Goal: Task Accomplishment & Management: Complete application form

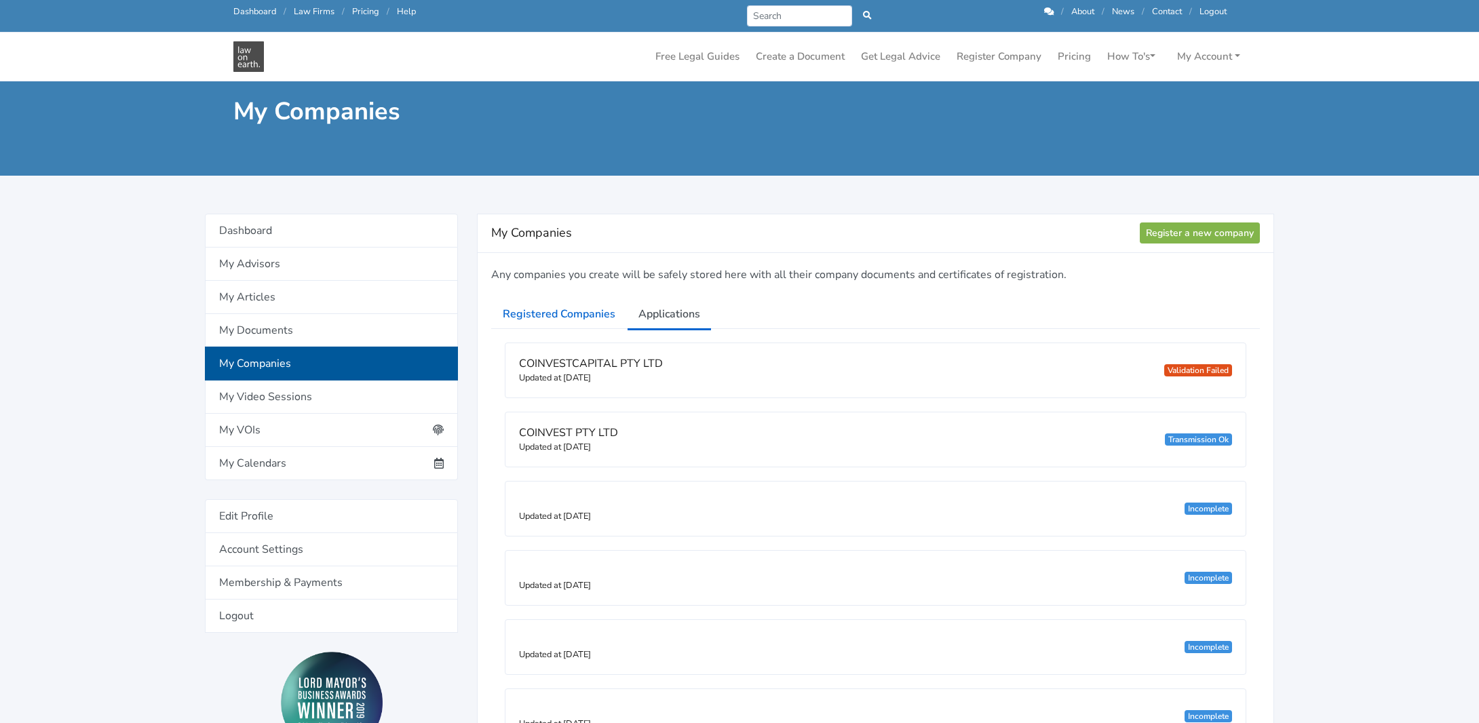
scroll to position [204, 0]
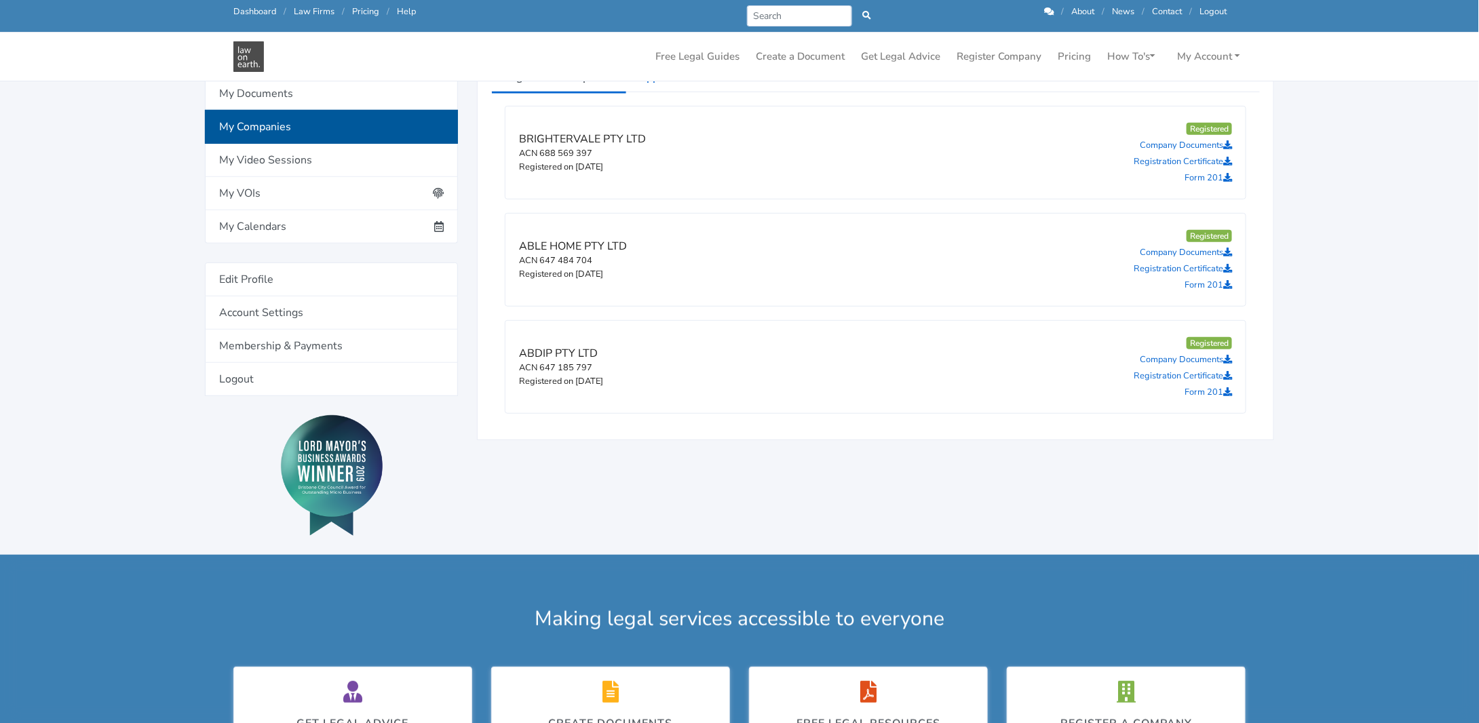
scroll to position [204, 0]
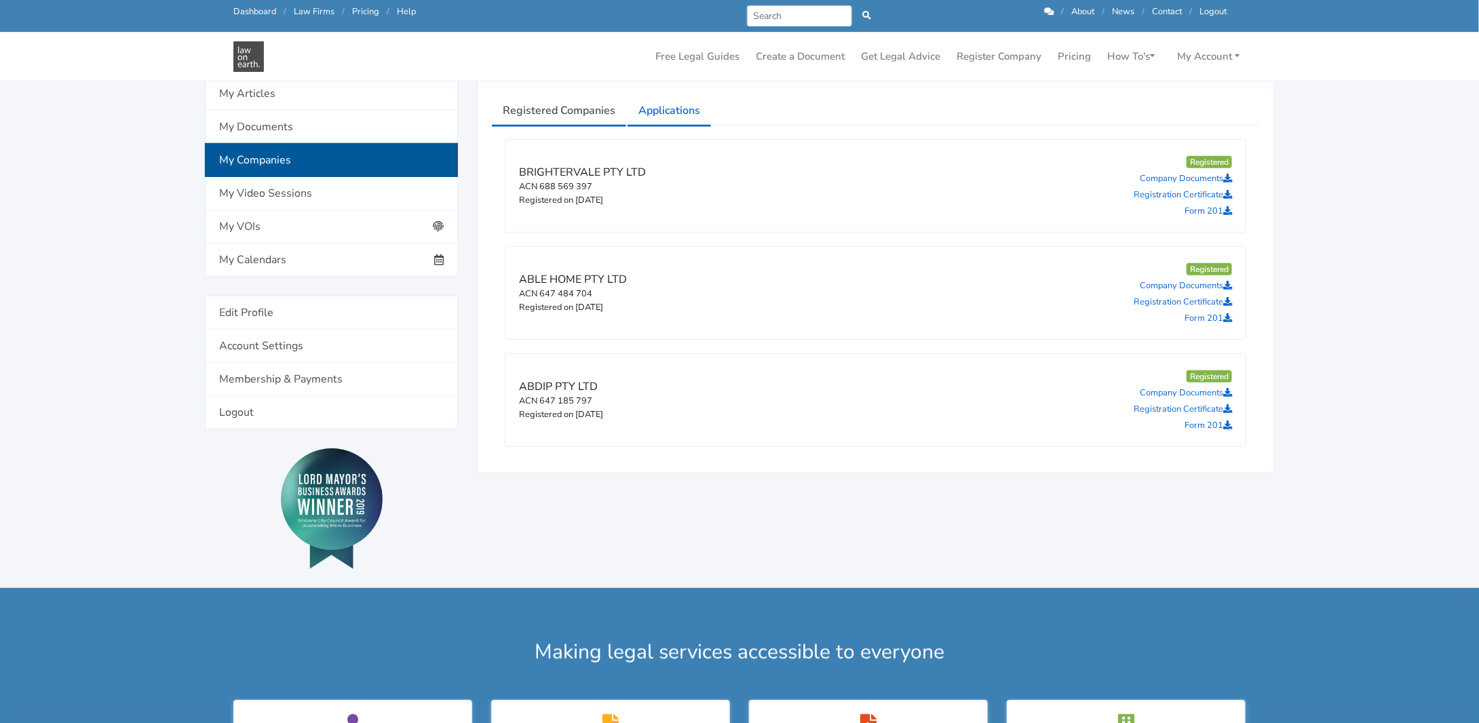
click at [664, 109] on link "Applications" at bounding box center [669, 111] width 85 height 34
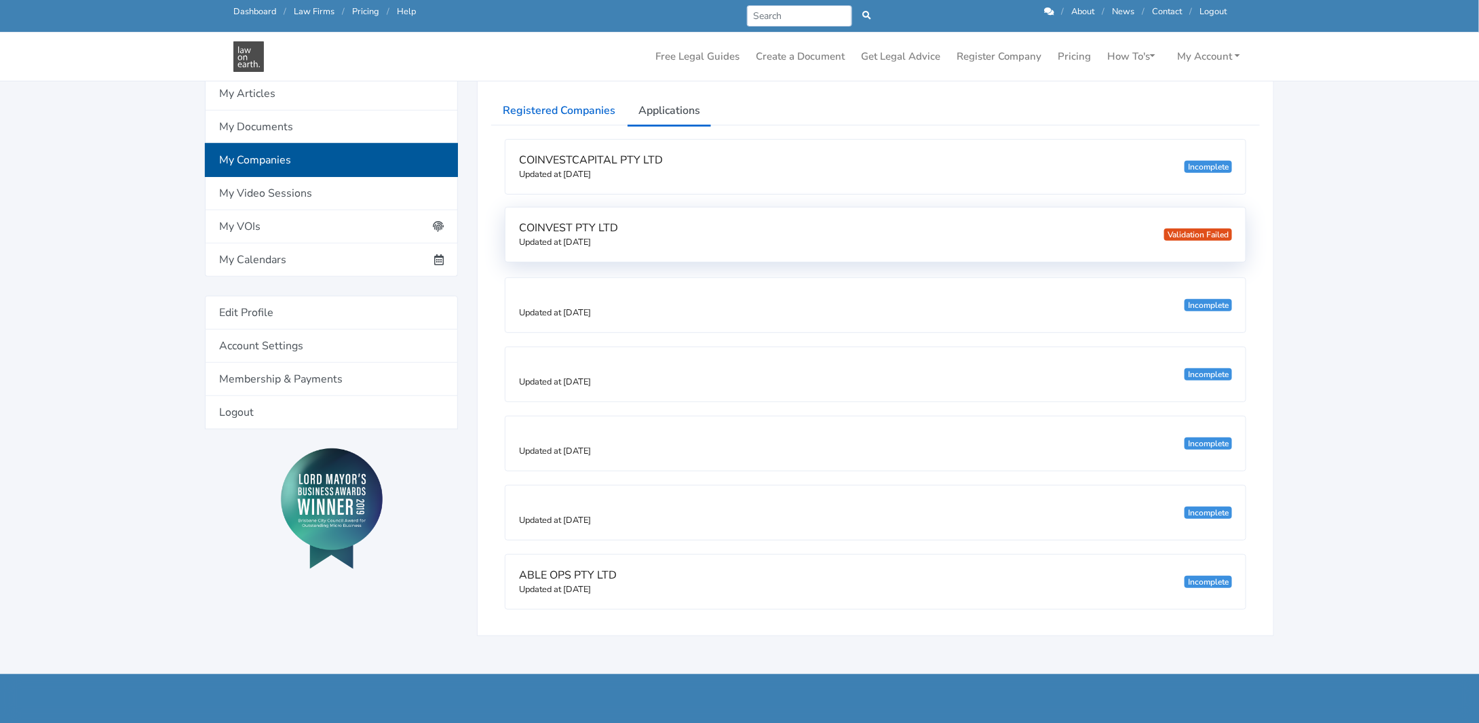
click at [586, 225] on span "COINVEST PTY LTD" at bounding box center [568, 228] width 99 height 15
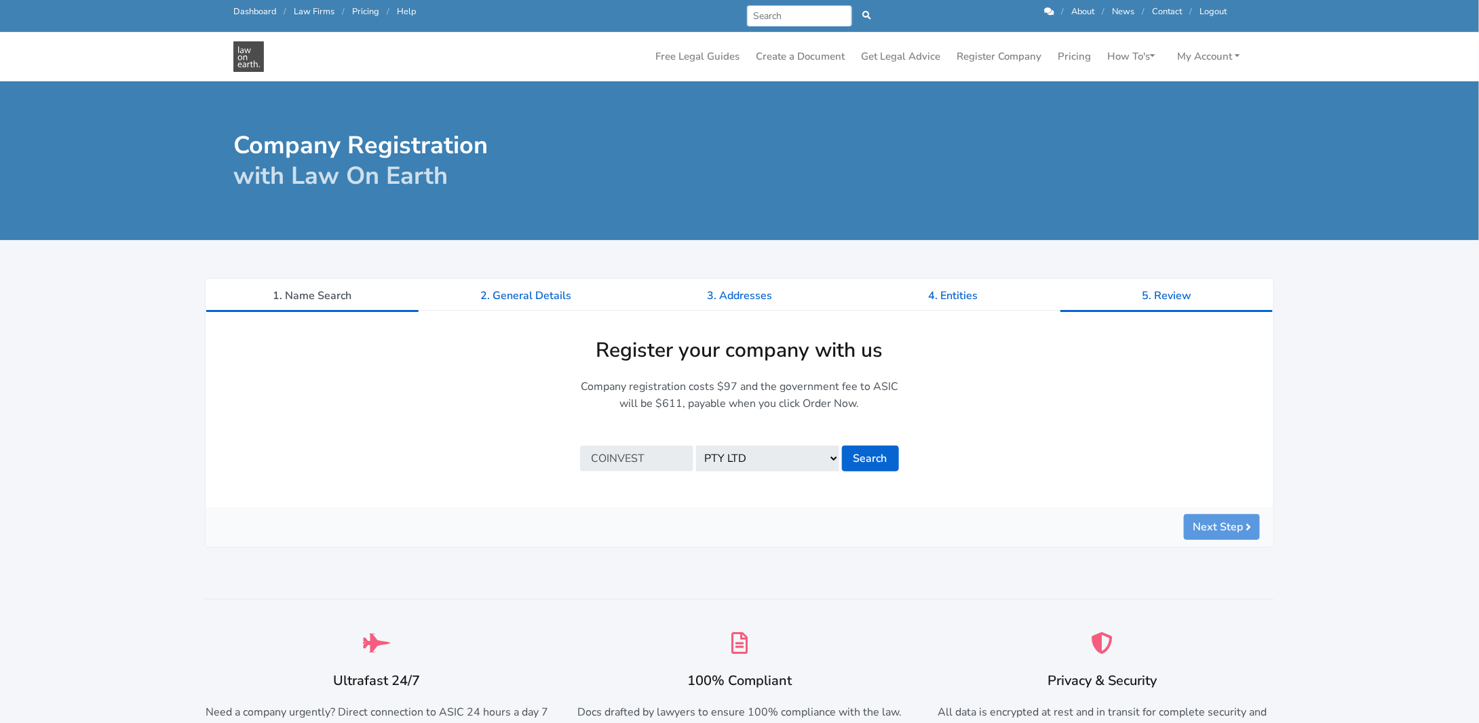
click at [1163, 285] on link "5. Review" at bounding box center [1167, 296] width 214 height 34
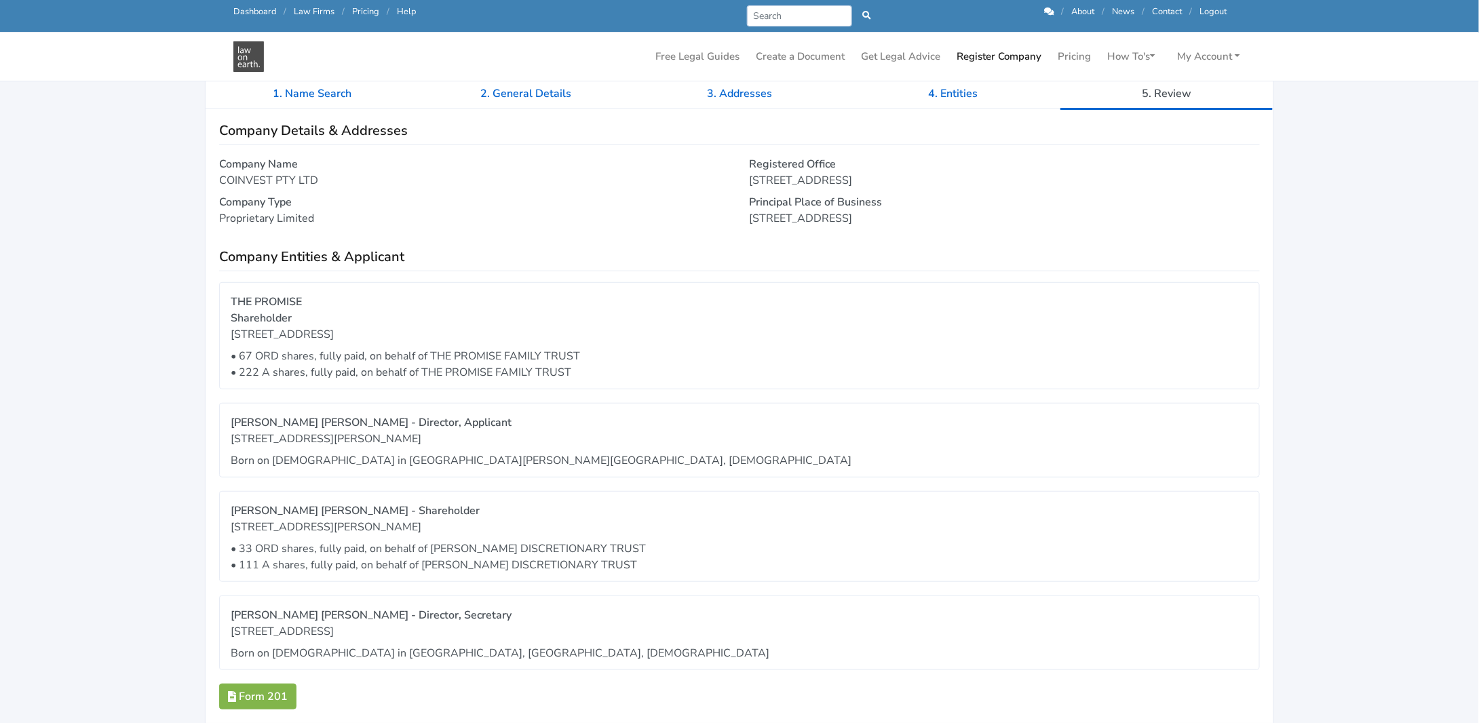
scroll to position [271, 0]
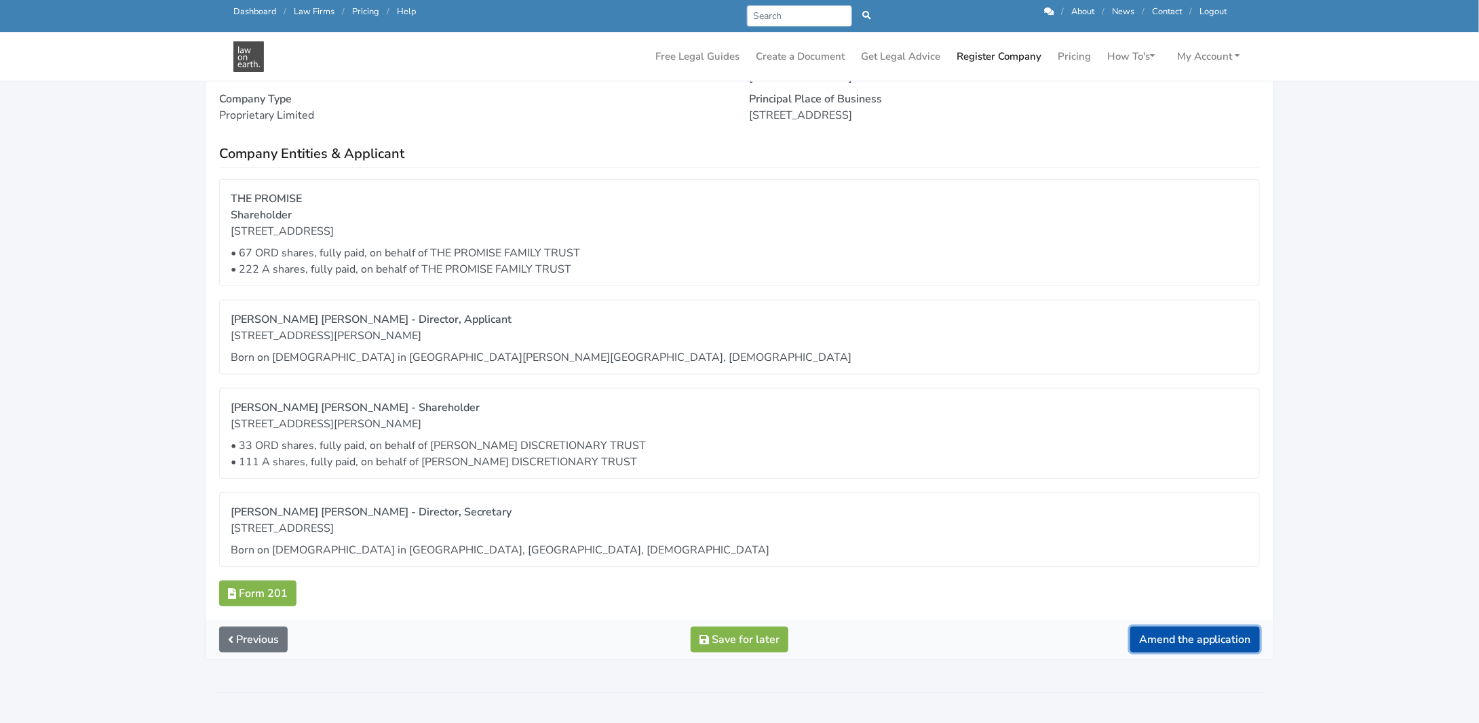
click at [1190, 641] on button "Amend the application" at bounding box center [1196, 640] width 130 height 26
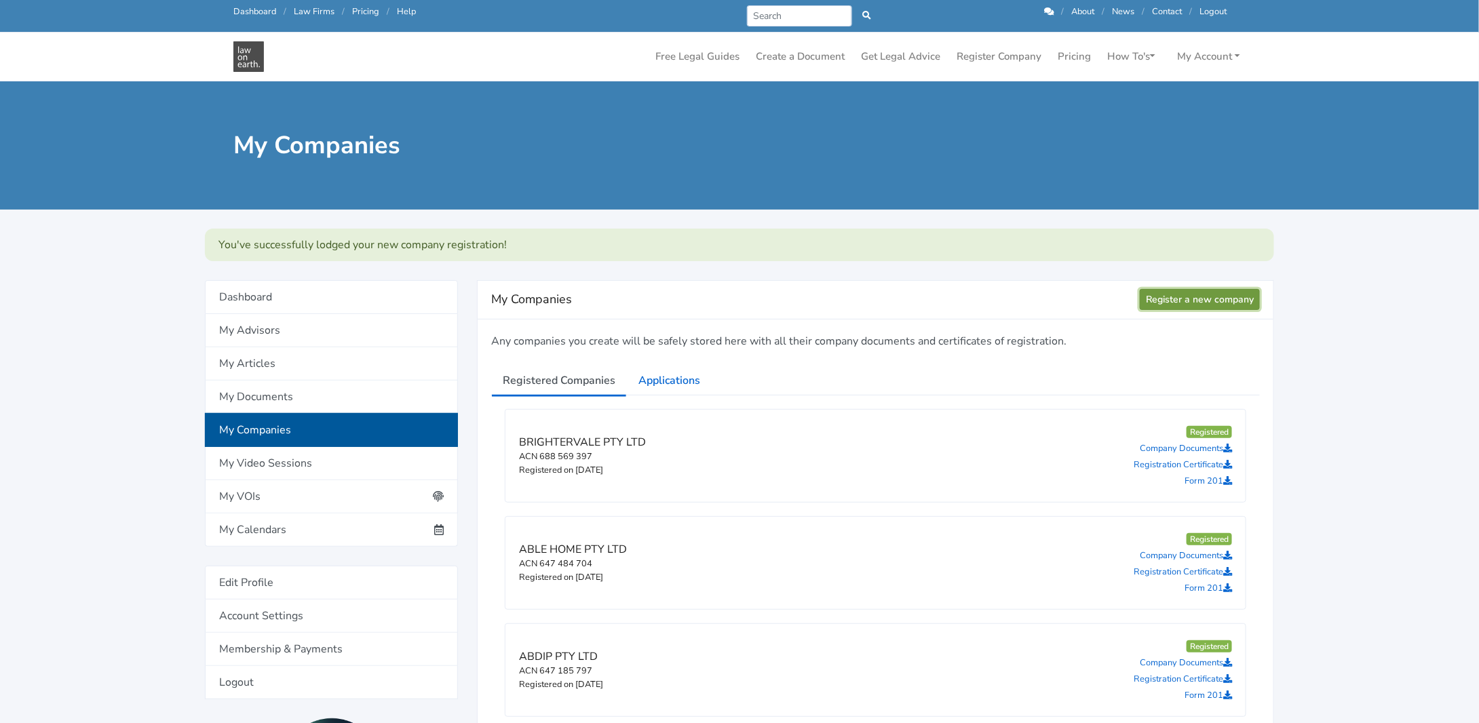
click at [1190, 299] on link "Register a new company" at bounding box center [1200, 299] width 120 height 21
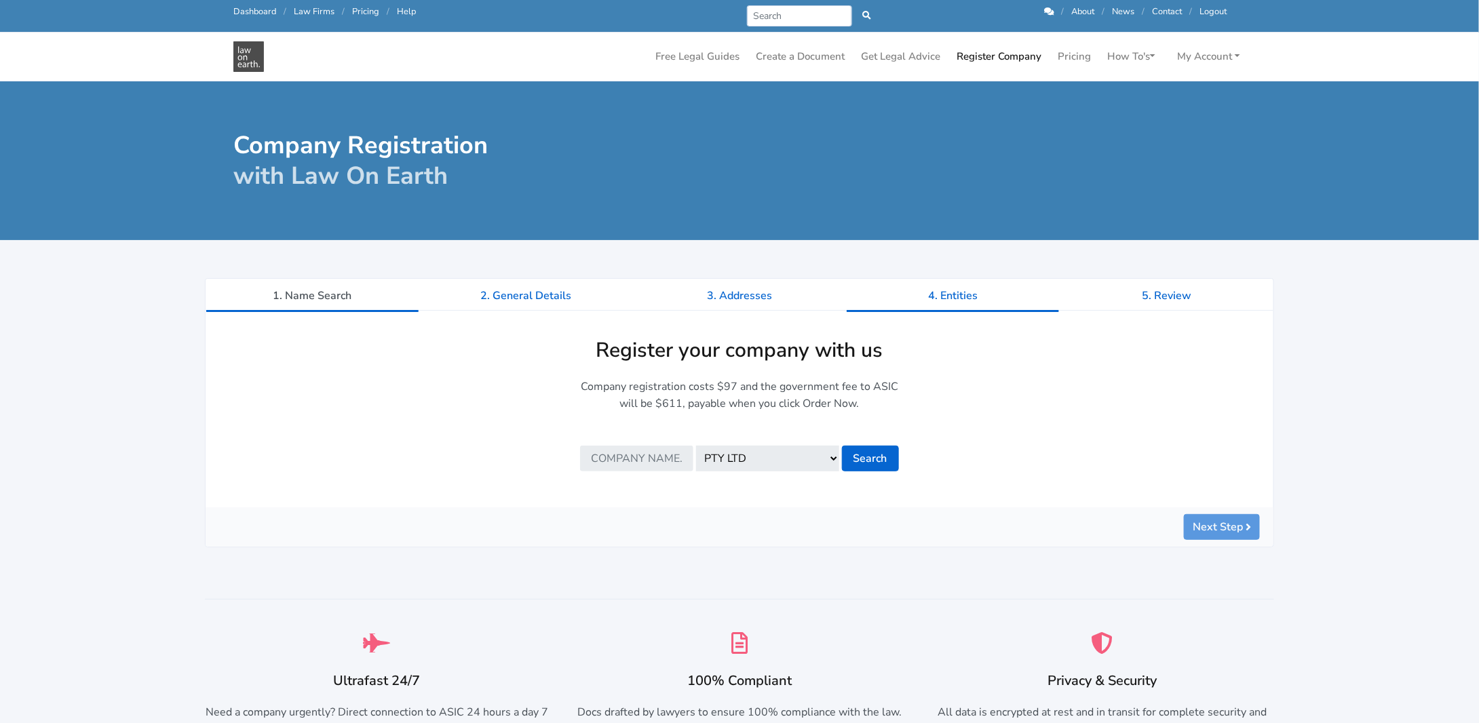
click at [951, 300] on link "4. Entities" at bounding box center [953, 296] width 214 height 34
click at [951, 297] on link "4. Entities" at bounding box center [953, 296] width 214 height 34
drag, startPoint x: 904, startPoint y: 463, endPoint x: 894, endPoint y: 461, distance: 10.4
click at [903, 463] on div "Company registration costs $97 and the government fee to ASIC will be $611, pay…" at bounding box center [740, 425] width 338 height 93
click at [254, 13] on link "Dashboard" at bounding box center [254, 11] width 43 height 12
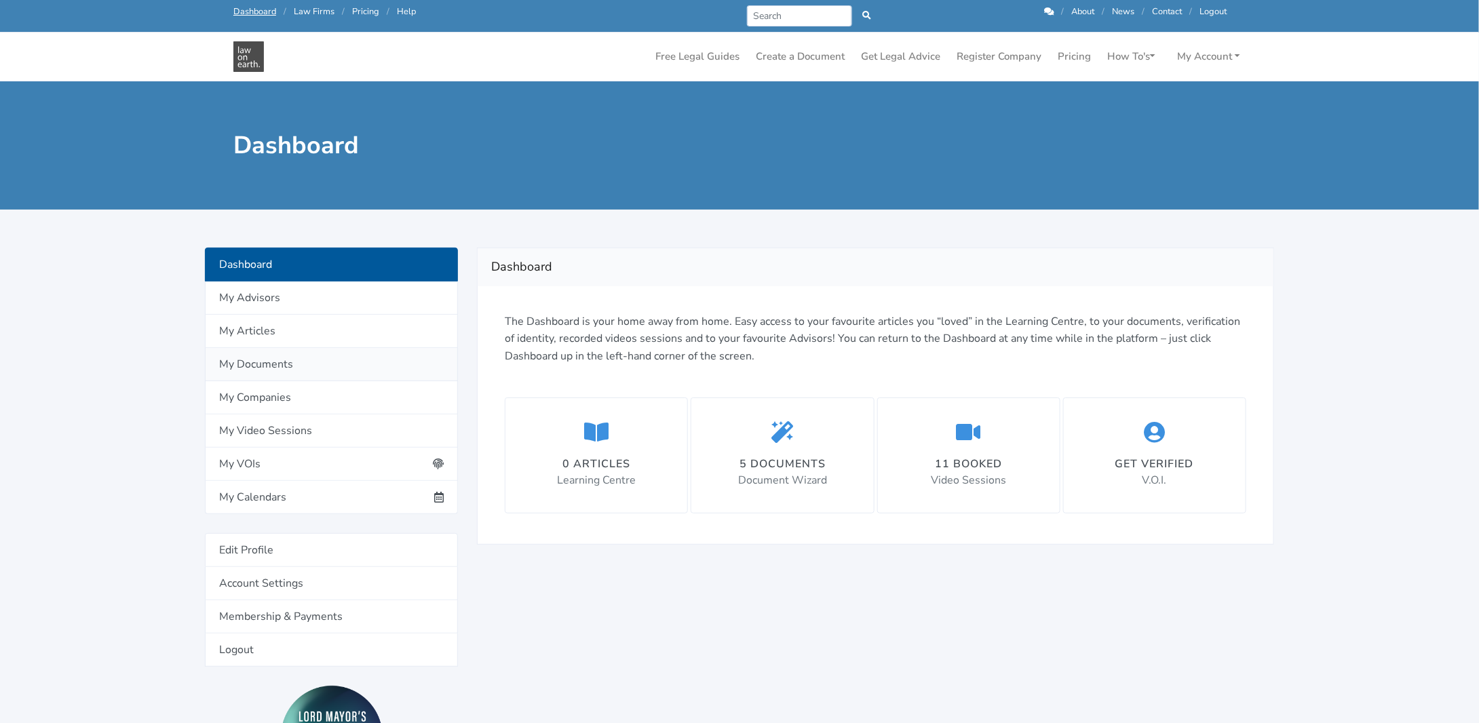
click at [238, 367] on link "My Documents" at bounding box center [331, 364] width 253 height 33
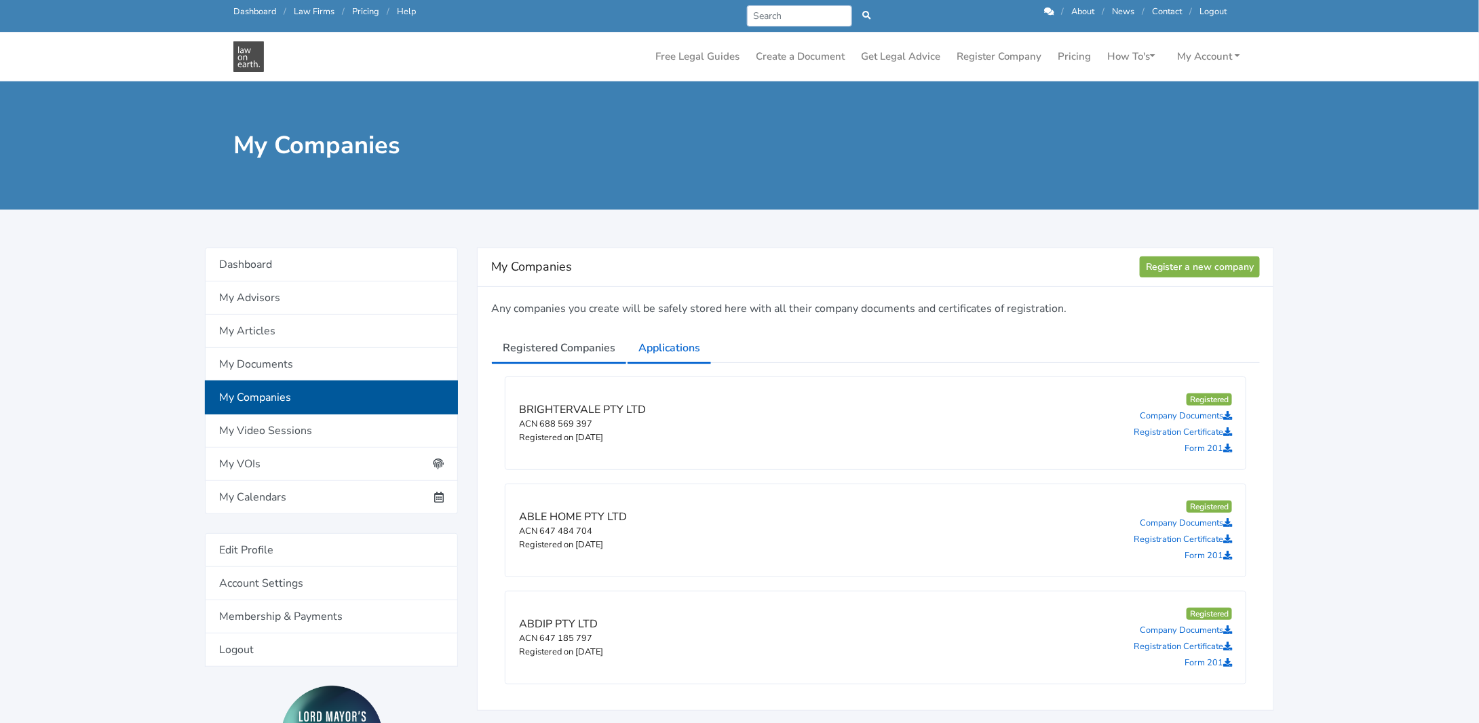
click at [651, 347] on link "Applications" at bounding box center [669, 348] width 85 height 34
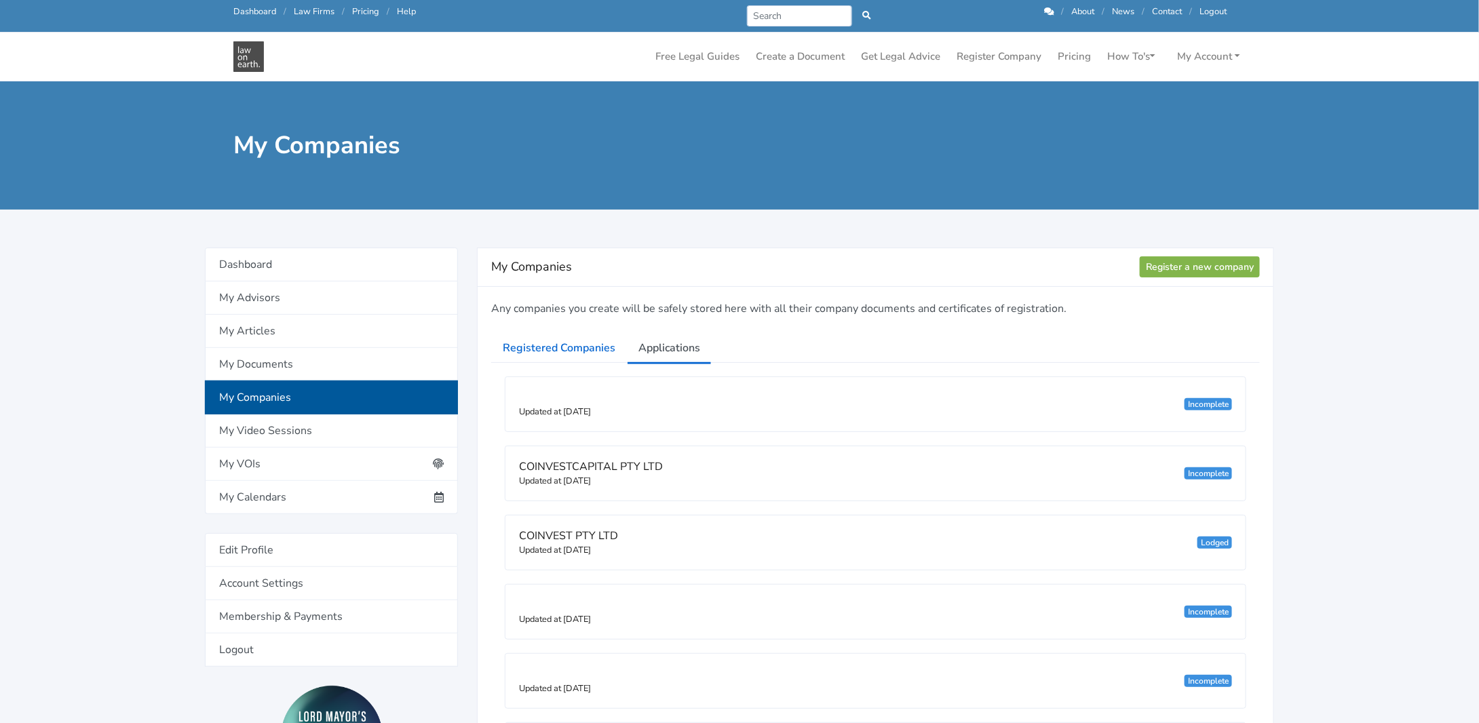
click at [1211, 545] on div "Lodged" at bounding box center [1215, 543] width 35 height 12
click at [546, 544] on small "Updated at [DATE]" at bounding box center [555, 550] width 72 height 12
drag, startPoint x: 546, startPoint y: 542, endPoint x: 559, endPoint y: 509, distance: 35.0
click at [547, 544] on small "Updated at [DATE]" at bounding box center [555, 550] width 72 height 12
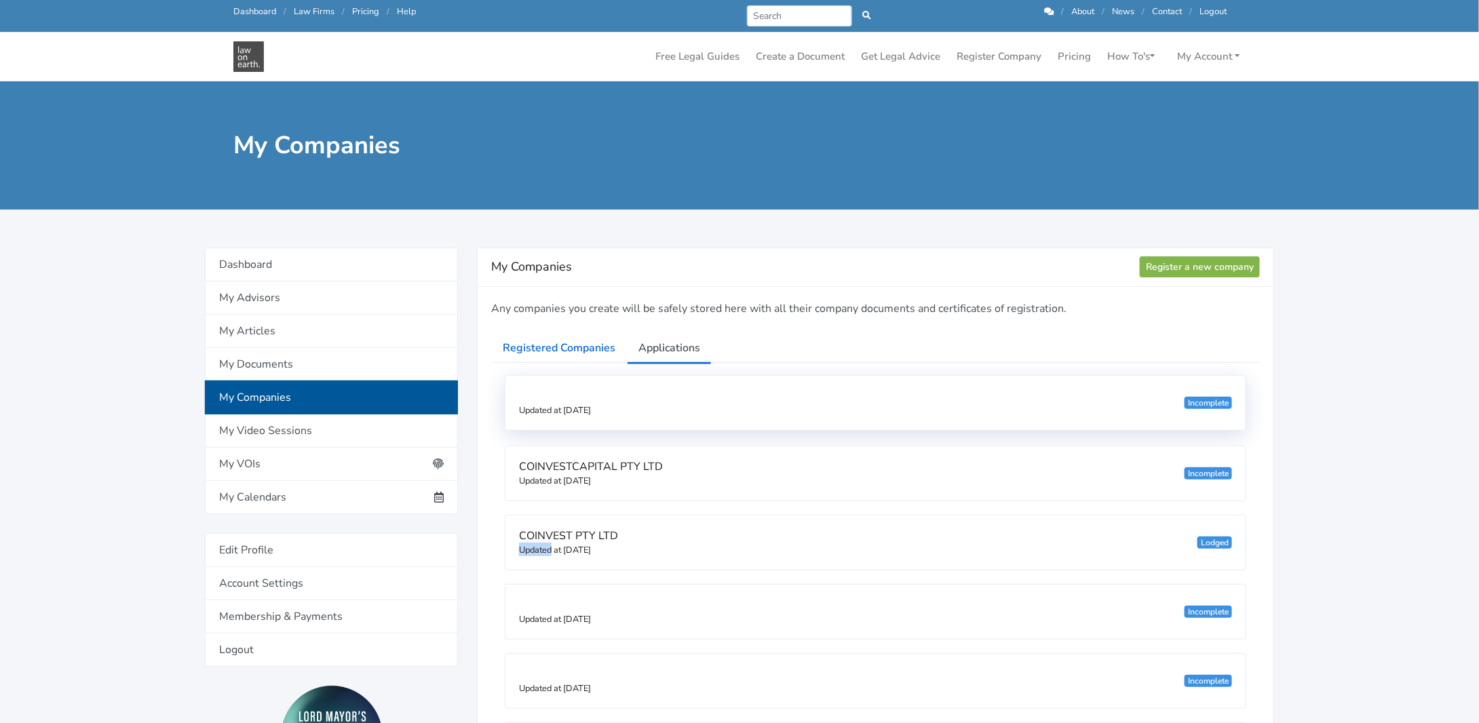
click at [549, 410] on small "Updated at [DATE]" at bounding box center [555, 410] width 72 height 12
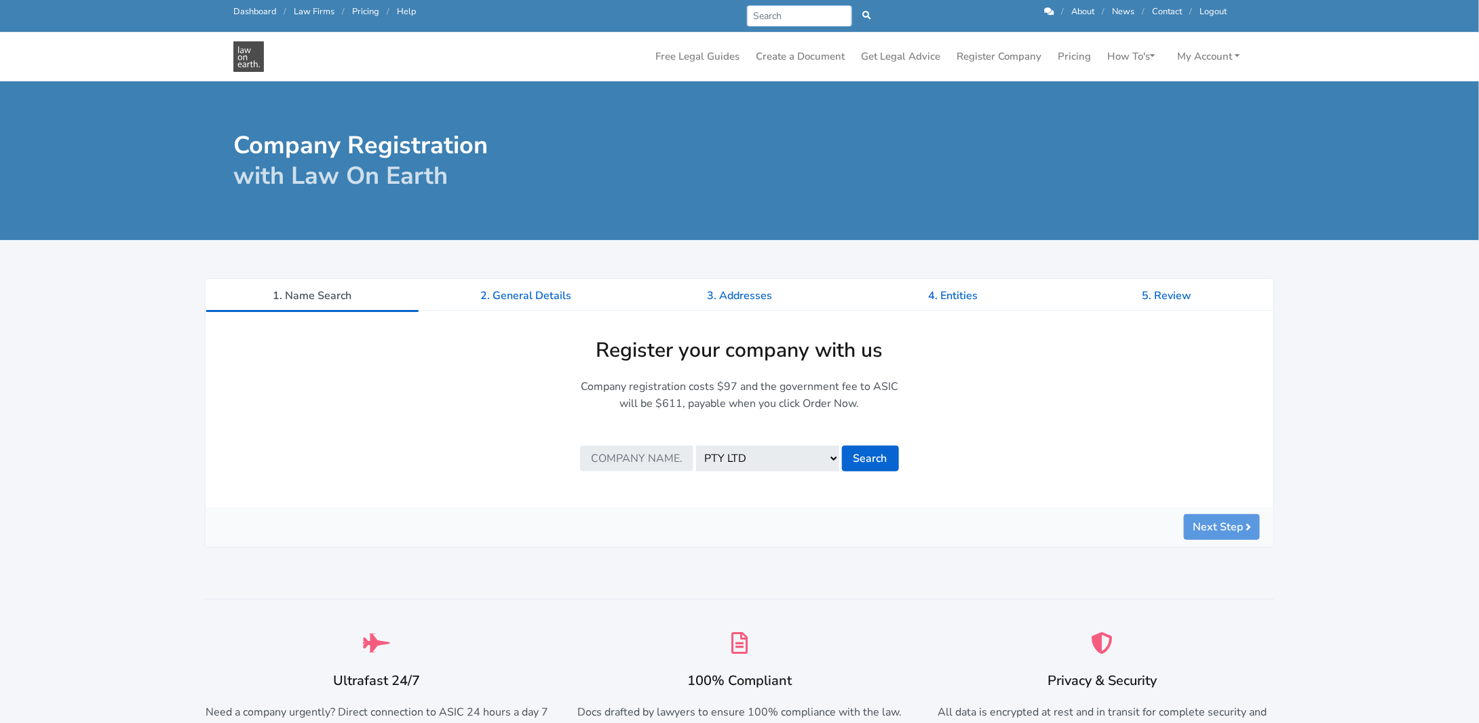
click at [250, 15] on link "Dashboard" at bounding box center [254, 11] width 43 height 12
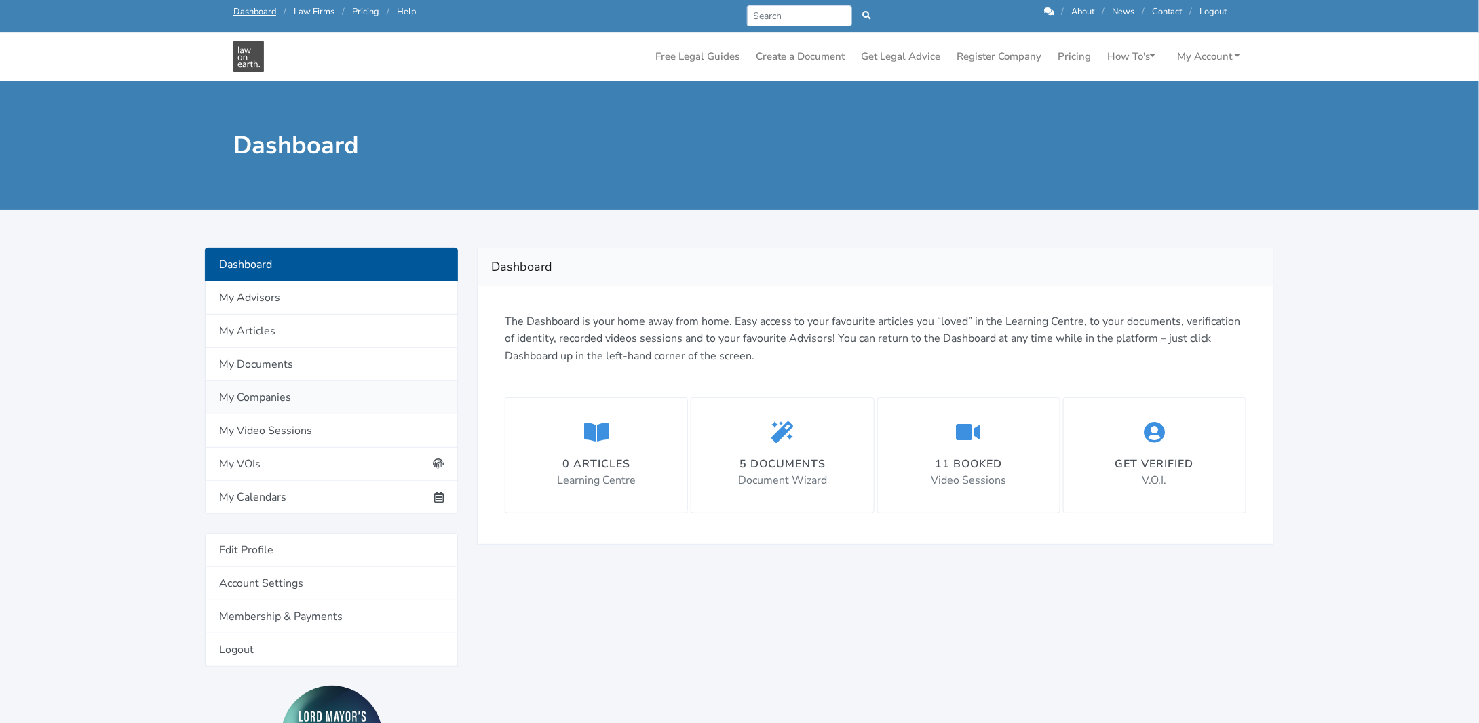
click at [251, 392] on link "My Companies" at bounding box center [331, 397] width 253 height 33
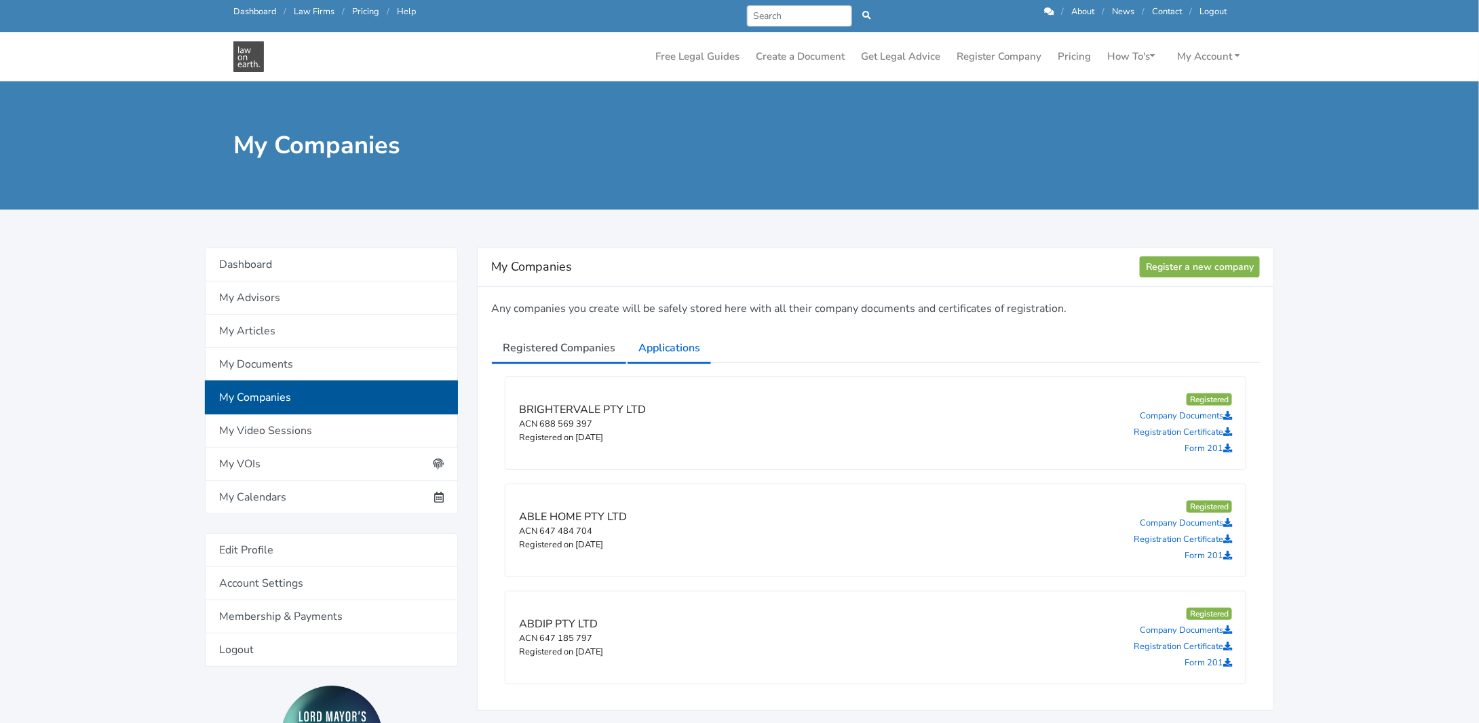
click at [643, 346] on link "Applications" at bounding box center [669, 348] width 85 height 34
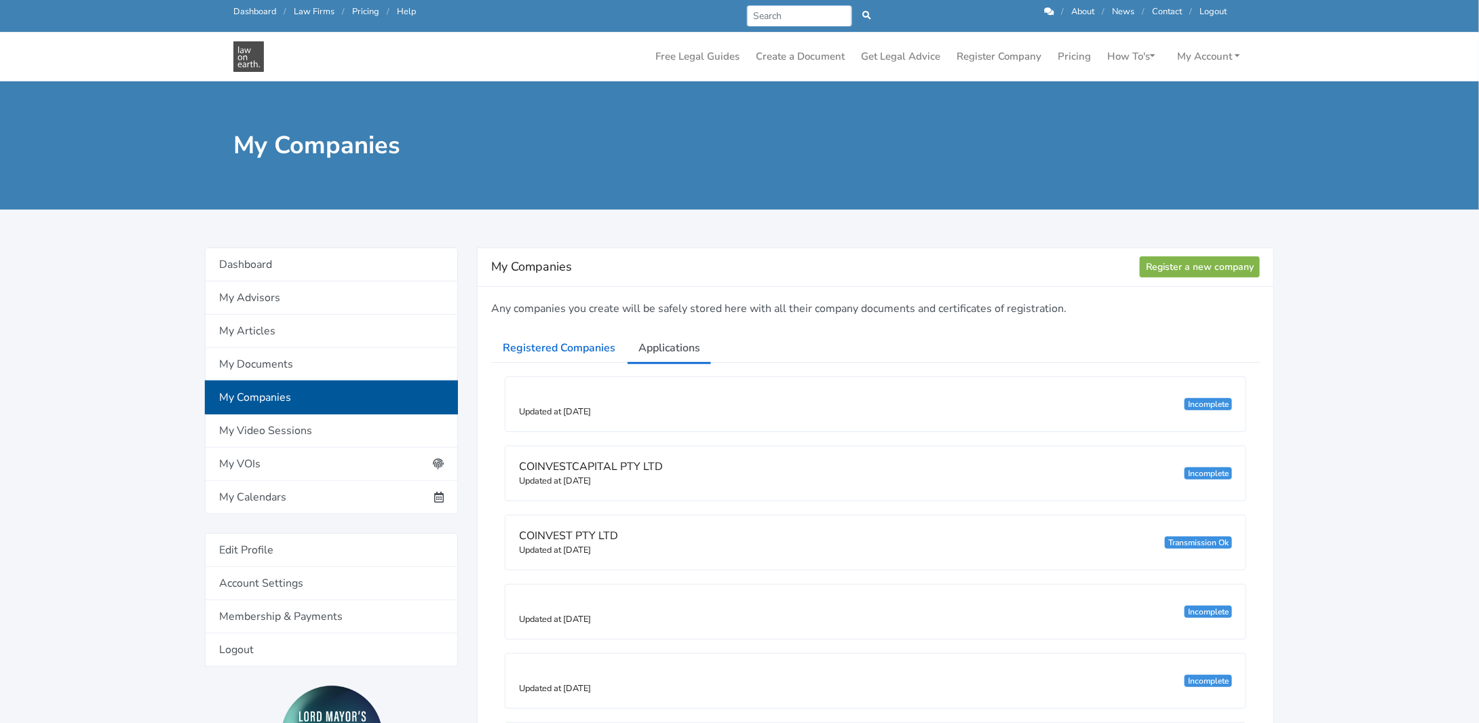
click at [1163, 539] on div "COINVEST PTY LTD Updated at [DATE] Transmission Ok" at bounding box center [876, 543] width 740 height 54
click at [571, 532] on span "COINVEST PTY LTD" at bounding box center [568, 536] width 99 height 15
click at [570, 544] on small "Updated at [DATE]" at bounding box center [555, 550] width 72 height 12
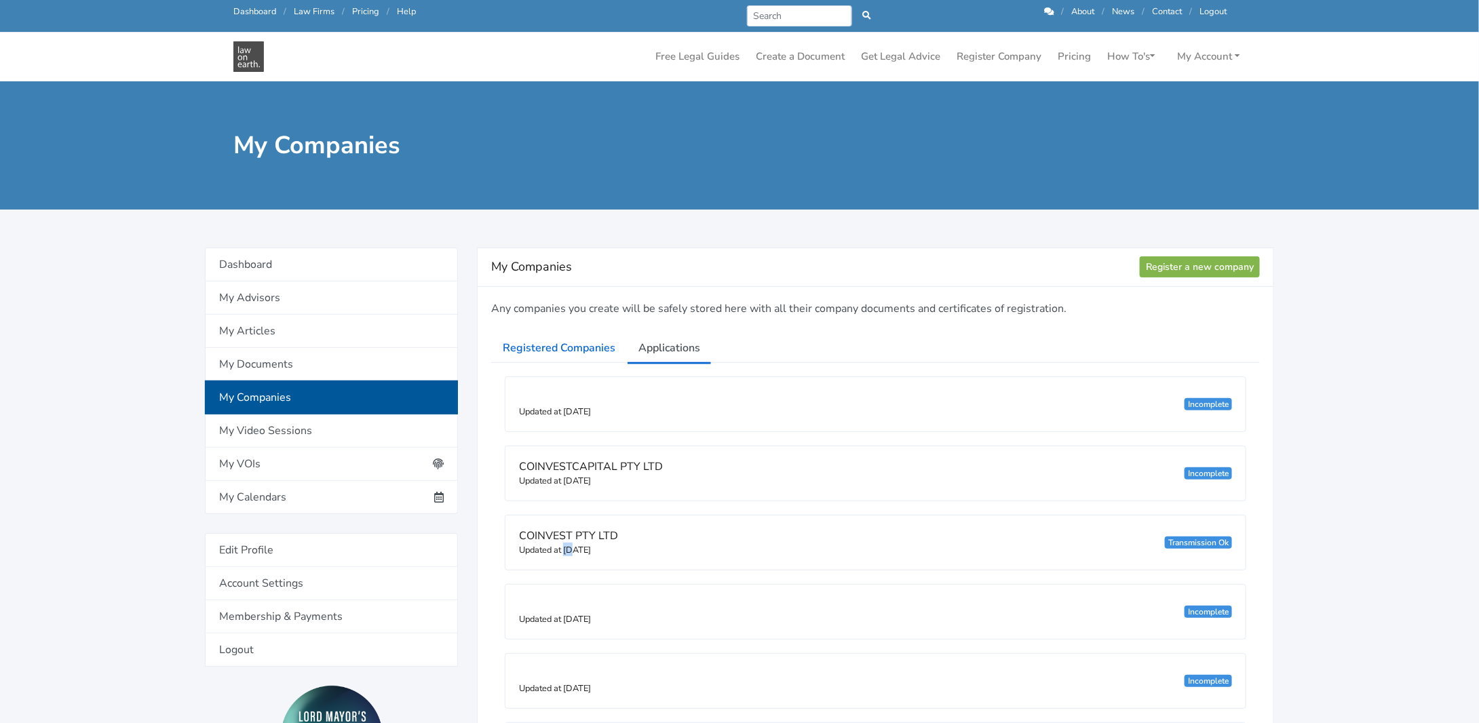
click at [570, 544] on small "Updated at [DATE]" at bounding box center [555, 550] width 72 height 12
click at [1200, 543] on div "Transmission Ok" at bounding box center [1198, 543] width 67 height 12
drag, startPoint x: 1217, startPoint y: 540, endPoint x: 1227, endPoint y: 539, distance: 9.5
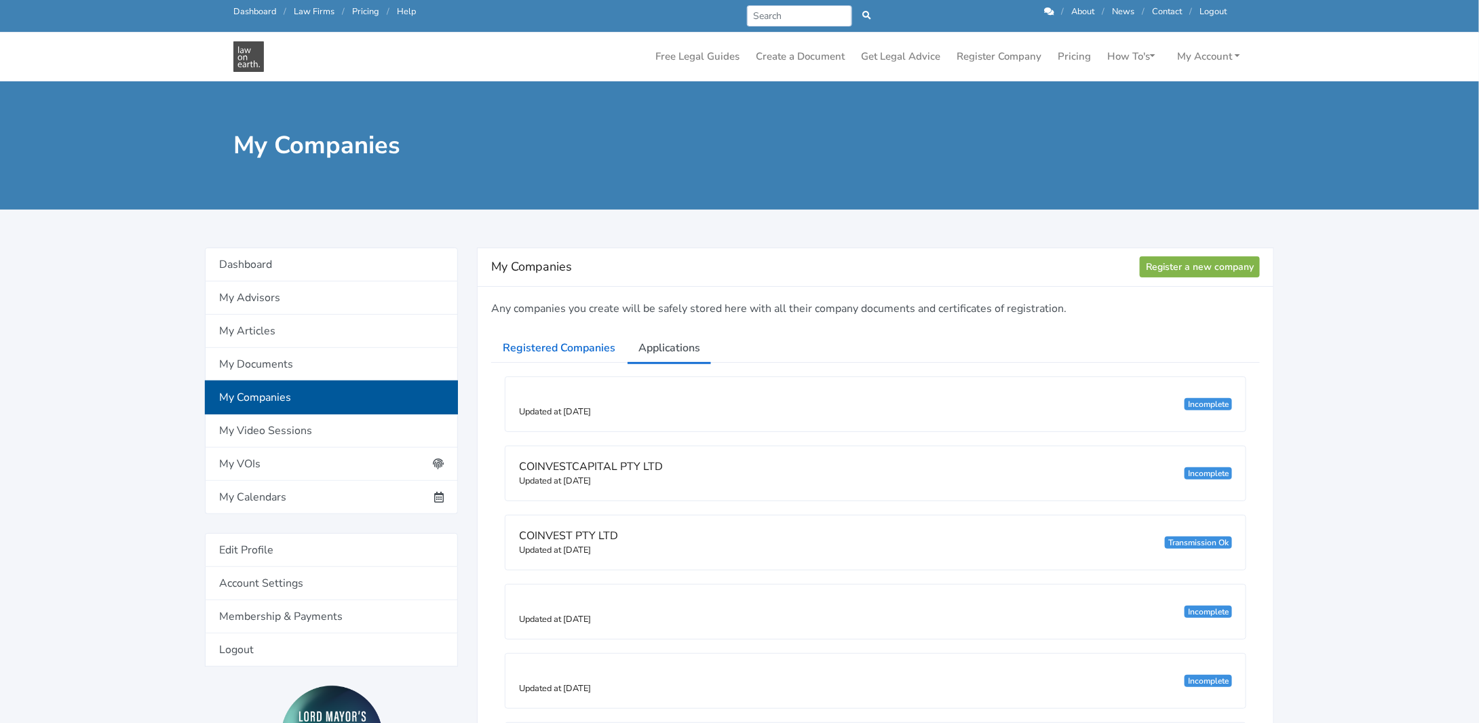
click at [1219, 540] on div "Transmission Ok" at bounding box center [1198, 543] width 67 height 12
click at [1227, 539] on div "Transmission Ok" at bounding box center [1198, 543] width 67 height 12
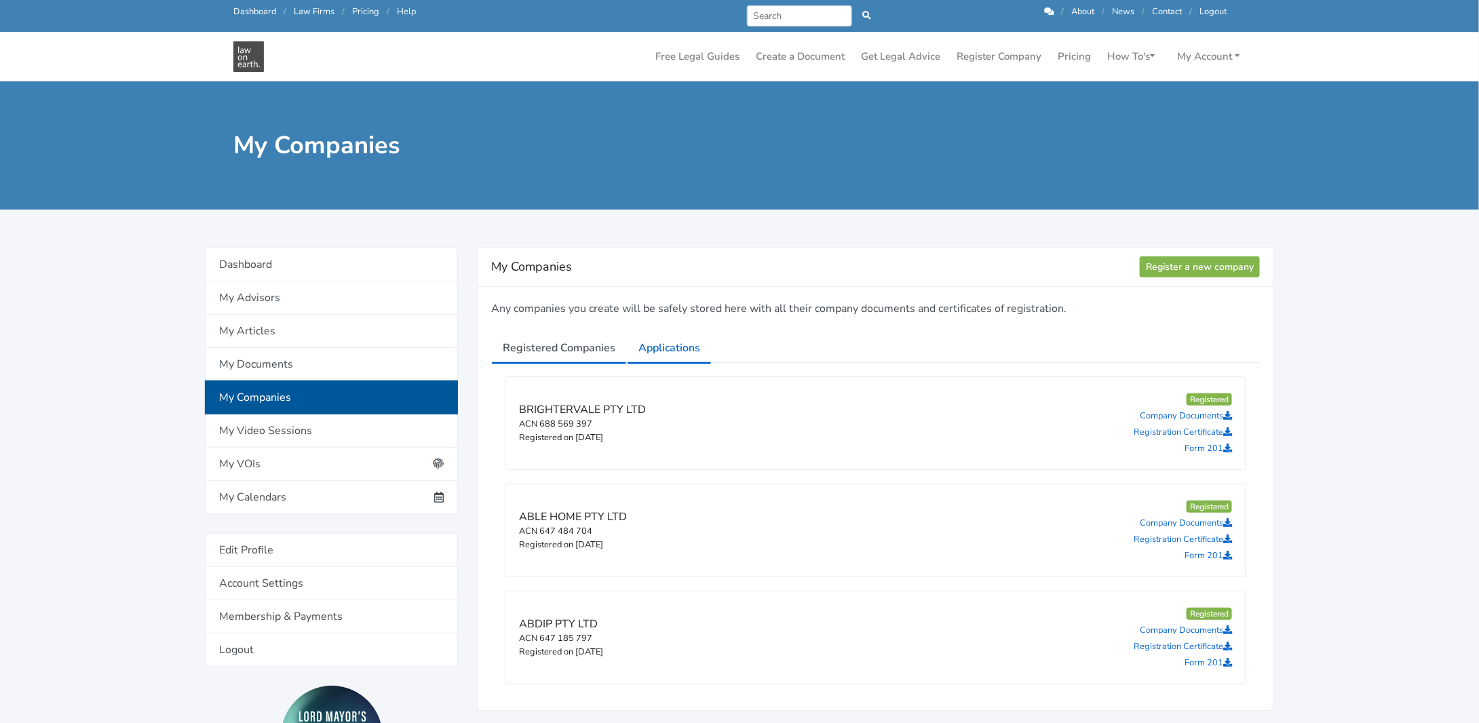
click at [685, 347] on link "Applications" at bounding box center [669, 348] width 85 height 34
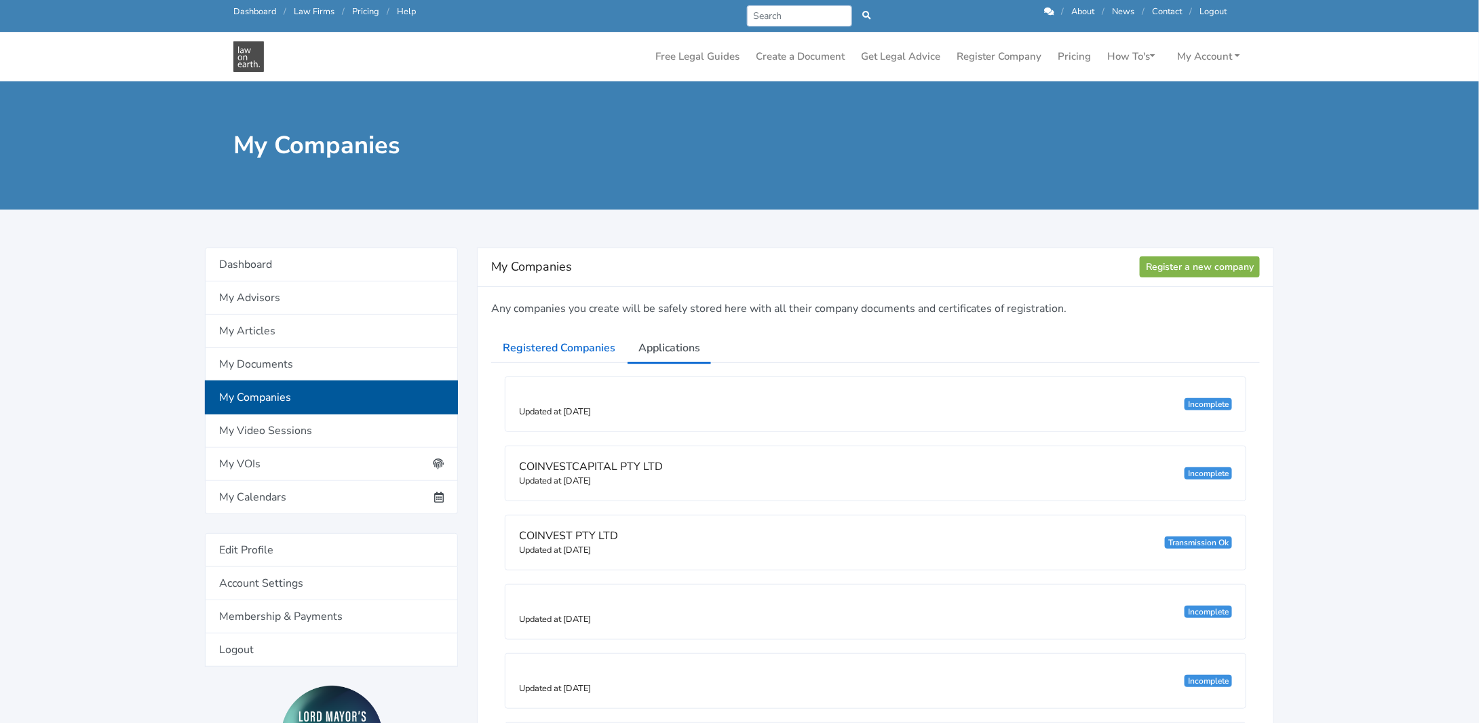
click at [567, 536] on span "COINVEST PTY LTD" at bounding box center [568, 536] width 99 height 15
drag, startPoint x: 567, startPoint y: 535, endPoint x: 563, endPoint y: 489, distance: 45.6
click at [569, 530] on span "COINVEST PTY LTD" at bounding box center [568, 536] width 99 height 15
click at [539, 537] on span "COINVEST PTY LTD" at bounding box center [568, 536] width 99 height 15
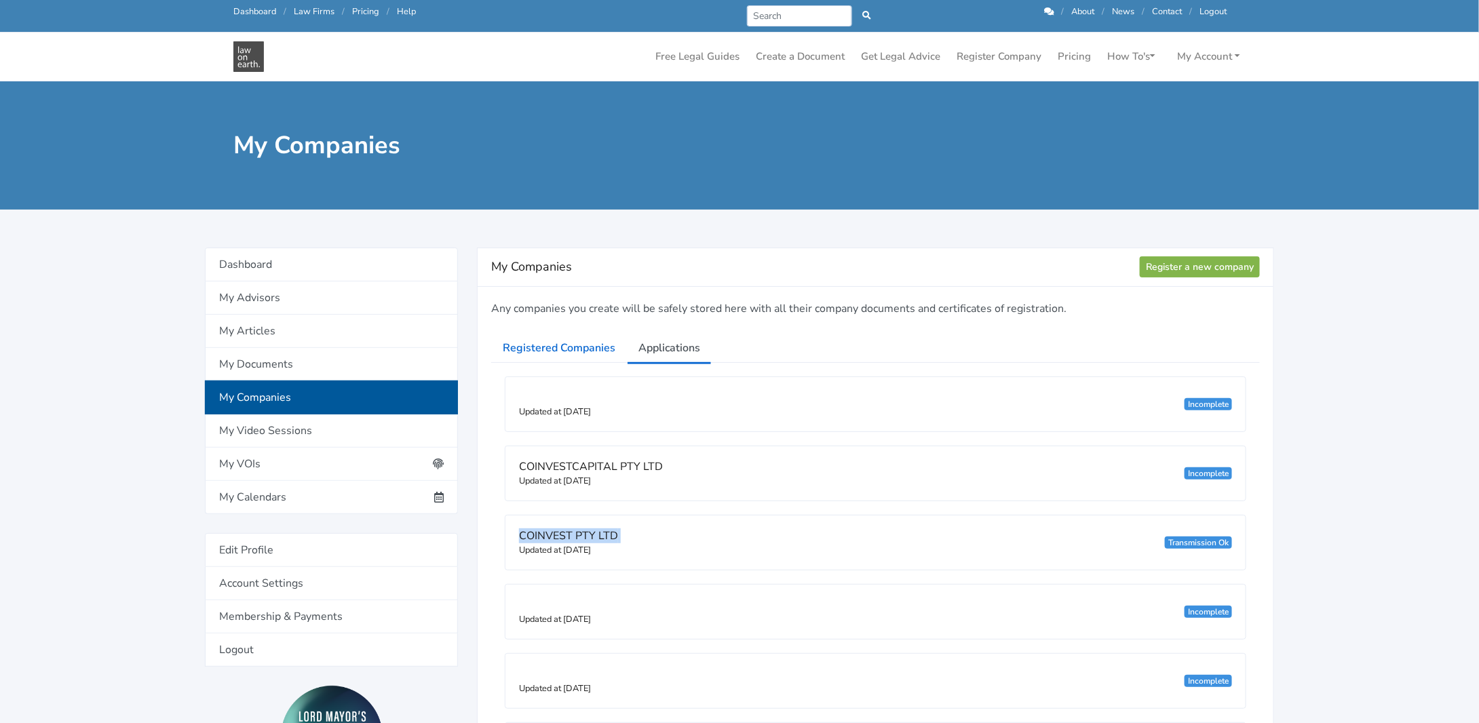
click at [540, 537] on span "COINVEST PTY LTD" at bounding box center [568, 536] width 99 height 15
click at [240, 390] on link "My Companies" at bounding box center [331, 398] width 253 height 34
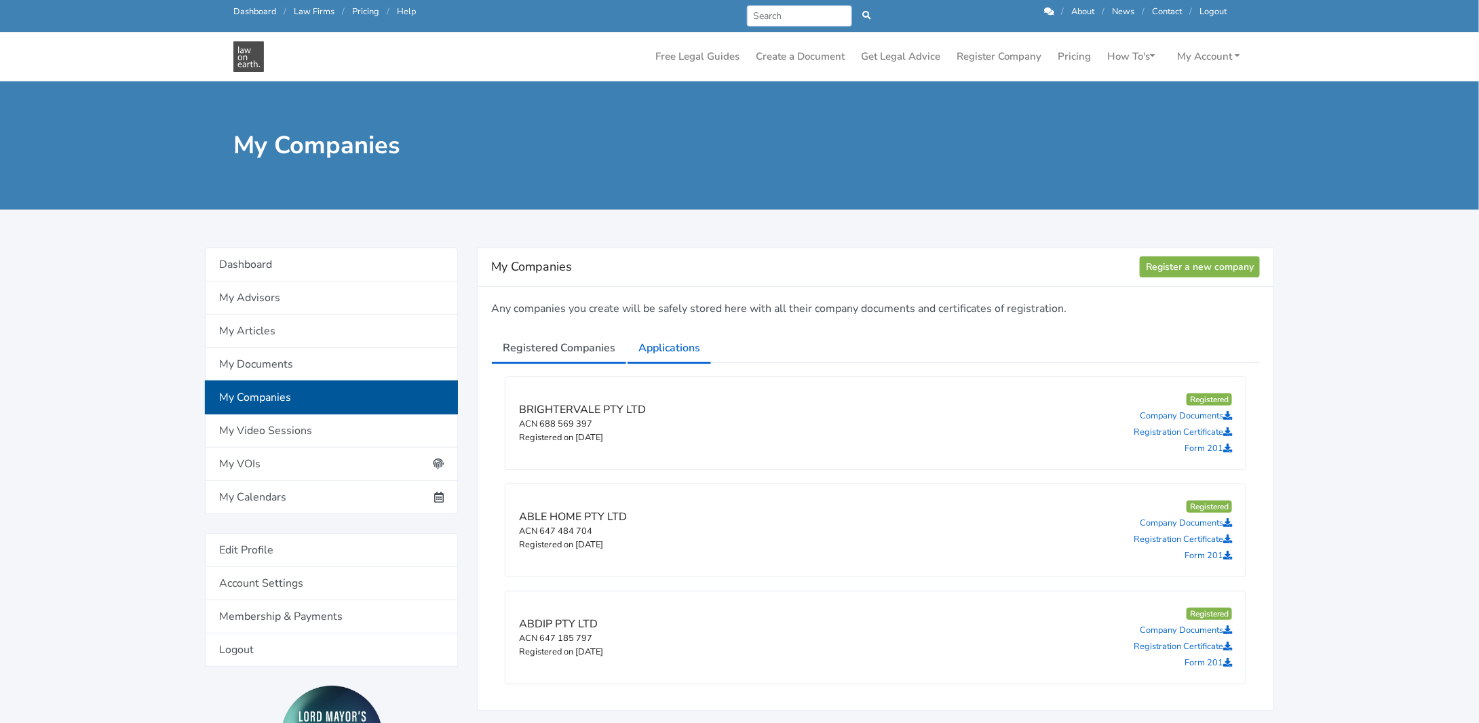
click at [668, 341] on link "Applications" at bounding box center [669, 348] width 85 height 34
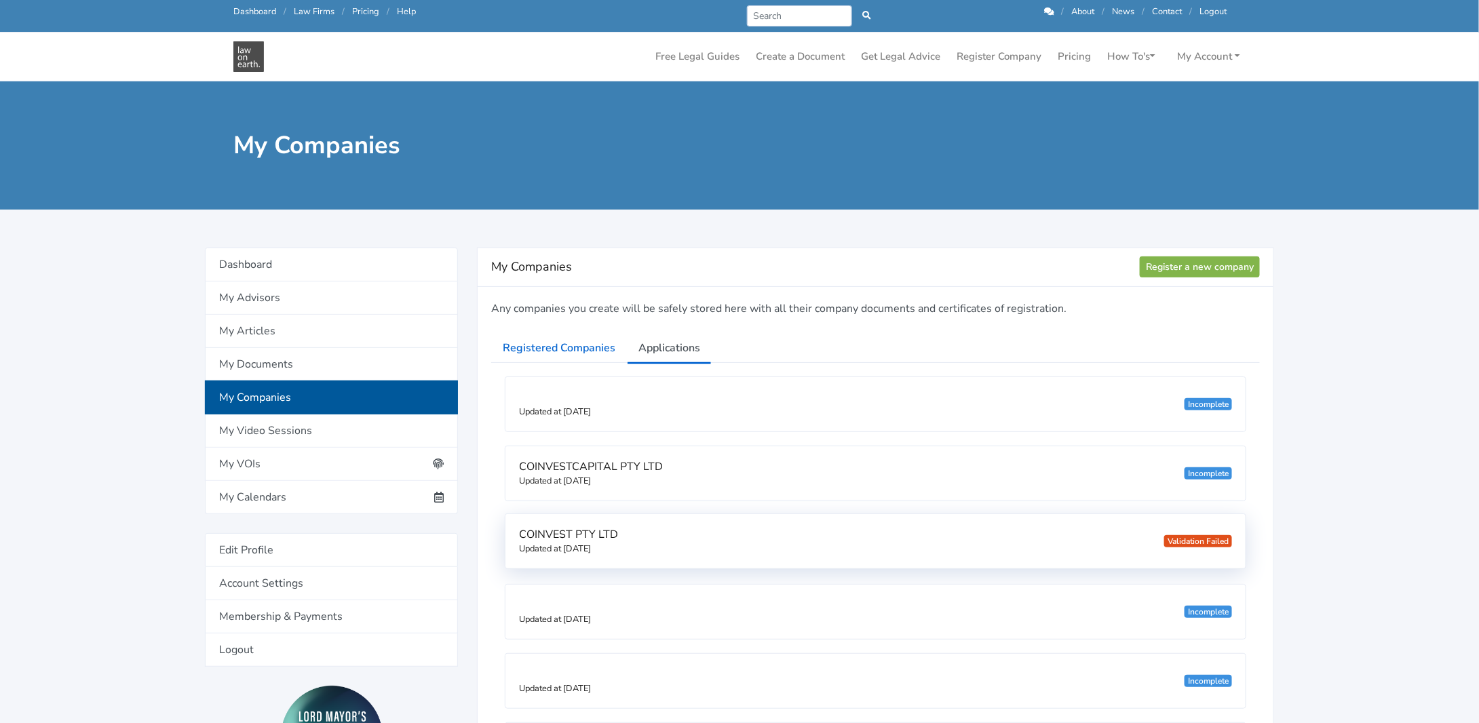
click at [552, 538] on h6 "COINVEST PTY LTD Updated at 24/09/2025" at bounding box center [568, 541] width 99 height 27
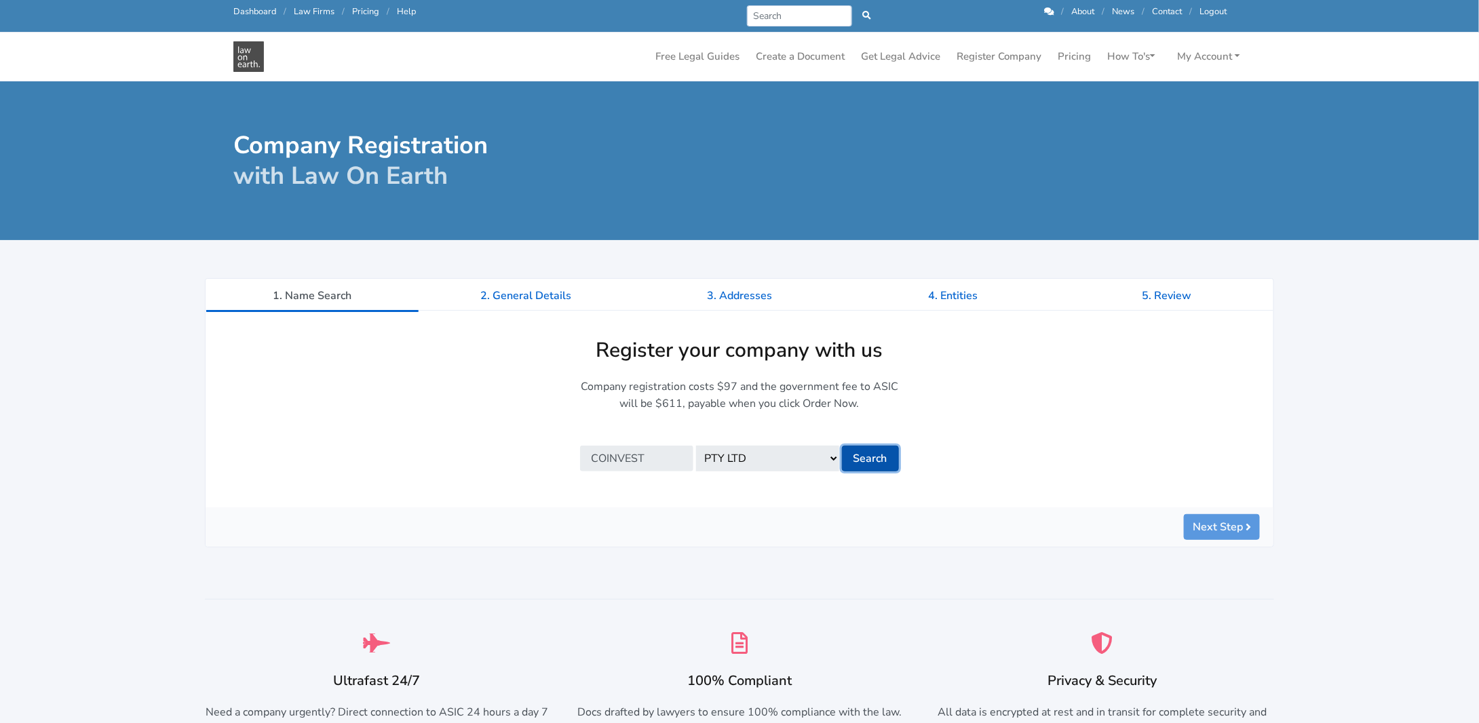
click at [865, 457] on button "Search" at bounding box center [870, 459] width 57 height 26
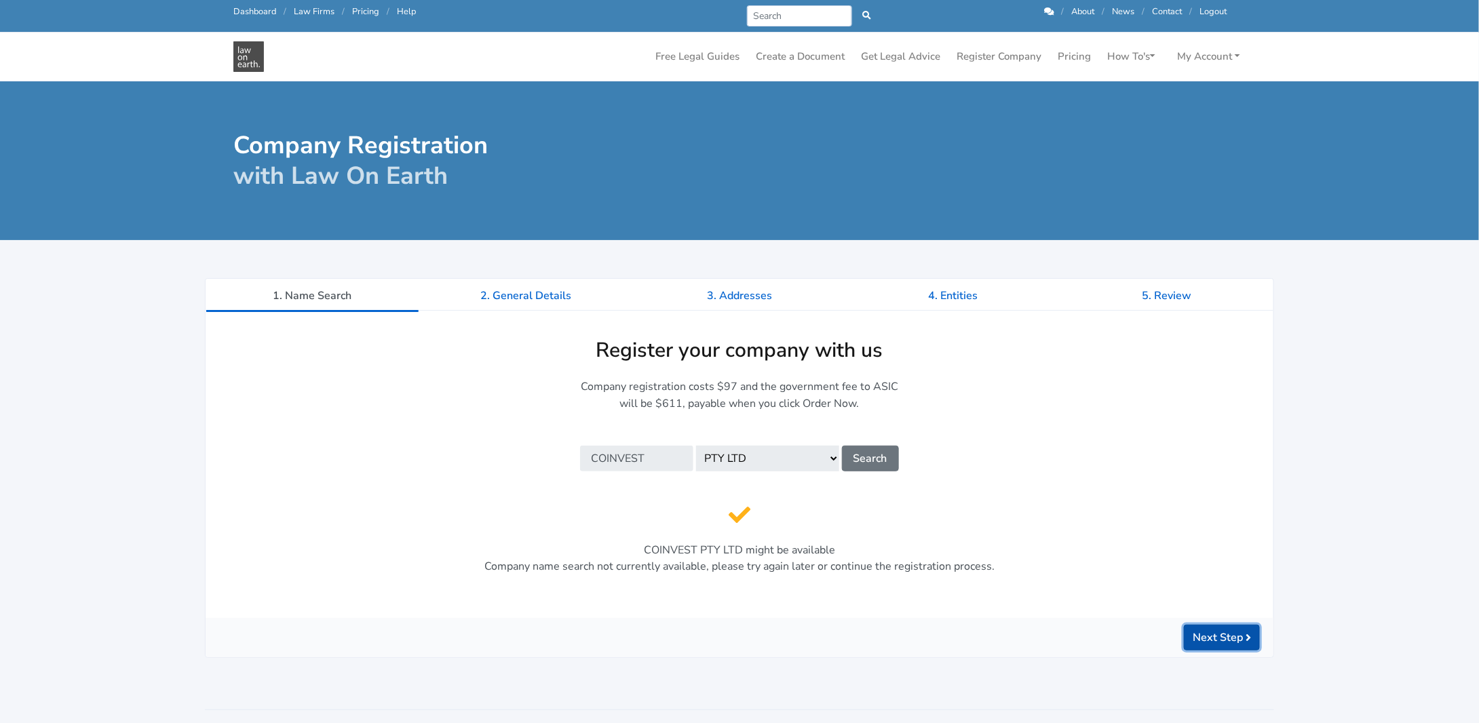
click at [1198, 630] on button "Next Step" at bounding box center [1222, 638] width 76 height 26
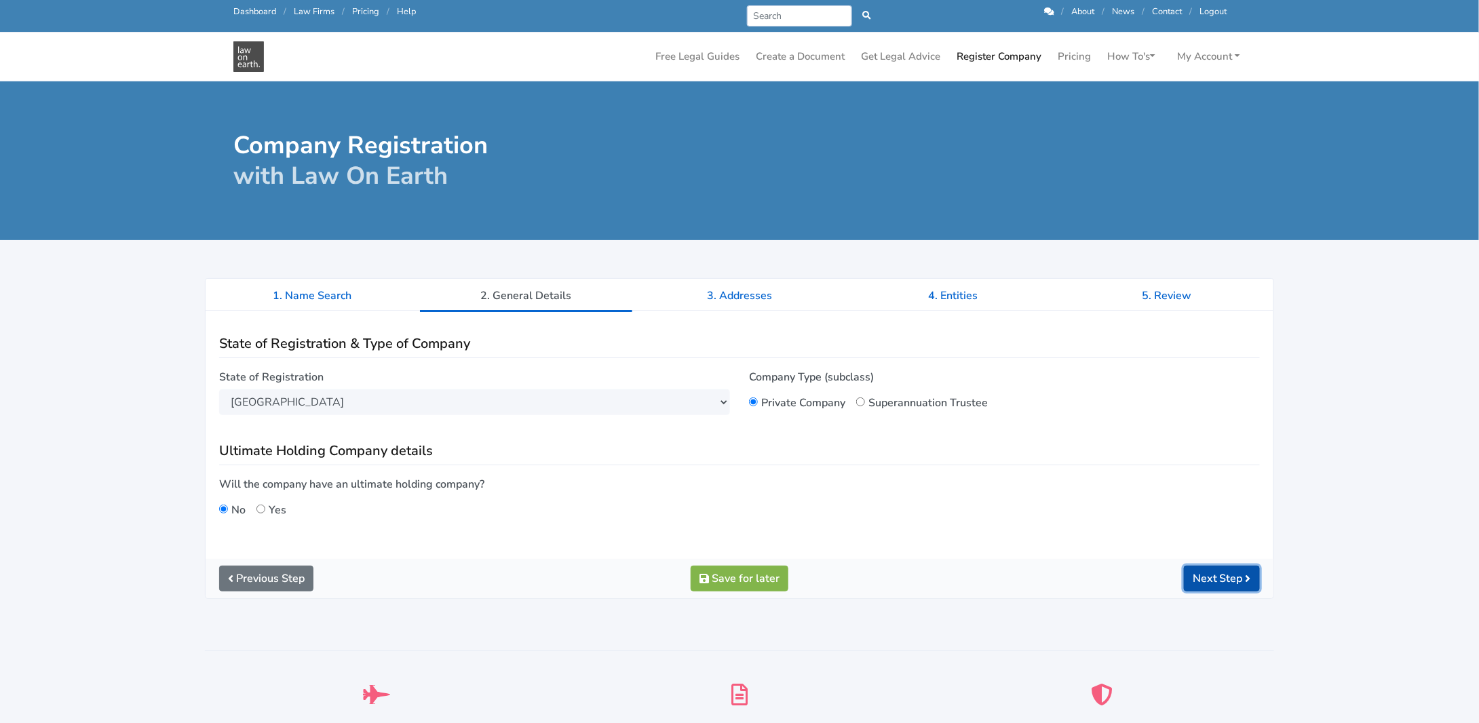
click at [1222, 571] on button "Next Step" at bounding box center [1222, 579] width 76 height 26
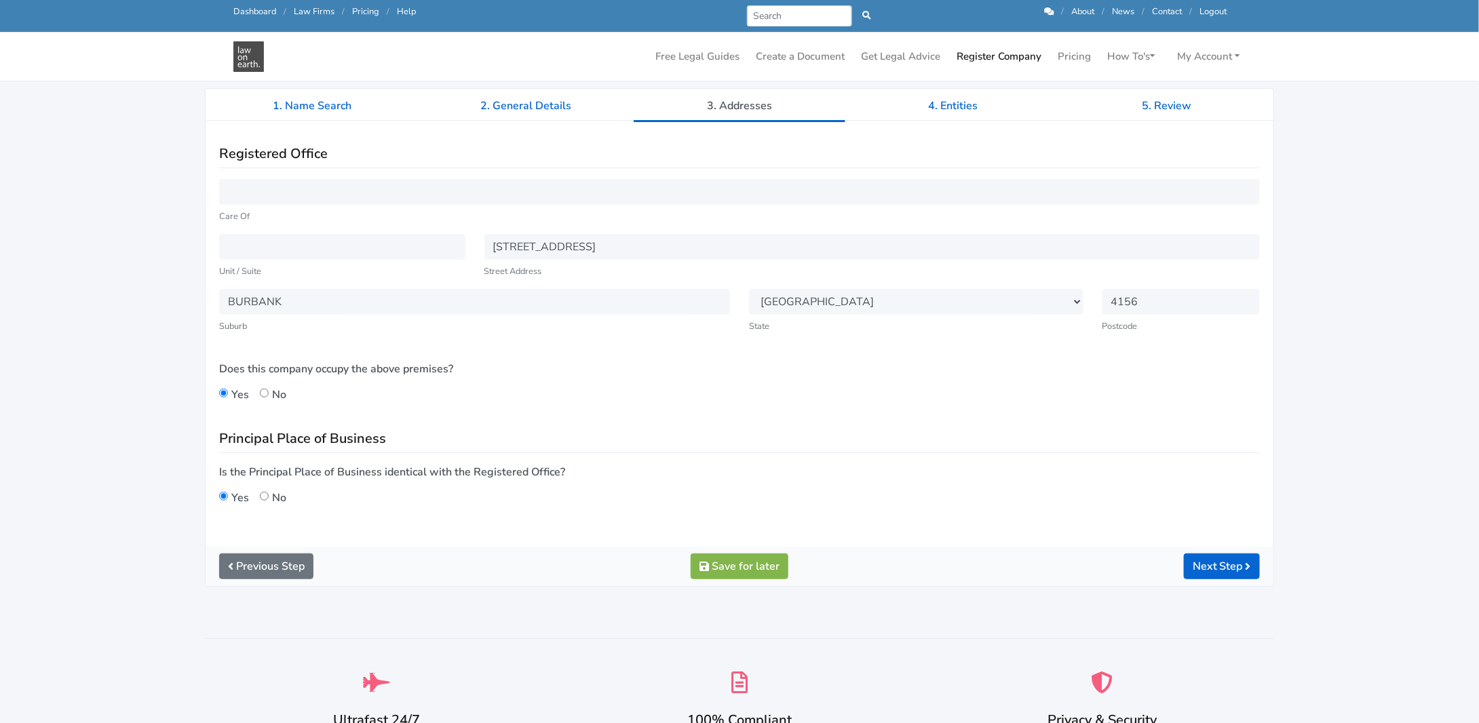
scroll to position [204, 0]
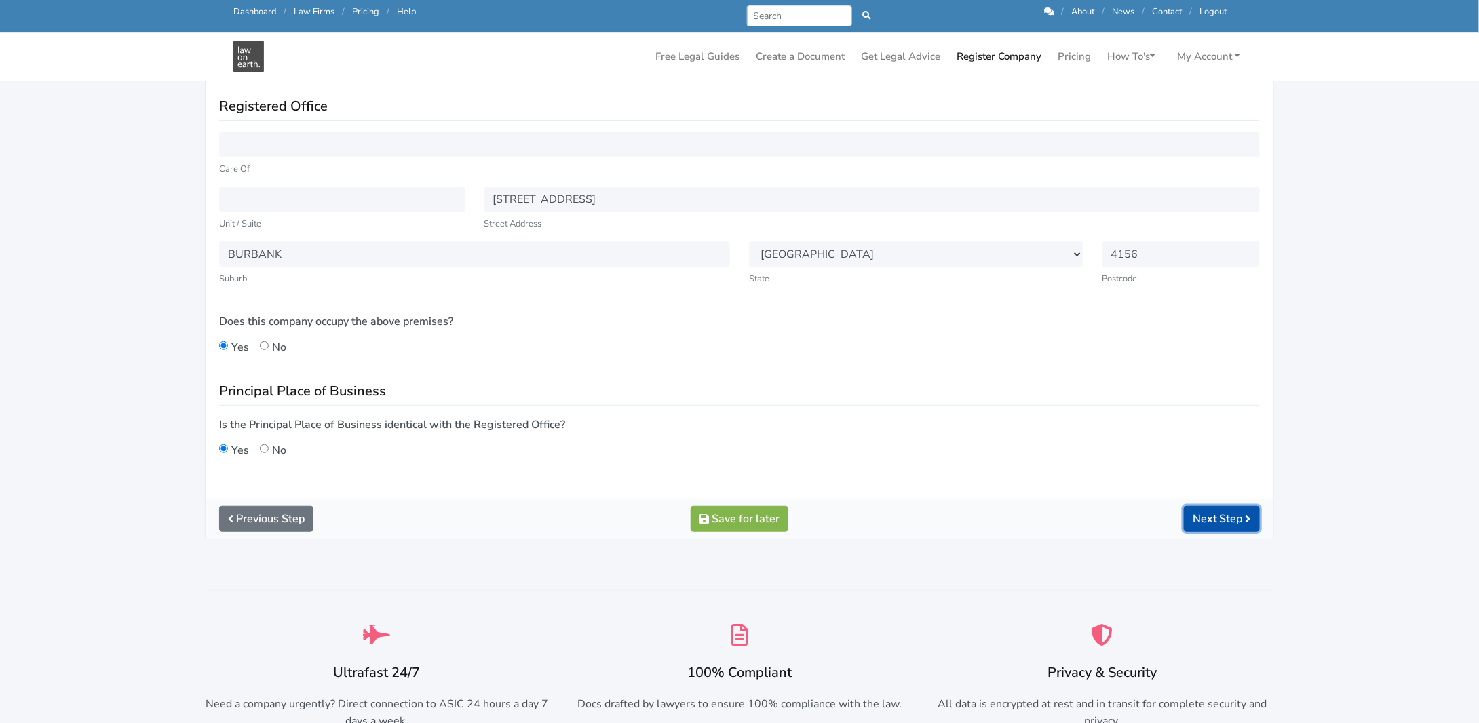
click at [1197, 513] on button "Next Step" at bounding box center [1222, 519] width 76 height 26
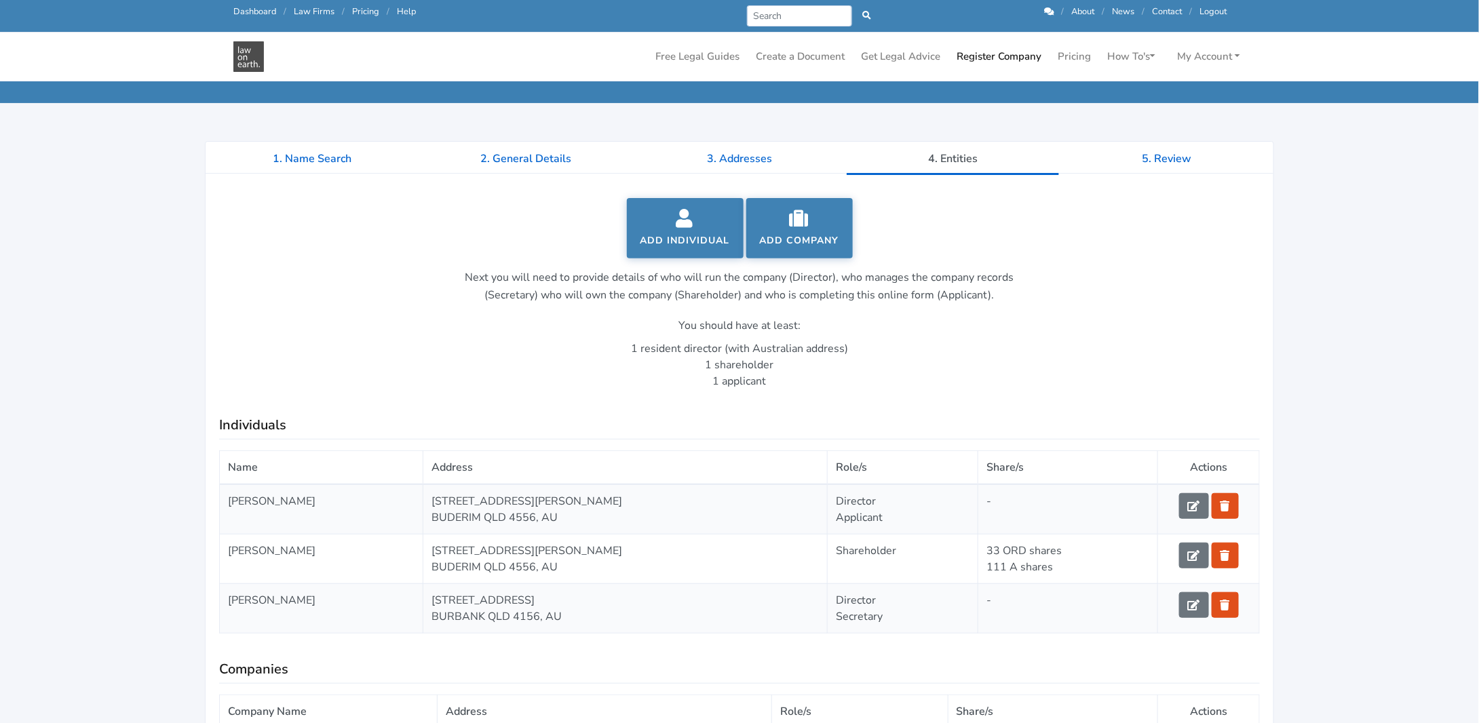
scroll to position [204, 0]
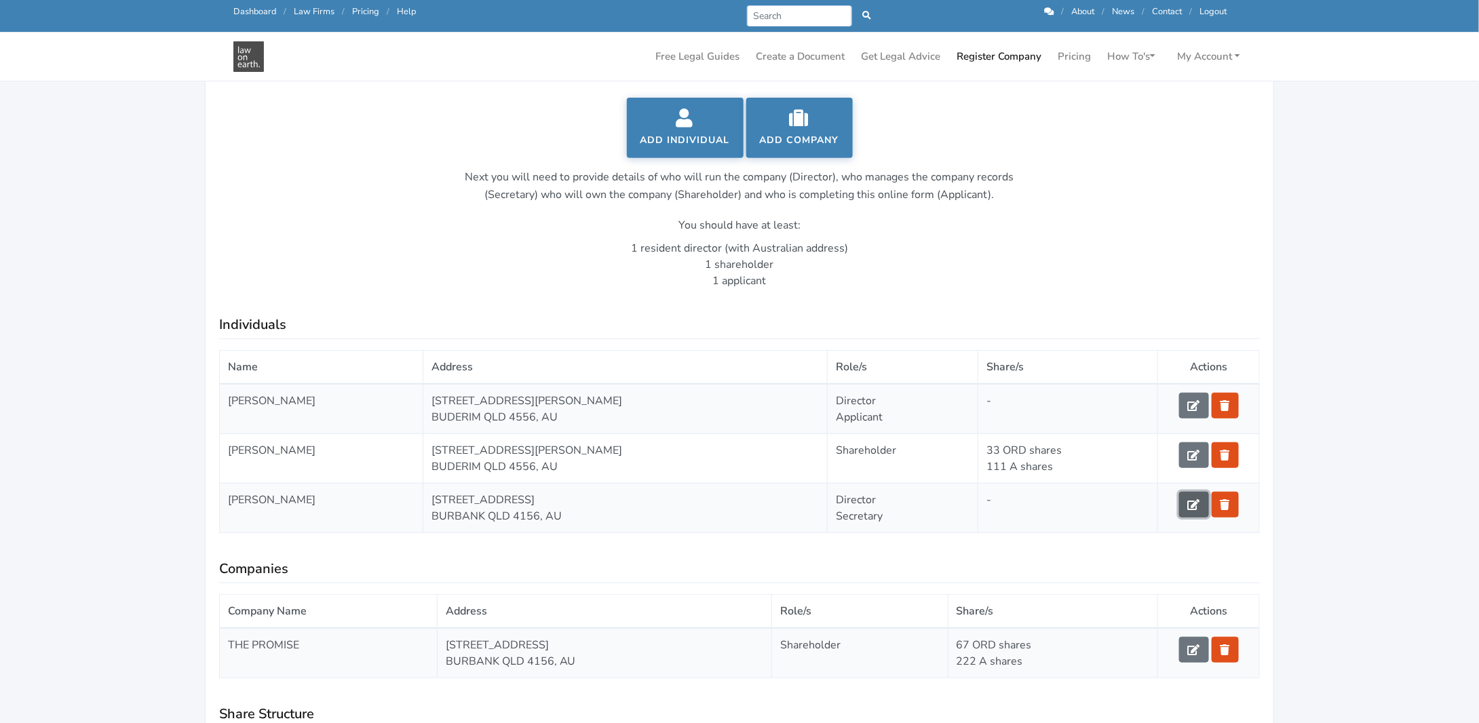
click at [1194, 499] on icon at bounding box center [1194, 504] width 12 height 11
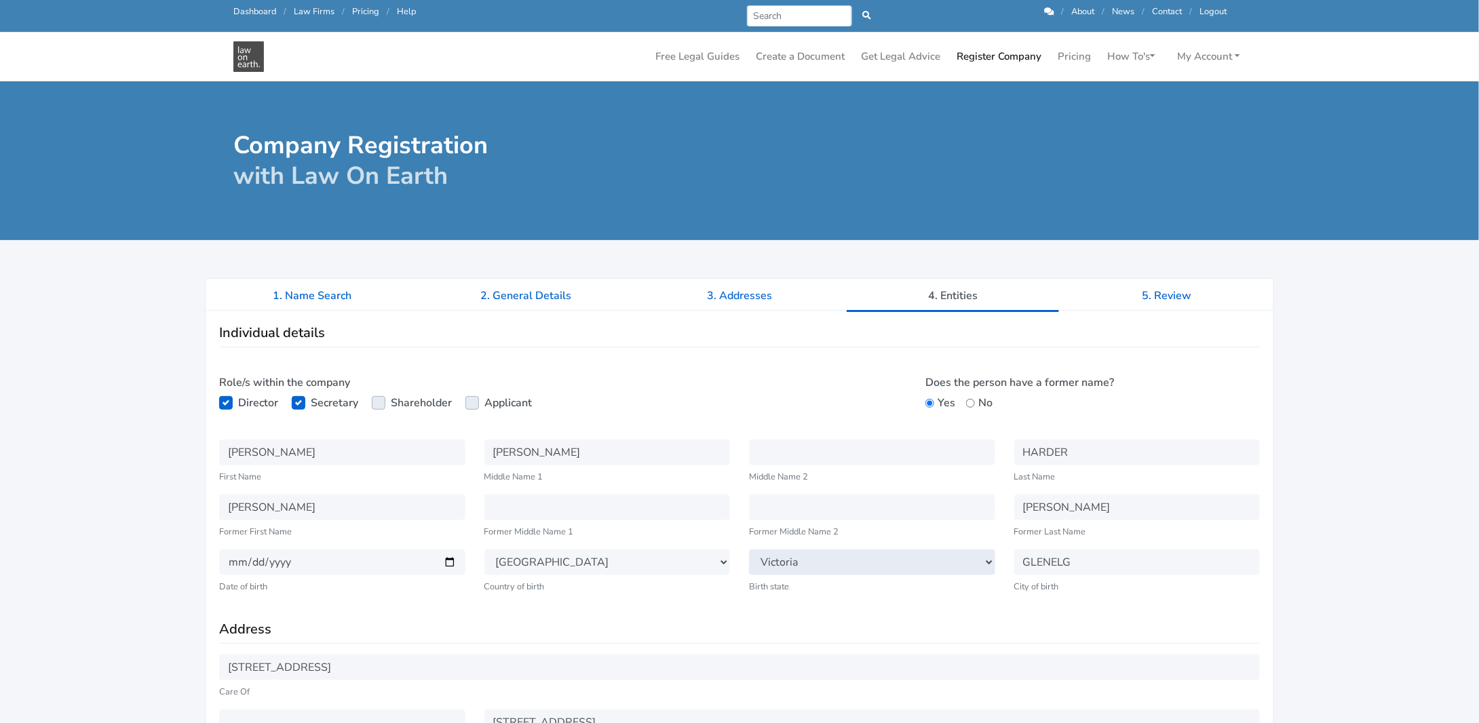
click at [828, 554] on select "Select State New South Wales Victoria Queensland Tasmania South Australia Weste…" at bounding box center [872, 563] width 246 height 26
select select "SA"
click at [749, 550] on select "Select State New South Wales Victoria Queensland Tasmania South Australia Weste…" at bounding box center [872, 563] width 246 height 26
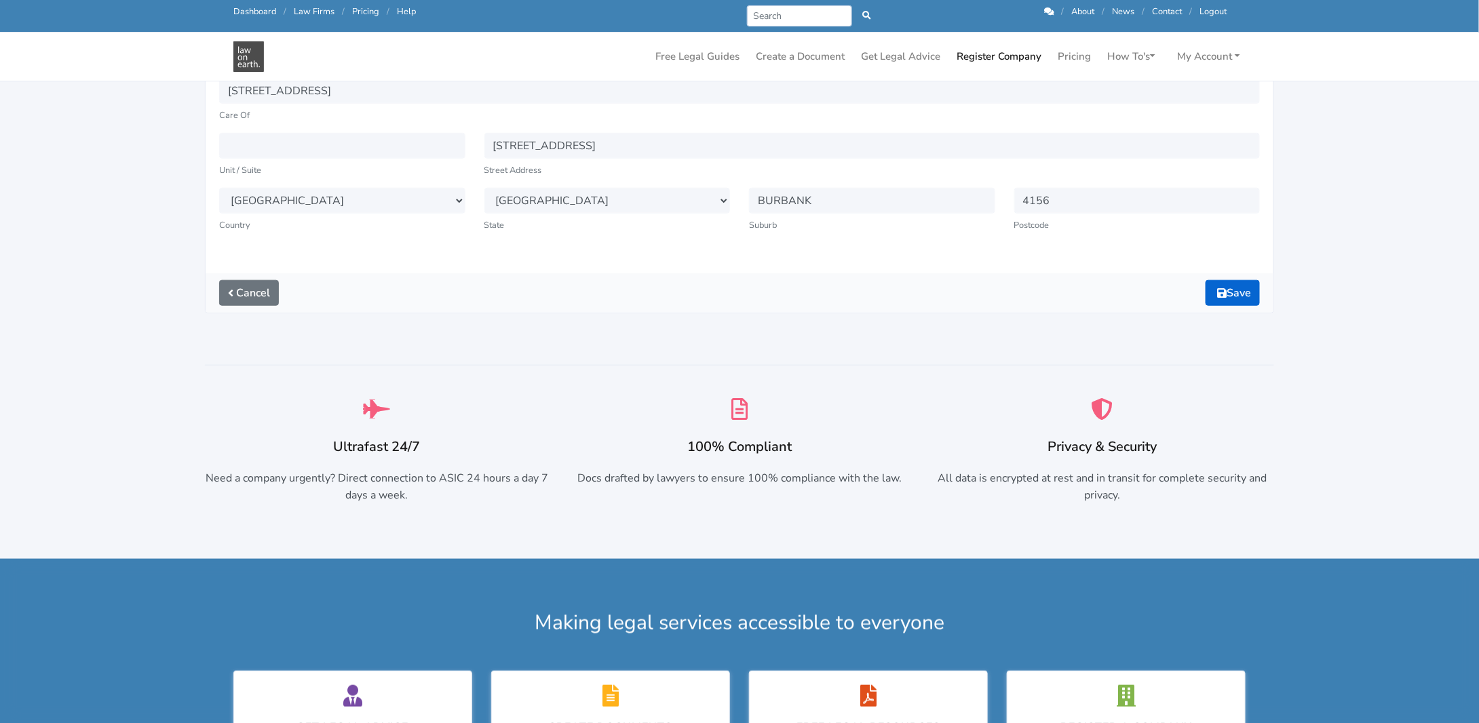
scroll to position [204, 0]
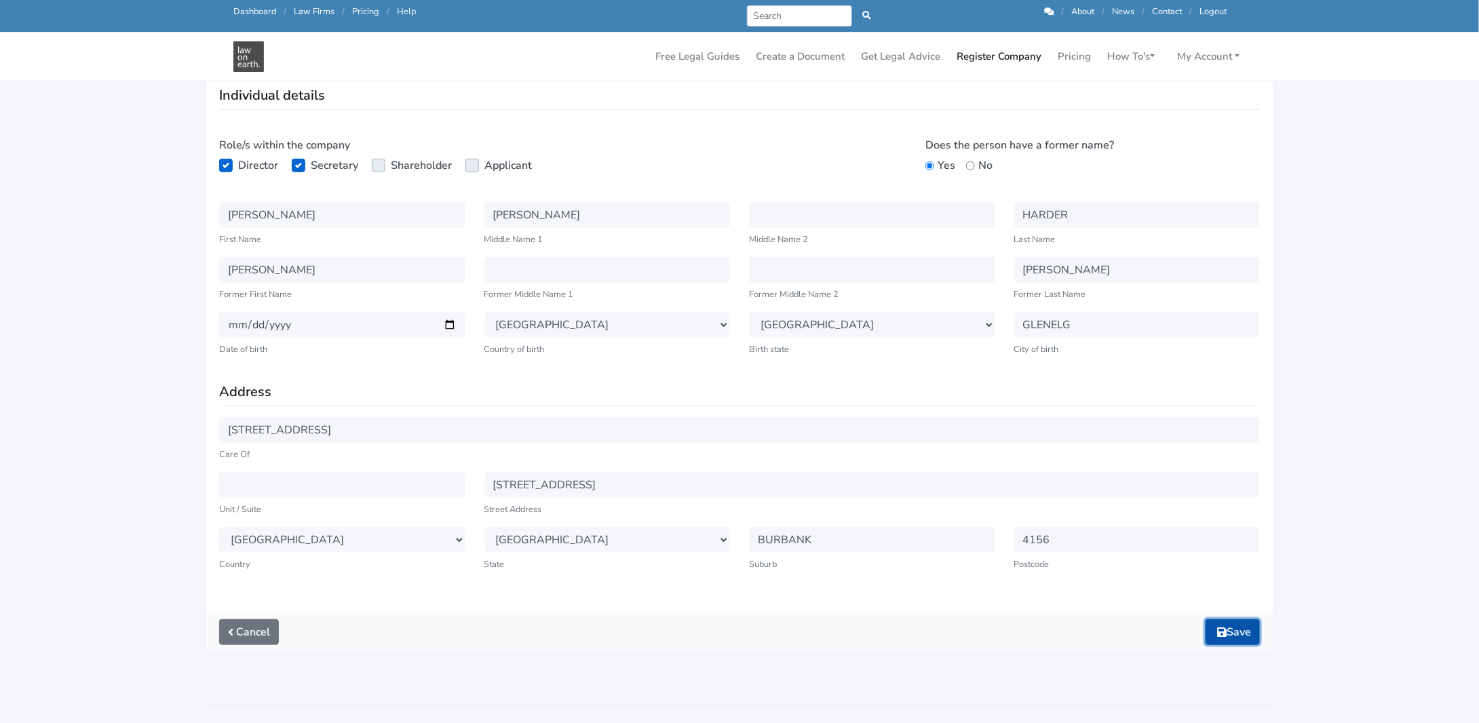
click at [1217, 635] on icon "submit" at bounding box center [1222, 632] width 10 height 11
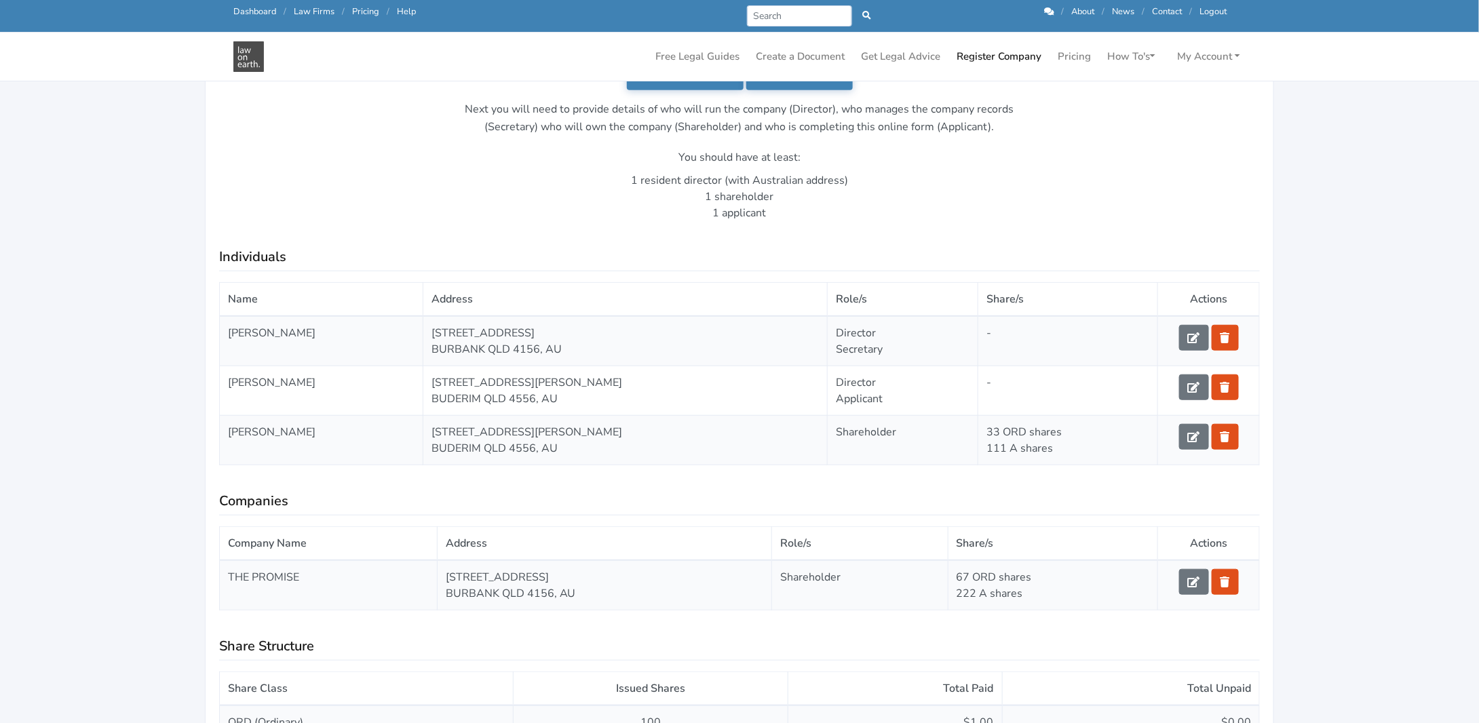
scroll to position [339, 0]
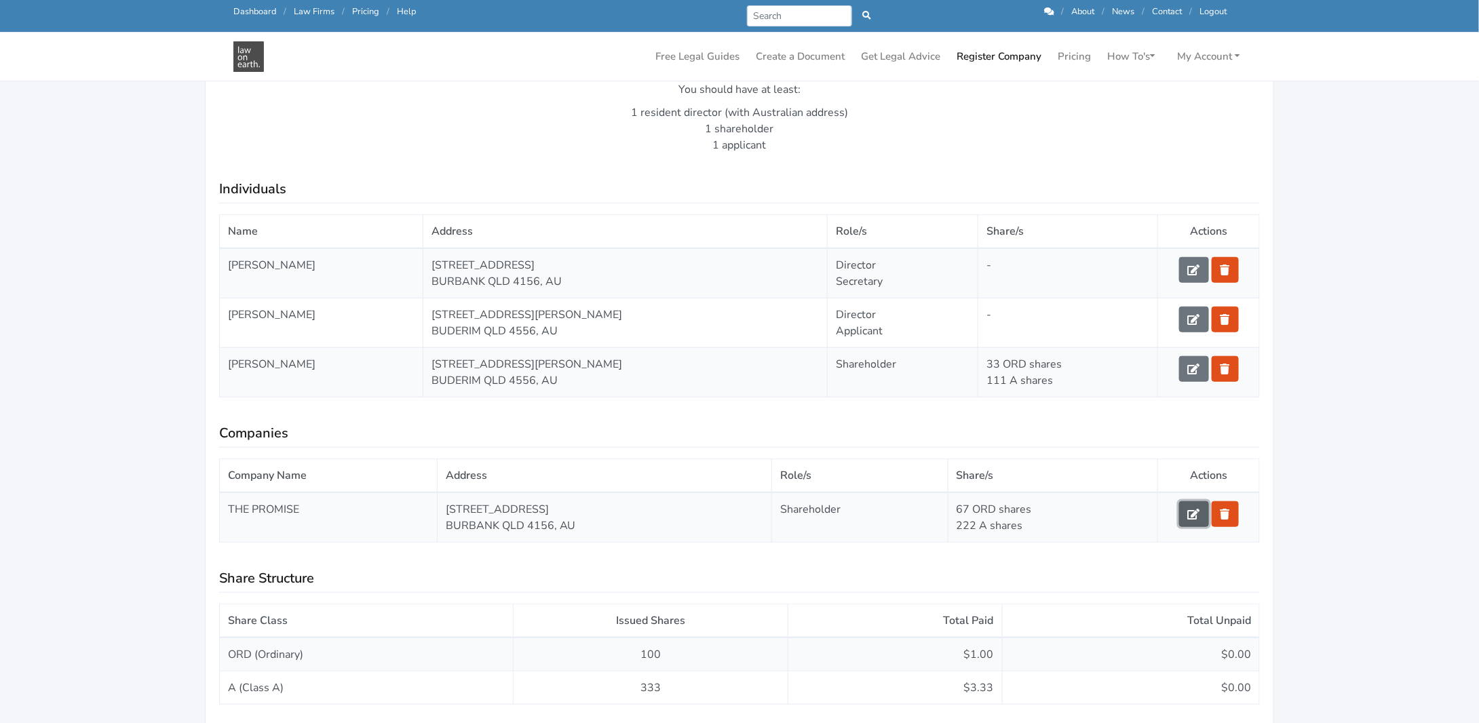
click at [1194, 510] on icon at bounding box center [1194, 514] width 12 height 11
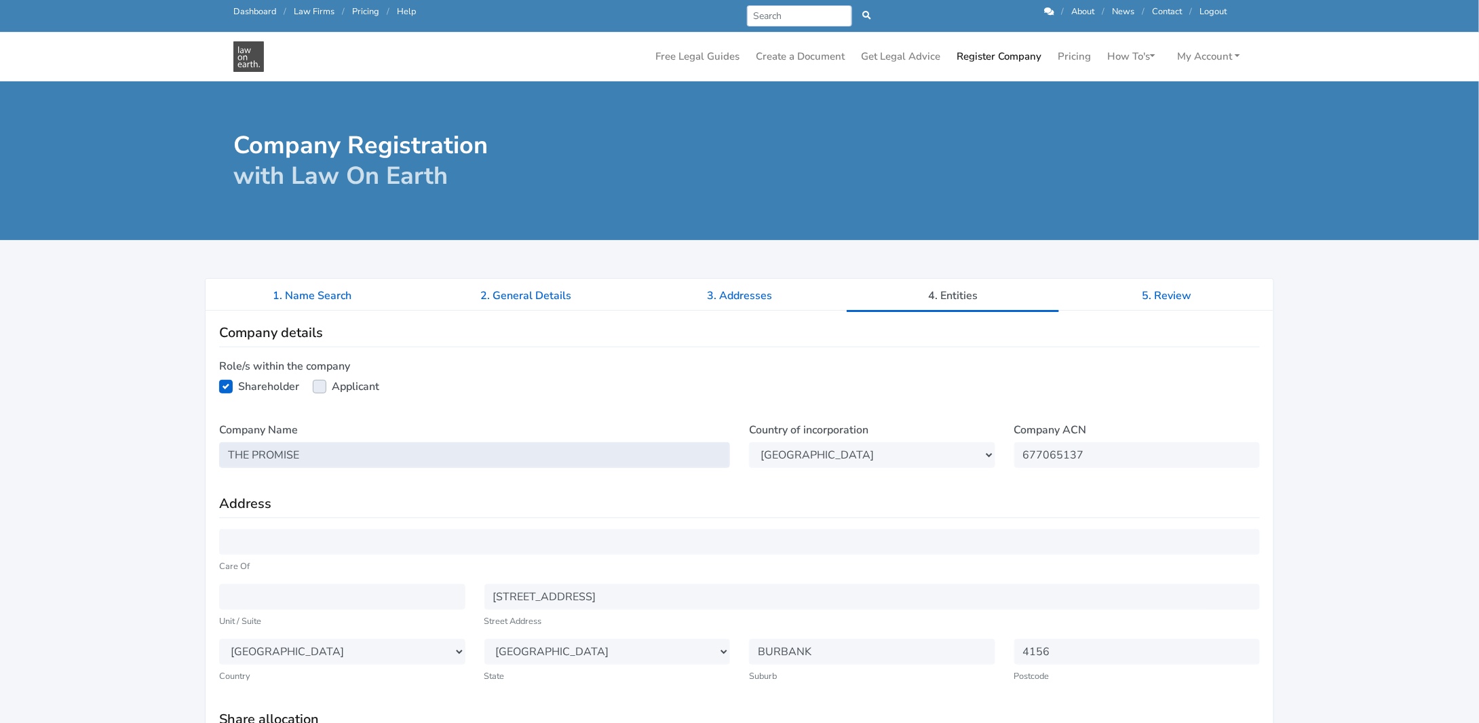
click at [311, 449] on input "THE PROMISE" at bounding box center [474, 455] width 511 height 26
type input "The Promise QLD"
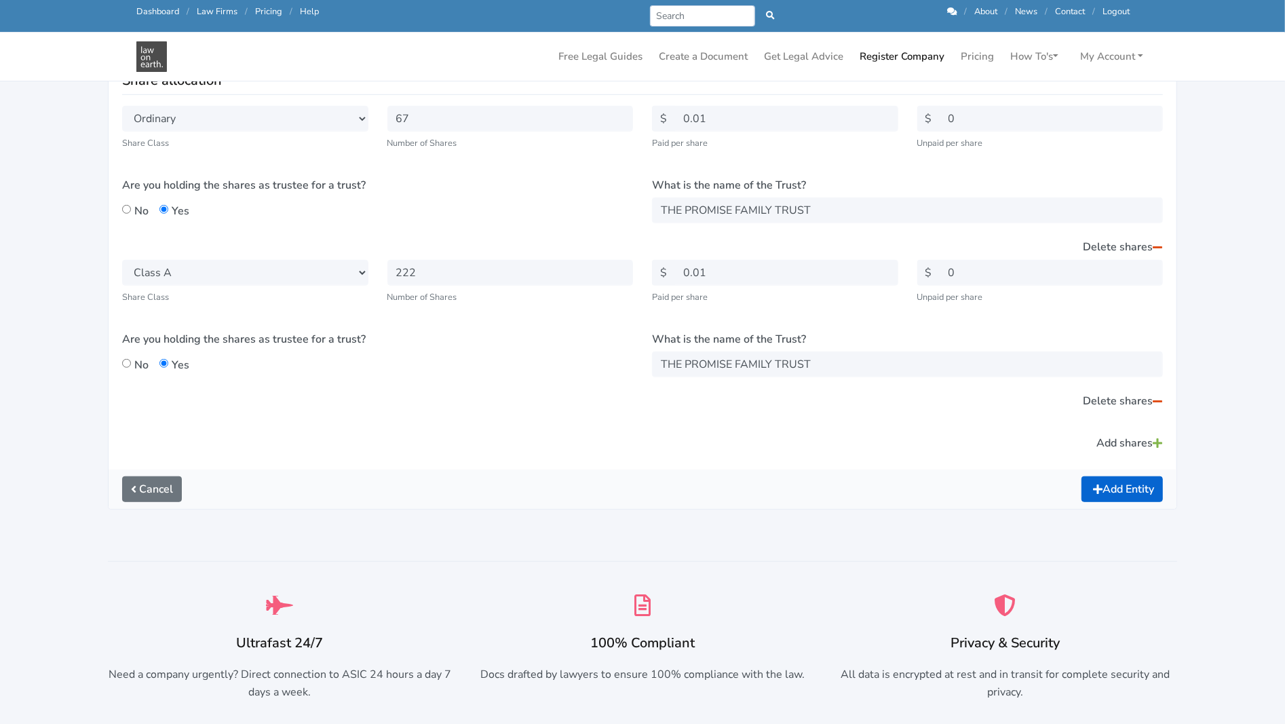
scroll to position [611, 0]
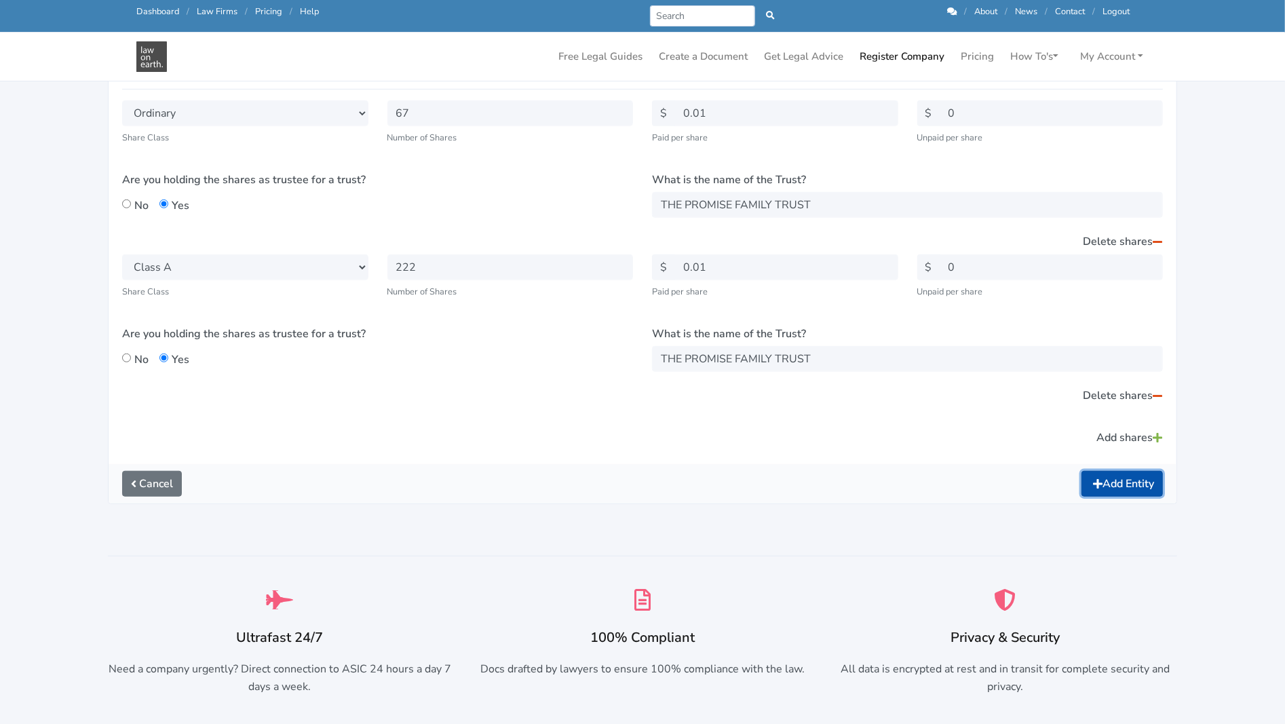
click at [1126, 478] on button "Add Entity" at bounding box center [1122, 484] width 81 height 26
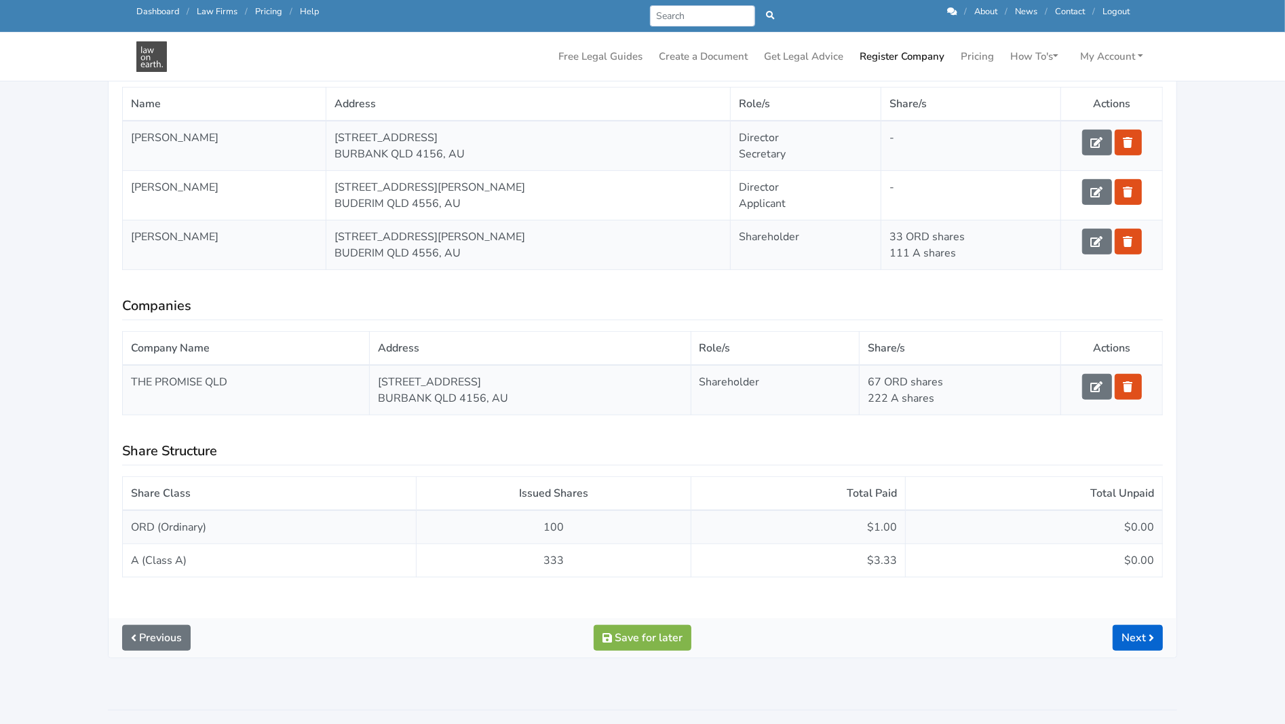
scroll to position [475, 0]
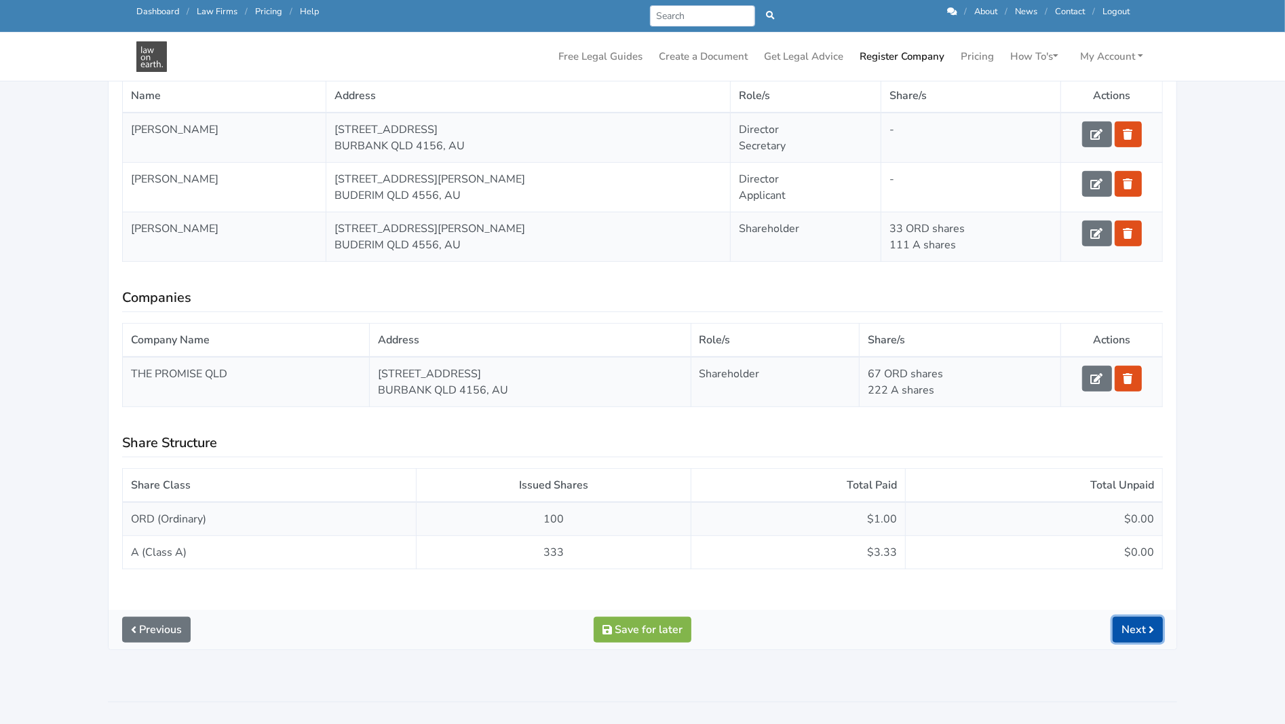
click at [1138, 632] on link "Next" at bounding box center [1138, 630] width 50 height 26
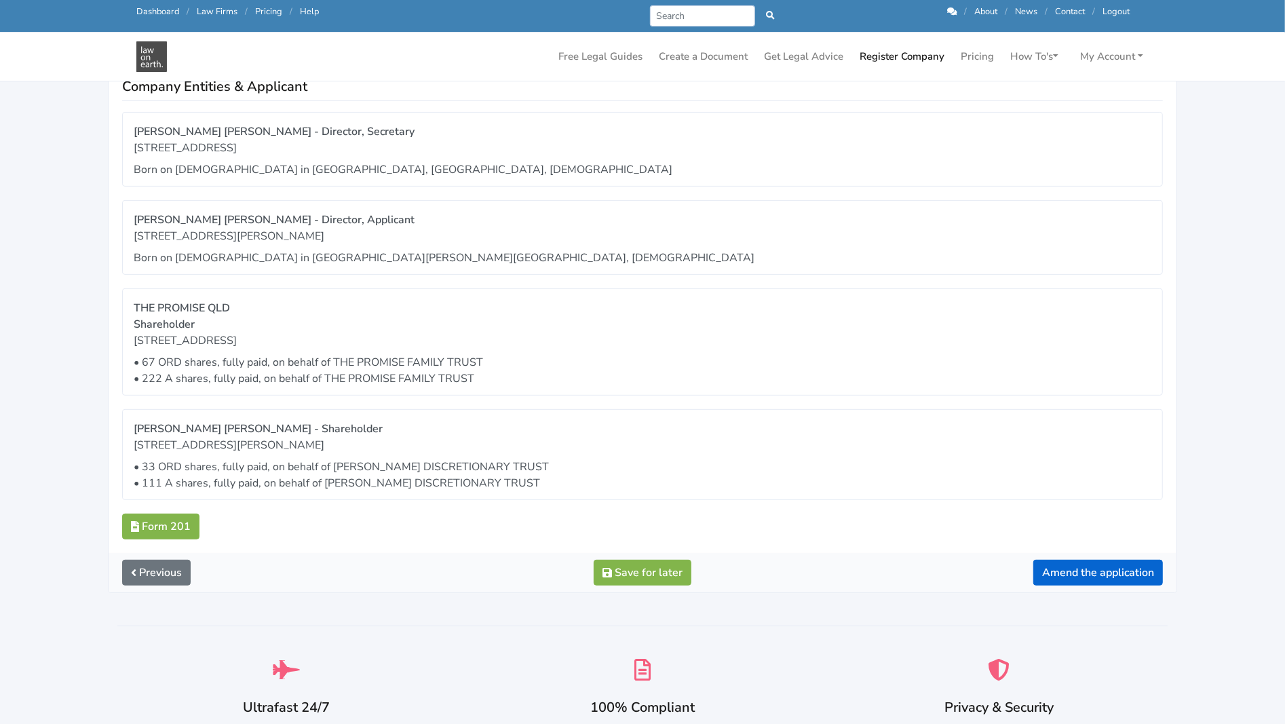
scroll to position [339, 0]
click at [1109, 567] on button "Amend the application" at bounding box center [1098, 572] width 130 height 26
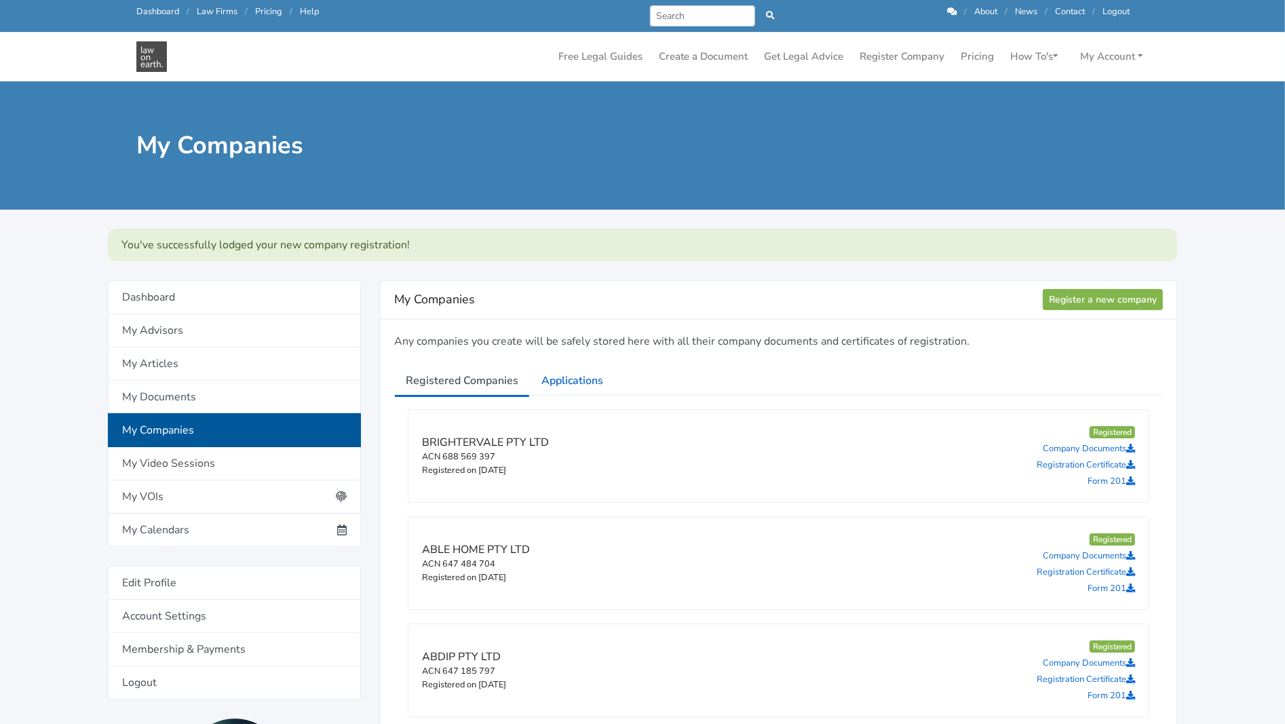
click at [151, 16] on link "Dashboard" at bounding box center [157, 11] width 43 height 12
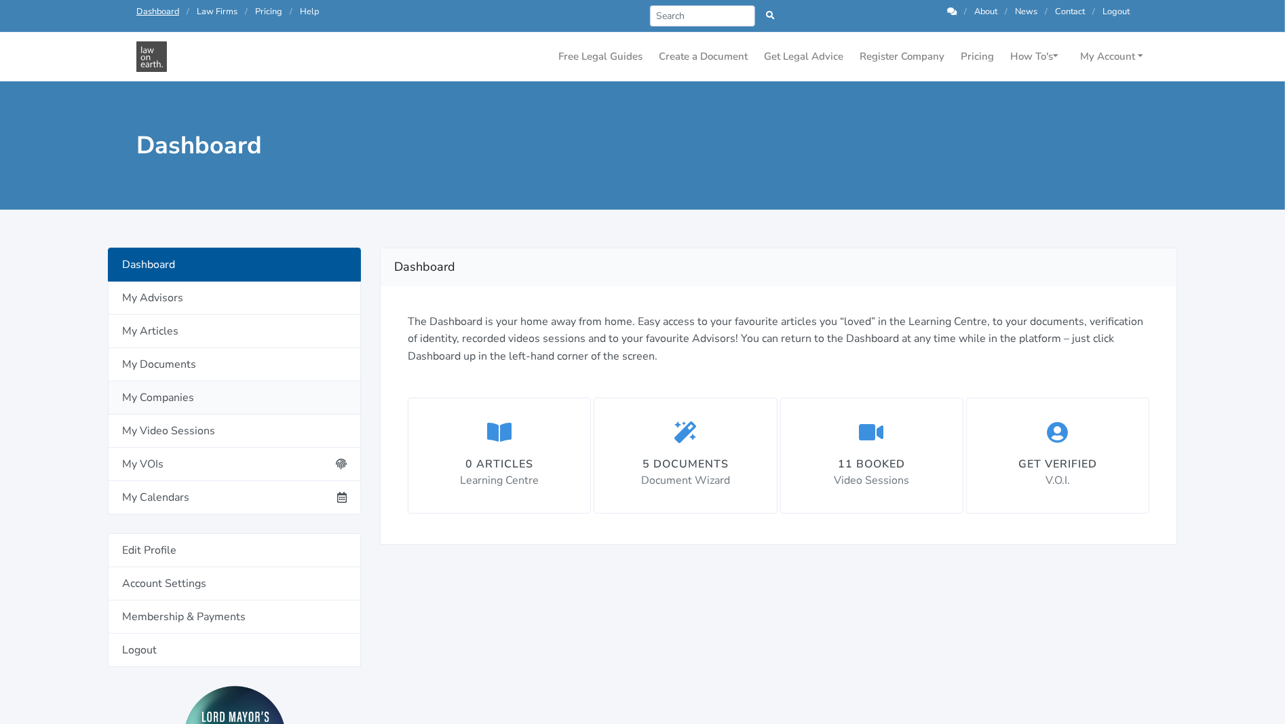
click at [200, 398] on link "My Companies" at bounding box center [234, 397] width 253 height 33
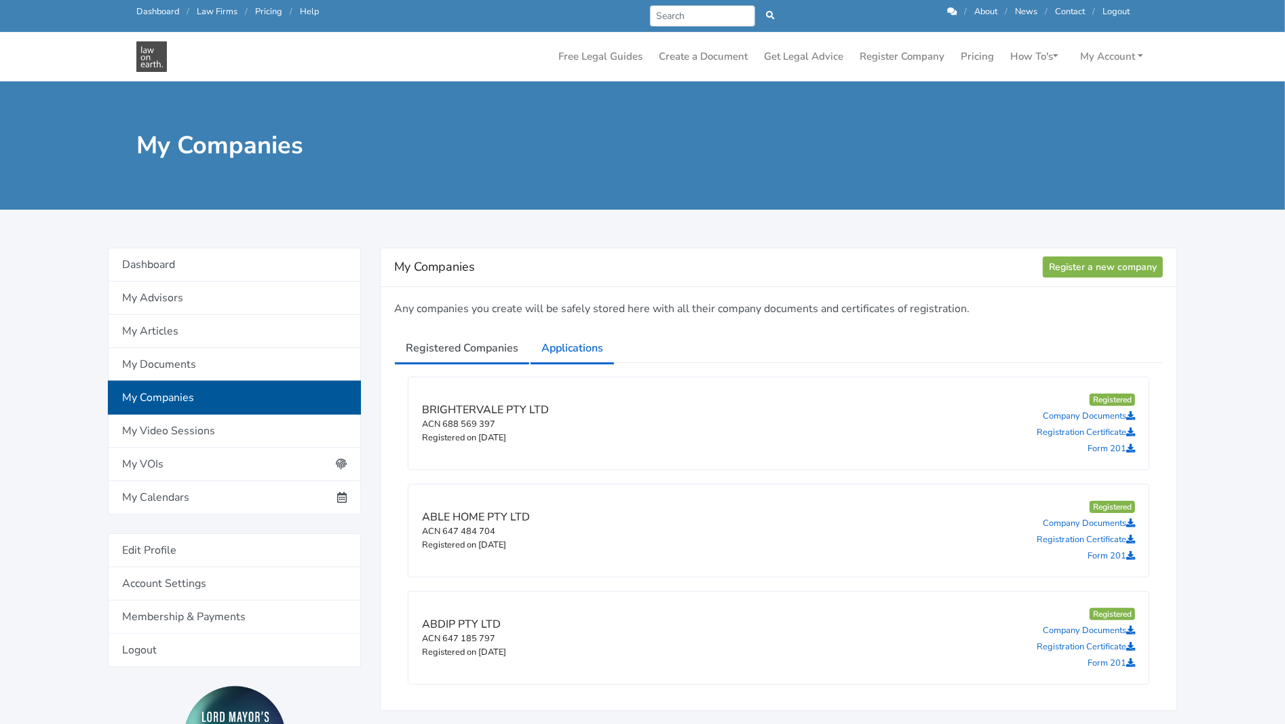
click at [577, 347] on link "Applications" at bounding box center [572, 348] width 85 height 34
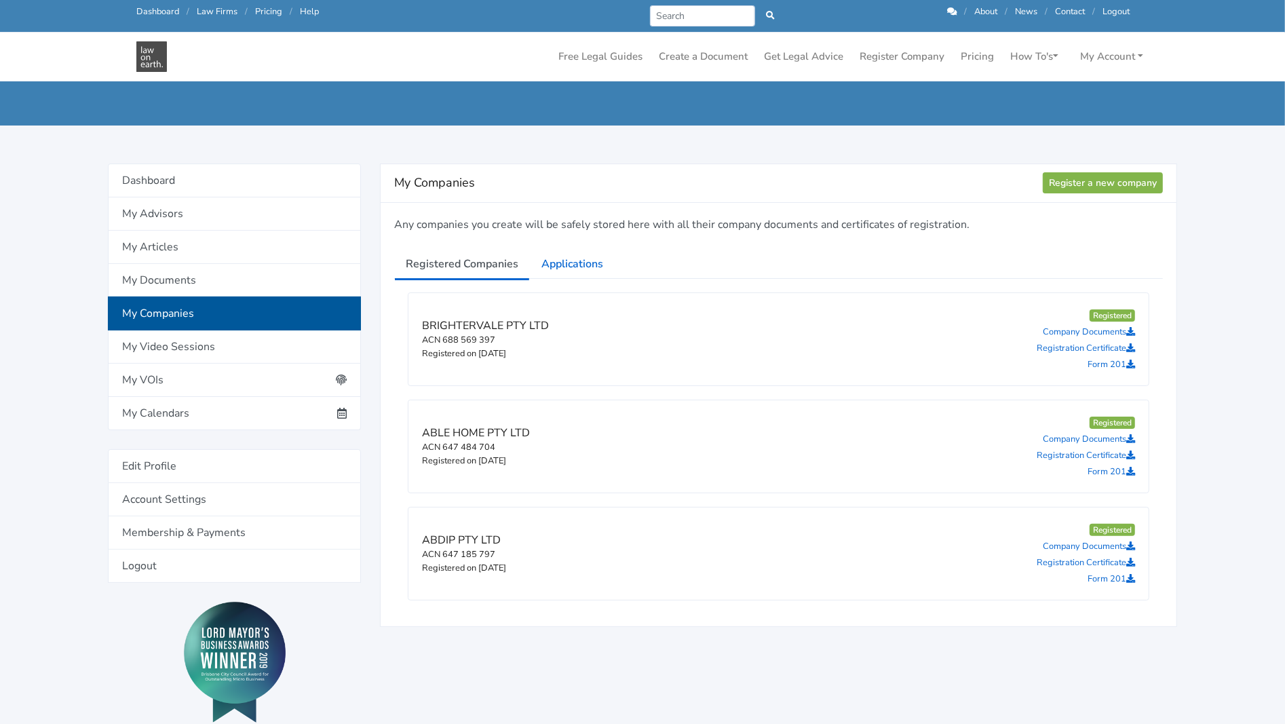
scroll to position [68, 0]
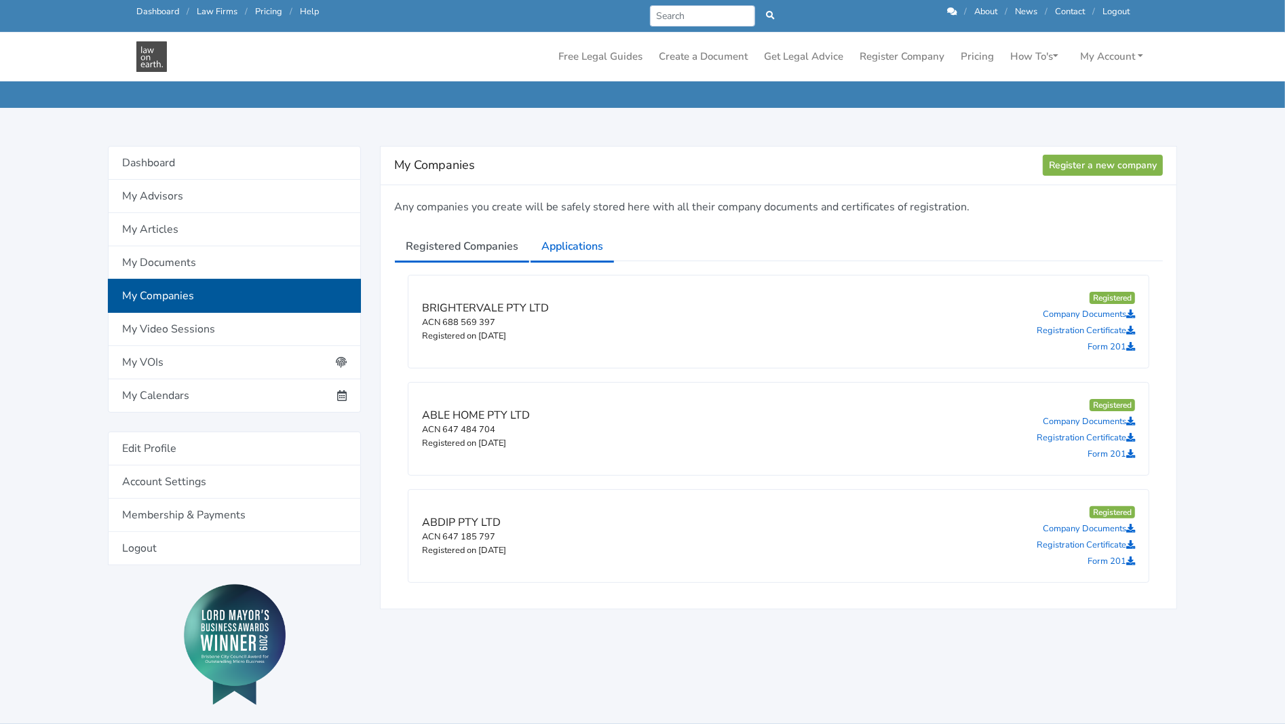
click at [557, 240] on link "Applications" at bounding box center [572, 246] width 85 height 34
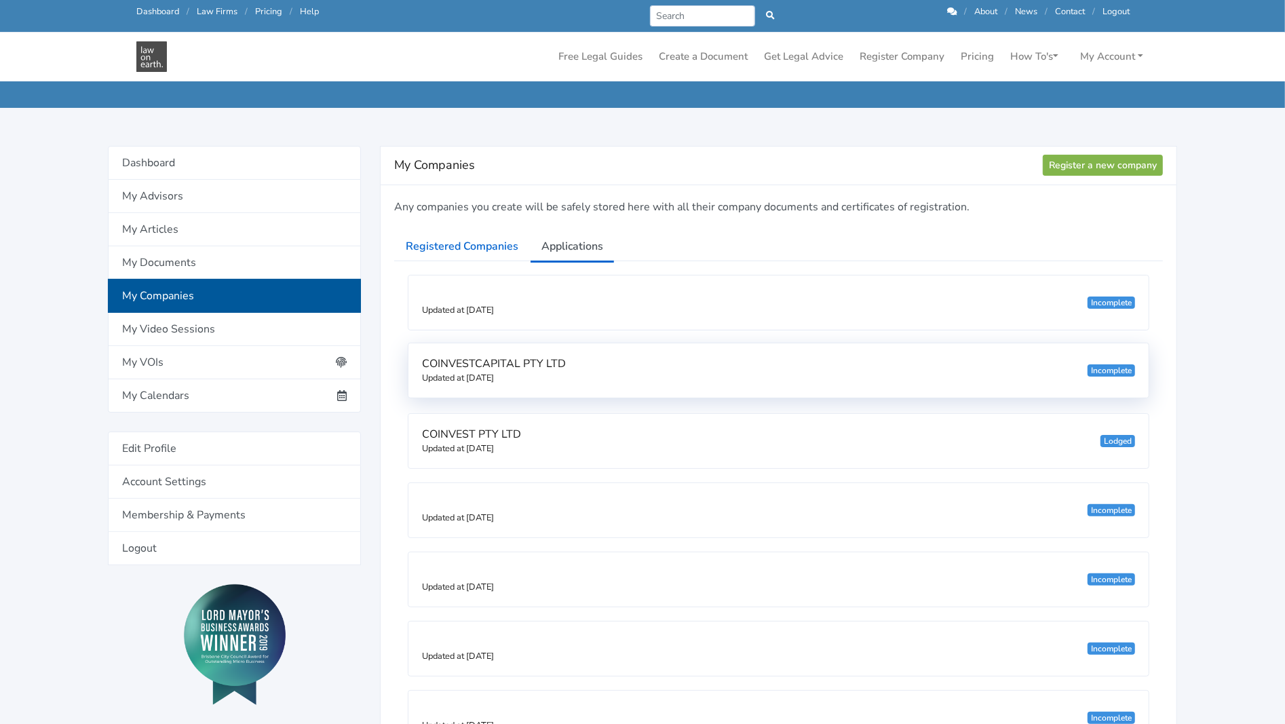
click at [1112, 369] on div "Incomplete" at bounding box center [1112, 370] width 48 height 12
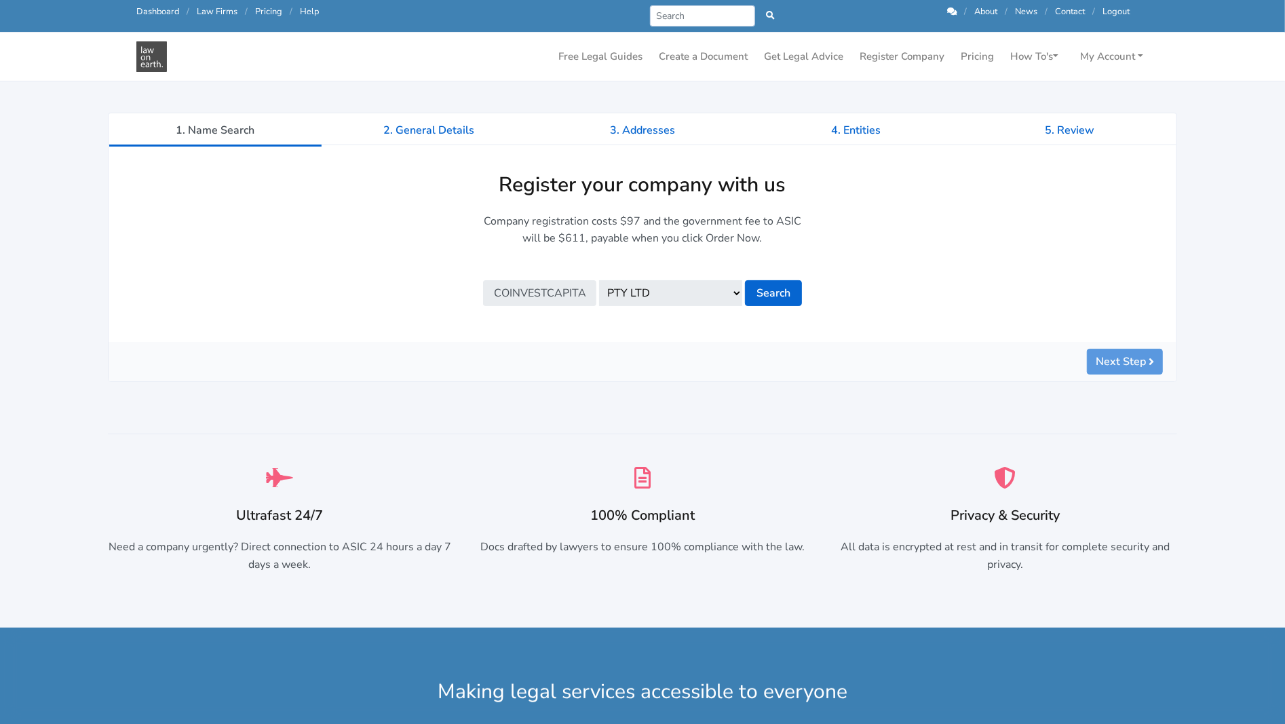
scroll to position [136, 0]
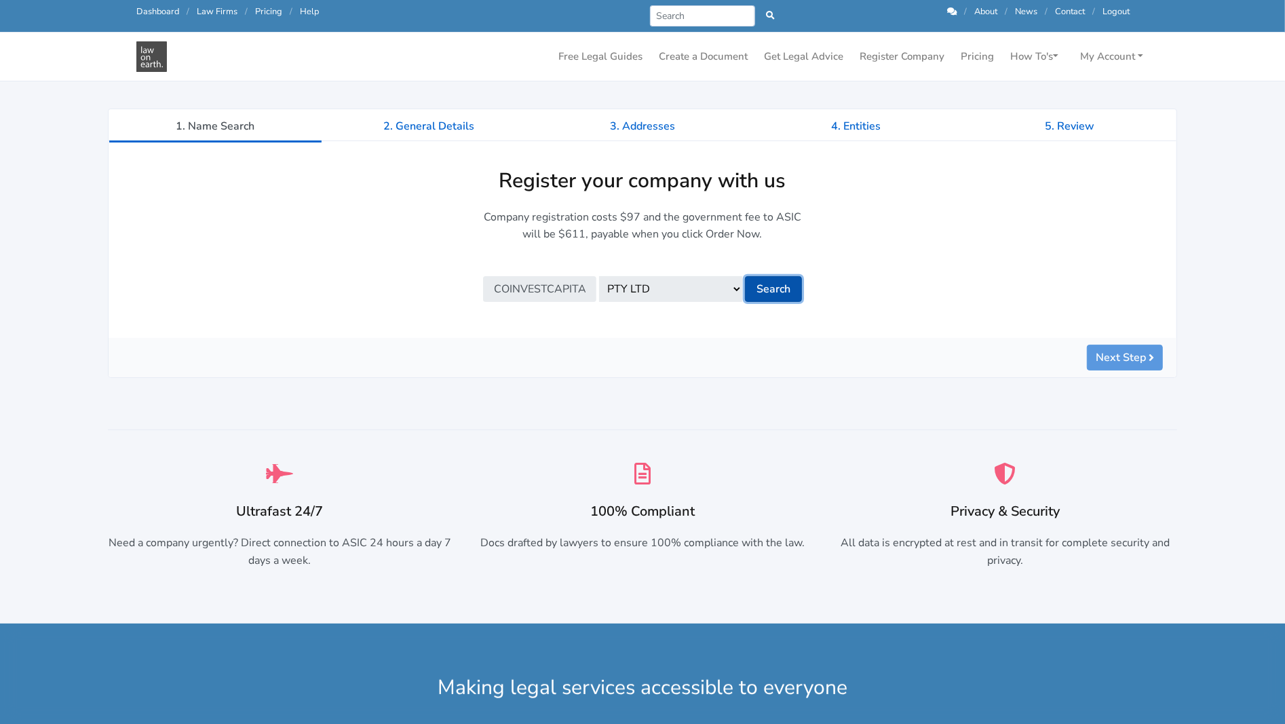
click at [783, 294] on button "Search" at bounding box center [773, 289] width 57 height 26
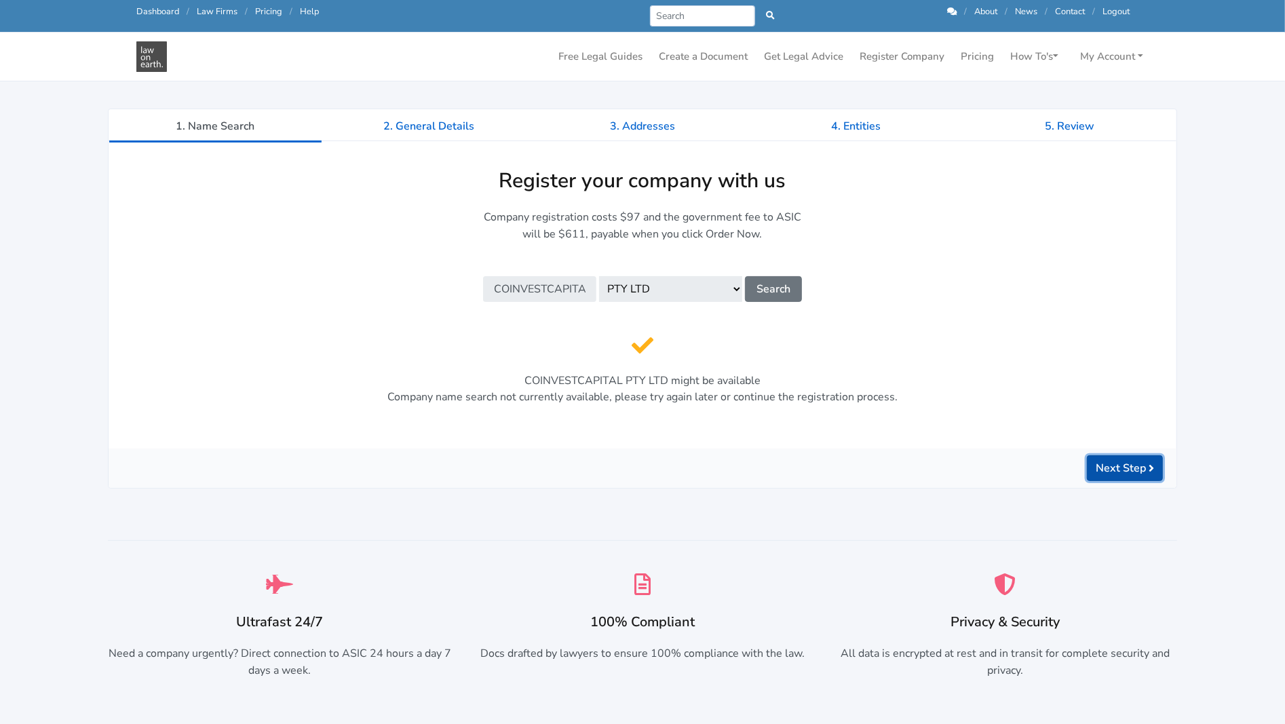
click at [1112, 465] on button "Next Step" at bounding box center [1125, 468] width 76 height 26
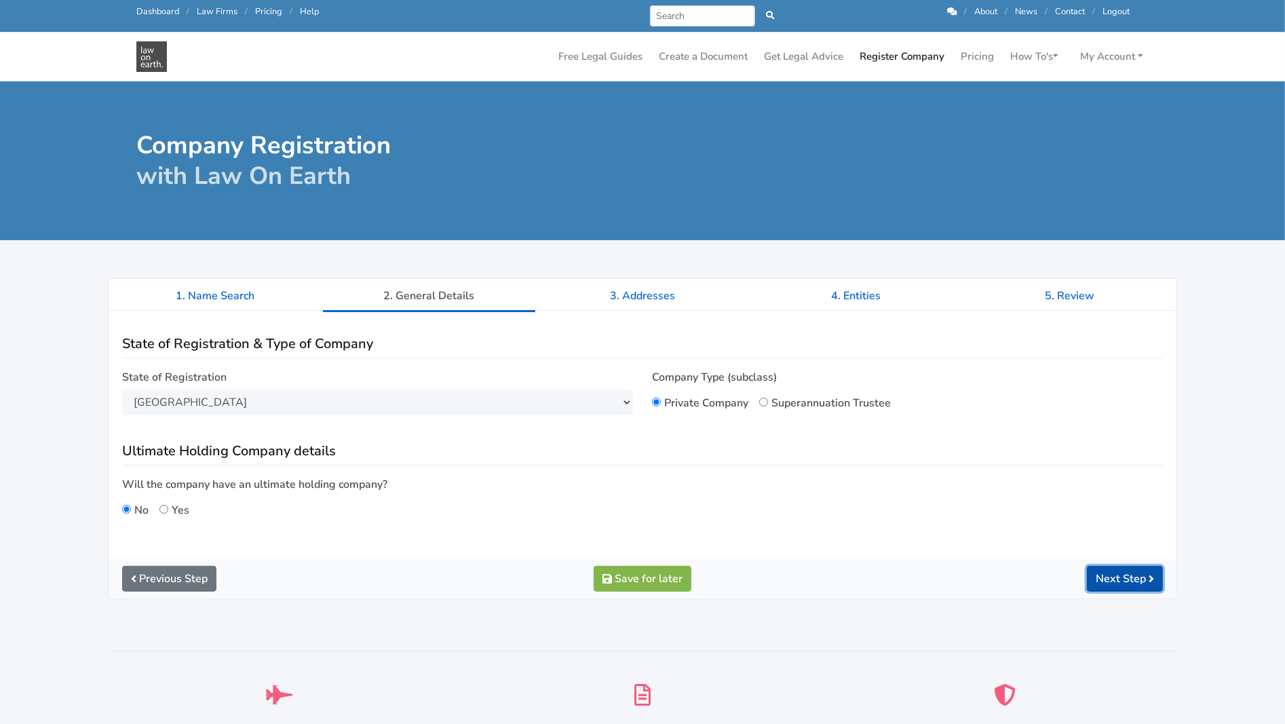
click at [1108, 572] on button "Next Step" at bounding box center [1125, 579] width 76 height 26
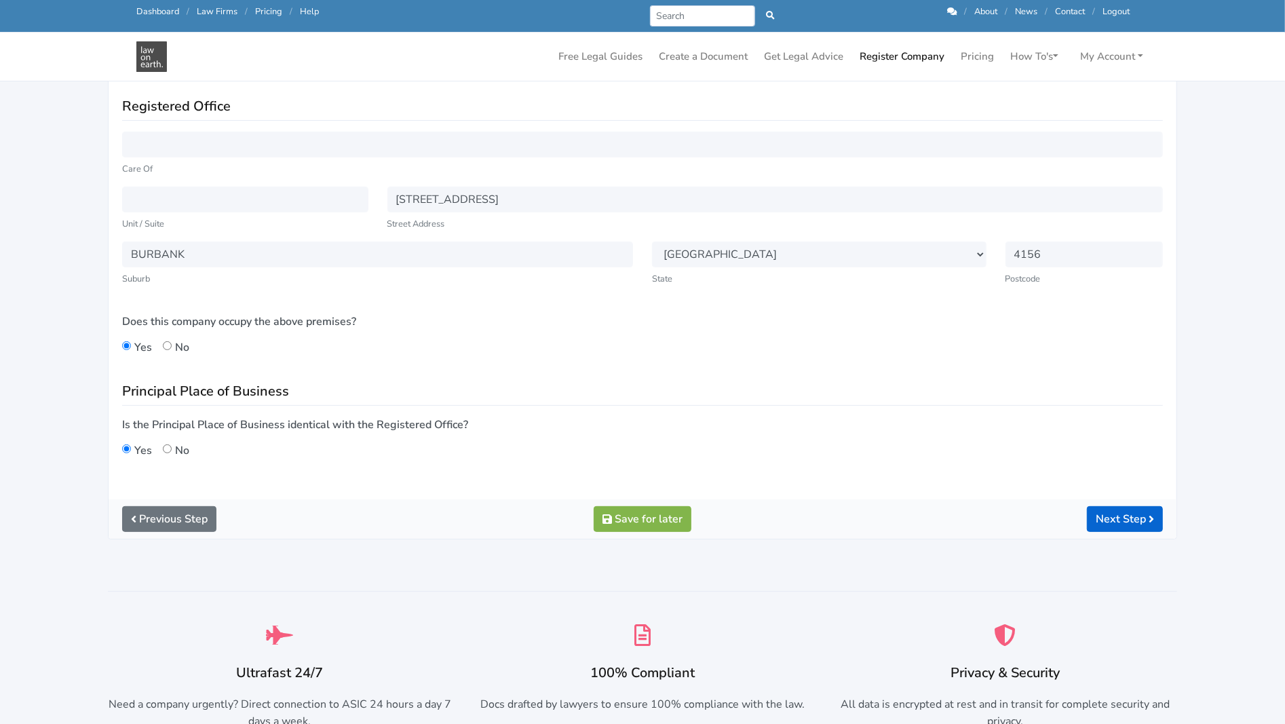
scroll to position [271, 0]
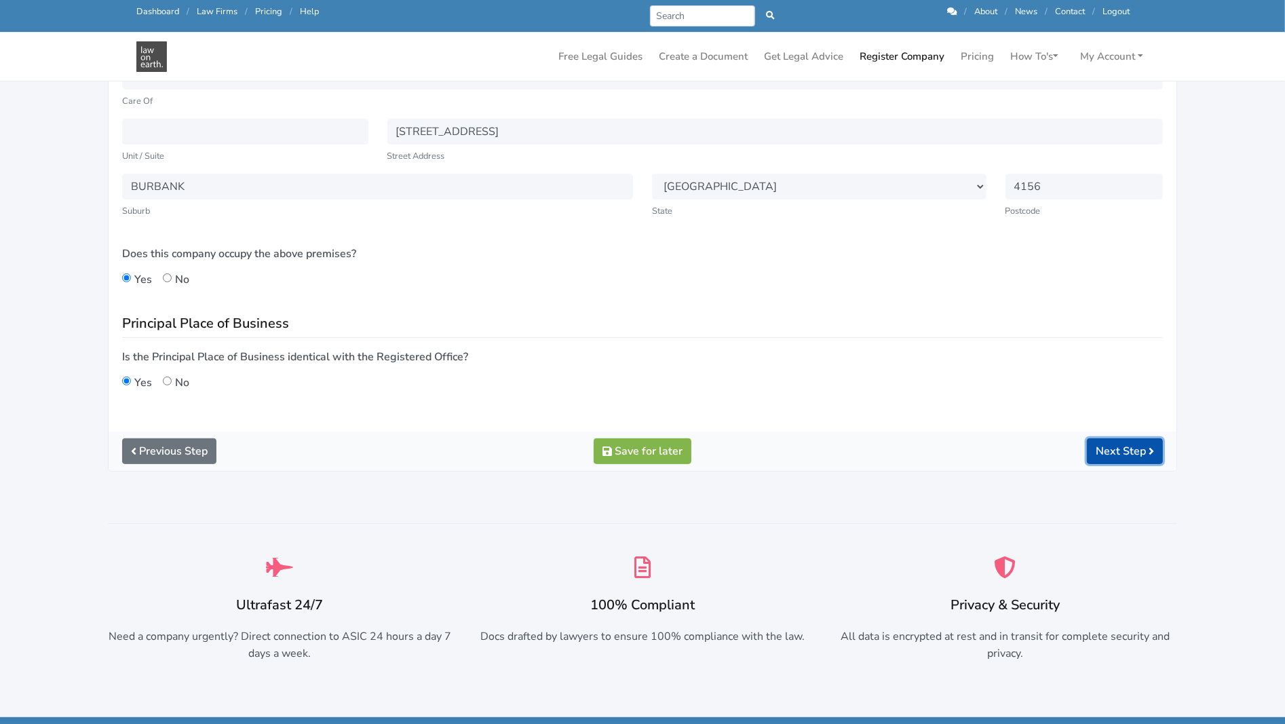
click at [1095, 445] on button "Next Step" at bounding box center [1125, 451] width 76 height 26
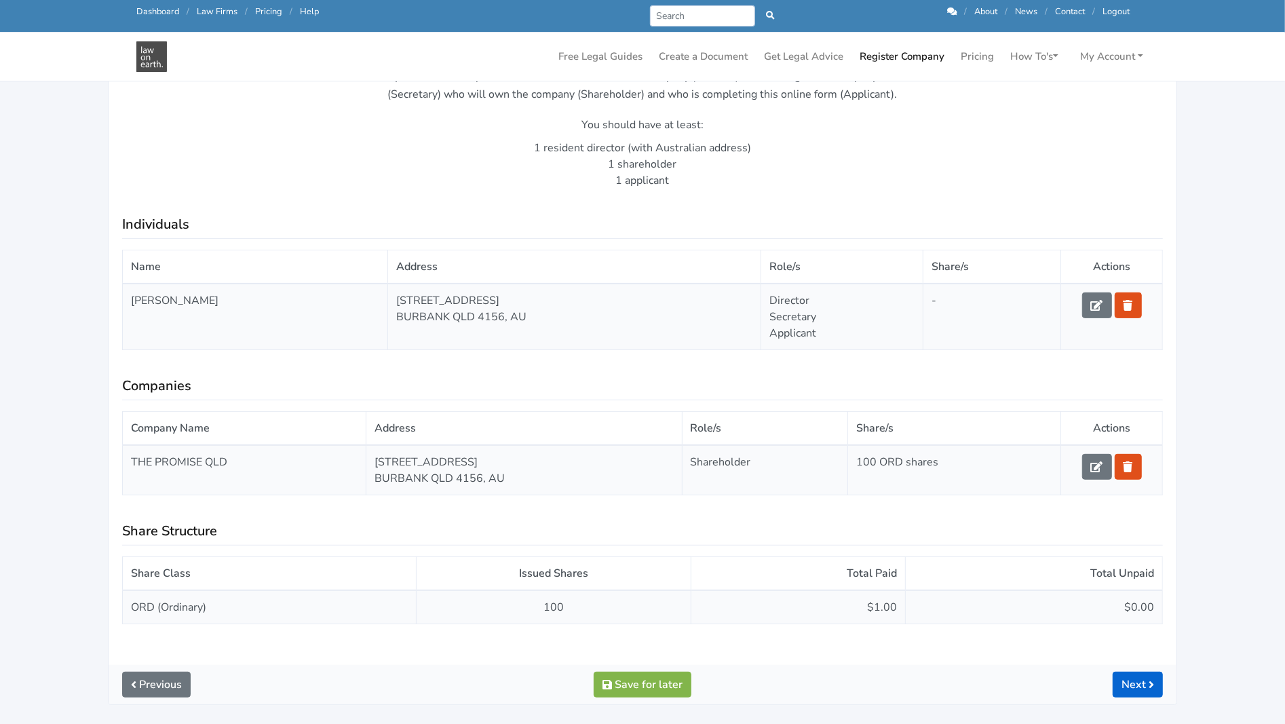
scroll to position [407, 0]
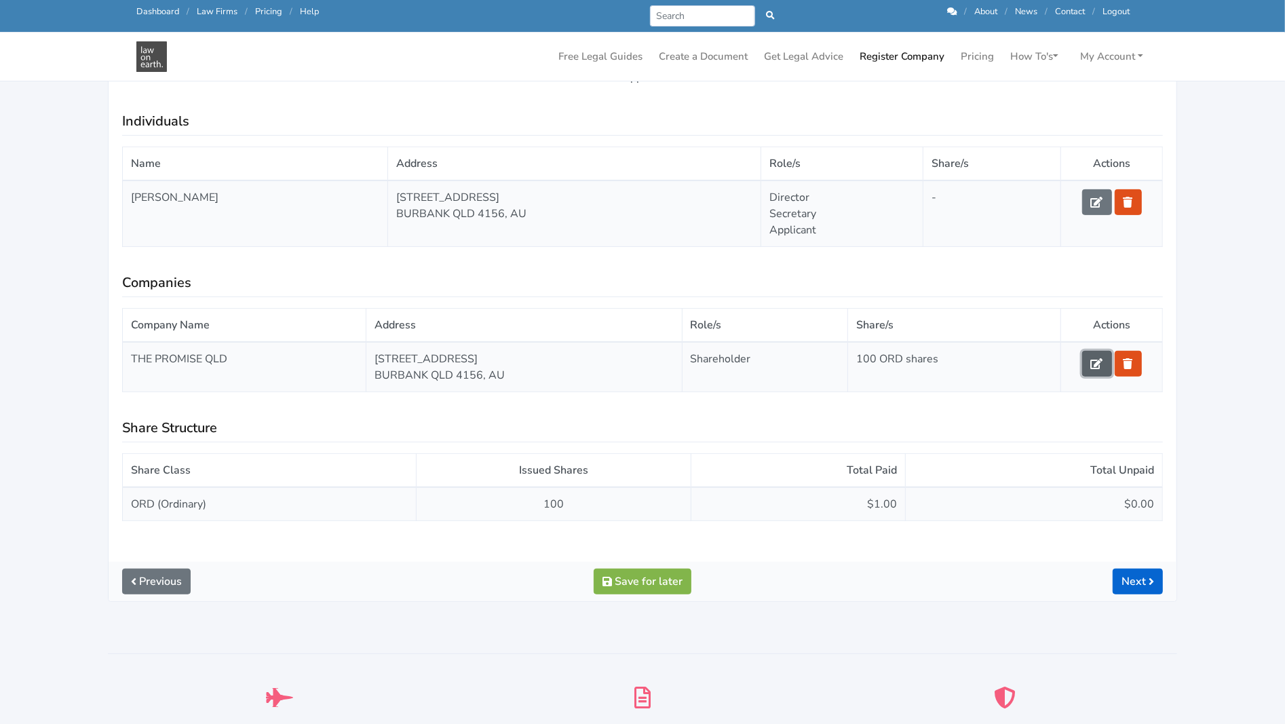
click at [1097, 361] on icon at bounding box center [1097, 363] width 12 height 11
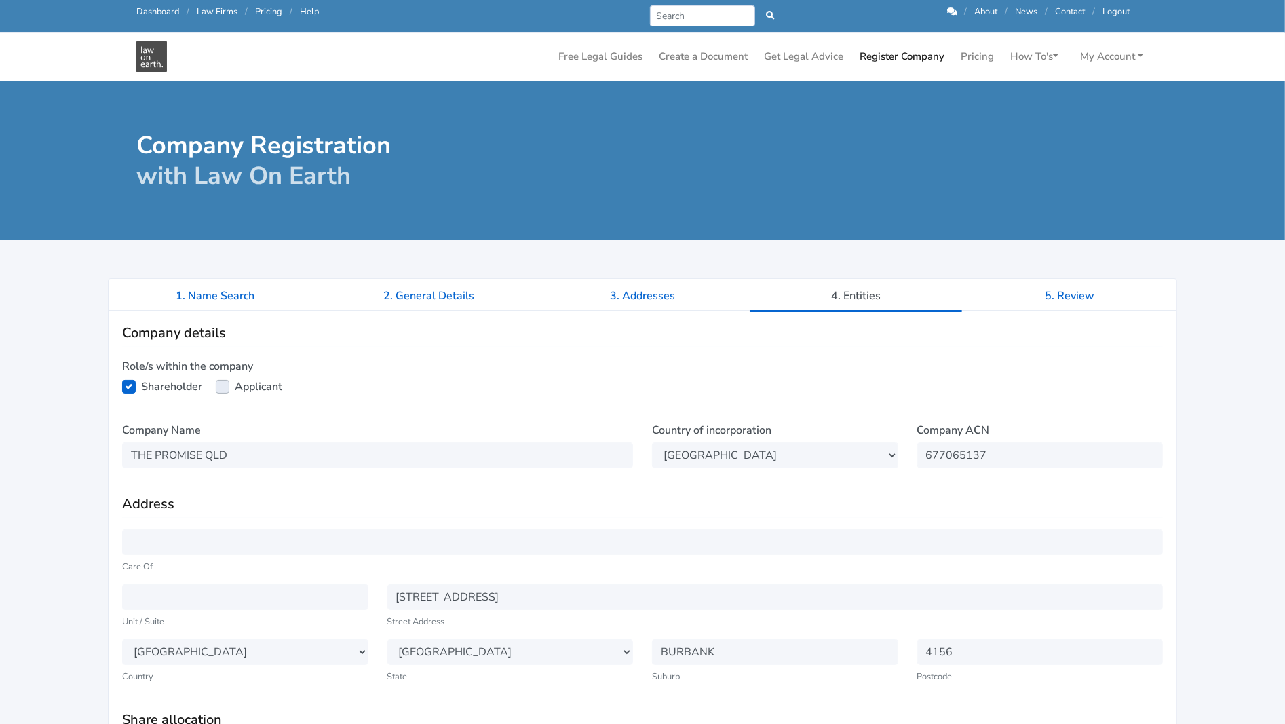
click at [169, 11] on link "Dashboard" at bounding box center [157, 11] width 43 height 12
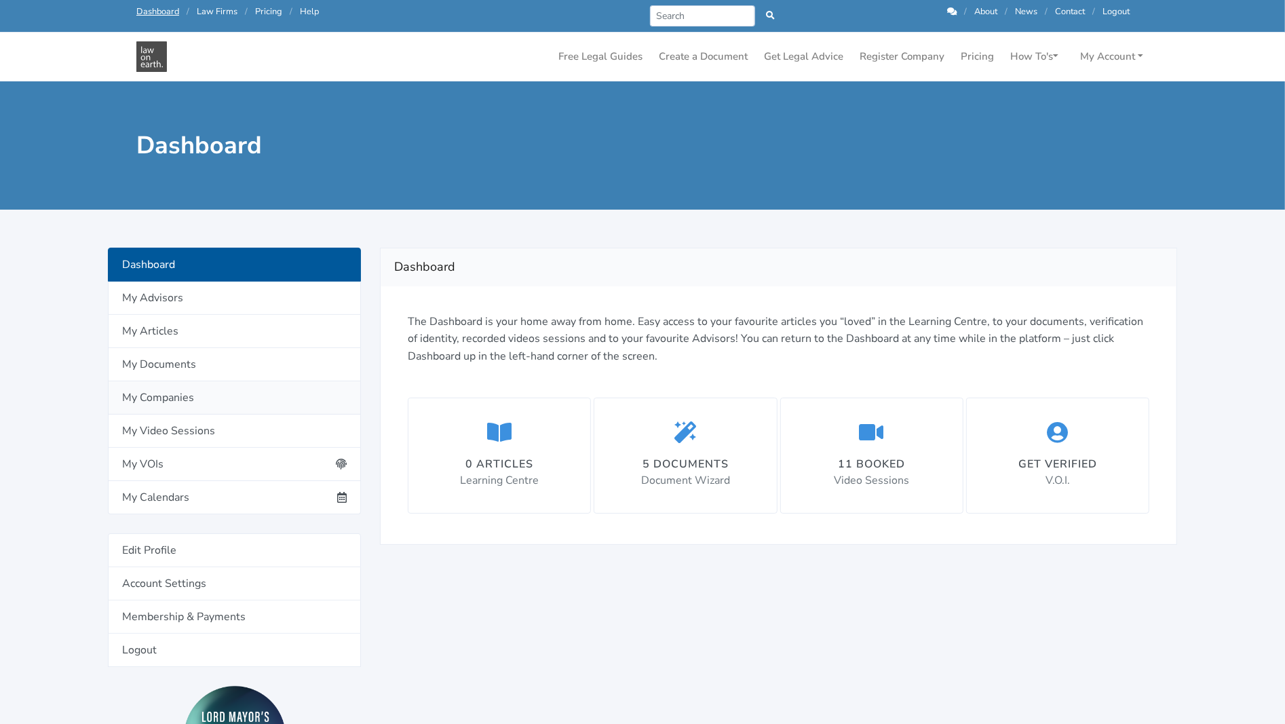
click at [144, 391] on link "My Companies" at bounding box center [234, 397] width 253 height 33
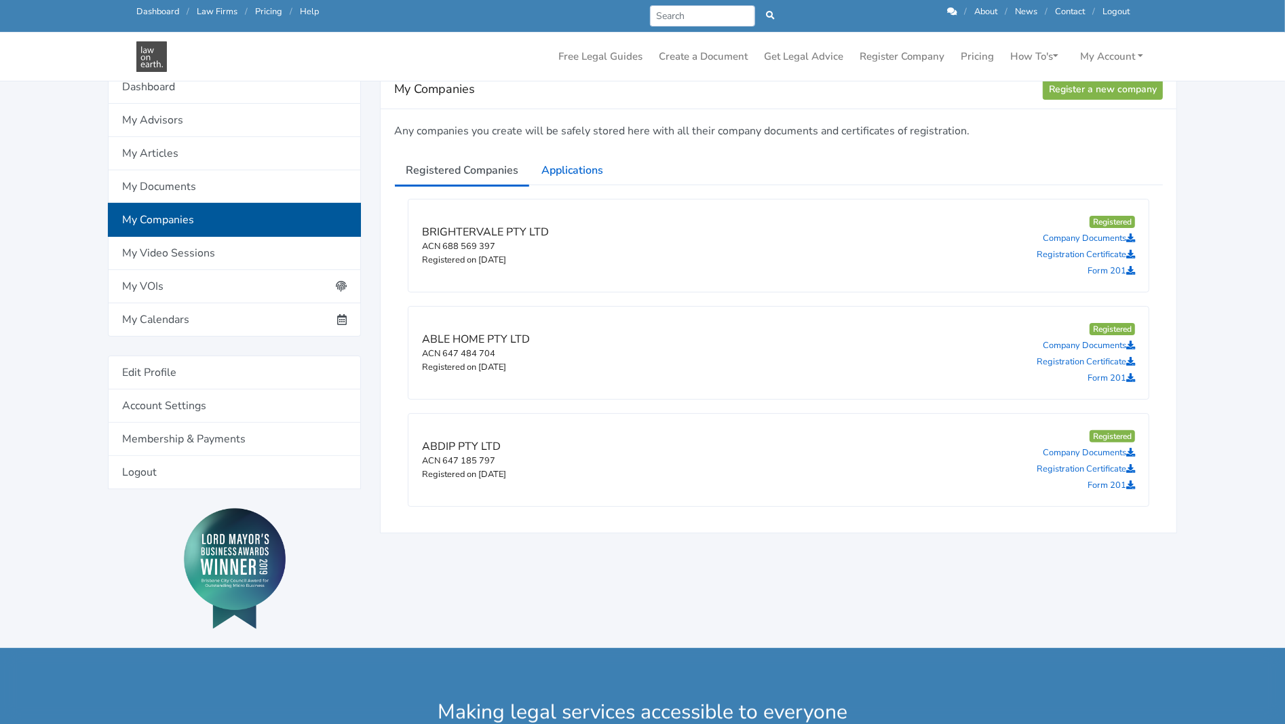
scroll to position [68, 0]
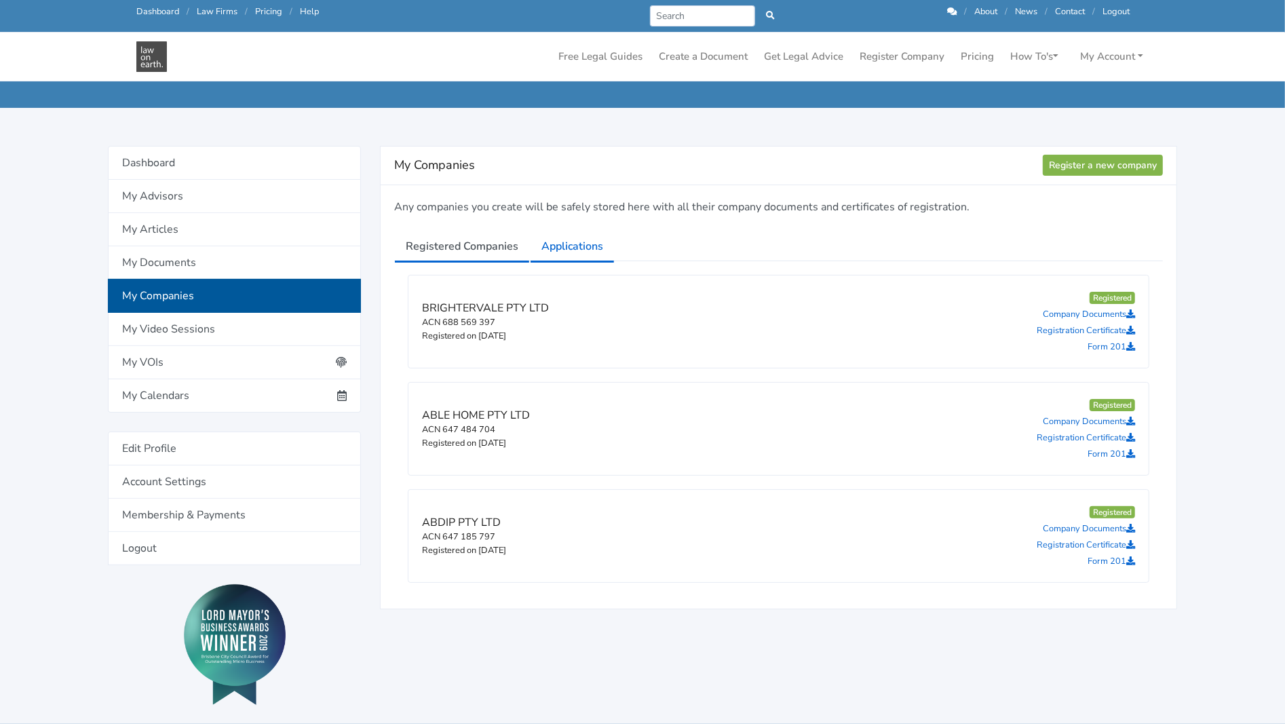
click at [567, 245] on link "Applications" at bounding box center [572, 246] width 85 height 34
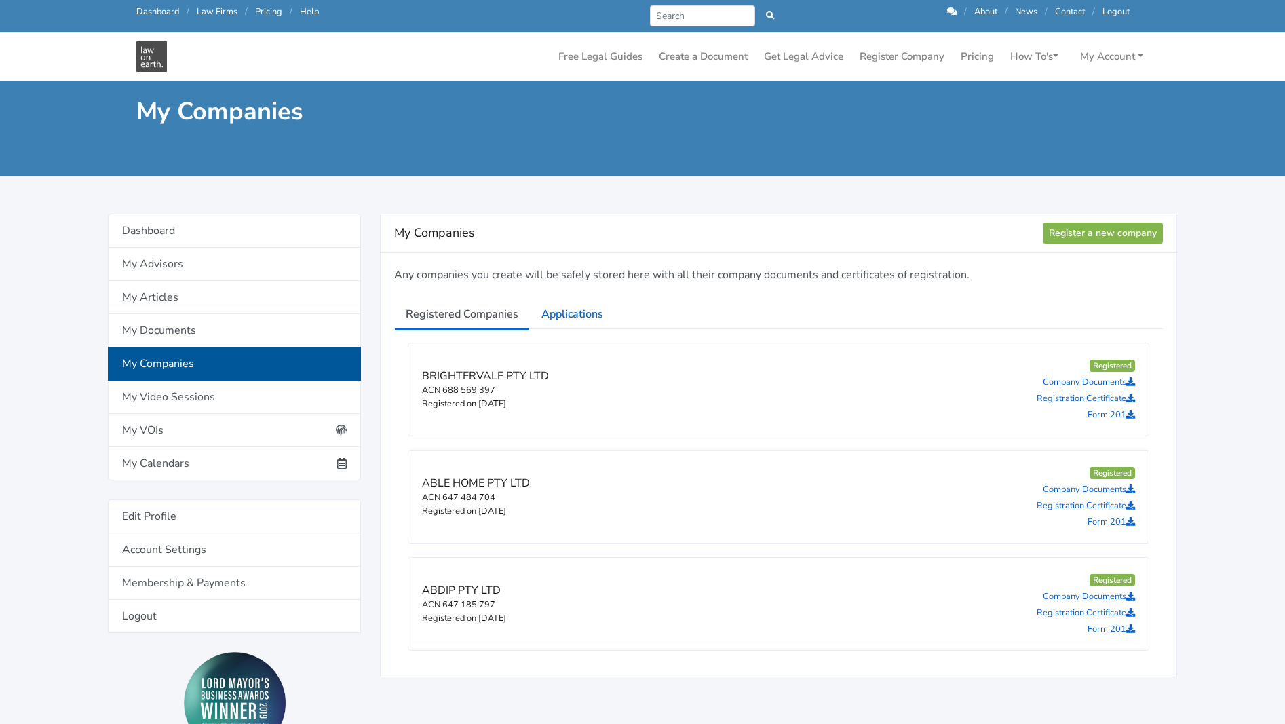
scroll to position [68, 0]
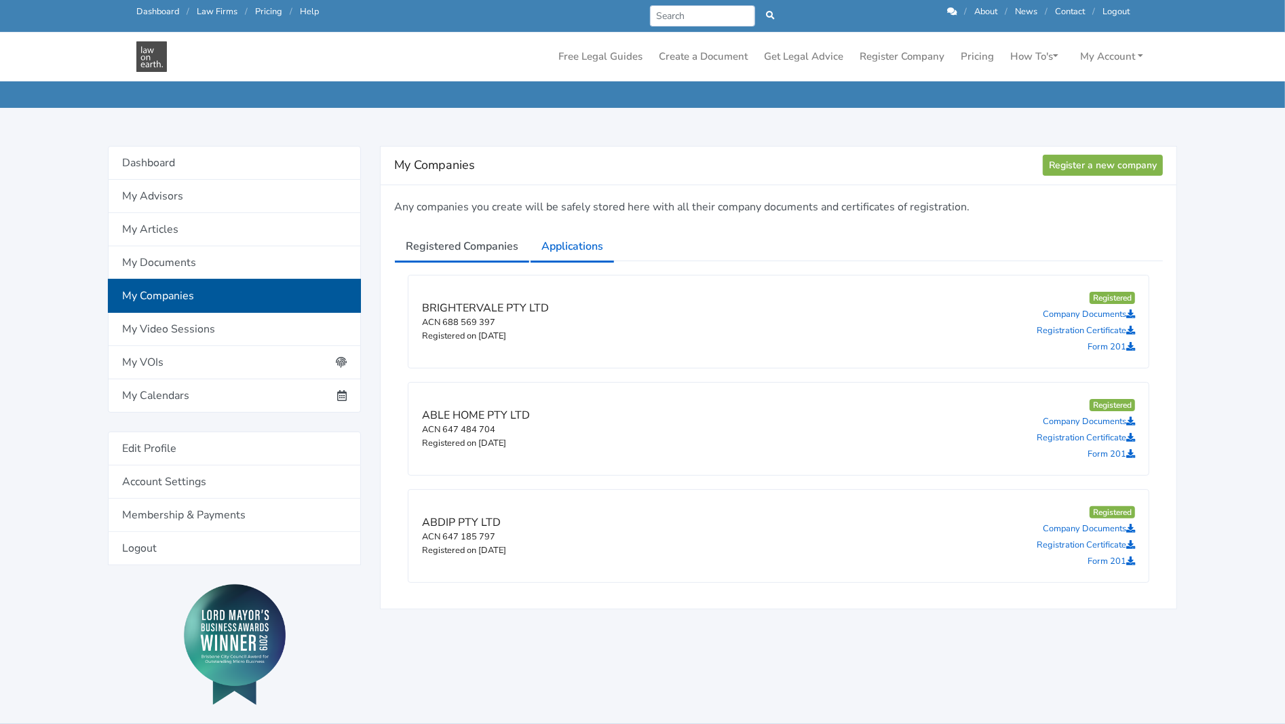
click at [565, 248] on link "Applications" at bounding box center [572, 246] width 85 height 34
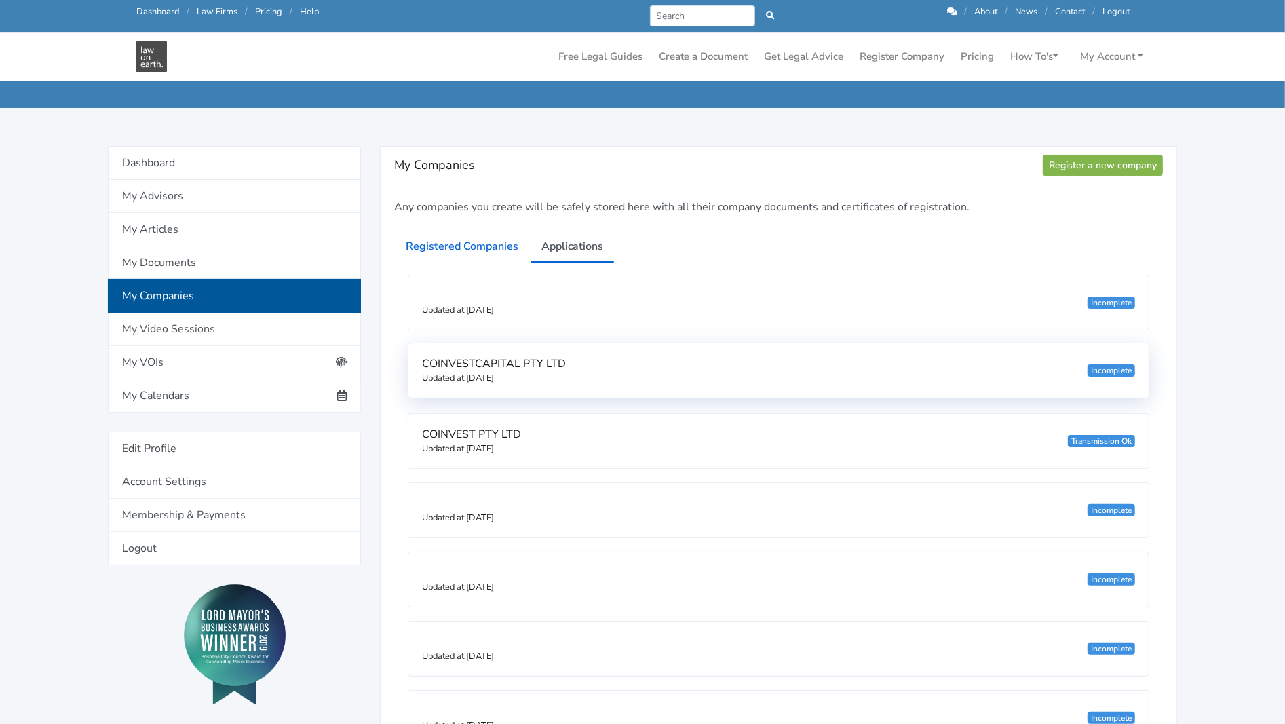
click at [494, 373] on small "Updated at [DATE]" at bounding box center [458, 378] width 72 height 12
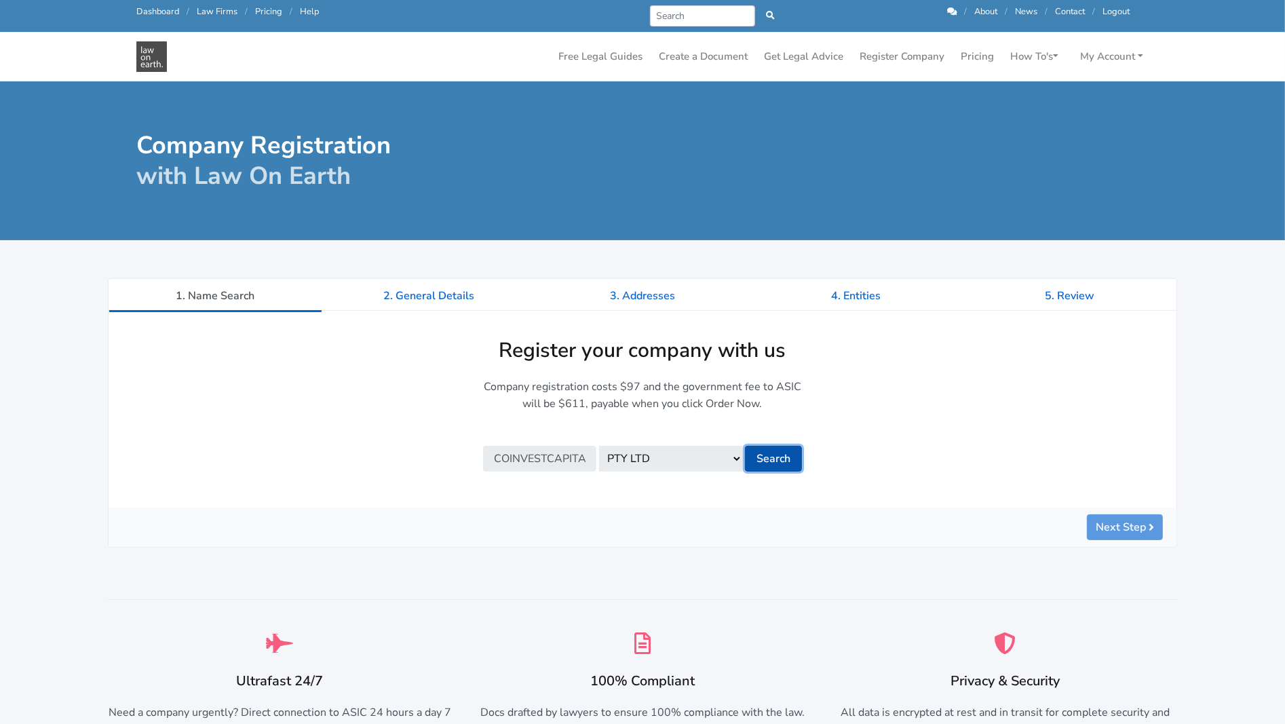
click at [769, 457] on button "Search" at bounding box center [773, 459] width 57 height 26
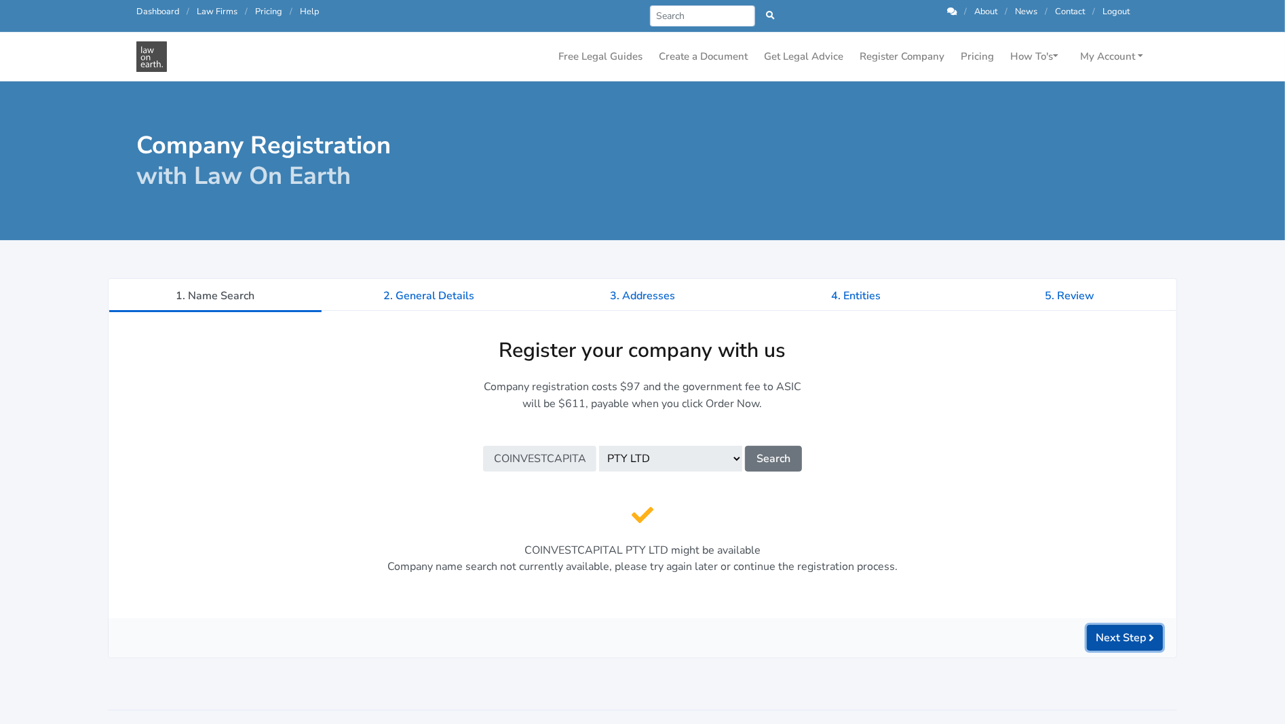
click at [1132, 639] on button "Next Step" at bounding box center [1125, 638] width 76 height 26
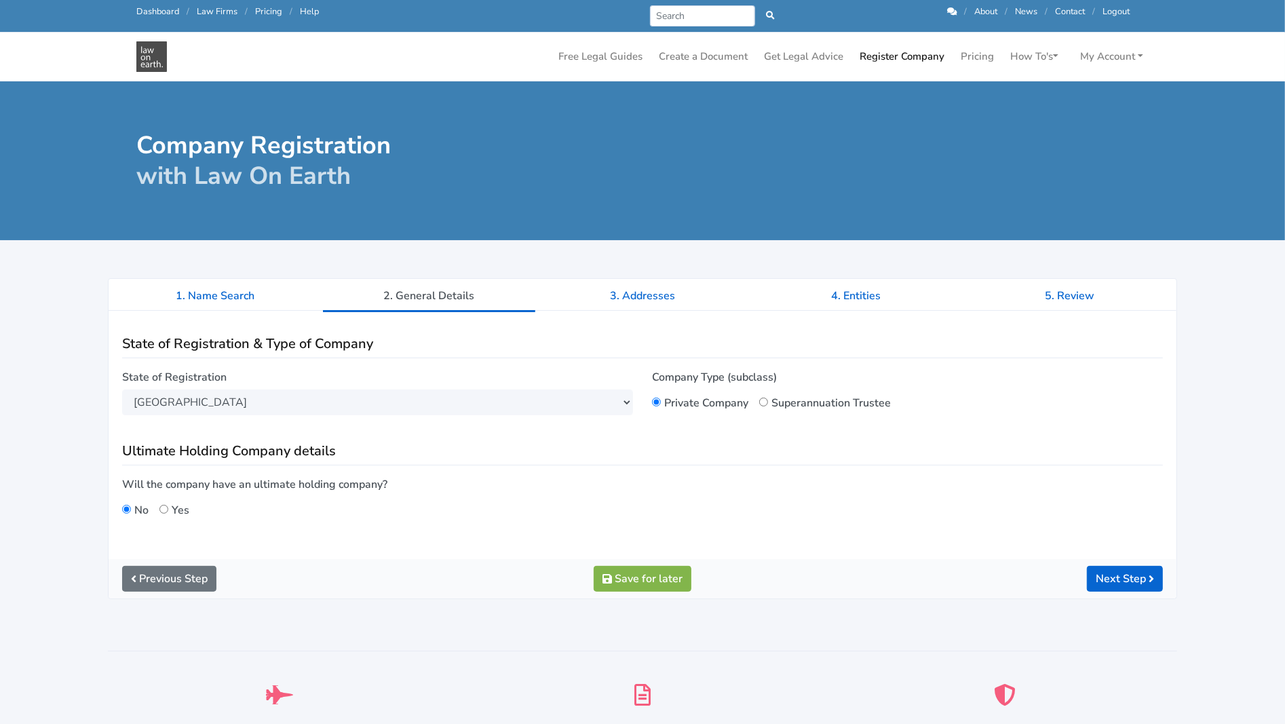
click at [1124, 633] on div "Ultrafast 24/7 Need a company urgently? Direct connection to ASIC 24 hours a da…" at bounding box center [642, 722] width 1088 height 208
click at [1112, 583] on button "Next Step" at bounding box center [1125, 579] width 76 height 26
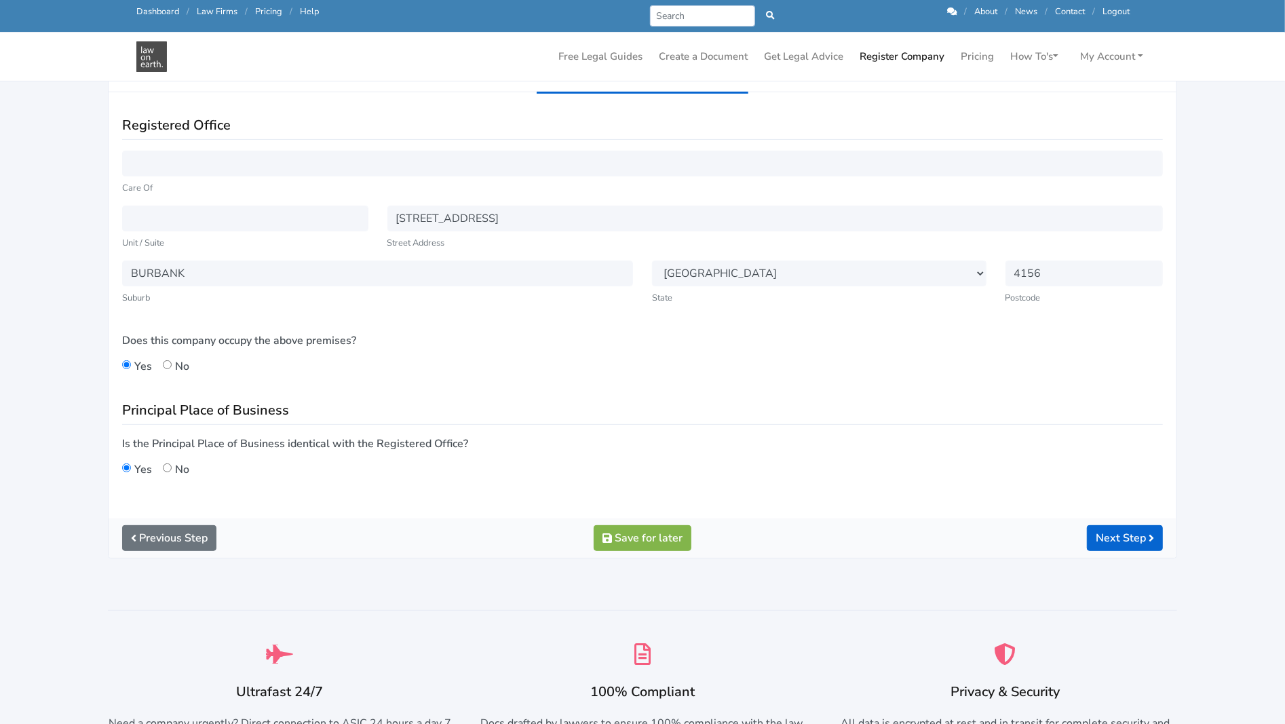
scroll to position [204, 0]
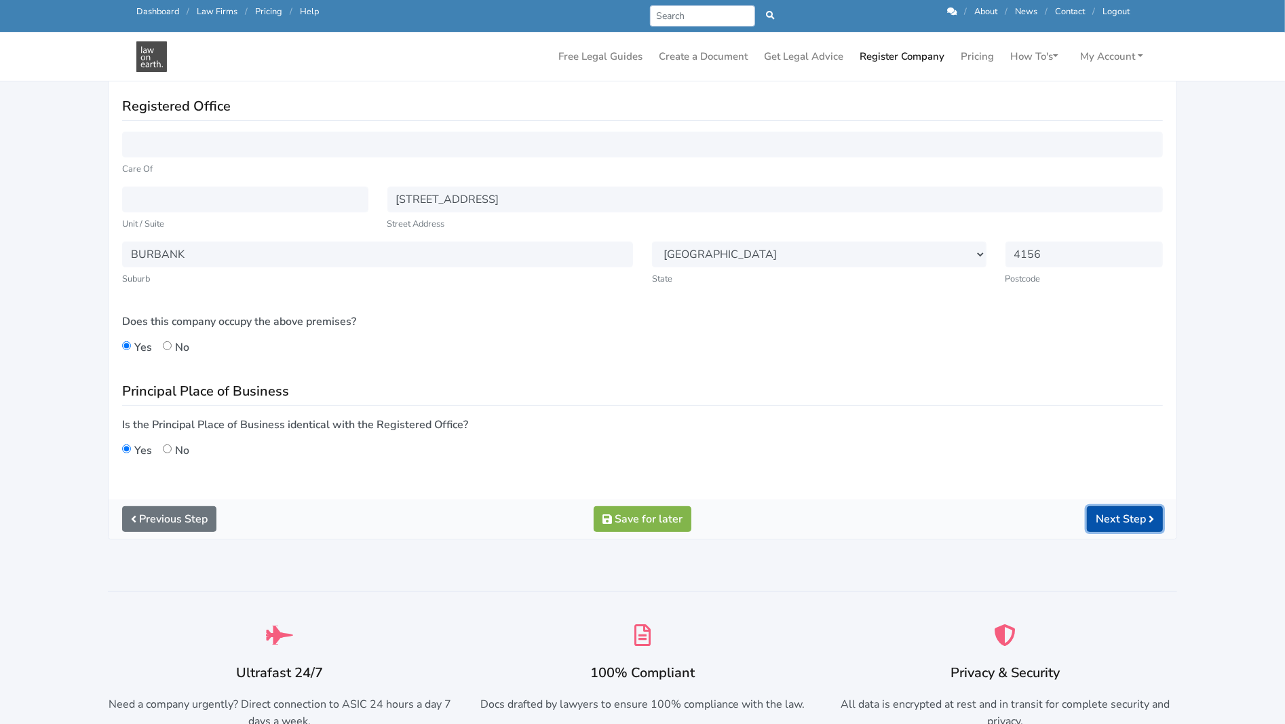
click at [1103, 515] on button "Next Step" at bounding box center [1125, 519] width 76 height 26
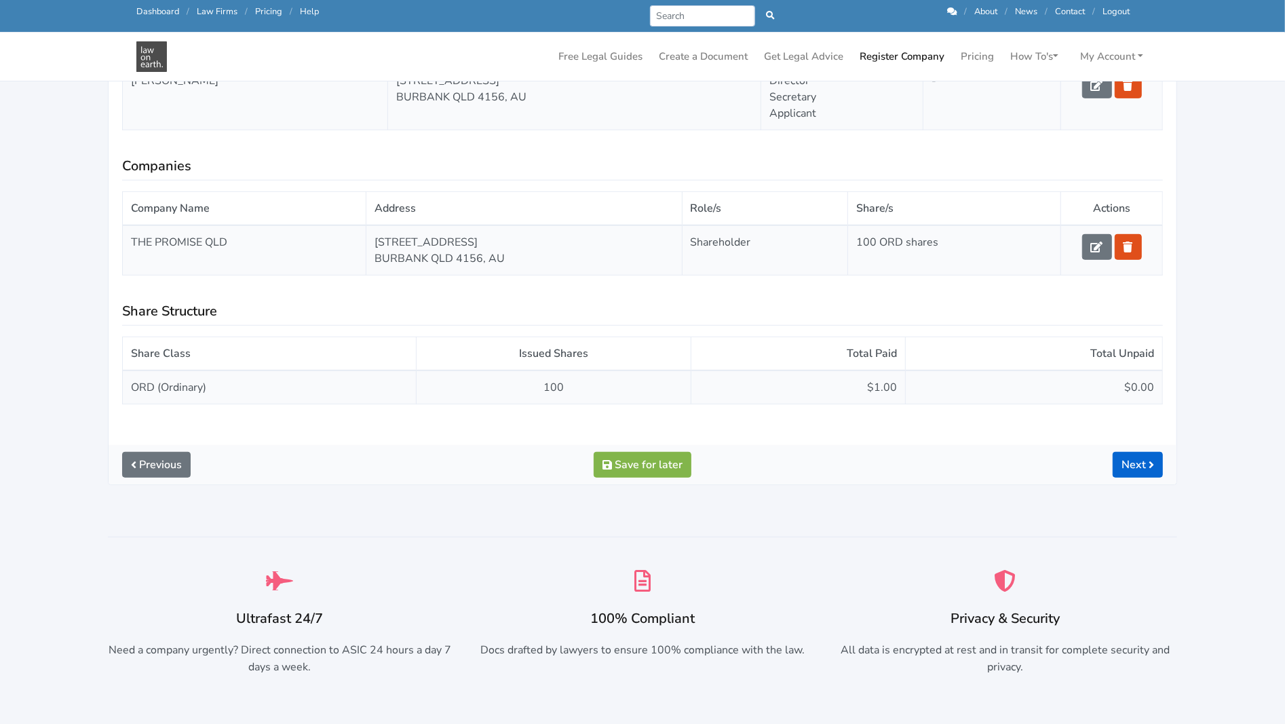
scroll to position [543, 0]
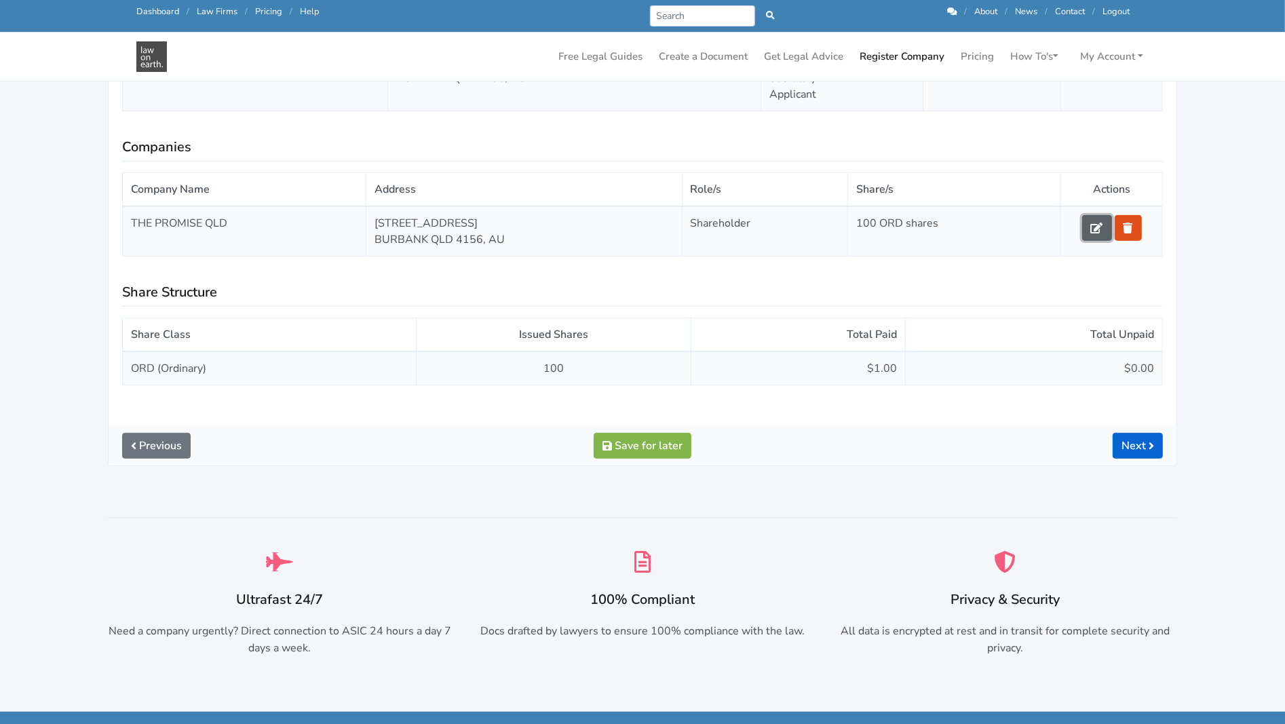
click at [1091, 228] on icon at bounding box center [1097, 228] width 12 height 11
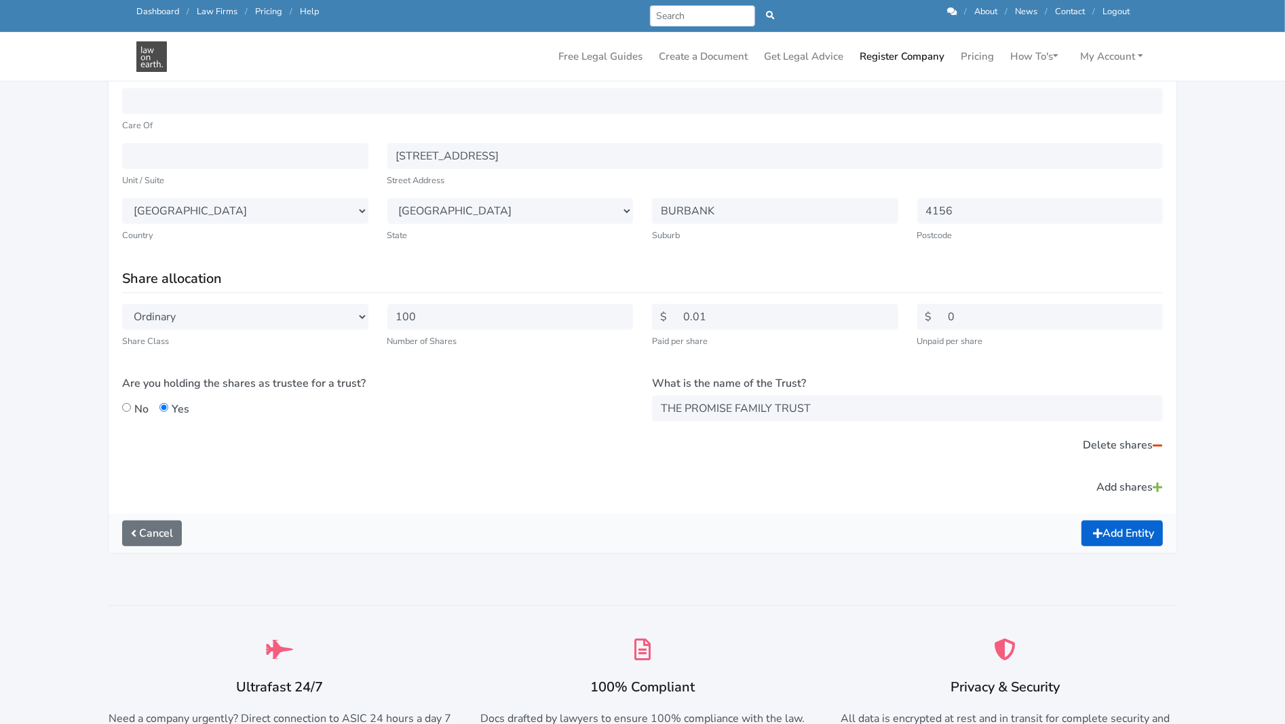
scroll to position [543, 0]
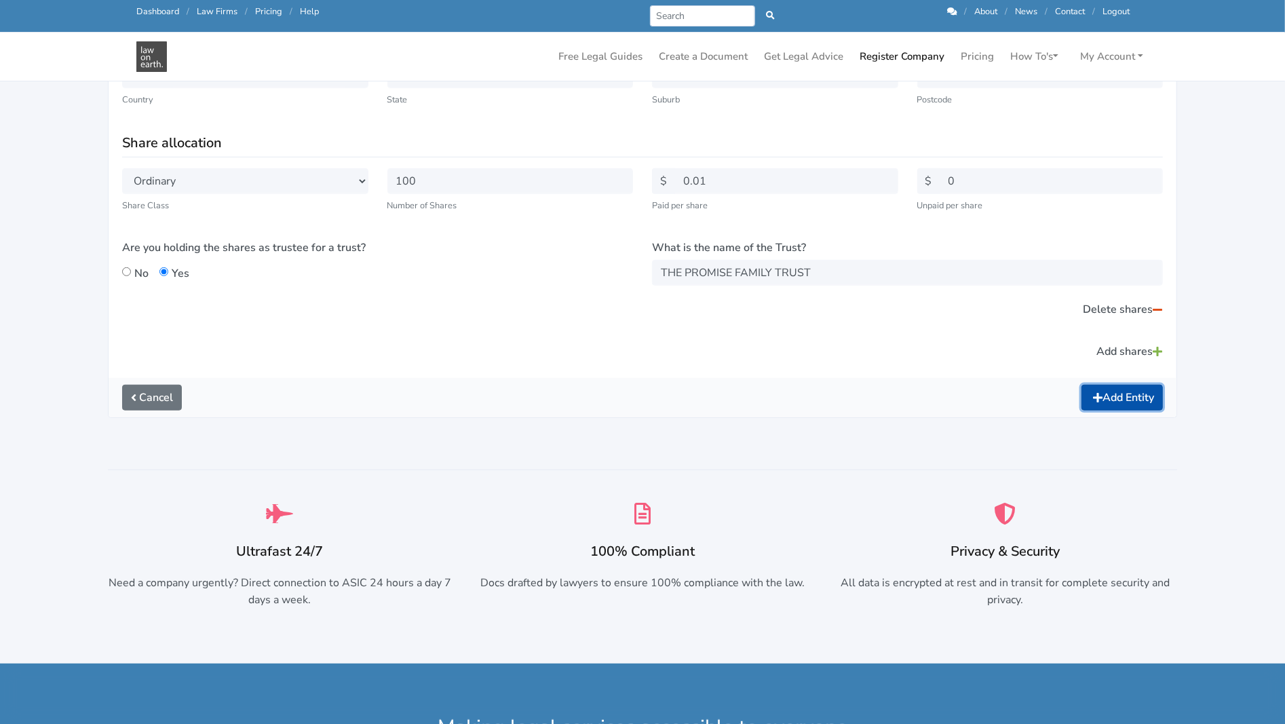
click at [1118, 396] on button "Add Entity" at bounding box center [1122, 398] width 81 height 26
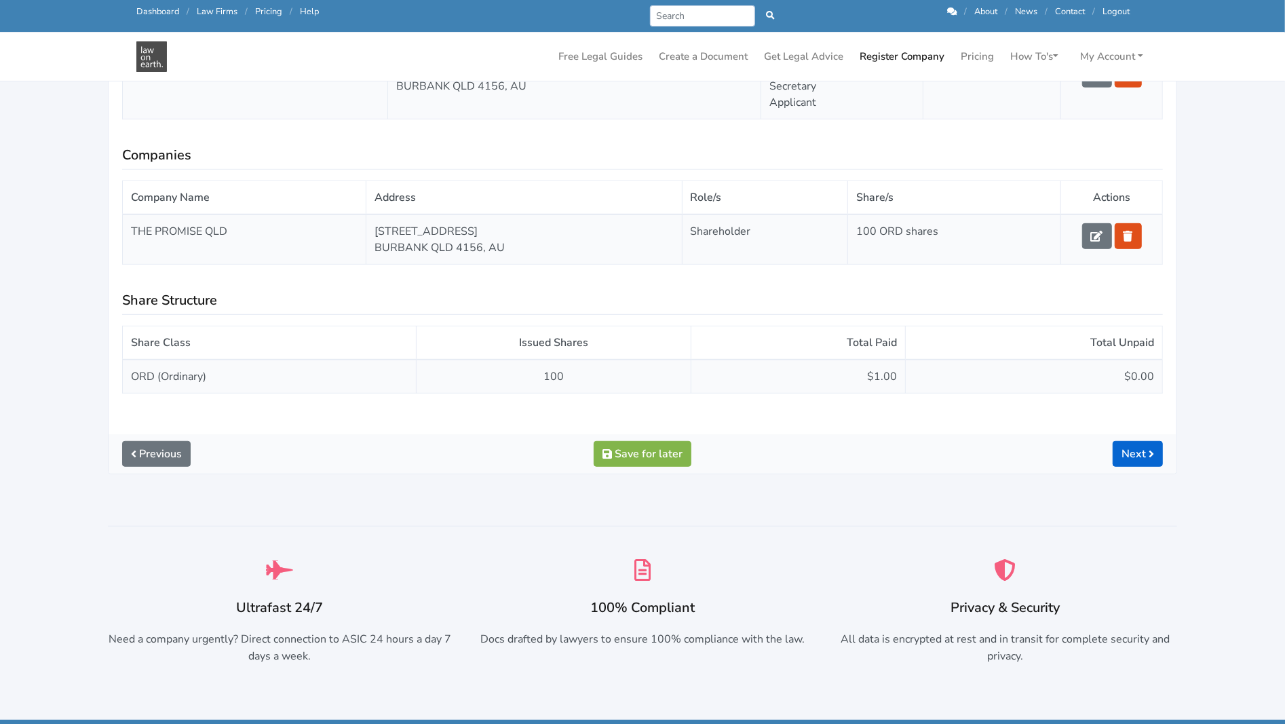
scroll to position [611, 0]
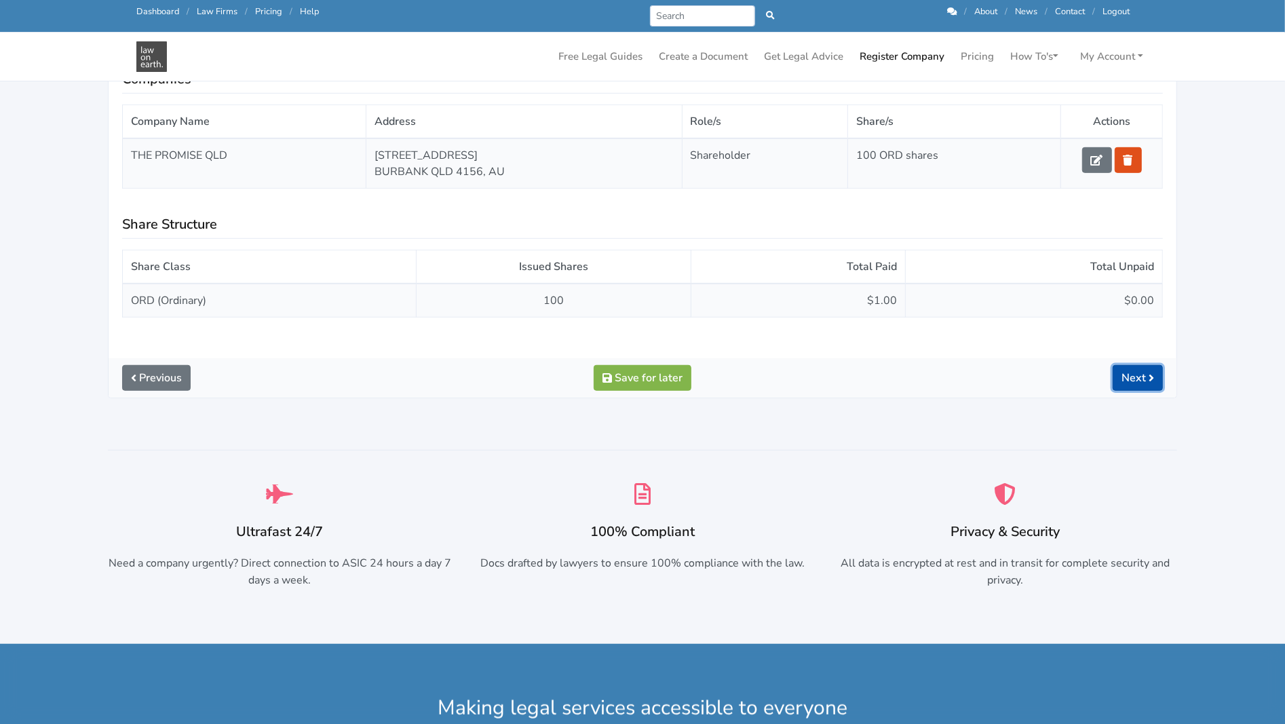
click at [1122, 375] on link "Next" at bounding box center [1138, 378] width 50 height 26
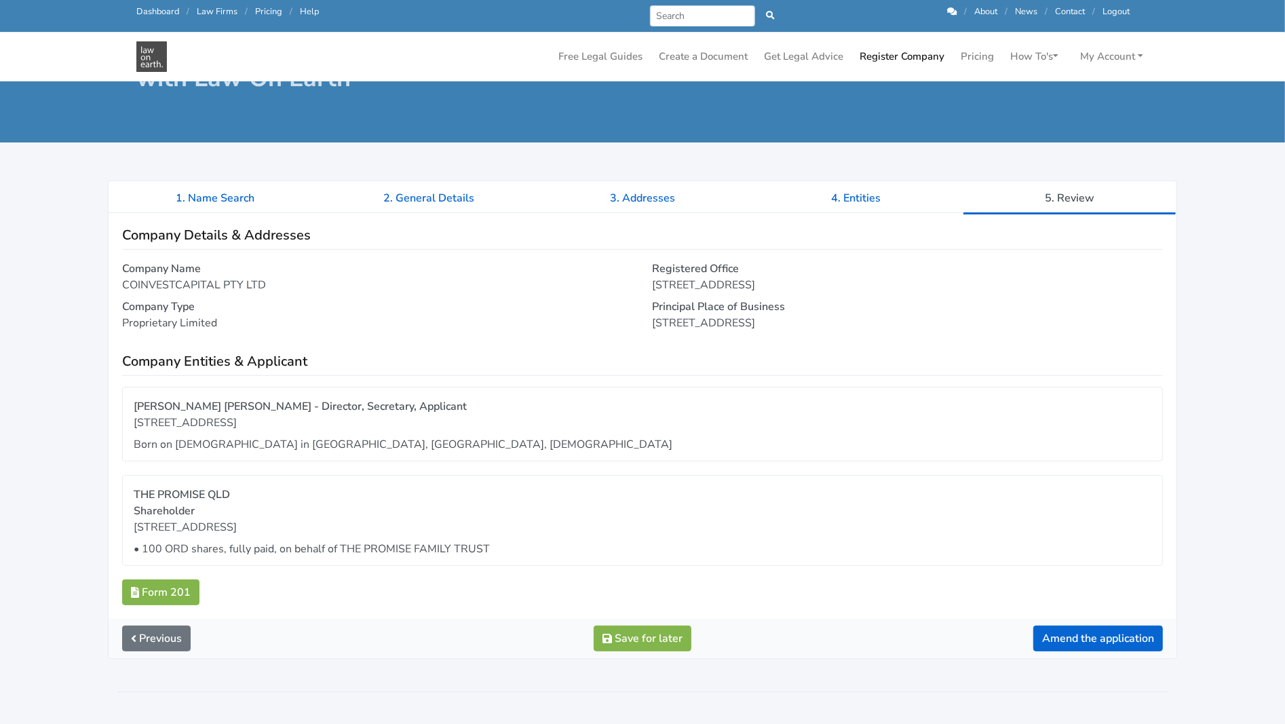
scroll to position [136, 0]
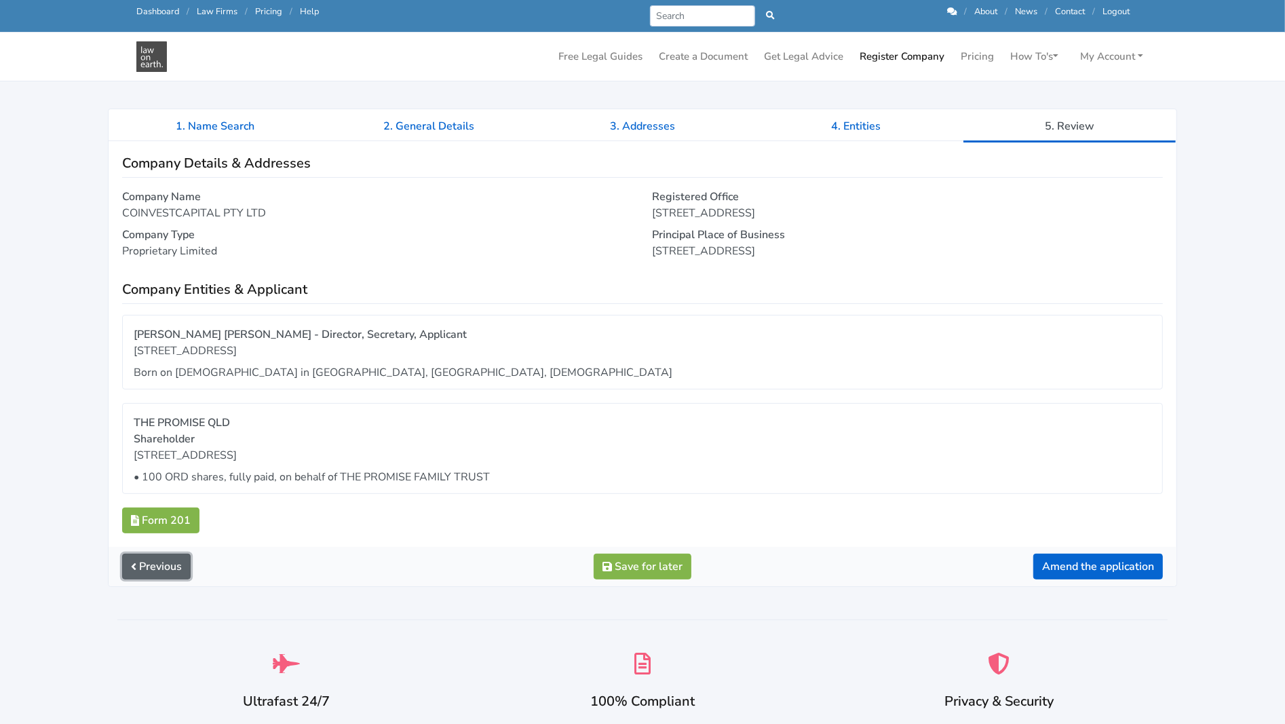
click at [155, 563] on link "Previous" at bounding box center [156, 567] width 69 height 26
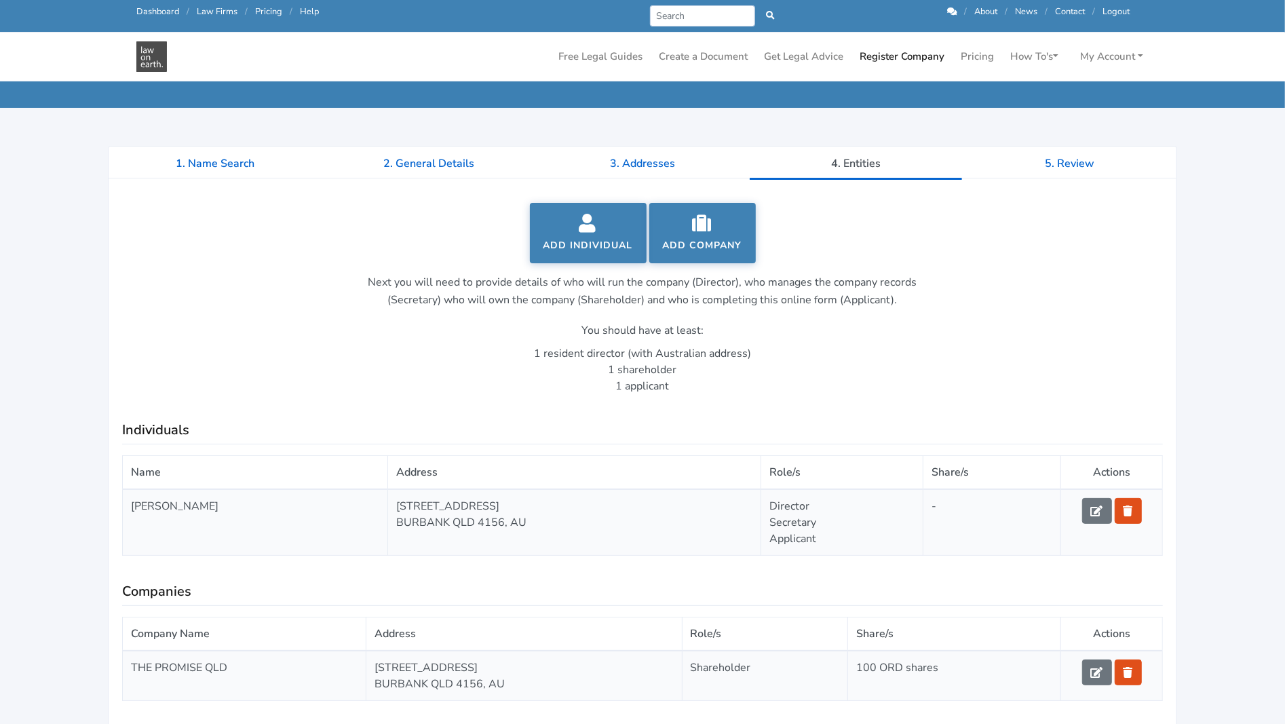
scroll to position [204, 0]
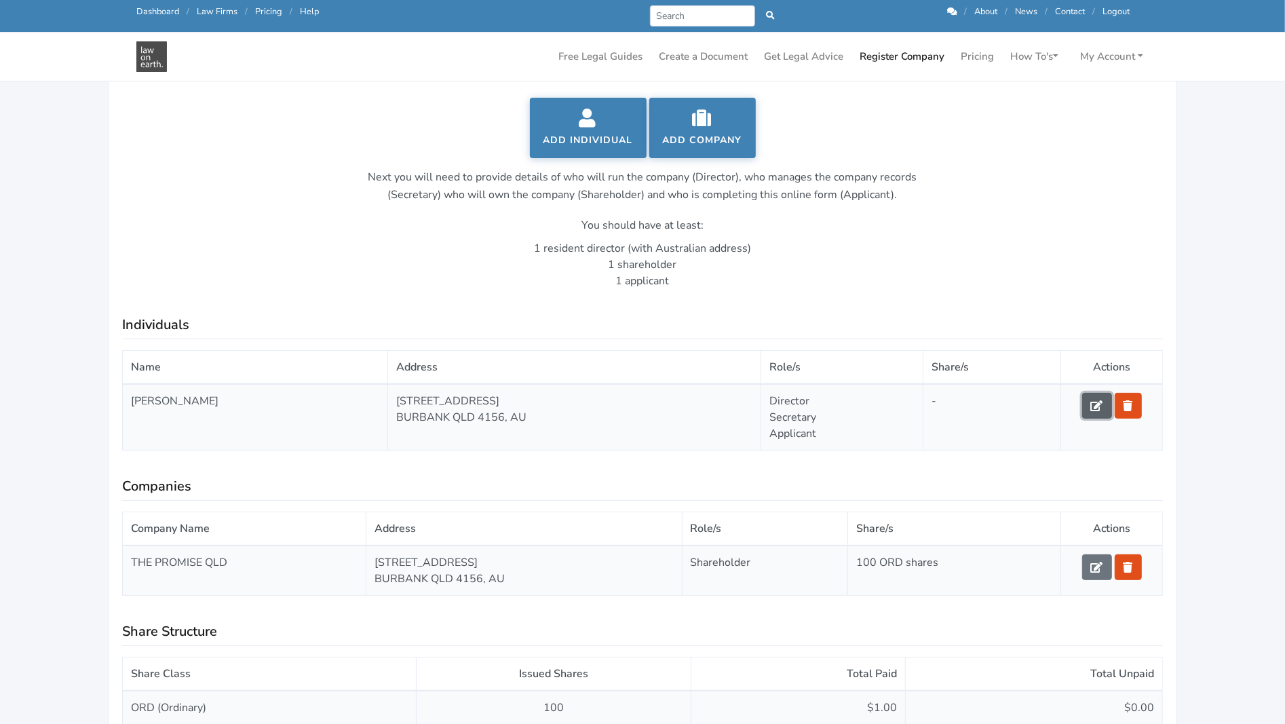
click at [1095, 402] on icon at bounding box center [1097, 405] width 12 height 11
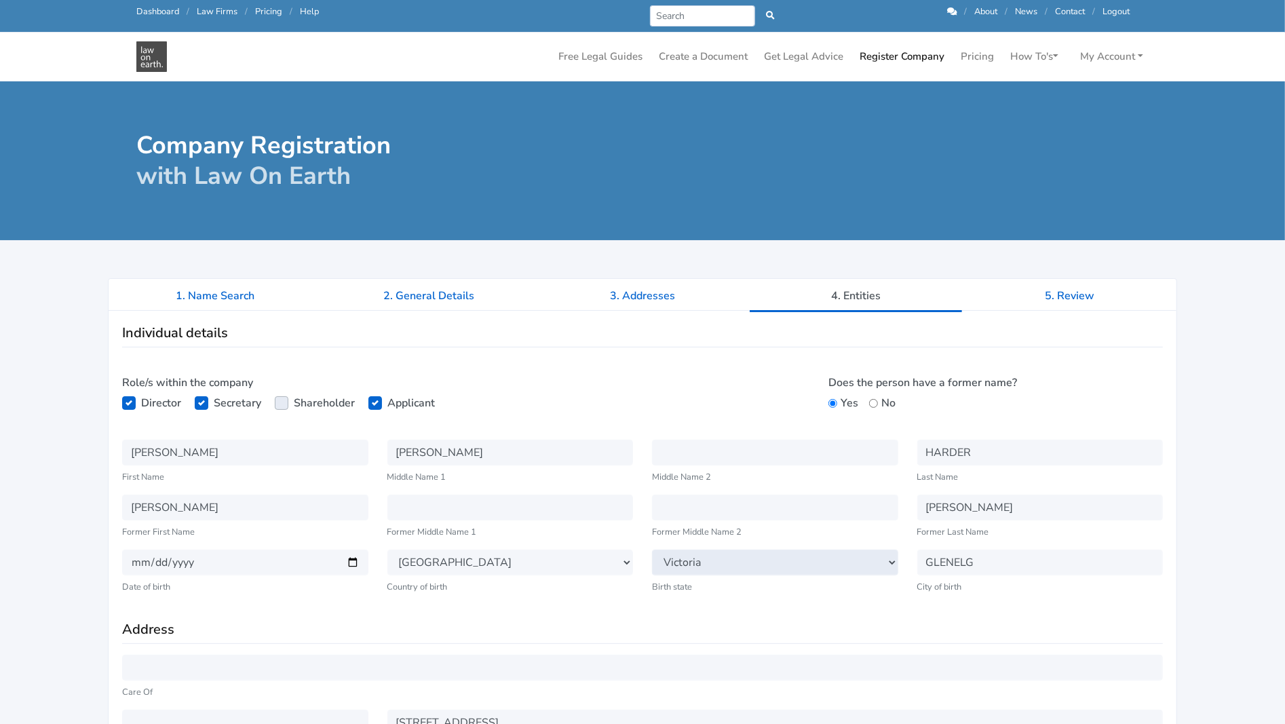
click at [744, 559] on select "Select State [GEOGRAPHIC_DATA] [GEOGRAPHIC_DATA] [GEOGRAPHIC_DATA] [GEOGRAPHIC_…" at bounding box center [775, 563] width 246 height 26
select select "SA"
click at [652, 550] on select "Select State New South Wales Victoria Queensland Tasmania South Australia Weste…" at bounding box center [775, 563] width 246 height 26
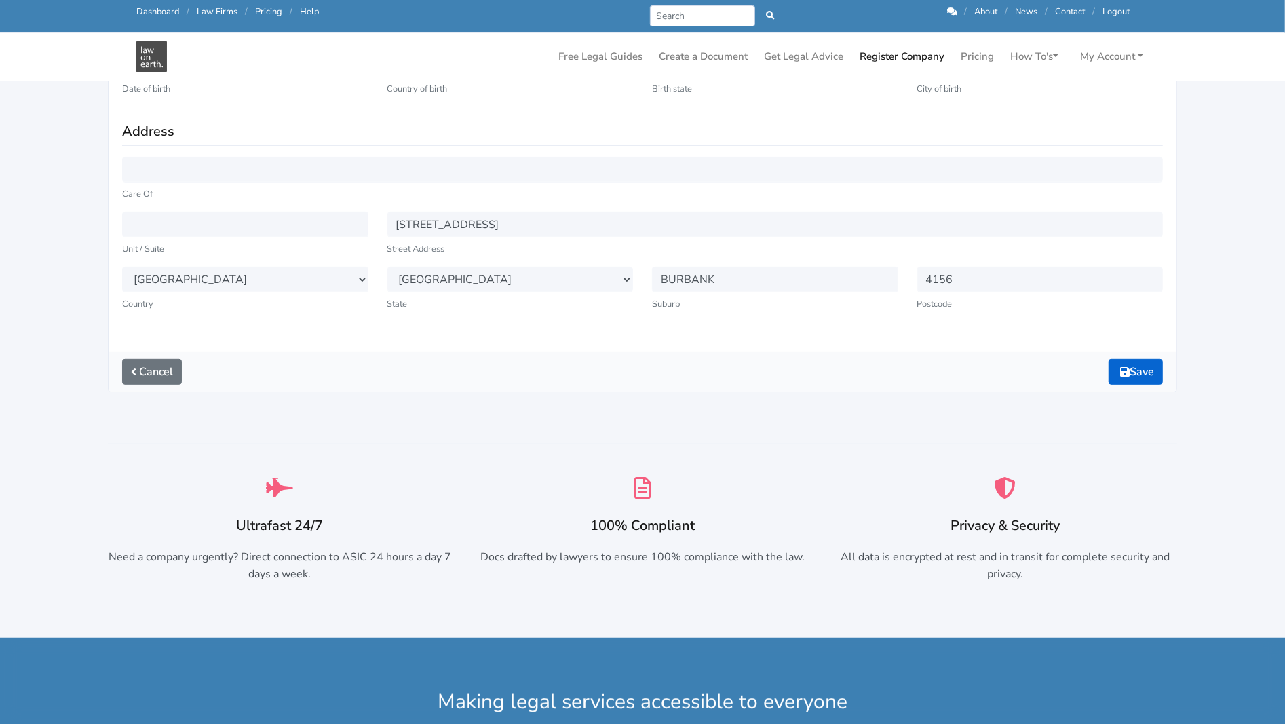
scroll to position [475, 0]
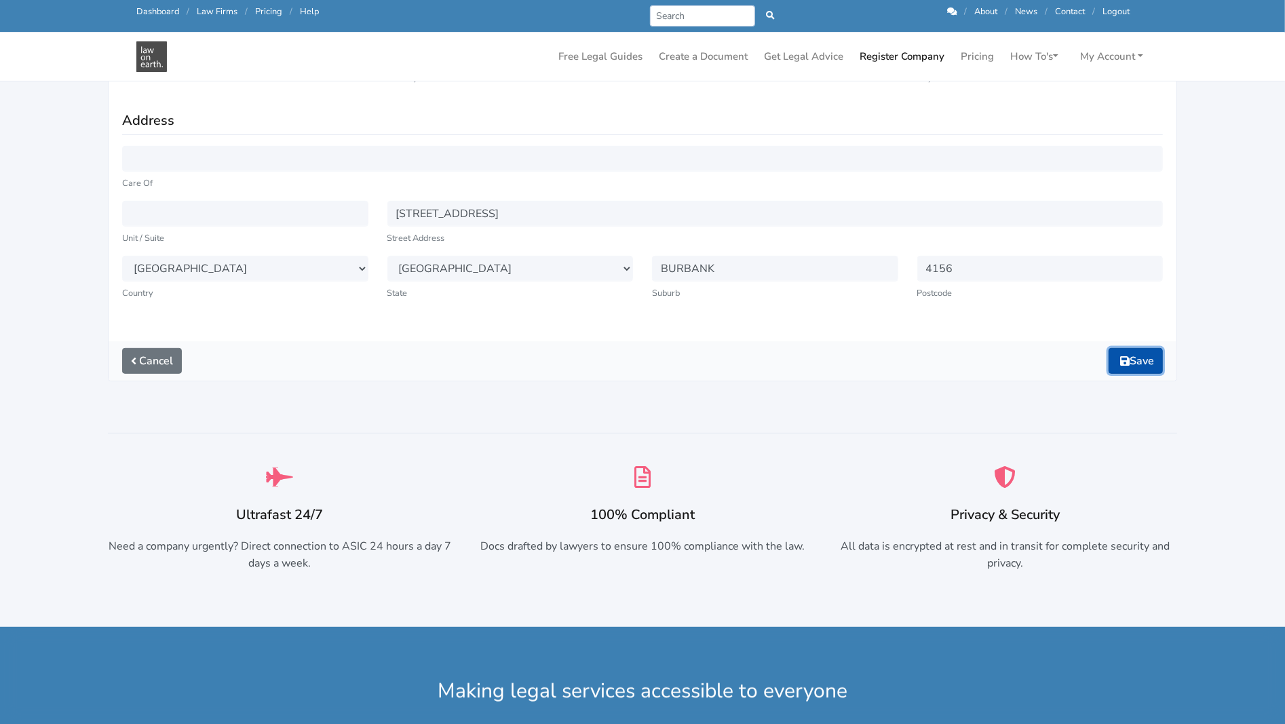
click at [1131, 360] on button "Save" at bounding box center [1136, 361] width 54 height 26
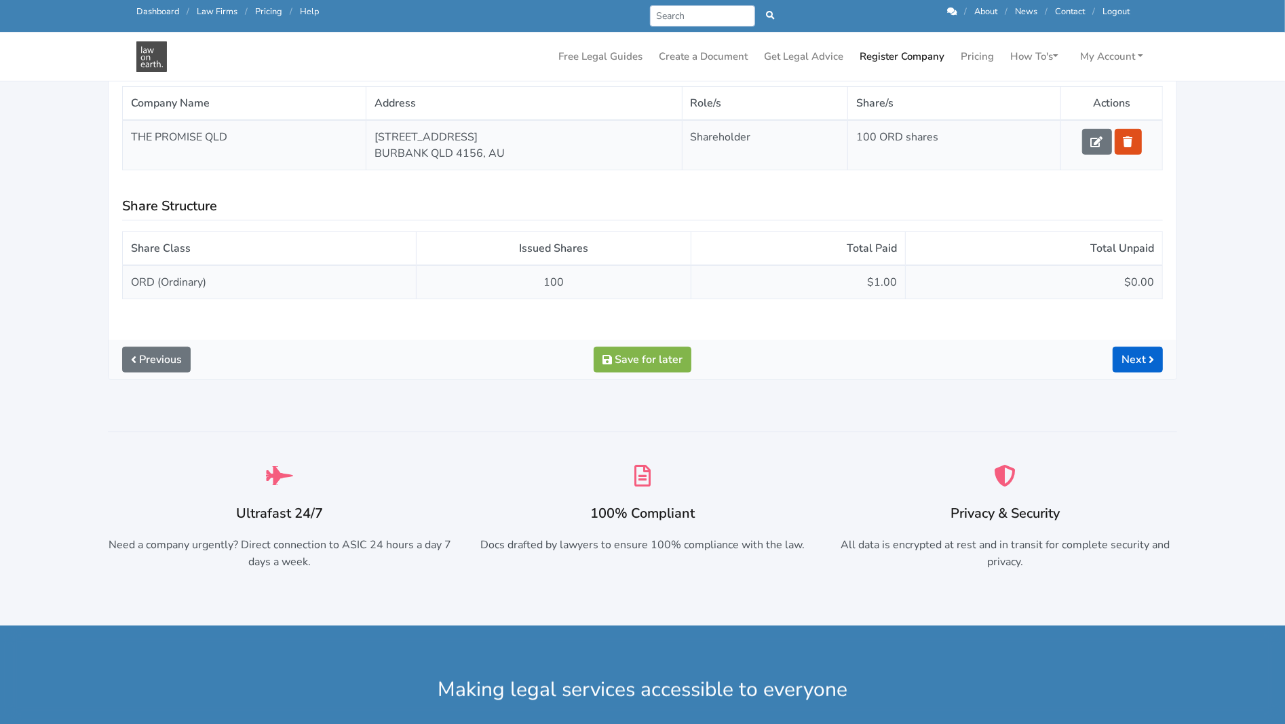
scroll to position [746, 0]
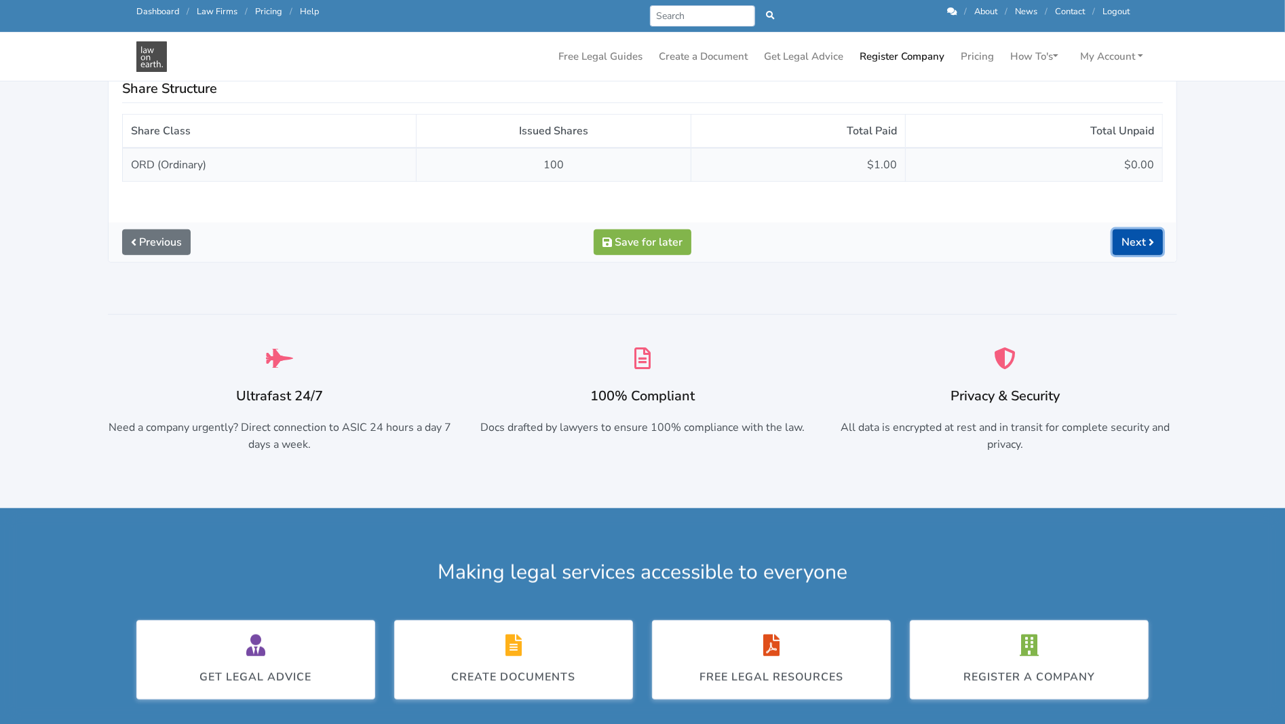
click at [1139, 241] on link "Next" at bounding box center [1138, 242] width 50 height 26
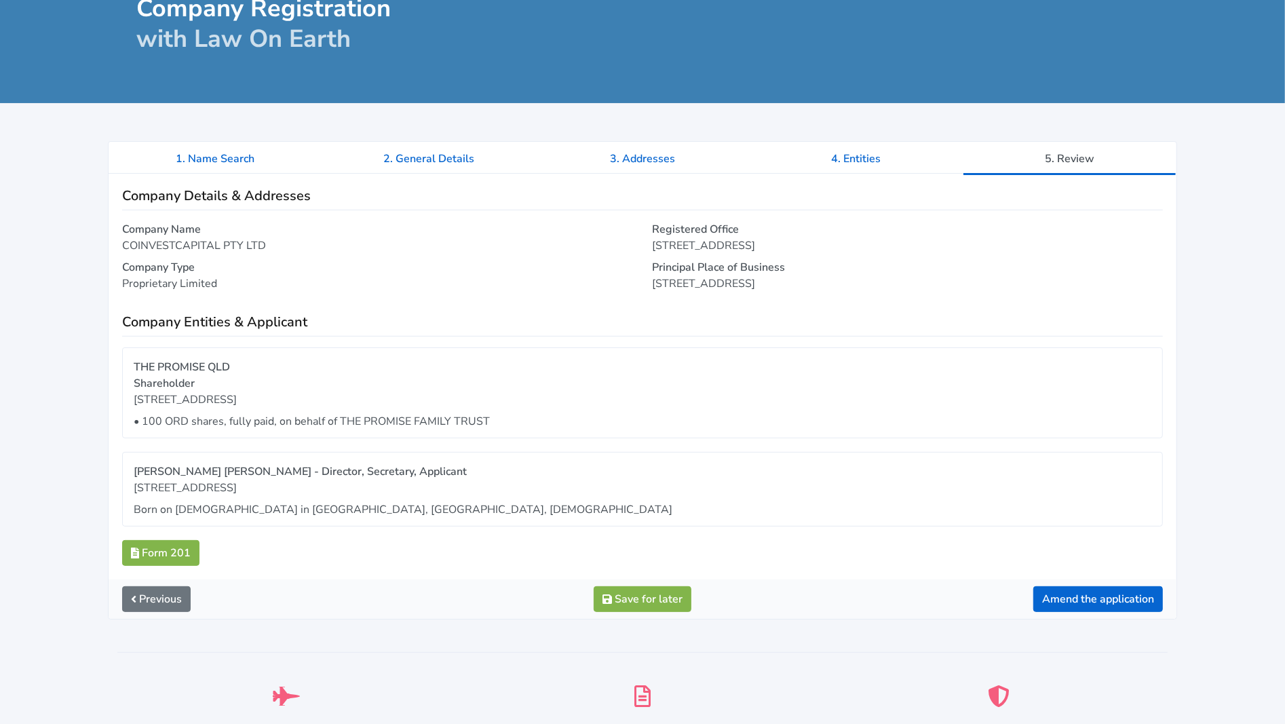
scroll to position [339, 0]
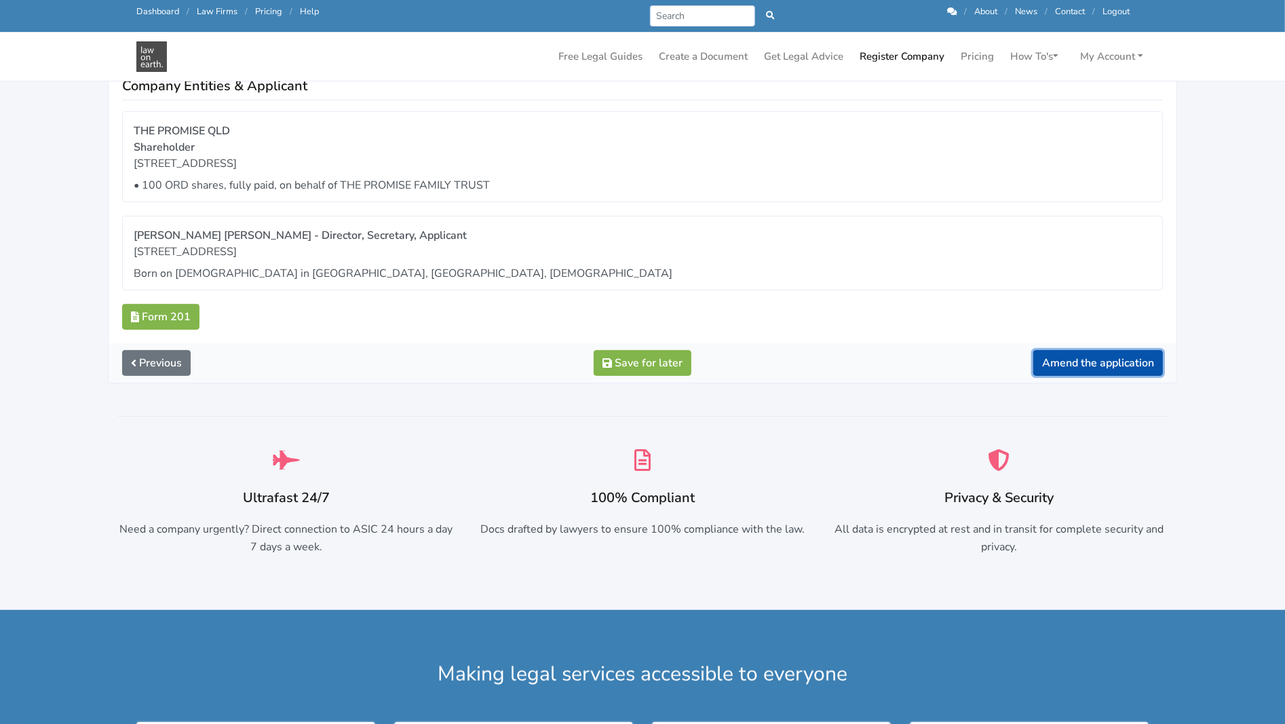
click at [1088, 363] on button "Amend the application" at bounding box center [1098, 363] width 130 height 26
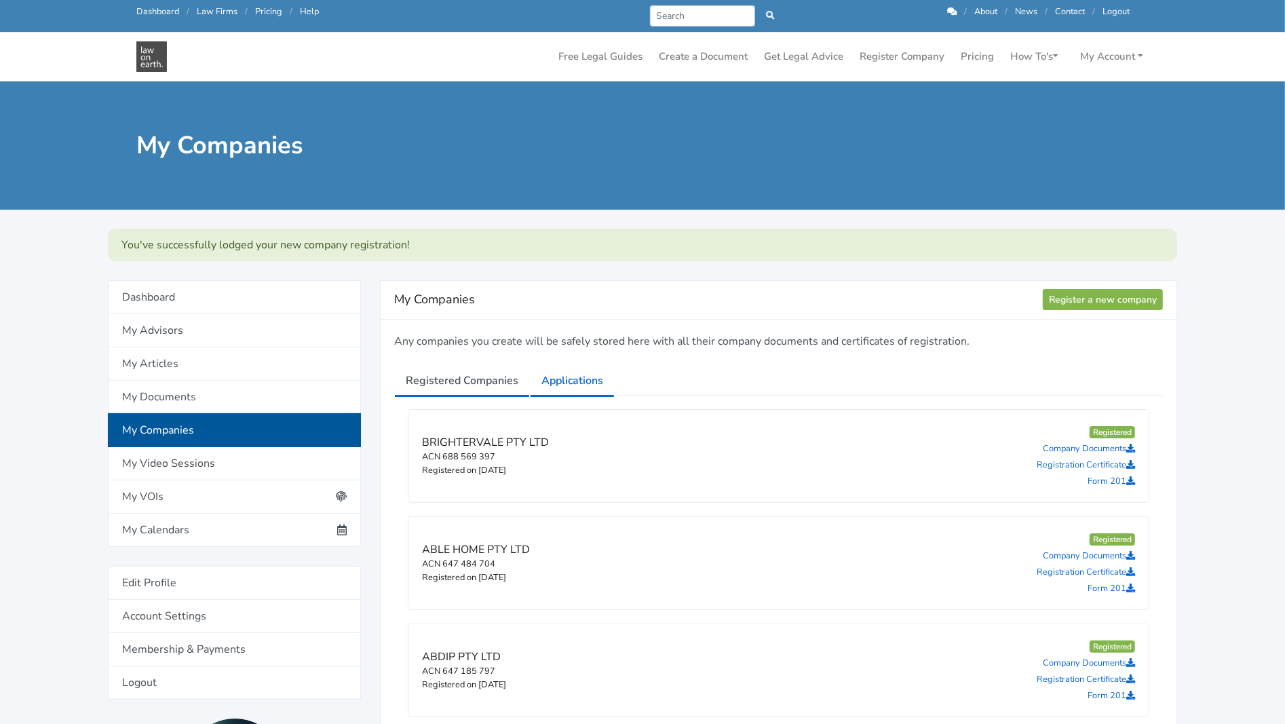
click at [584, 380] on link "Applications" at bounding box center [572, 381] width 85 height 34
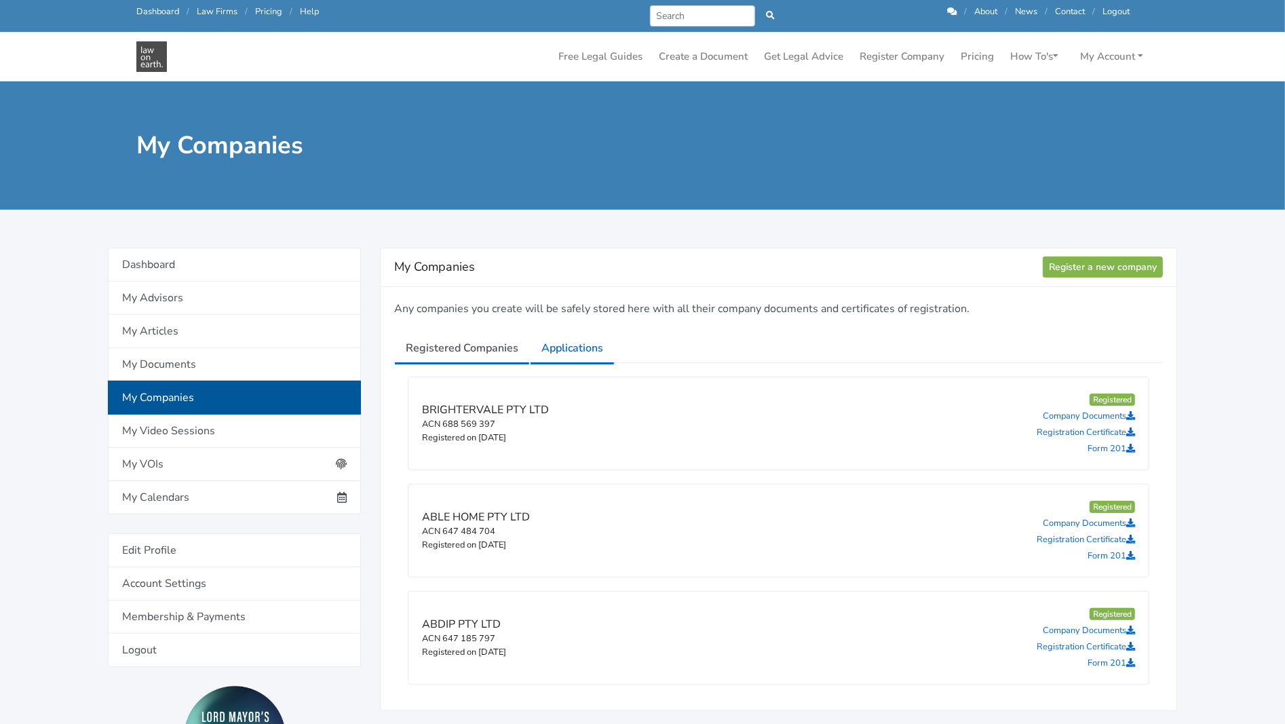
click at [566, 352] on link "Applications" at bounding box center [572, 348] width 85 height 34
click at [555, 347] on link "Applications" at bounding box center [572, 348] width 85 height 34
click at [569, 342] on link "Applications" at bounding box center [572, 348] width 85 height 34
click at [554, 347] on link "Applications" at bounding box center [572, 348] width 85 height 34
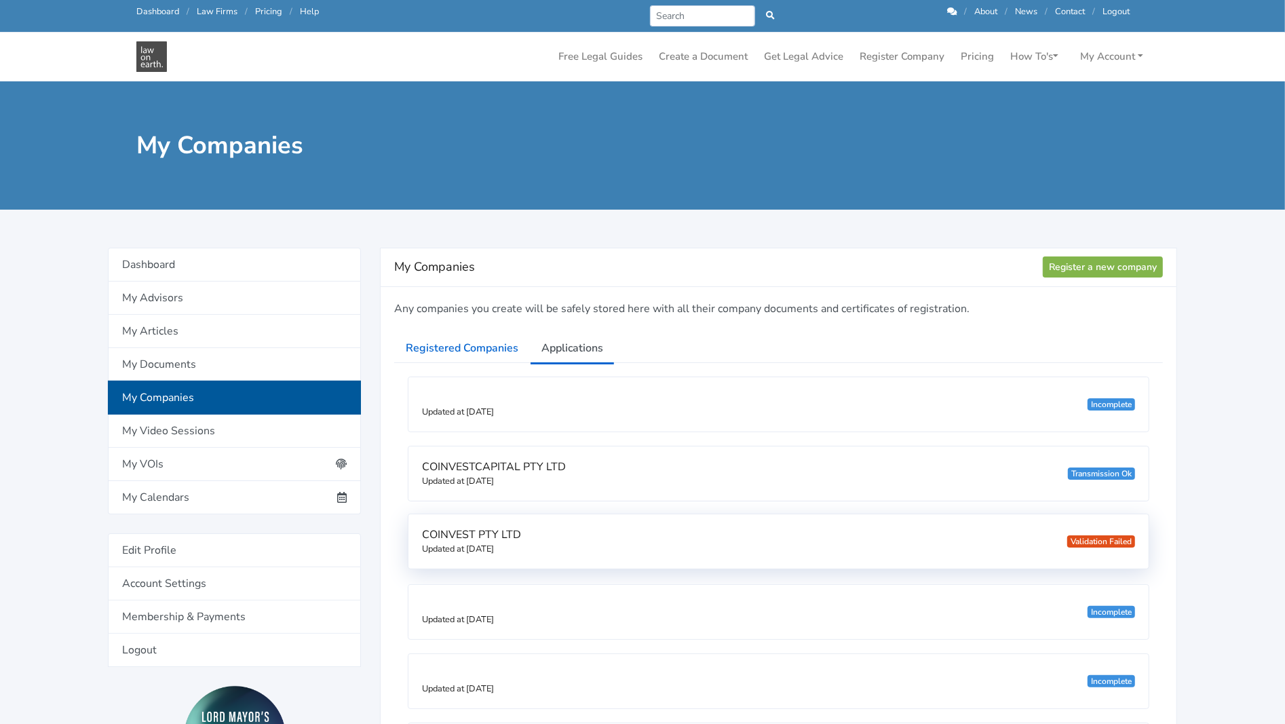
click at [487, 532] on span "COINVEST PTY LTD" at bounding box center [471, 534] width 99 height 15
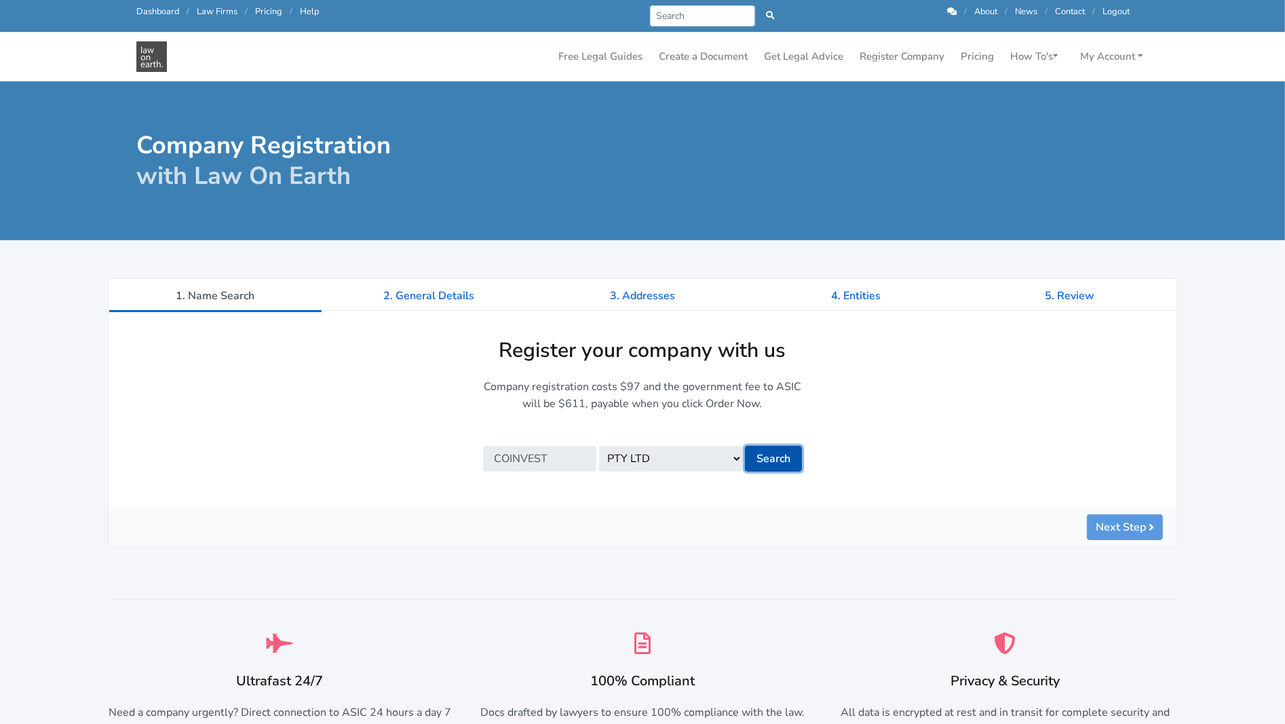
click at [769, 455] on button "Search" at bounding box center [773, 459] width 57 height 26
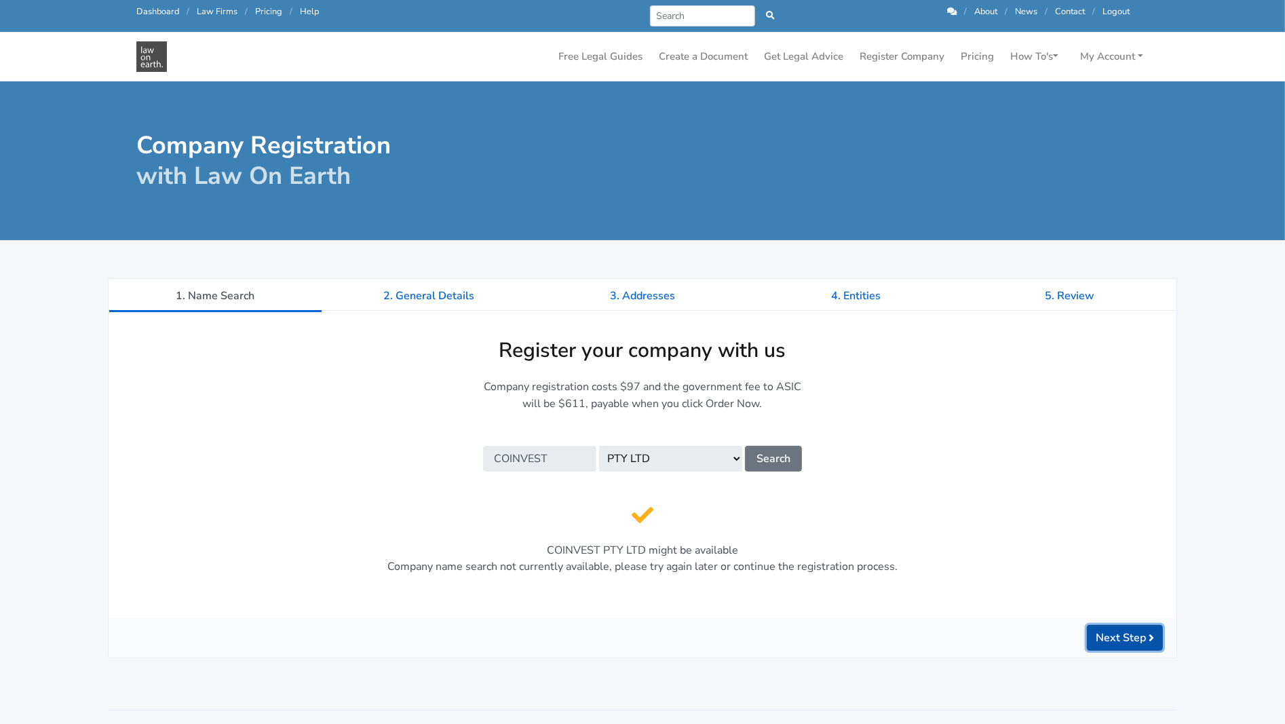
click at [1102, 639] on button "Next Step" at bounding box center [1125, 638] width 76 height 26
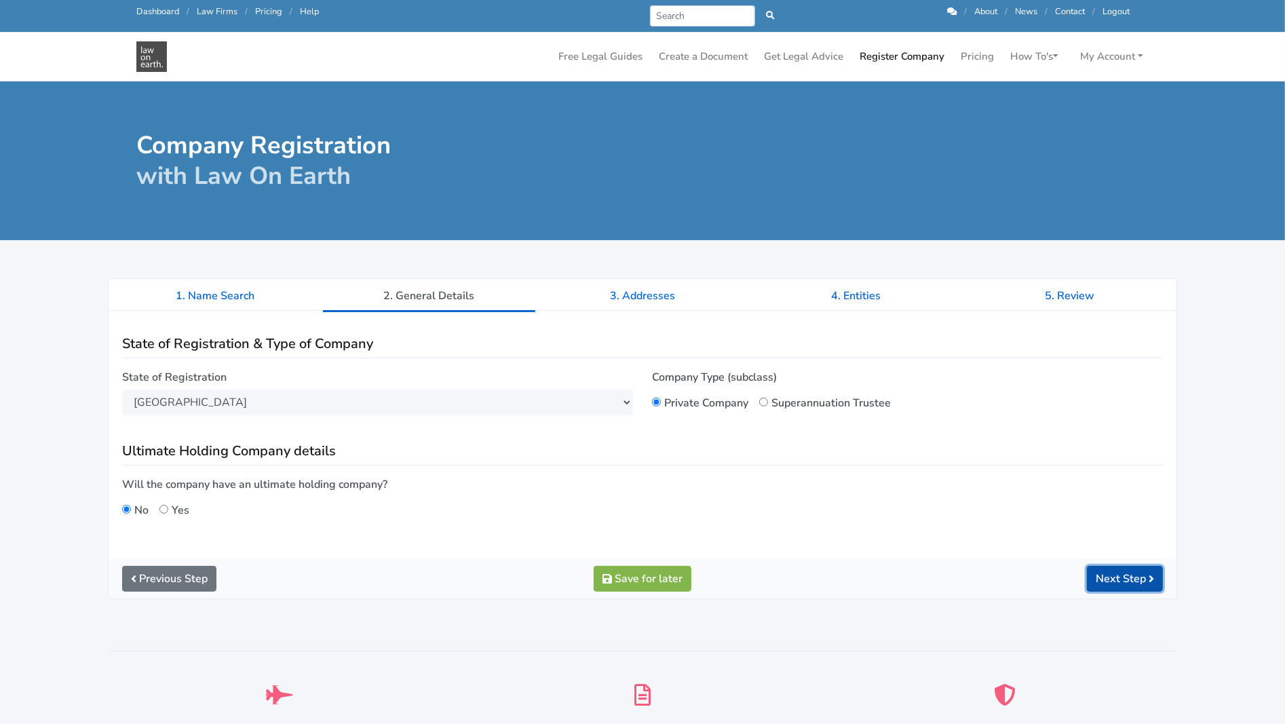
click at [1103, 575] on button "Next Step" at bounding box center [1125, 579] width 76 height 26
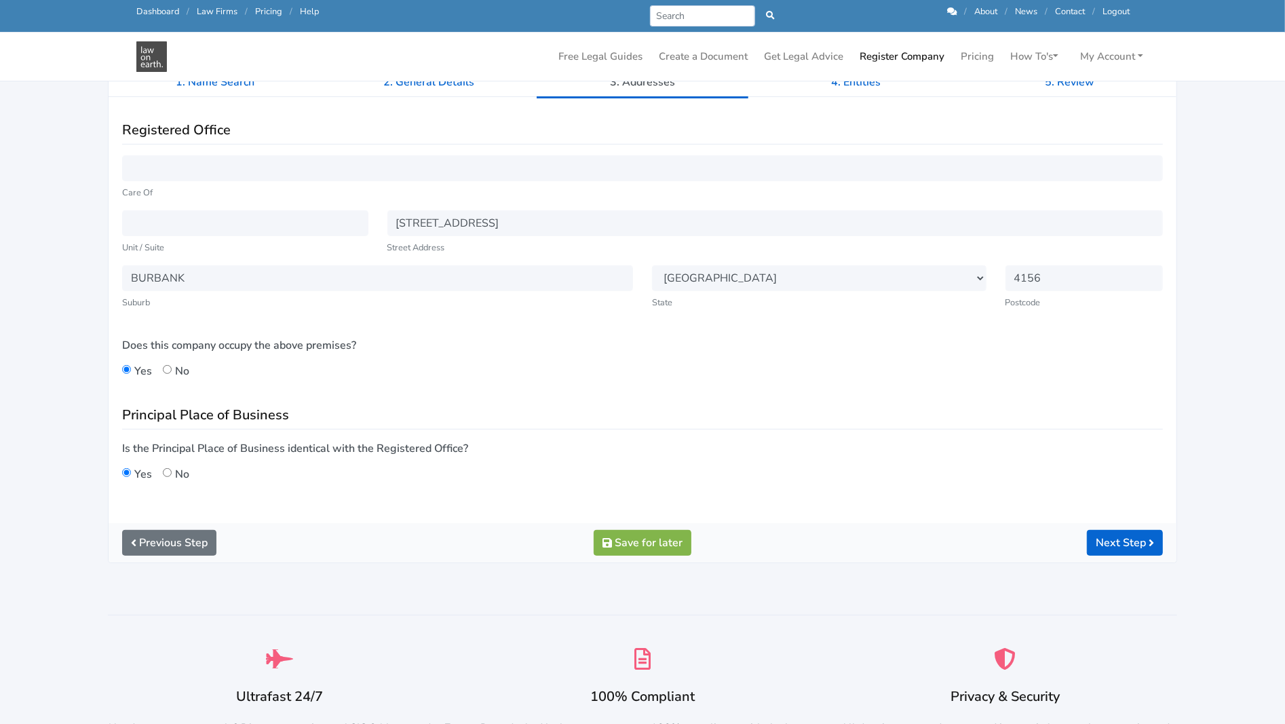
scroll to position [204, 0]
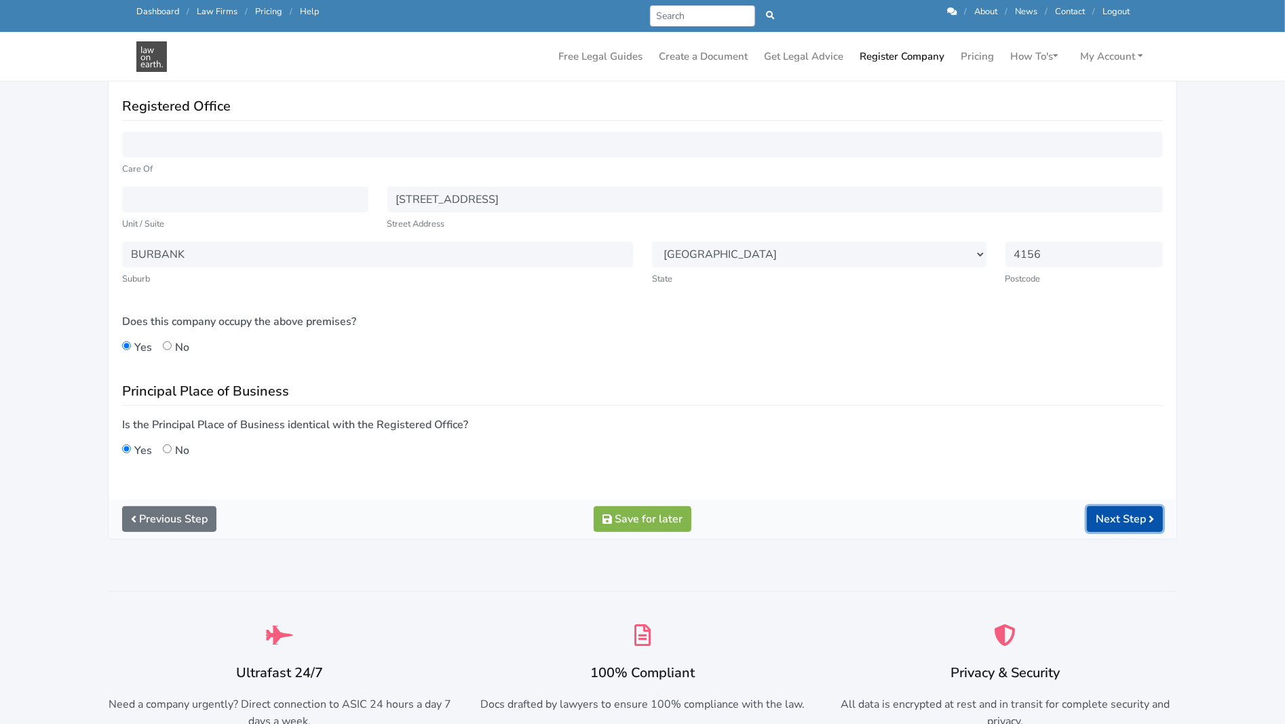
click at [1099, 516] on button "Next Step" at bounding box center [1125, 519] width 76 height 26
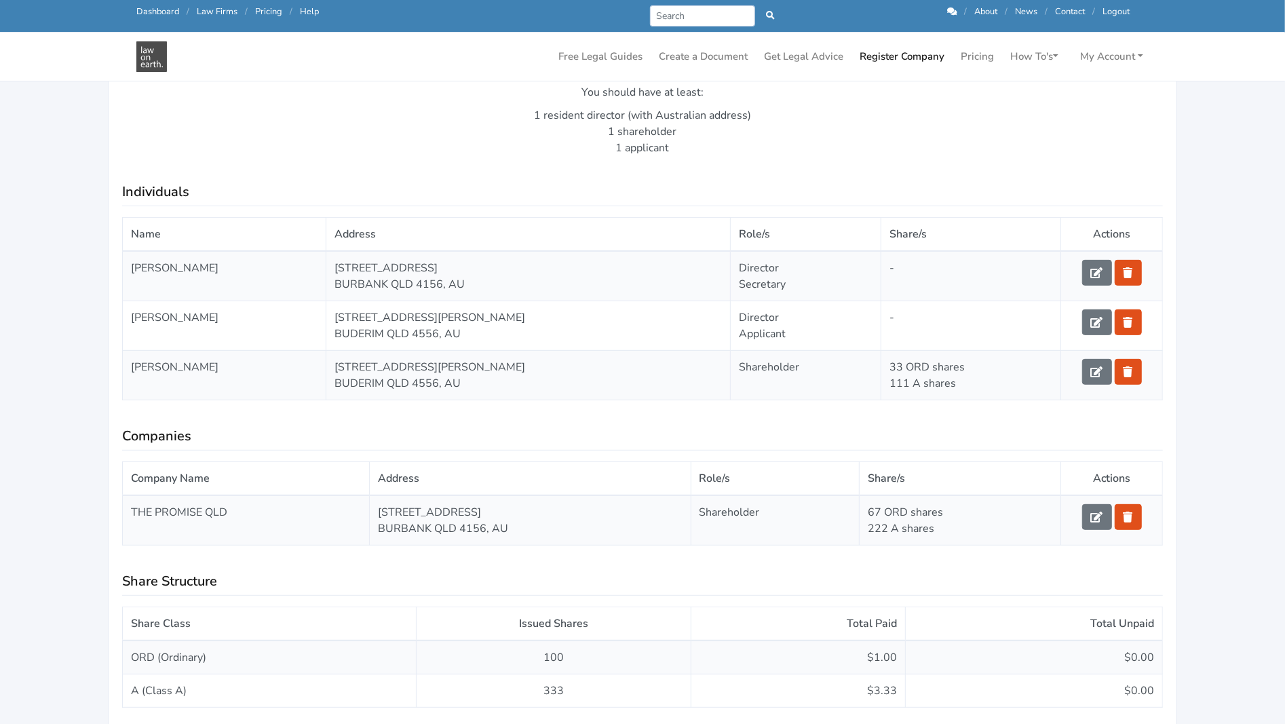
scroll to position [407, 0]
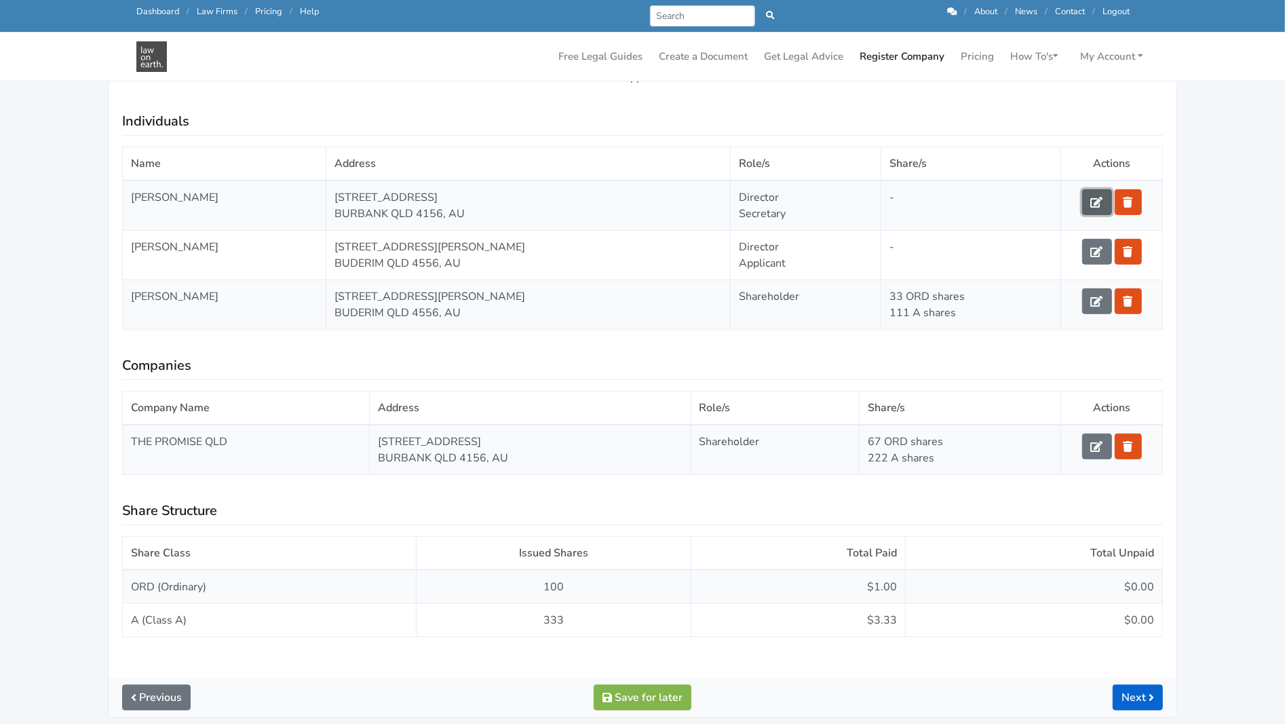
click at [1095, 198] on icon at bounding box center [1097, 202] width 12 height 11
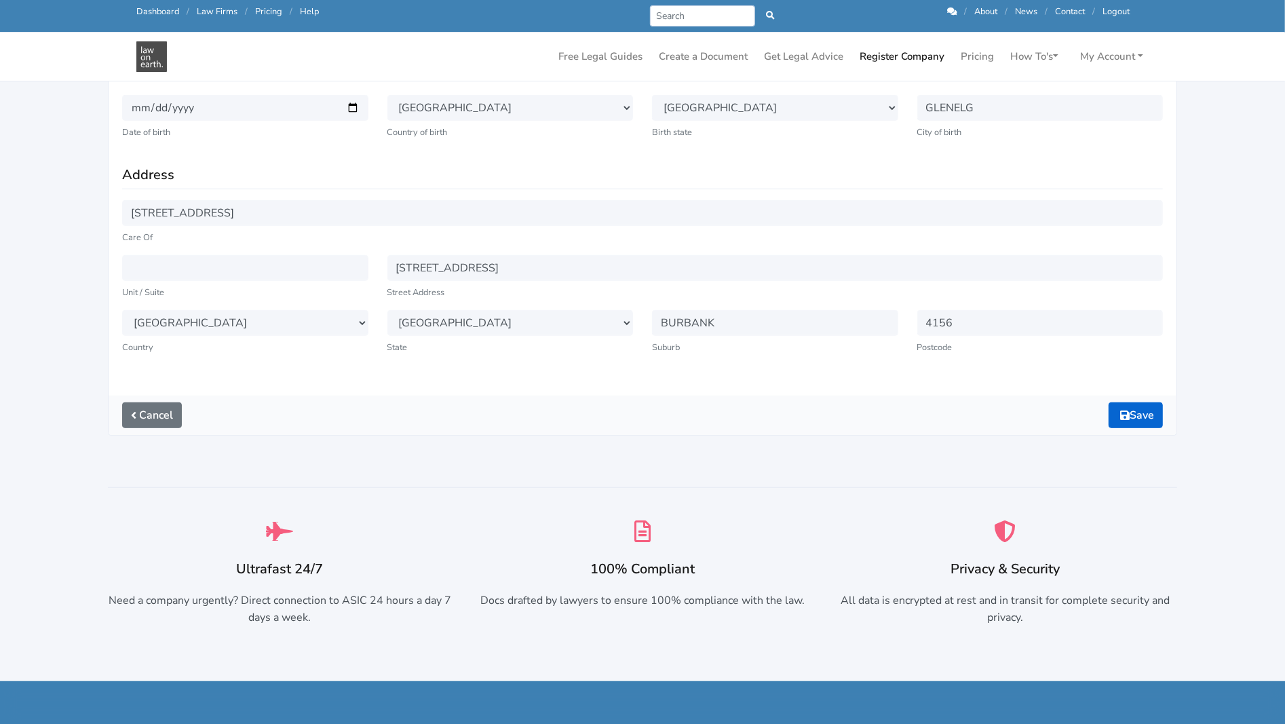
scroll to position [339, 0]
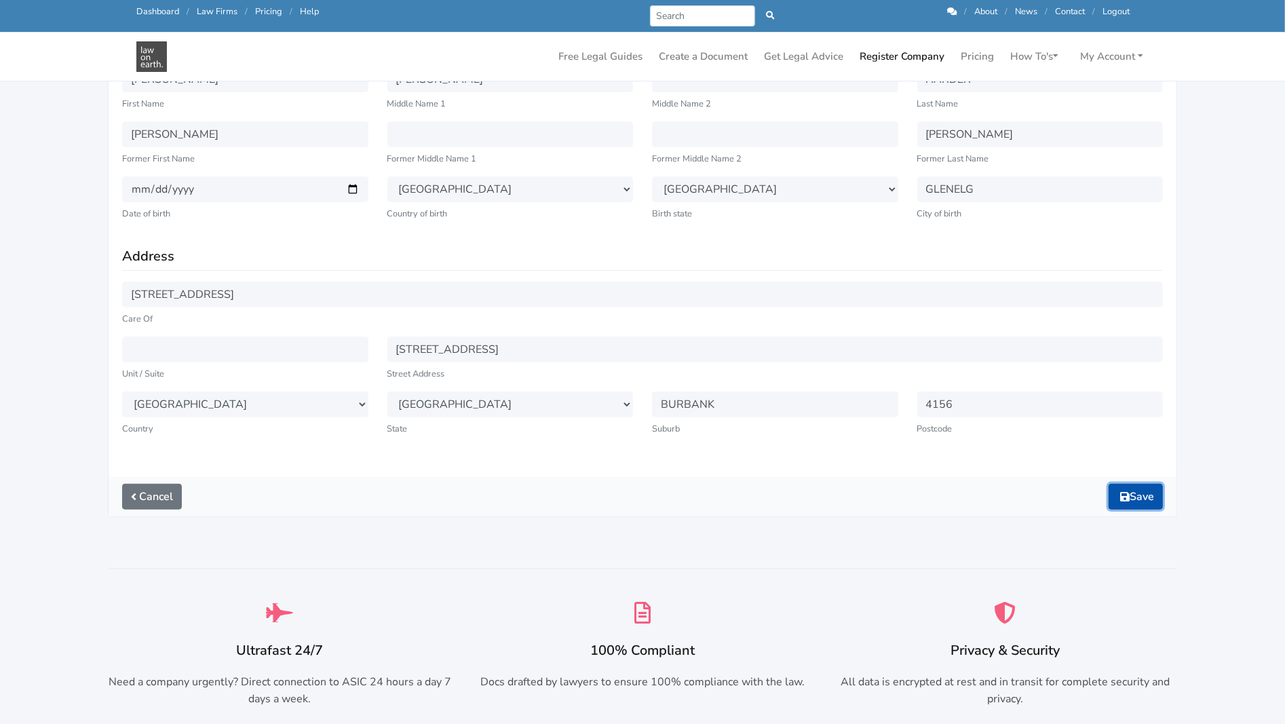
click at [1131, 499] on button "Save" at bounding box center [1136, 497] width 54 height 26
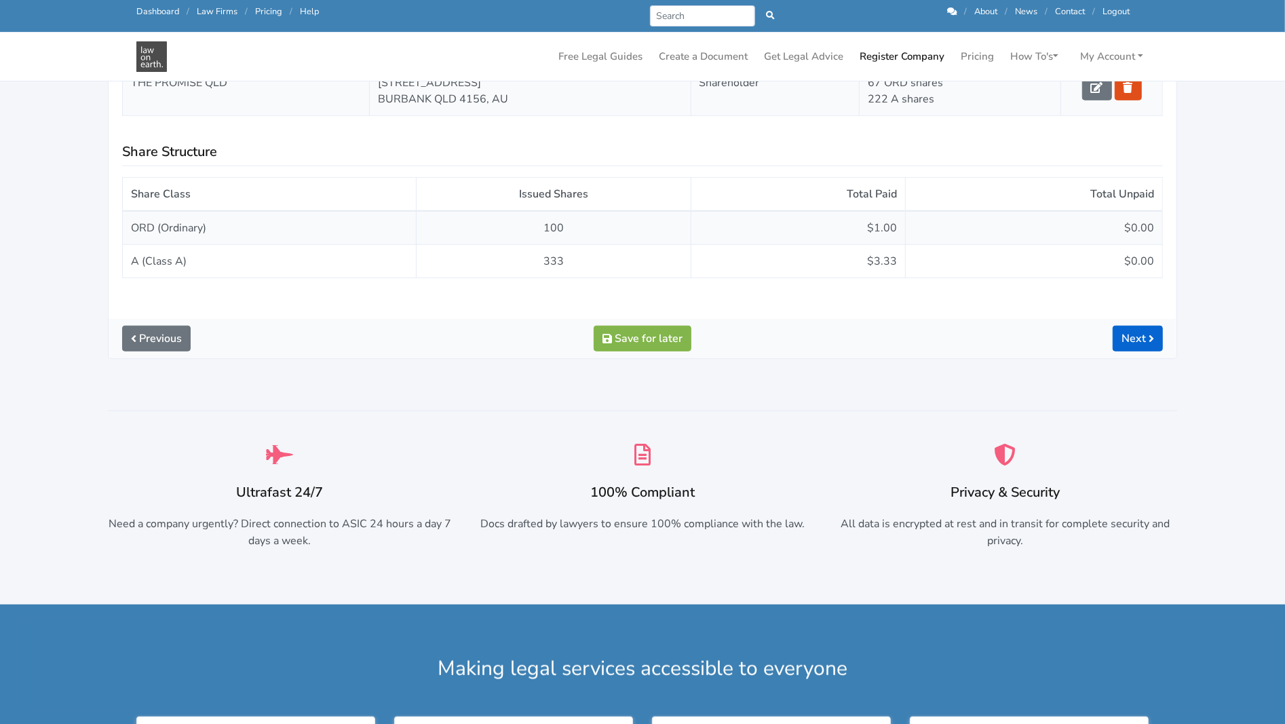
scroll to position [814, 0]
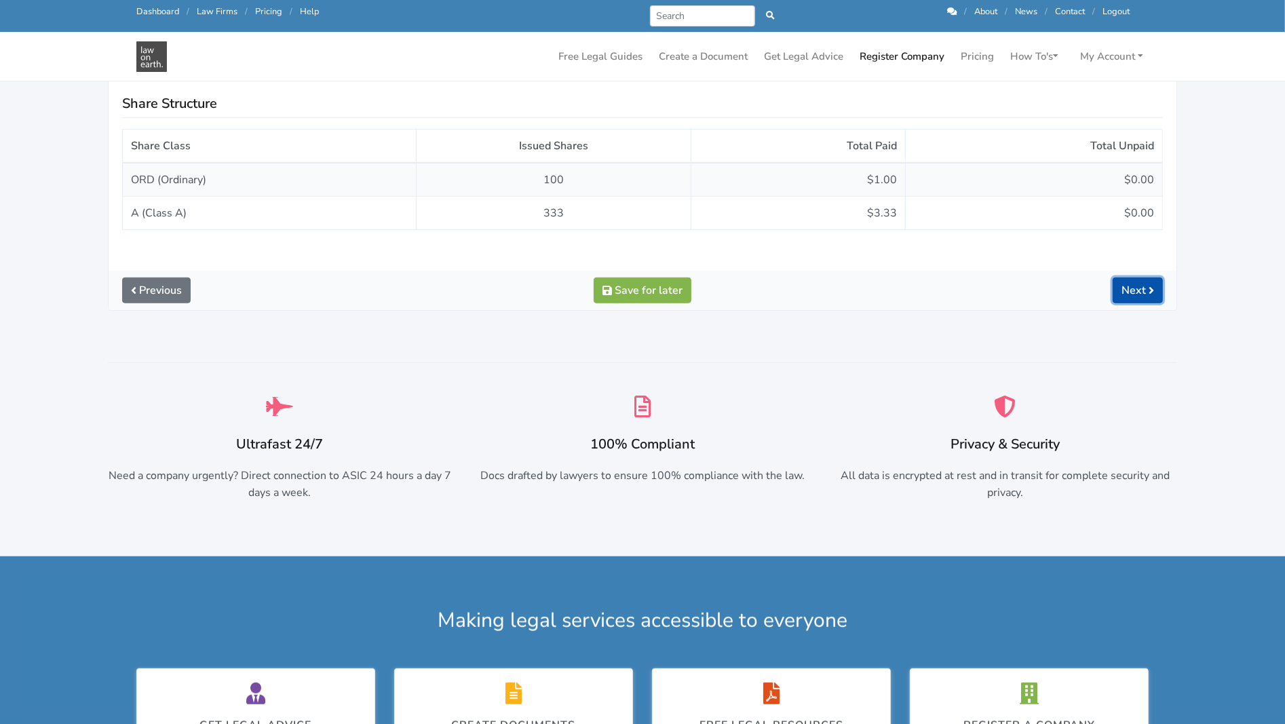
click at [1136, 285] on link "Next" at bounding box center [1138, 291] width 50 height 26
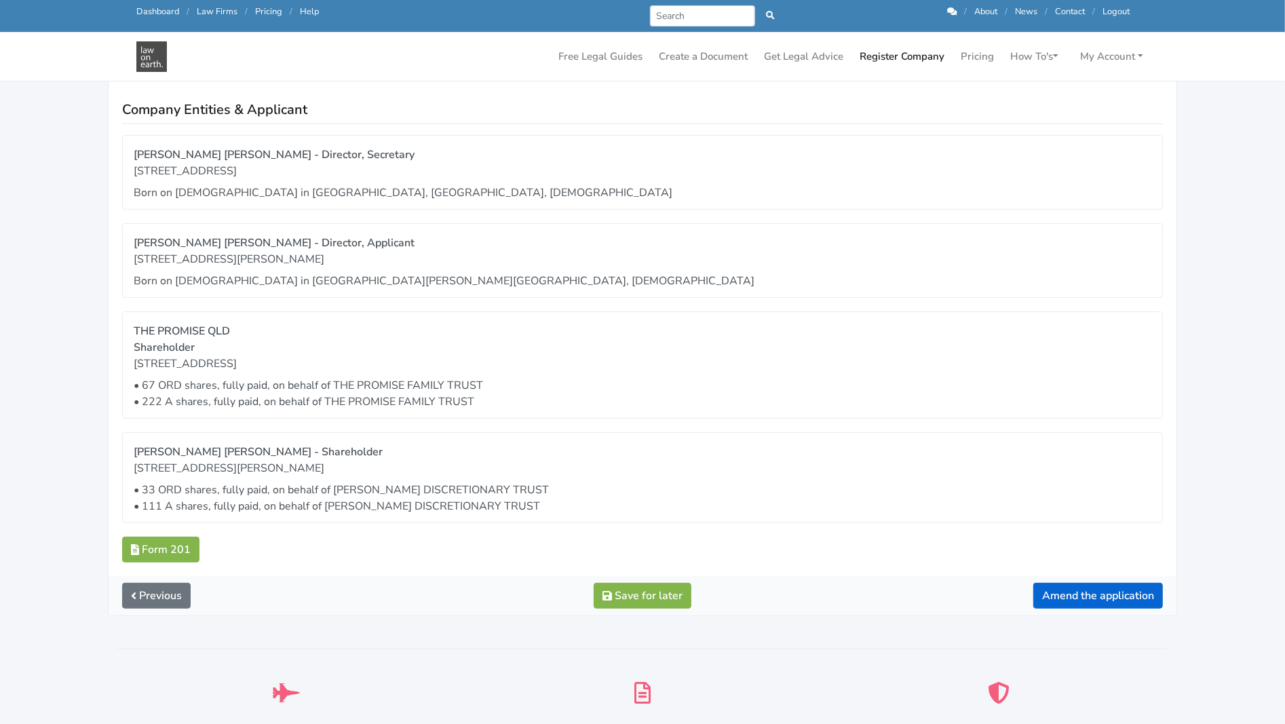
scroll to position [339, 0]
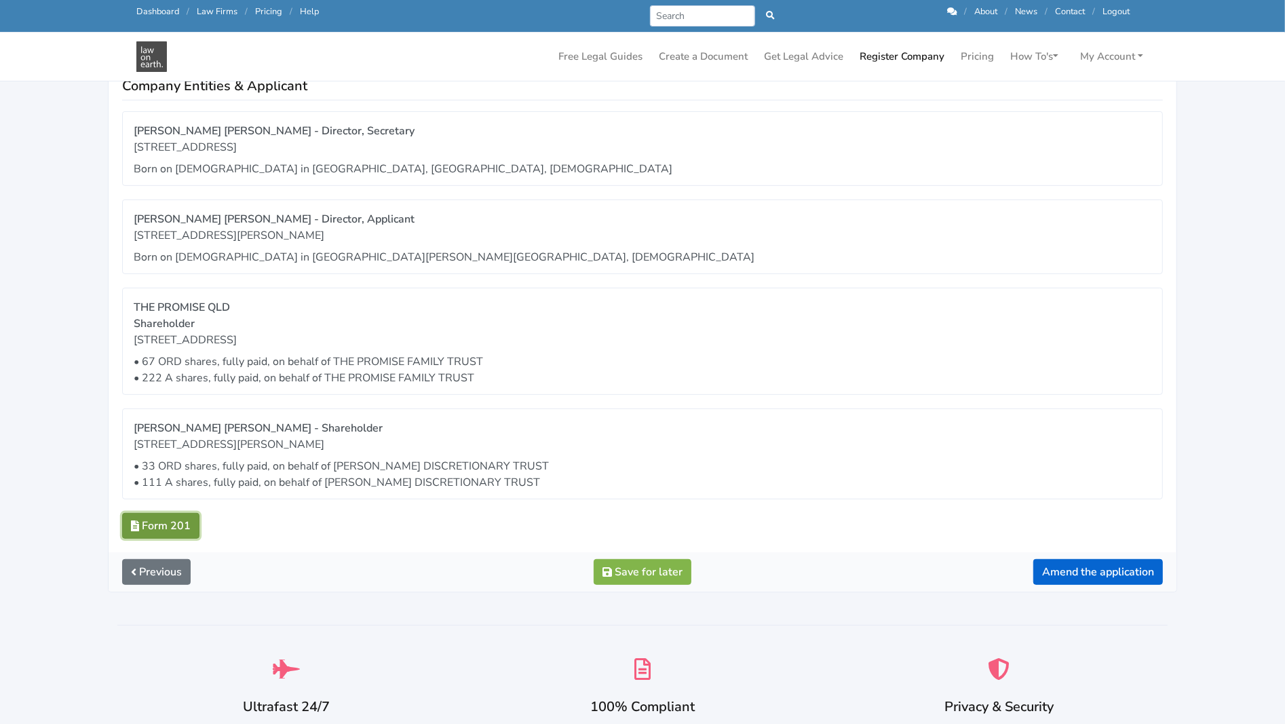
click at [147, 519] on link "Form 201" at bounding box center [160, 526] width 77 height 26
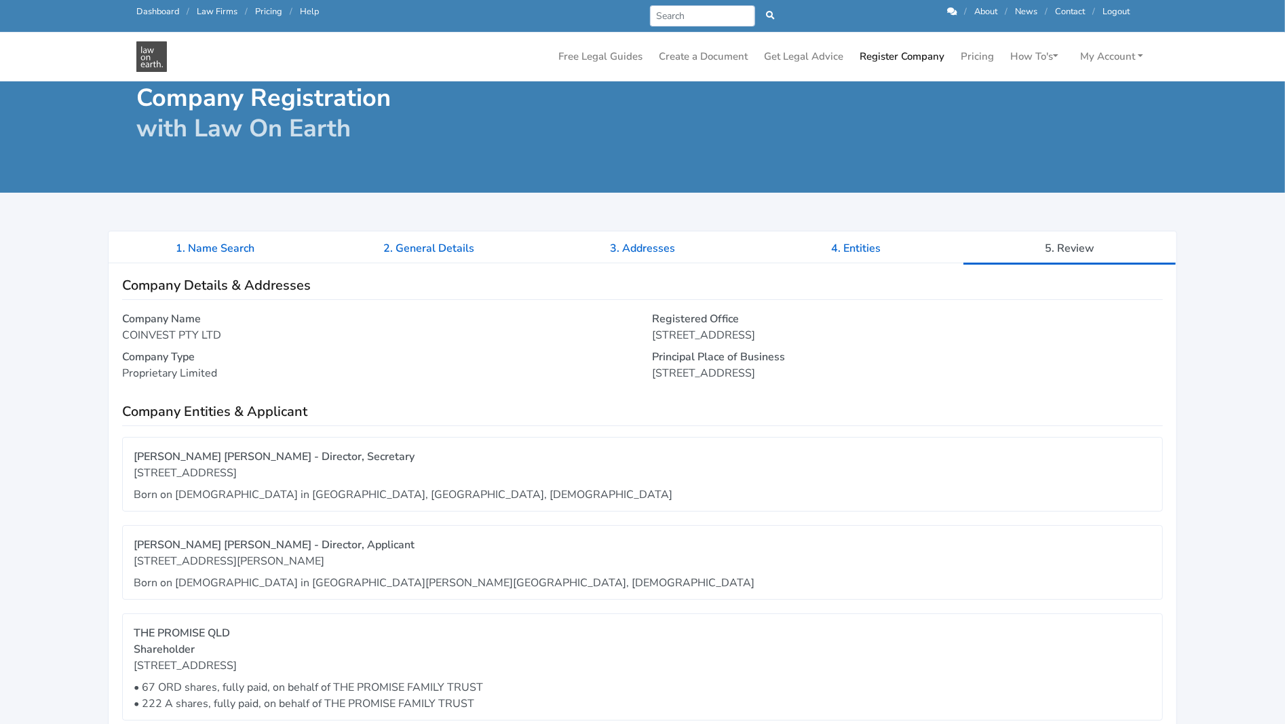
scroll to position [0, 0]
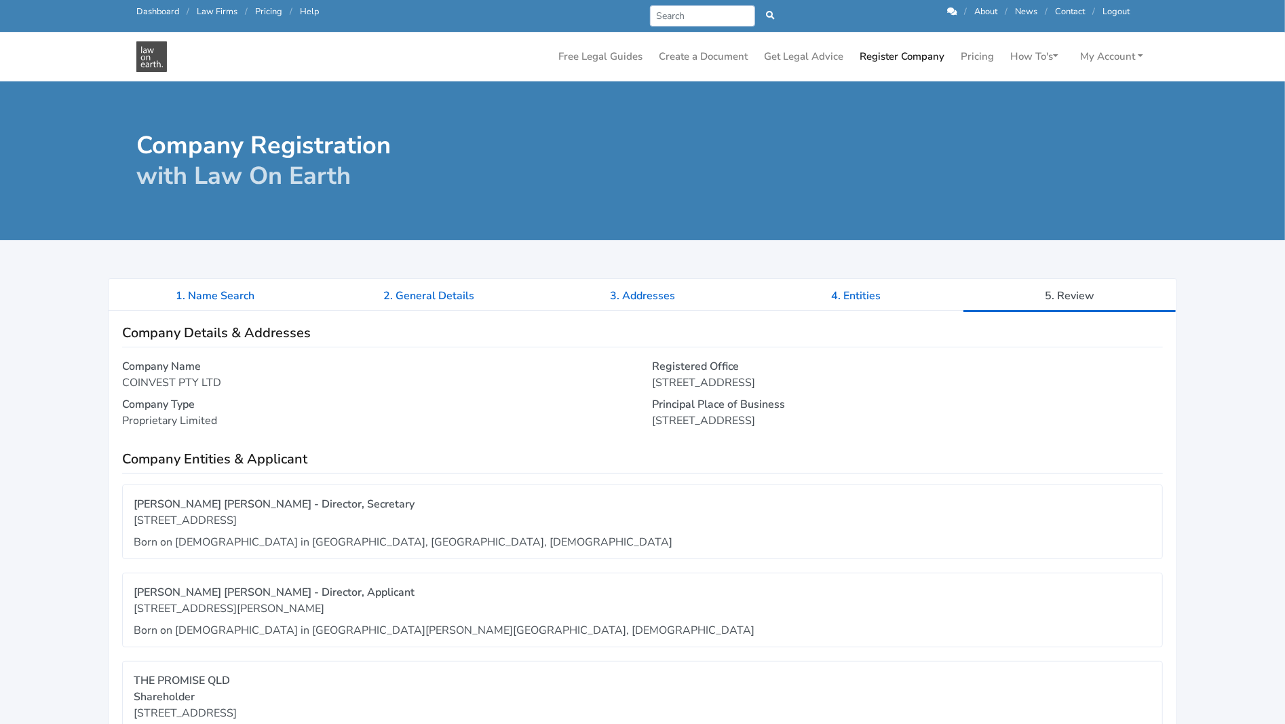
click at [155, 5] on div "Call us: 1300 66 46 88 Dashboard / Law Firms / Pricing / Help" at bounding box center [380, 15] width 506 height 21
click at [155, 12] on link "Dashboard" at bounding box center [157, 11] width 43 height 12
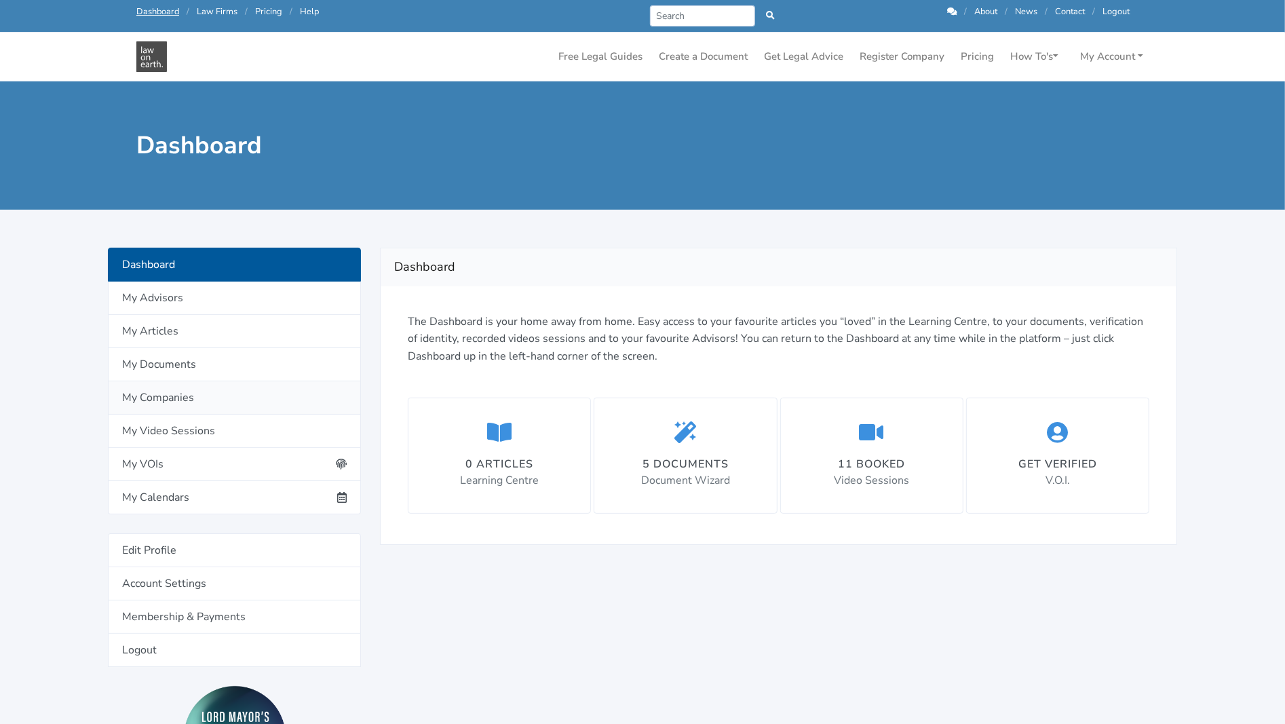
click at [152, 396] on link "My Companies" at bounding box center [234, 397] width 253 height 33
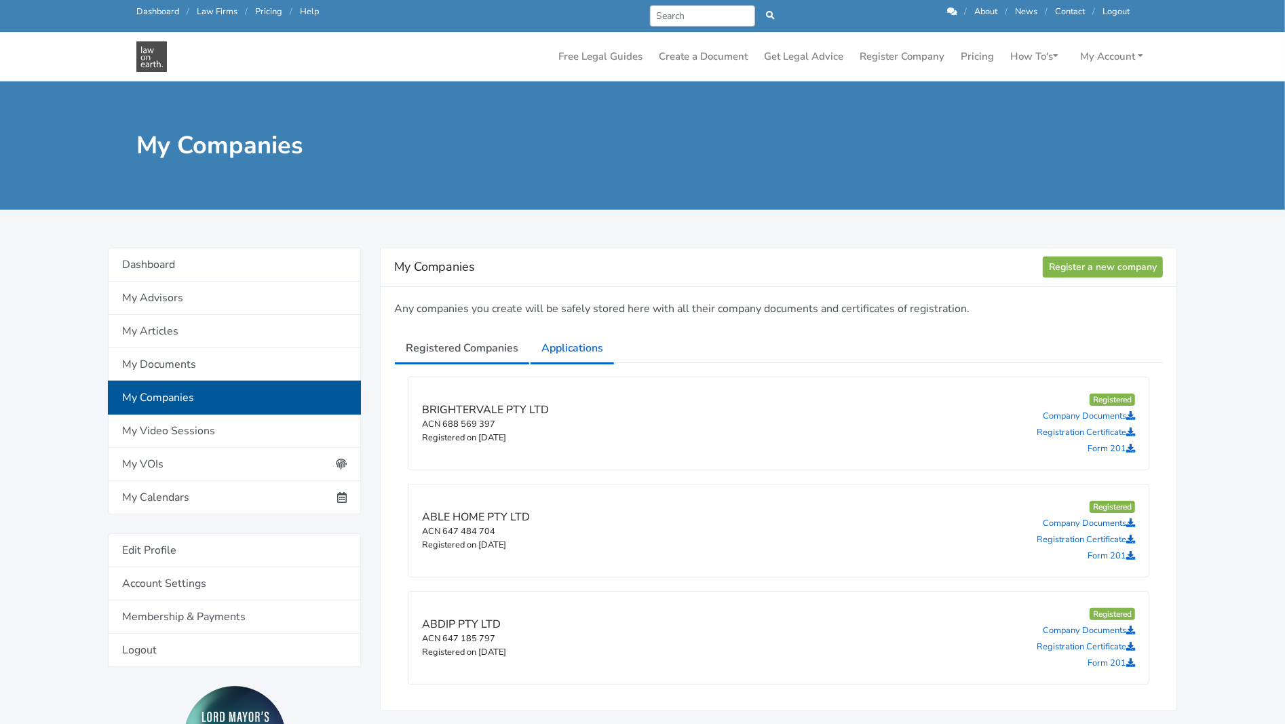
click at [560, 352] on link "Applications" at bounding box center [572, 348] width 85 height 34
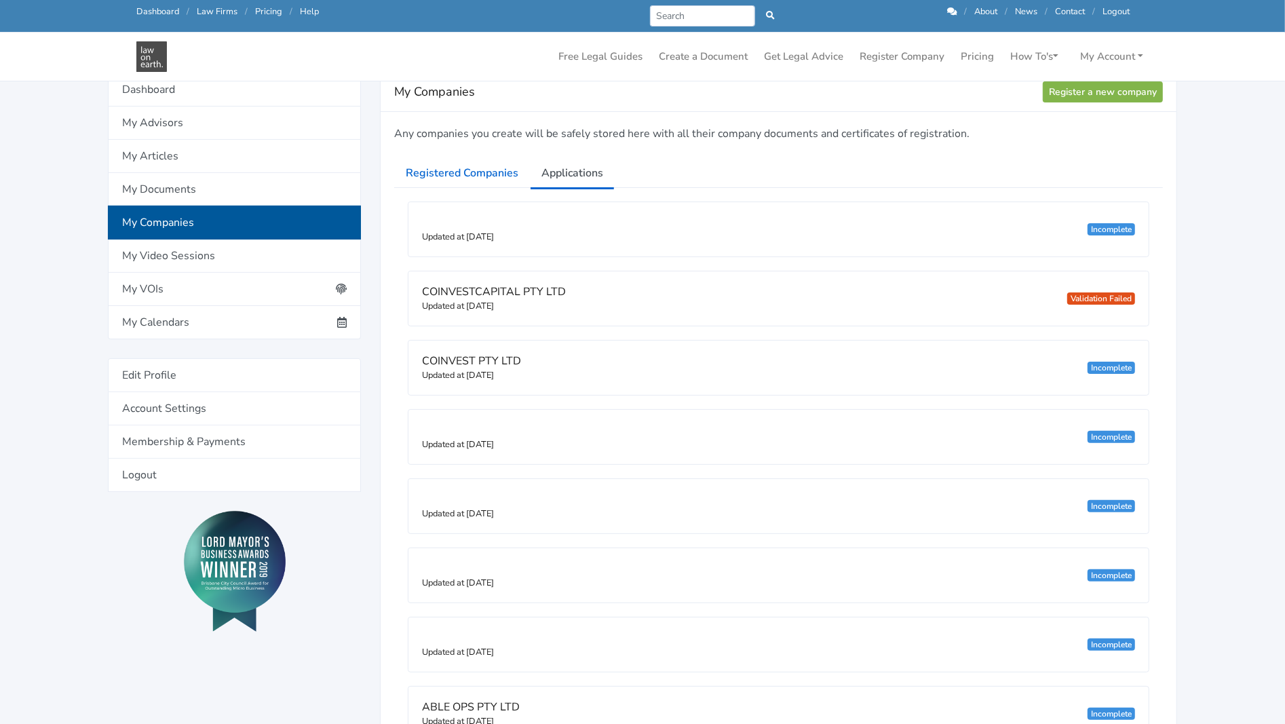
scroll to position [136, 0]
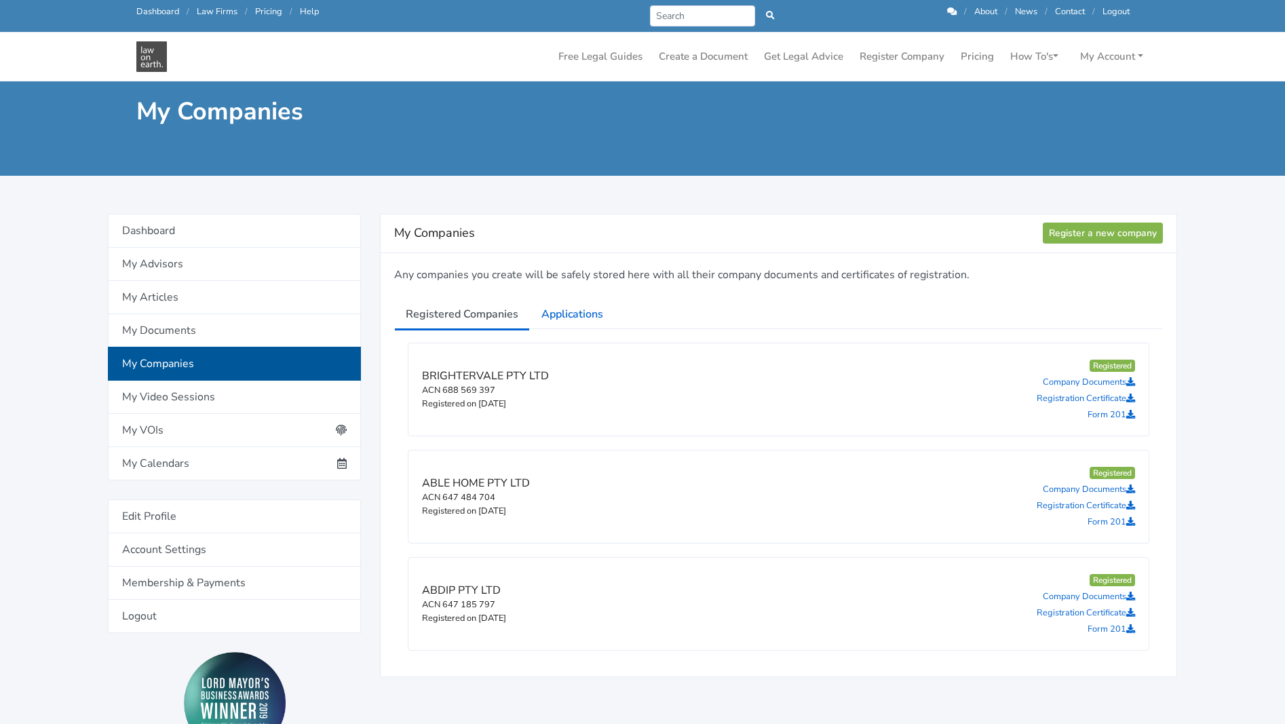
scroll to position [136, 0]
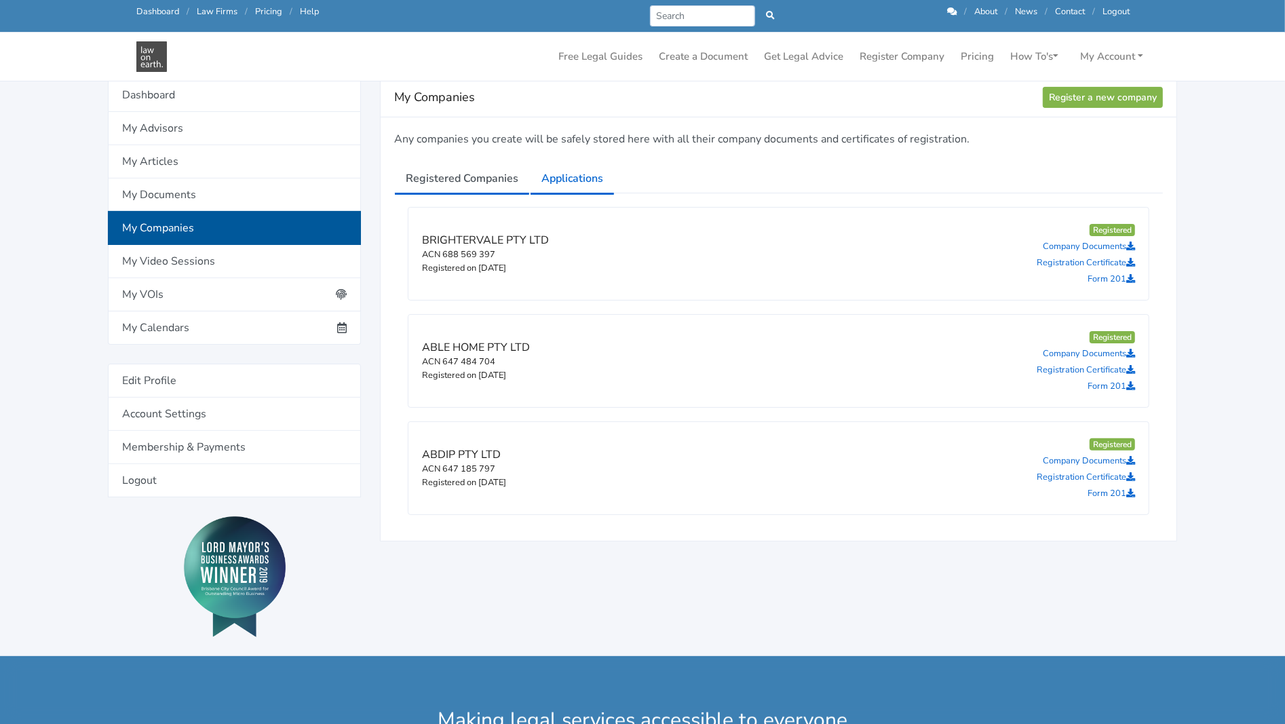
click at [589, 174] on link "Applications" at bounding box center [572, 179] width 85 height 34
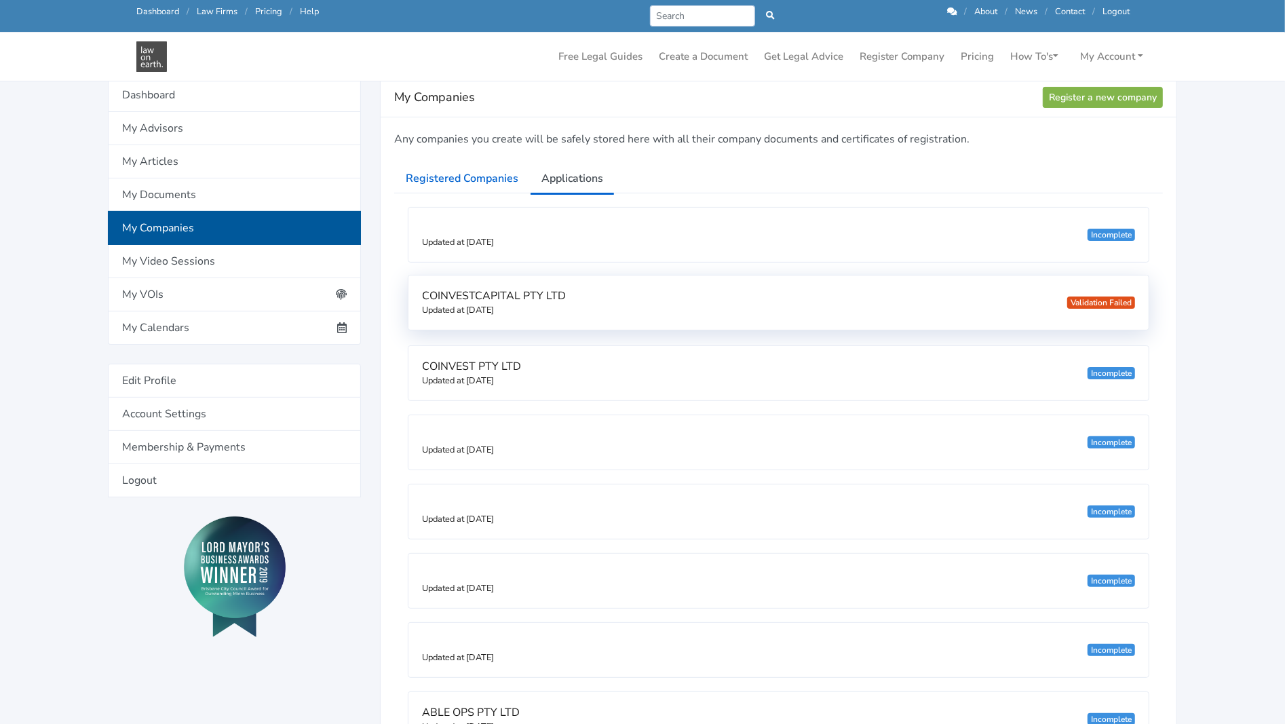
click at [519, 297] on span "COINVESTCAPITAL PTY LTD" at bounding box center [494, 295] width 144 height 15
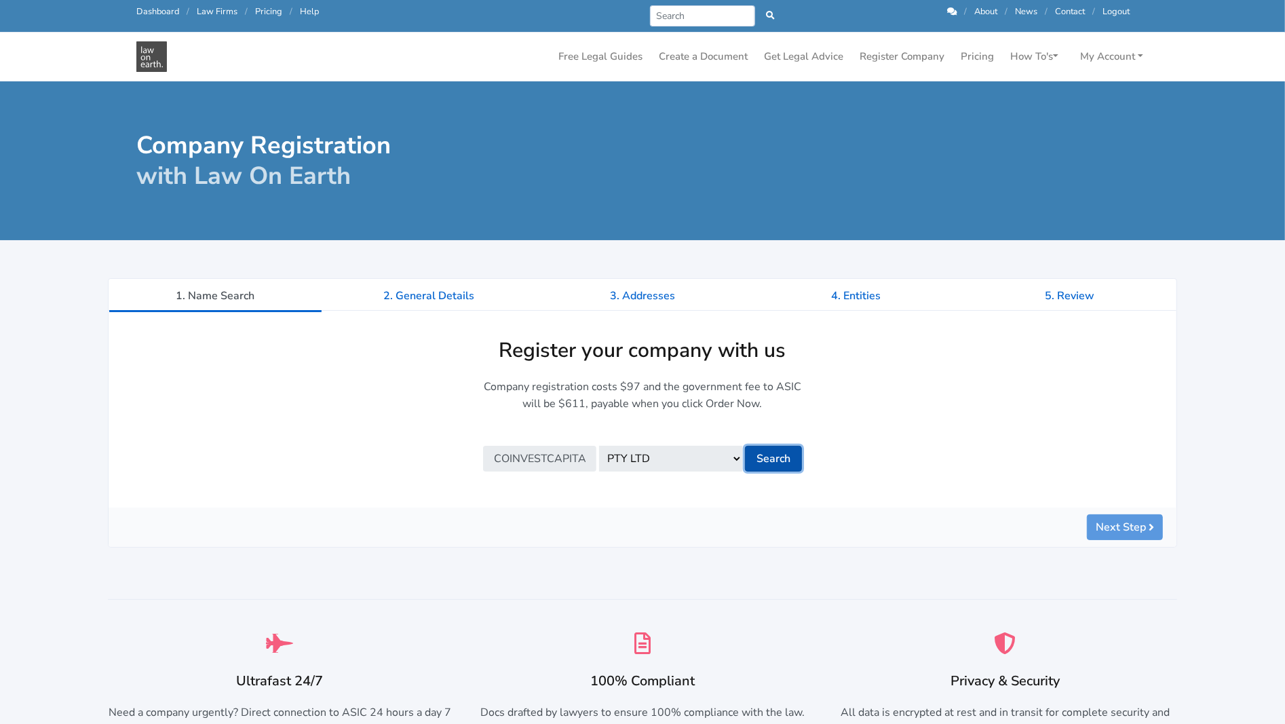
click at [778, 463] on button "Search" at bounding box center [773, 459] width 57 height 26
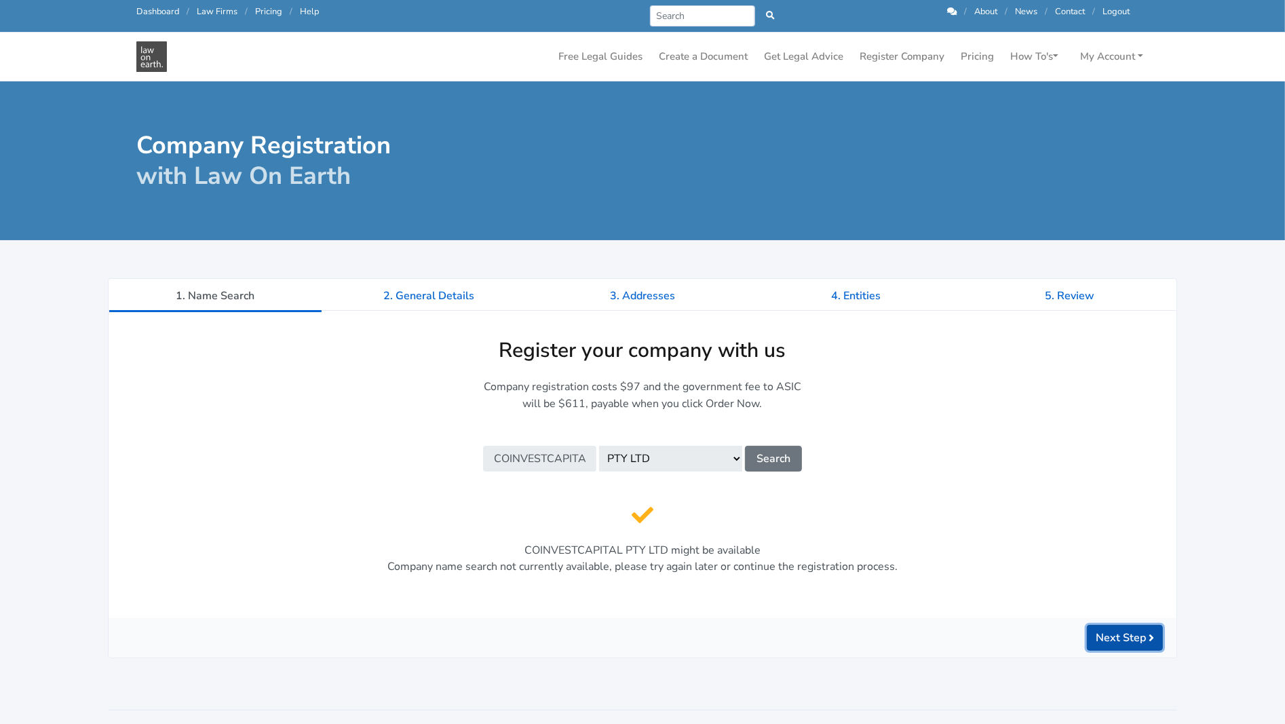
click at [1117, 639] on button "Next Step" at bounding box center [1125, 638] width 76 height 26
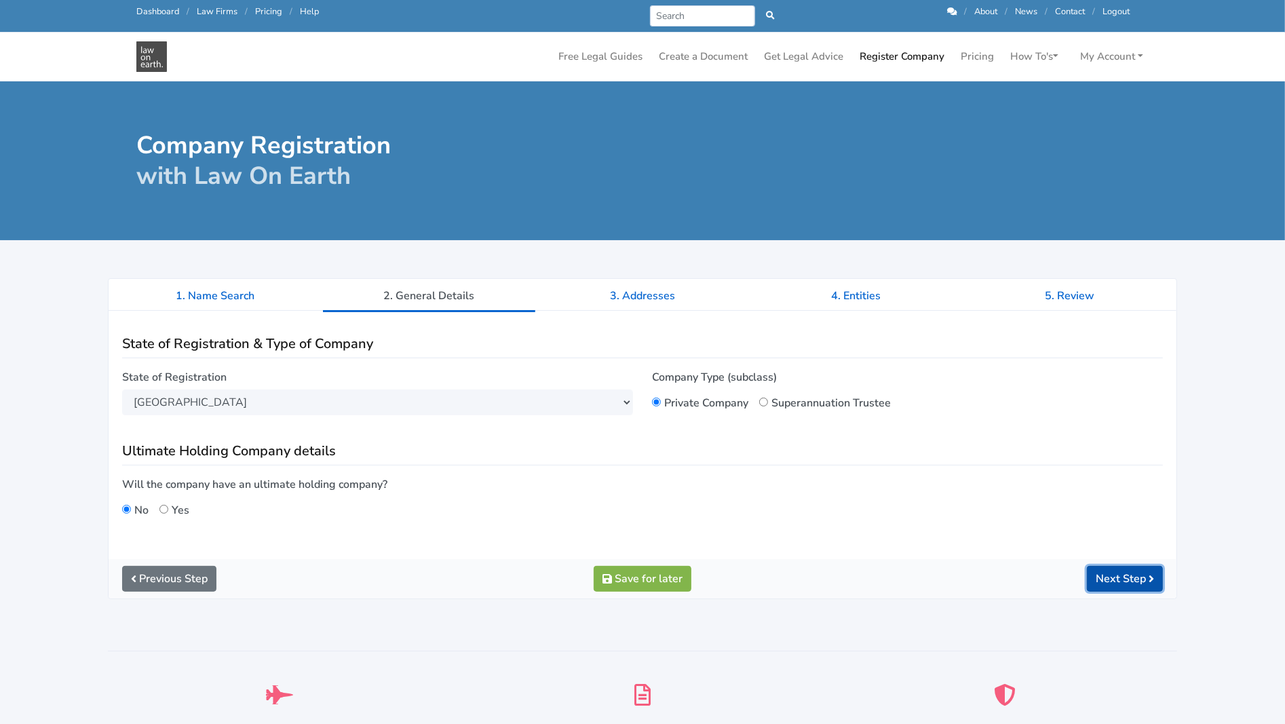
click at [1099, 575] on button "Next Step" at bounding box center [1125, 579] width 76 height 26
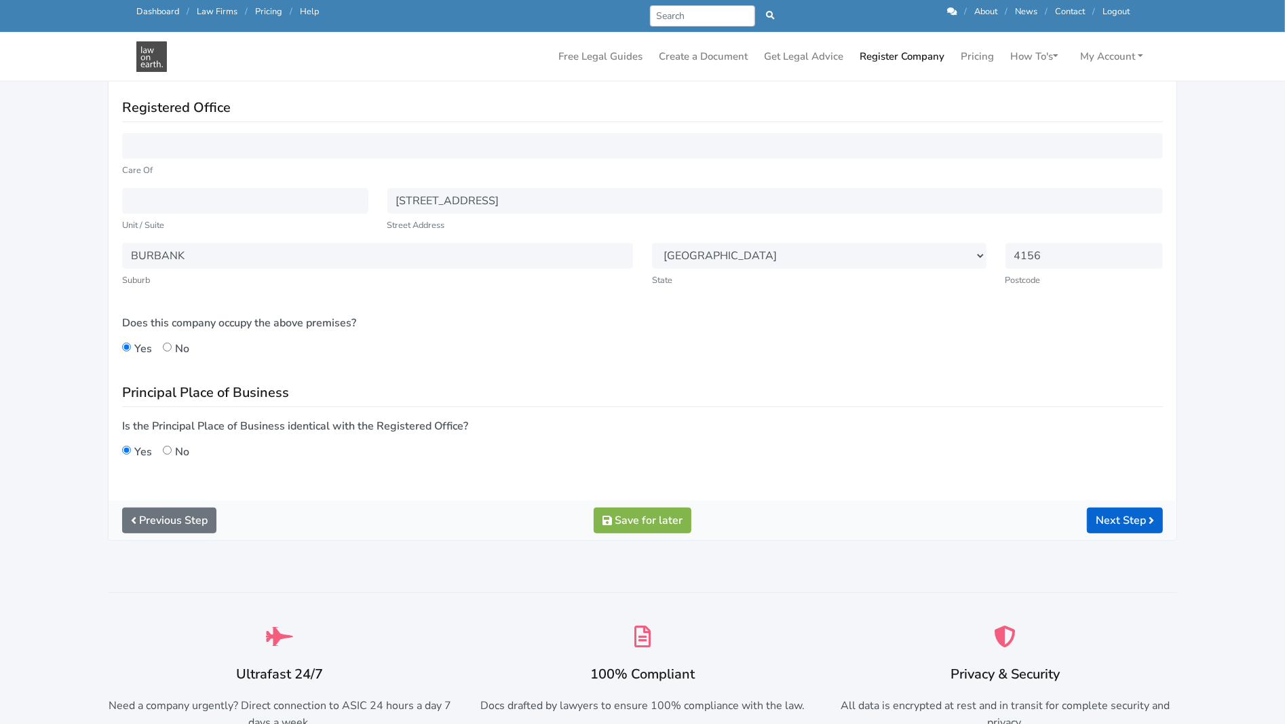
scroll to position [204, 0]
click at [1106, 515] on button "Next Step" at bounding box center [1125, 519] width 76 height 26
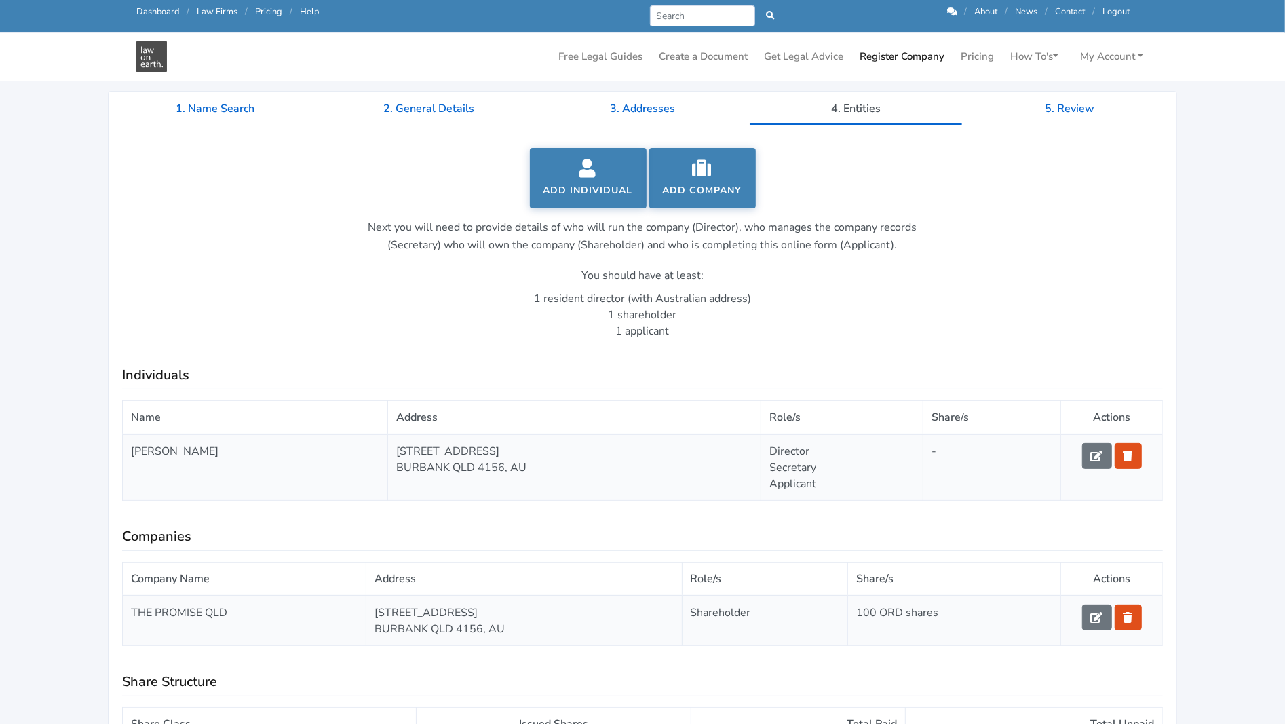
scroll to position [204, 0]
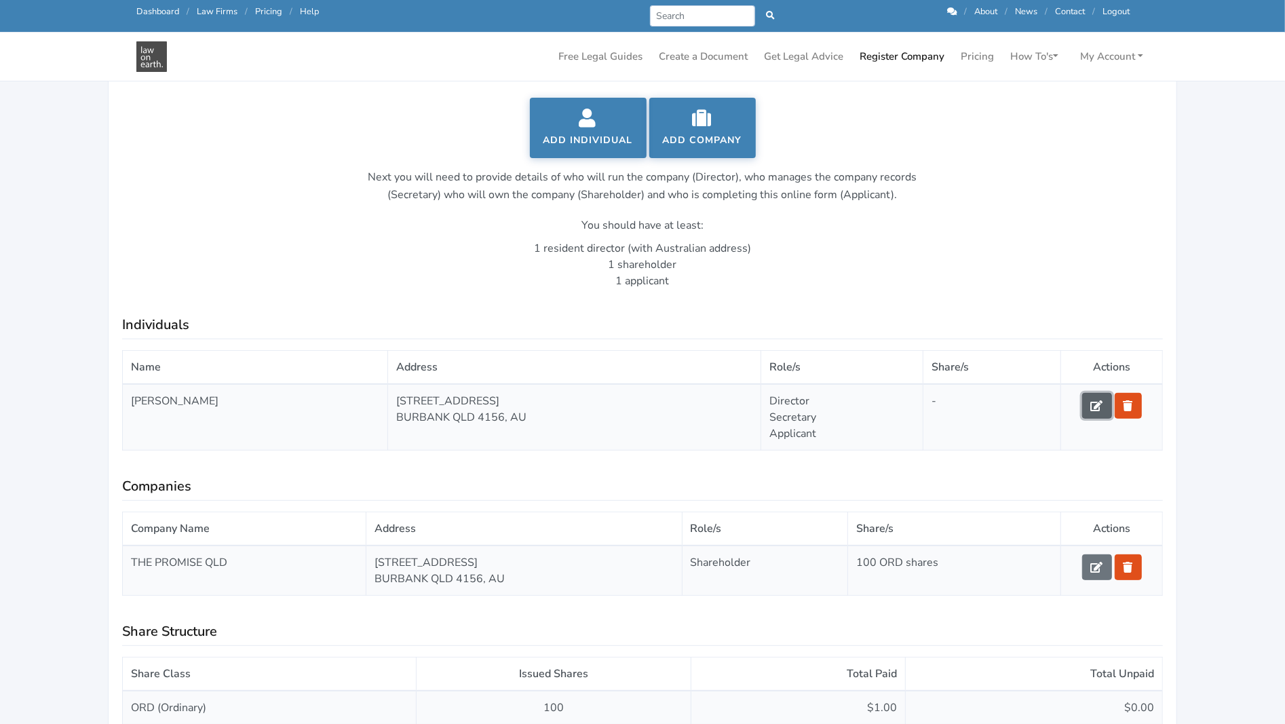
click at [1097, 407] on icon at bounding box center [1097, 405] width 12 height 11
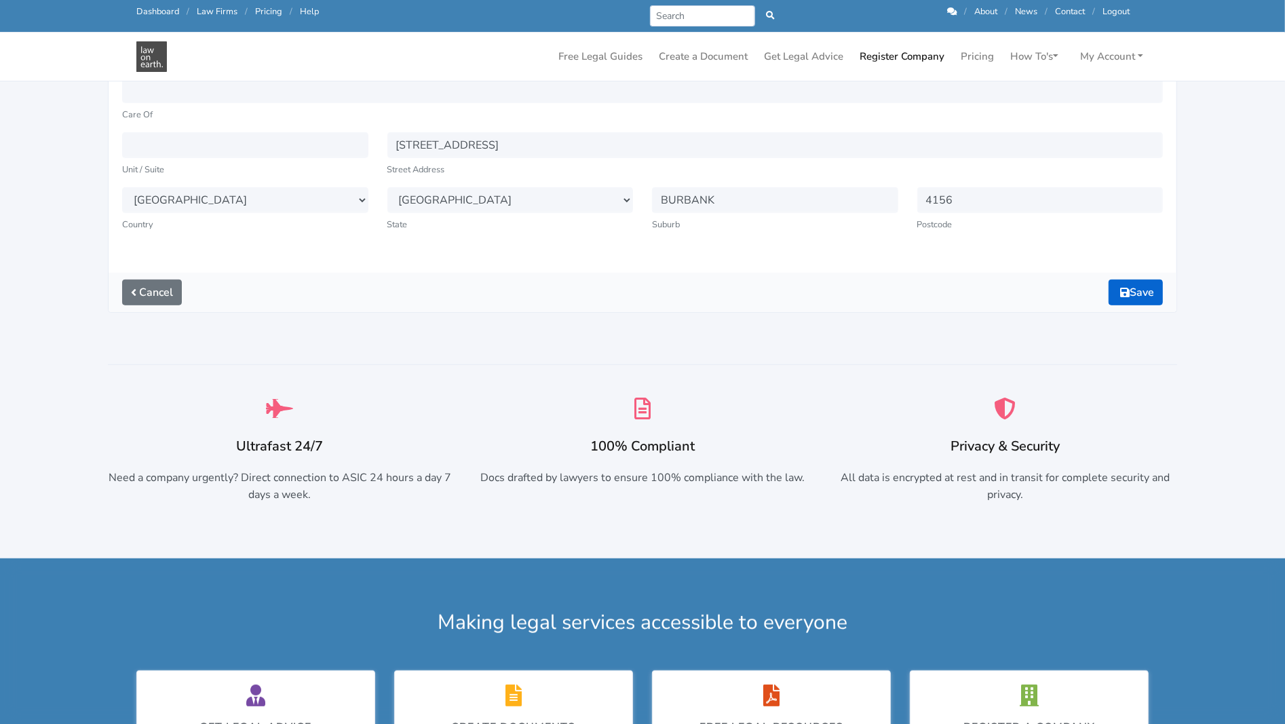
scroll to position [543, 0]
click at [1136, 294] on button "Save" at bounding box center [1136, 293] width 54 height 26
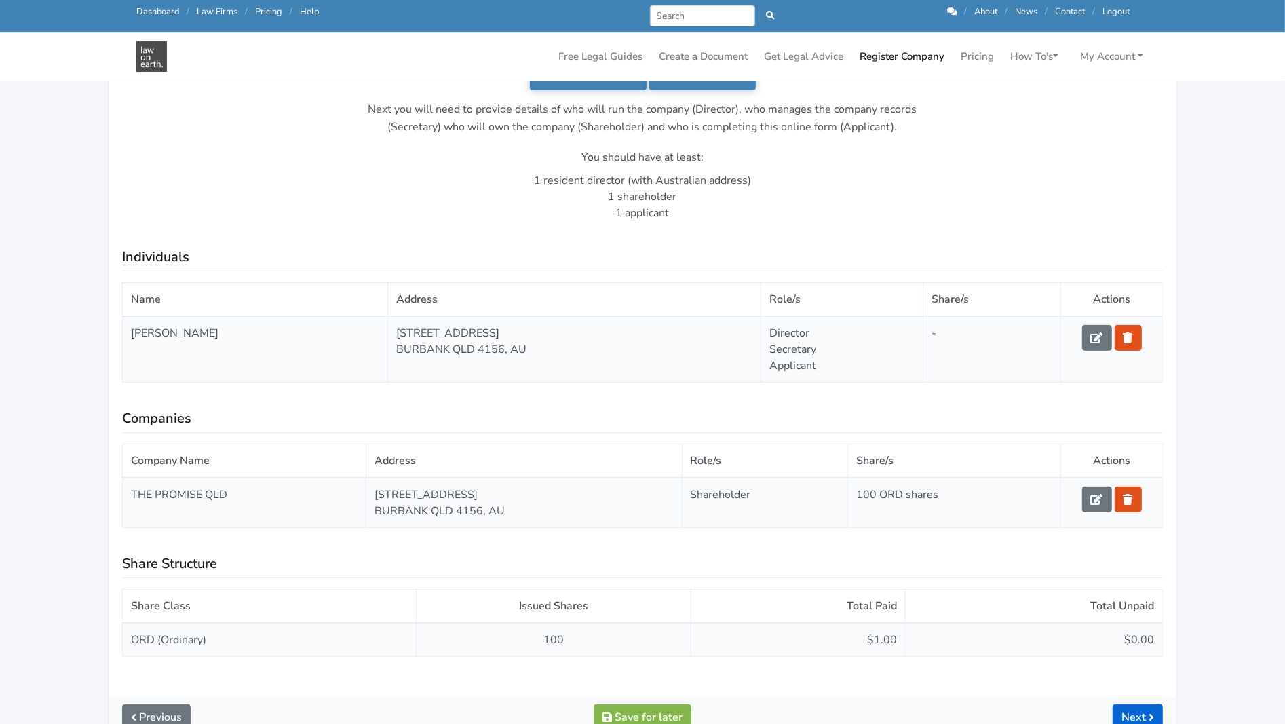
scroll to position [407, 0]
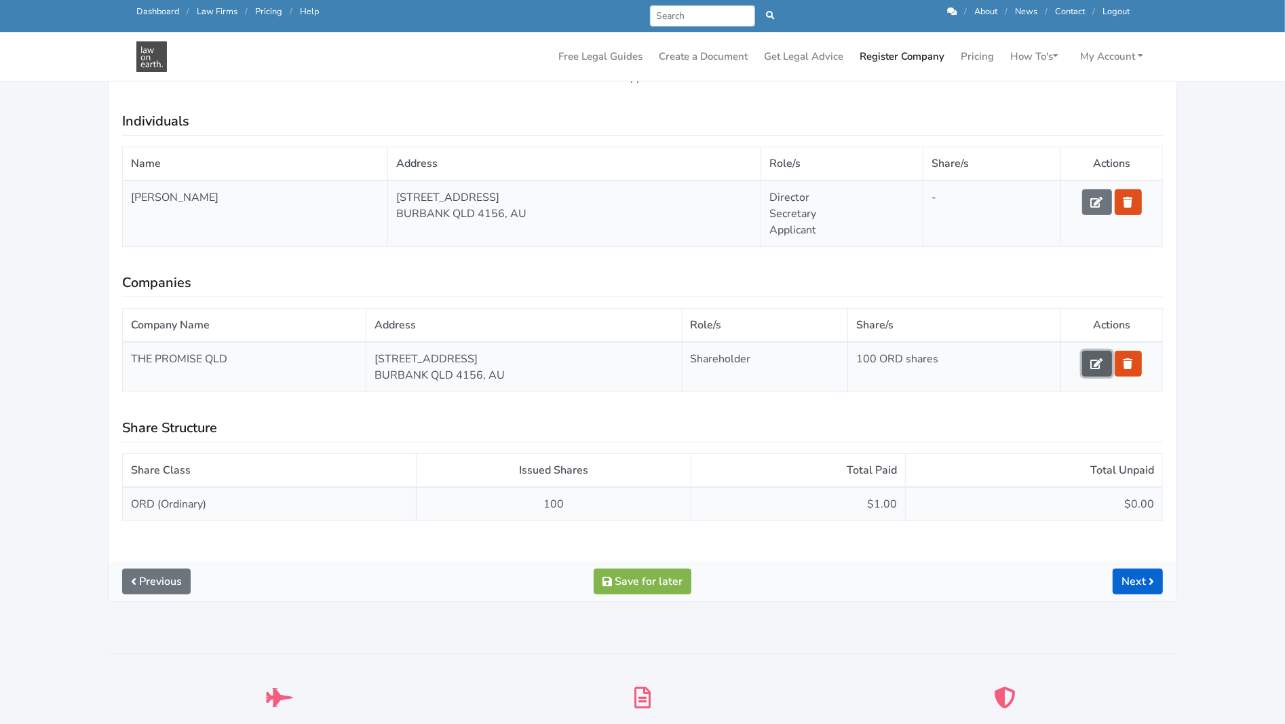
click at [1093, 358] on icon at bounding box center [1097, 363] width 12 height 11
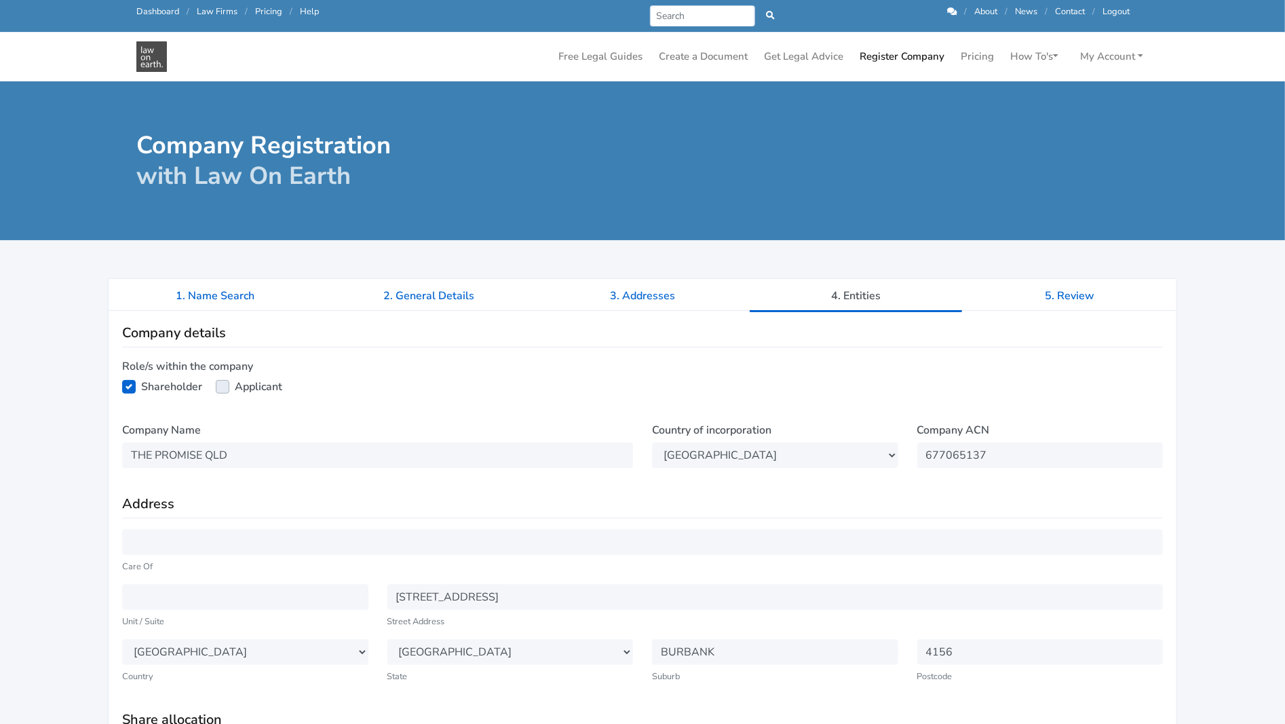
click at [712, 126] on div "Company Registration with Law On Earth" at bounding box center [642, 160] width 1285 height 159
click at [153, 10] on link "Dashboard" at bounding box center [157, 11] width 43 height 12
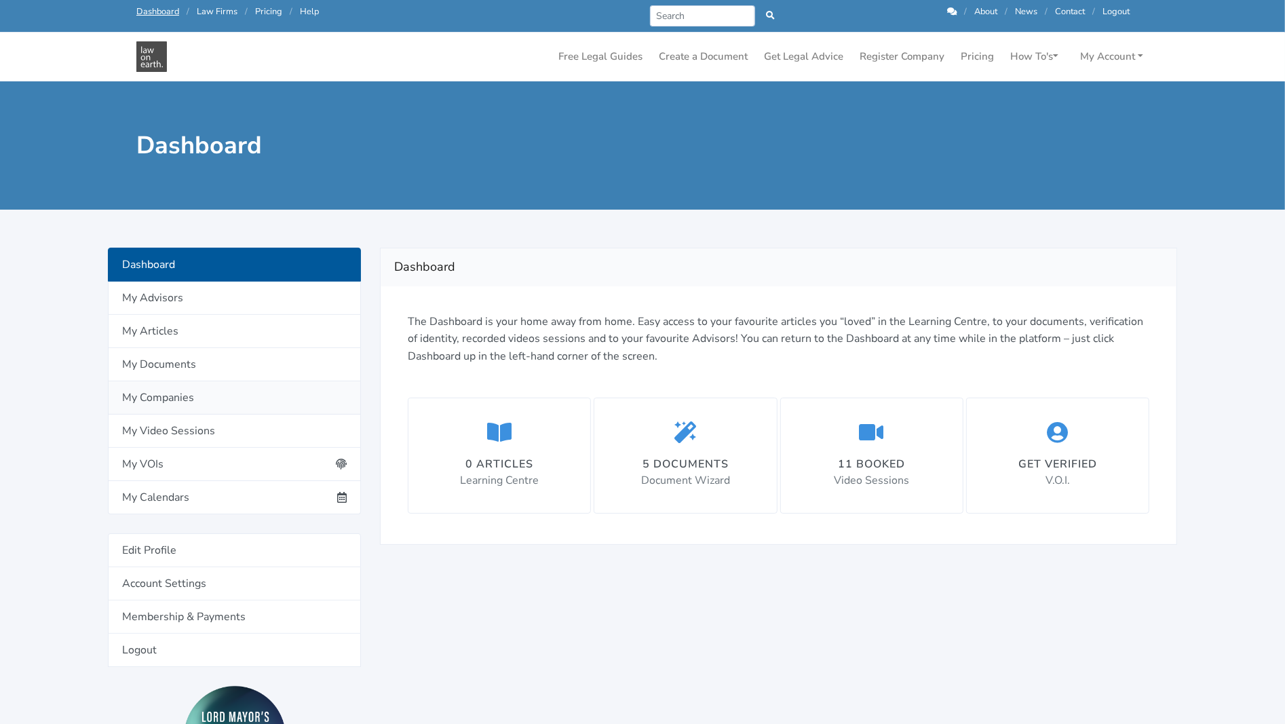
click at [159, 392] on link "My Companies" at bounding box center [234, 397] width 253 height 33
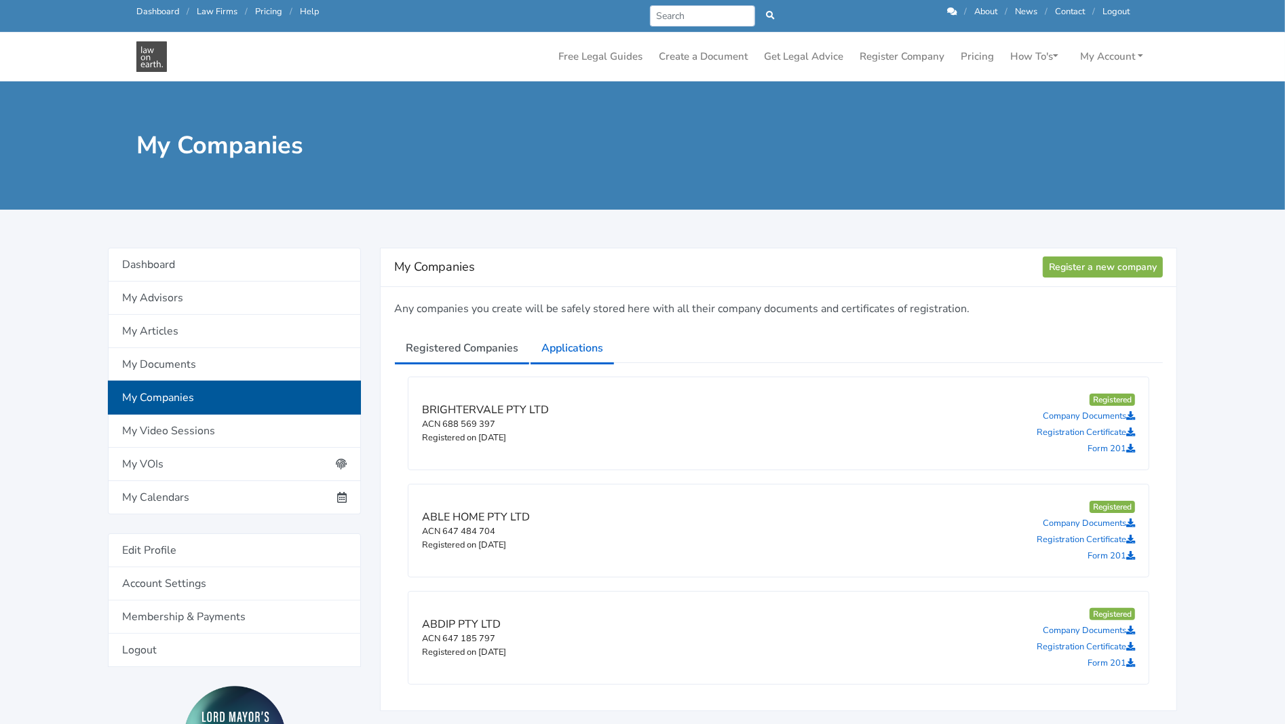
click at [576, 339] on link "Applications" at bounding box center [572, 348] width 85 height 34
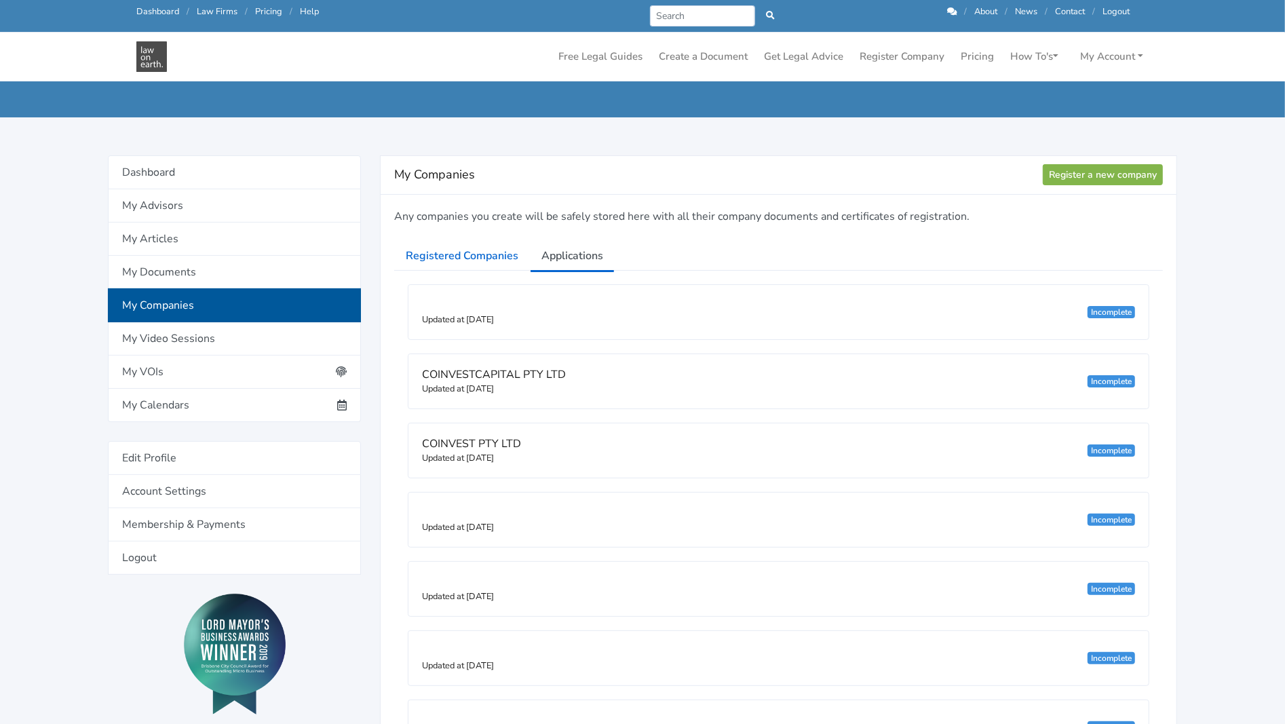
scroll to position [136, 0]
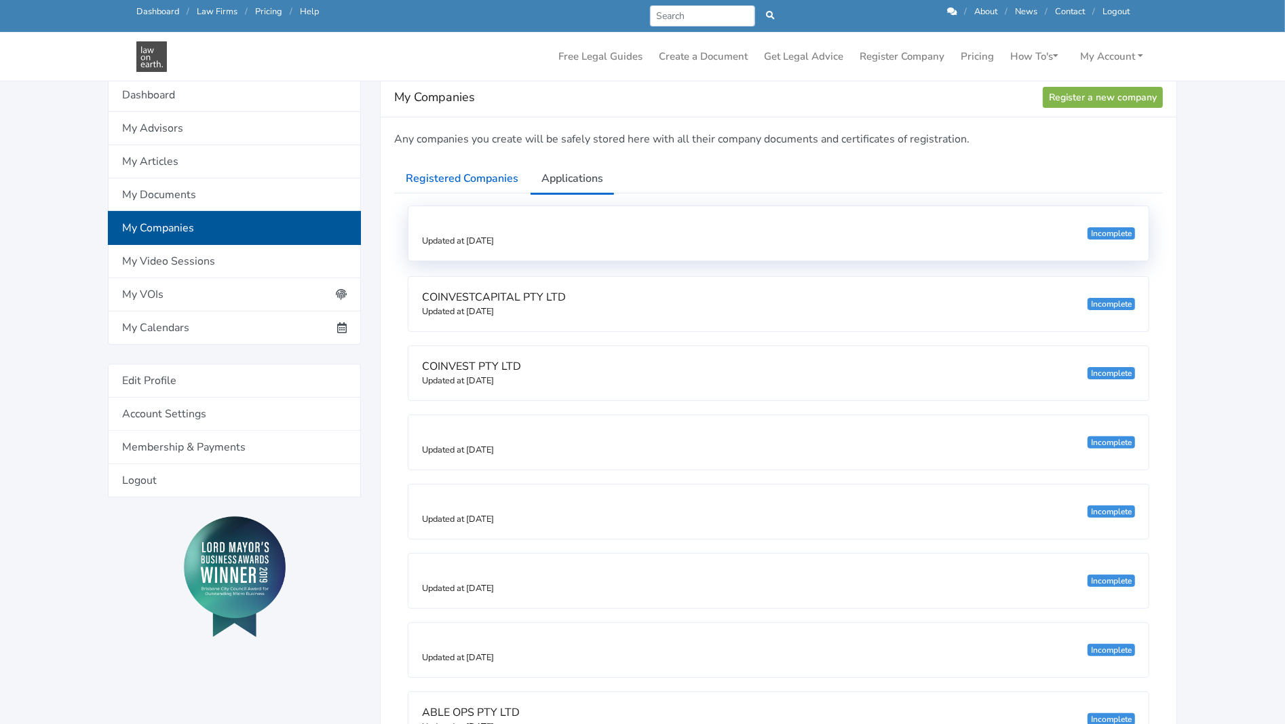
click at [1116, 235] on div "Incomplete" at bounding box center [1112, 233] width 48 height 12
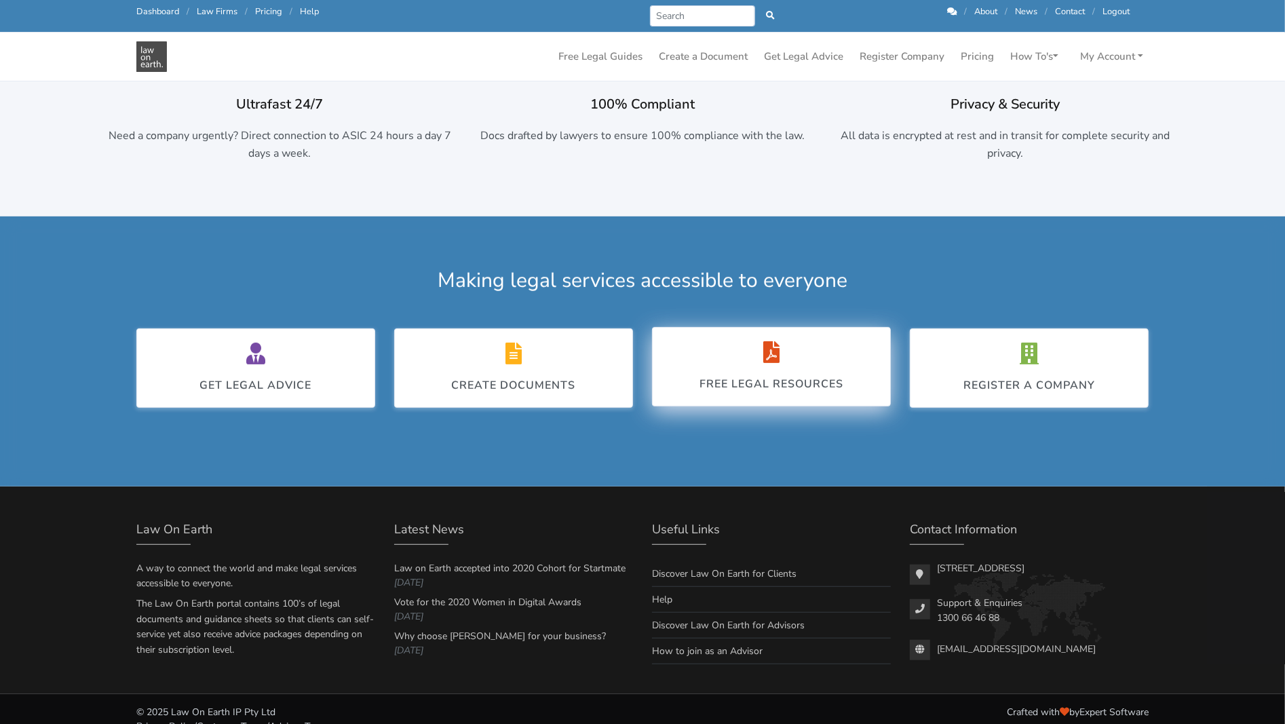
scroll to position [204, 0]
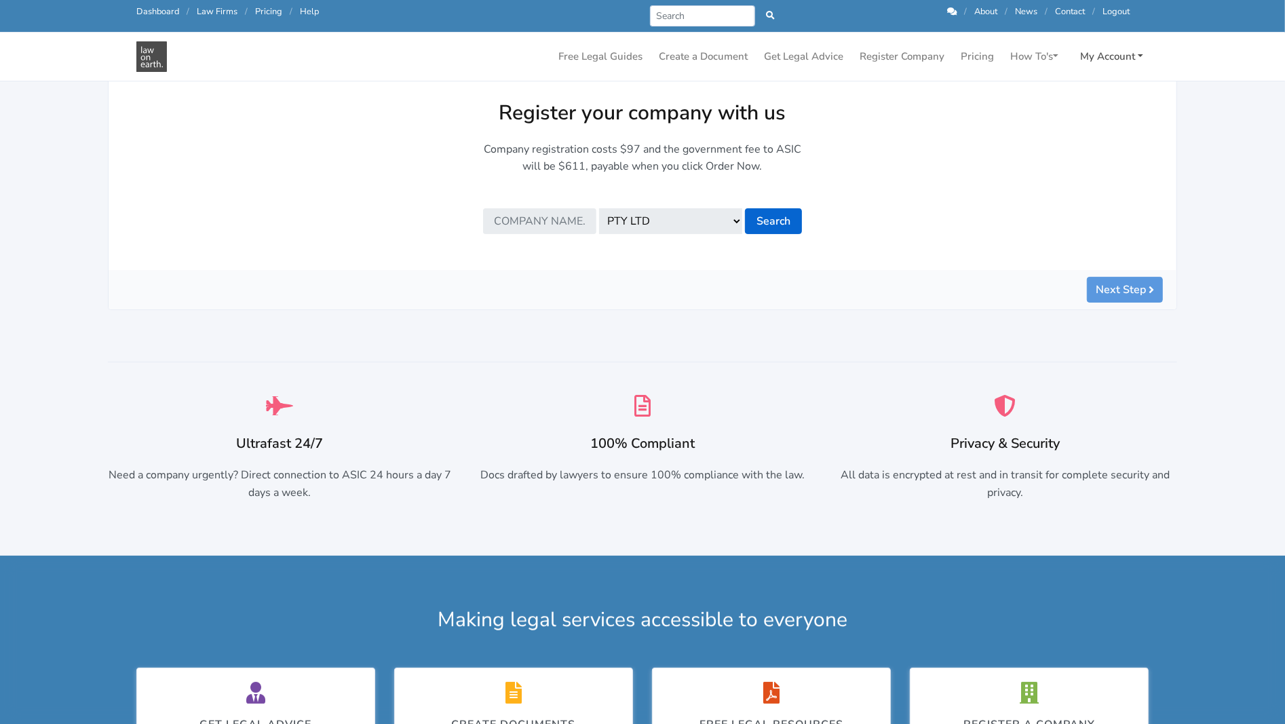
click at [1105, 58] on link "My Account" at bounding box center [1112, 56] width 74 height 26
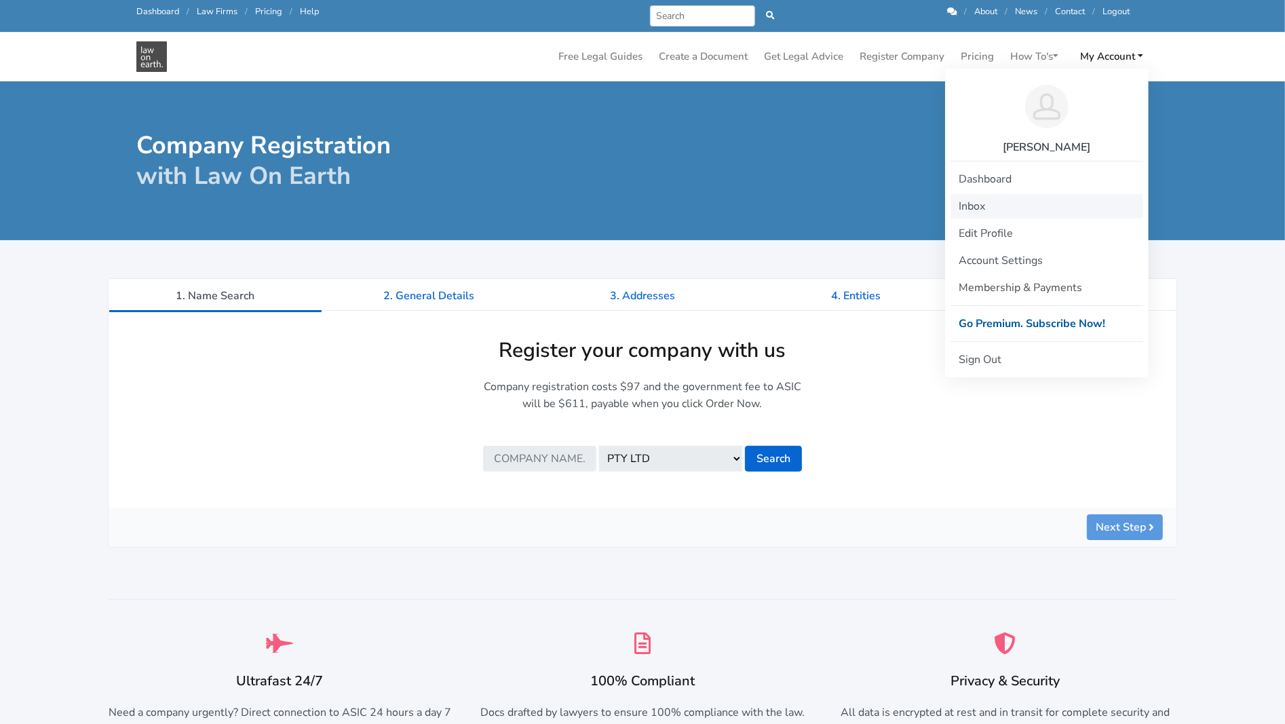
click at [985, 210] on link "Inbox" at bounding box center [1047, 206] width 193 height 24
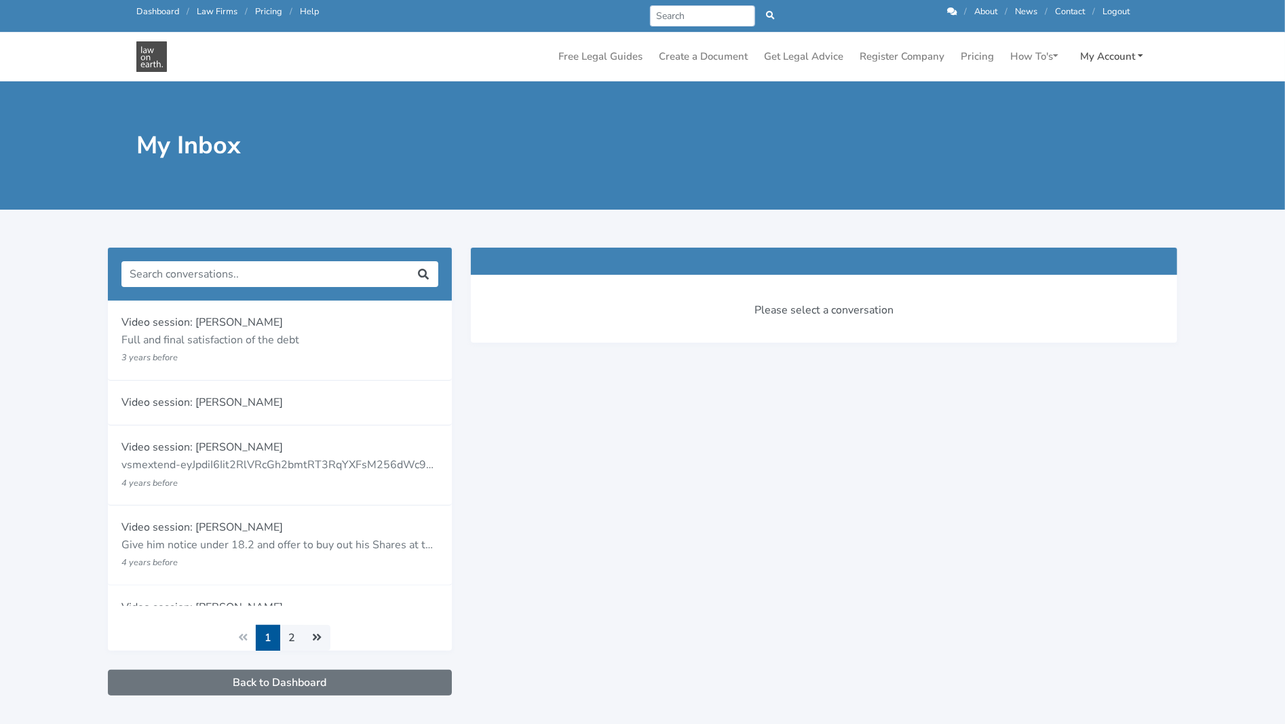
click at [1139, 54] on link "My Account" at bounding box center [1112, 56] width 74 height 26
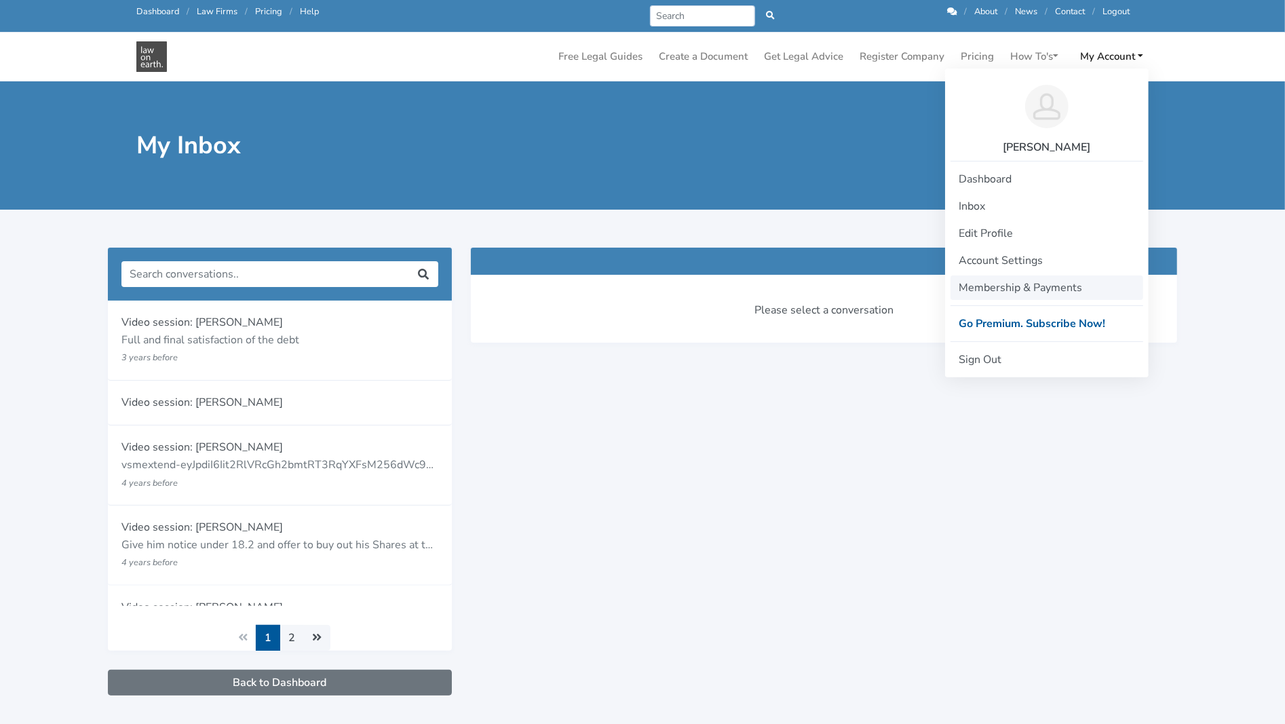
click at [987, 288] on link "Membership & Payments" at bounding box center [1047, 288] width 193 height 24
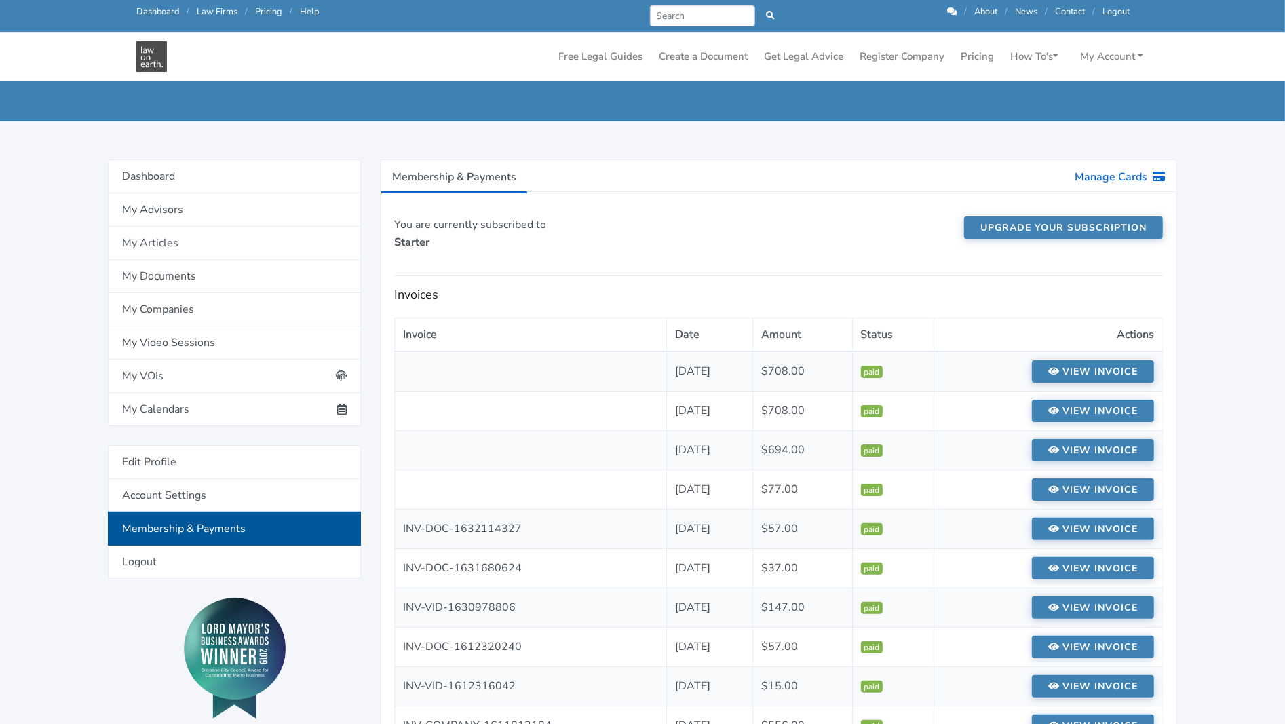
scroll to position [136, 0]
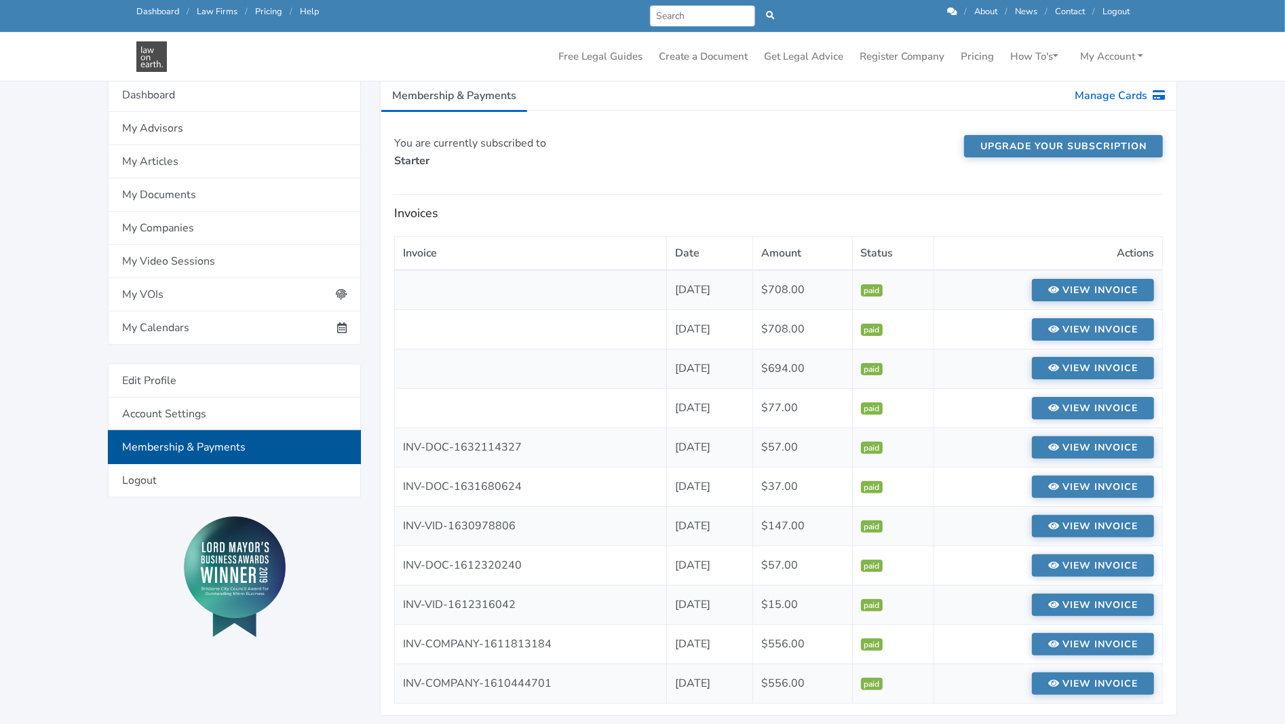
click at [1071, 368] on link "View invoice" at bounding box center [1093, 368] width 122 height 22
click at [1098, 286] on link "View invoice" at bounding box center [1093, 289] width 122 height 22
click at [168, 225] on link "My Companies" at bounding box center [234, 228] width 253 height 33
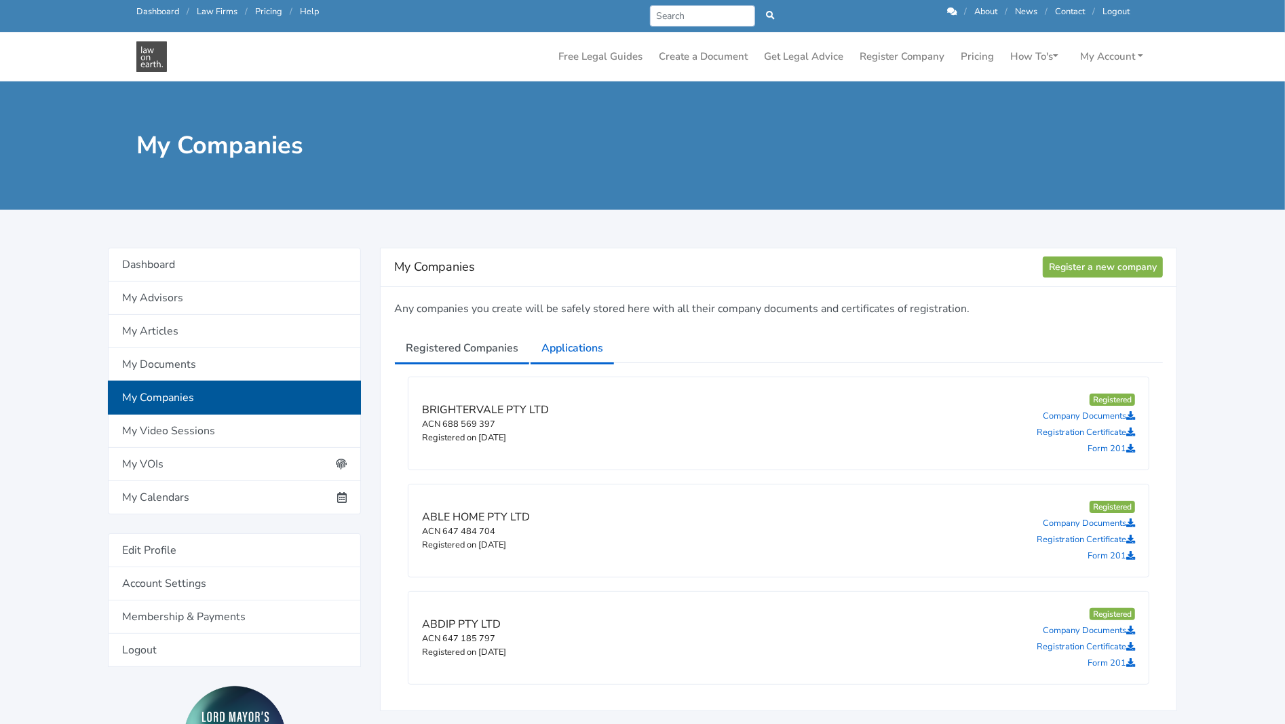
click at [559, 340] on link "Applications" at bounding box center [572, 348] width 85 height 34
click at [573, 347] on link "Applications" at bounding box center [572, 348] width 85 height 34
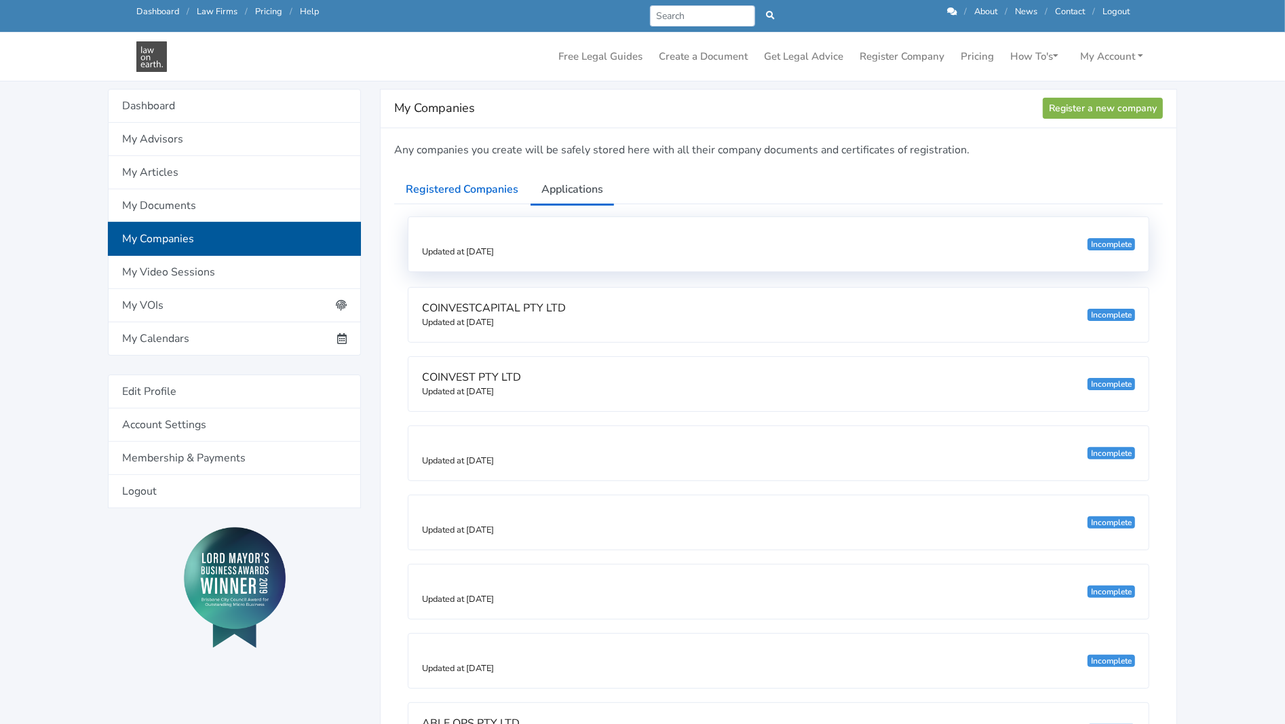
scroll to position [136, 0]
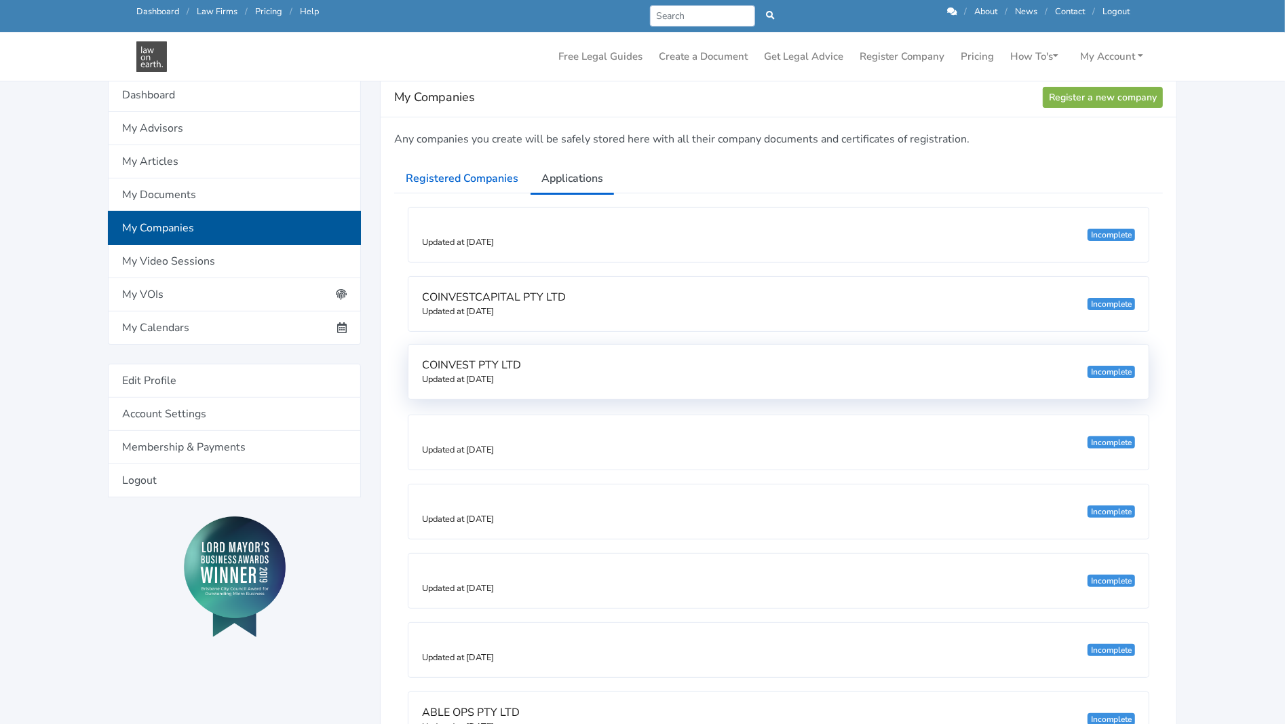
click at [1108, 367] on div "Incomplete" at bounding box center [1112, 372] width 48 height 12
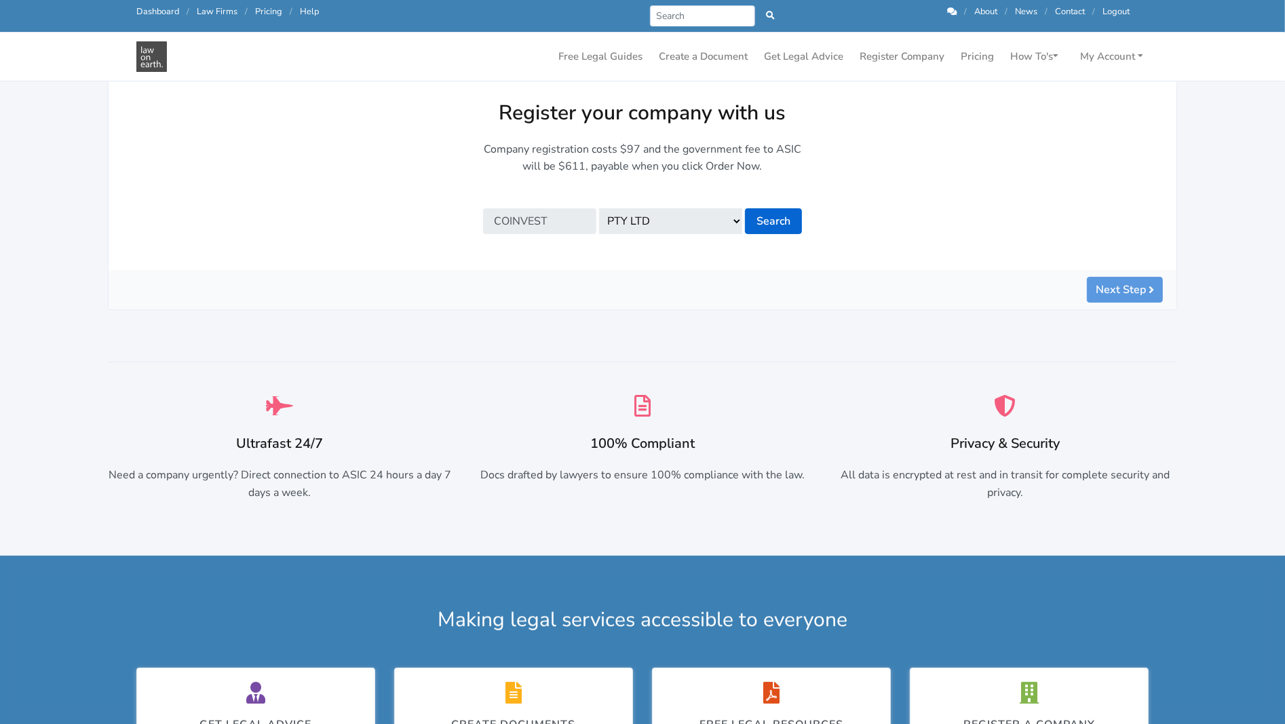
scroll to position [204, 0]
click at [1103, 60] on link "My Account" at bounding box center [1112, 56] width 74 height 26
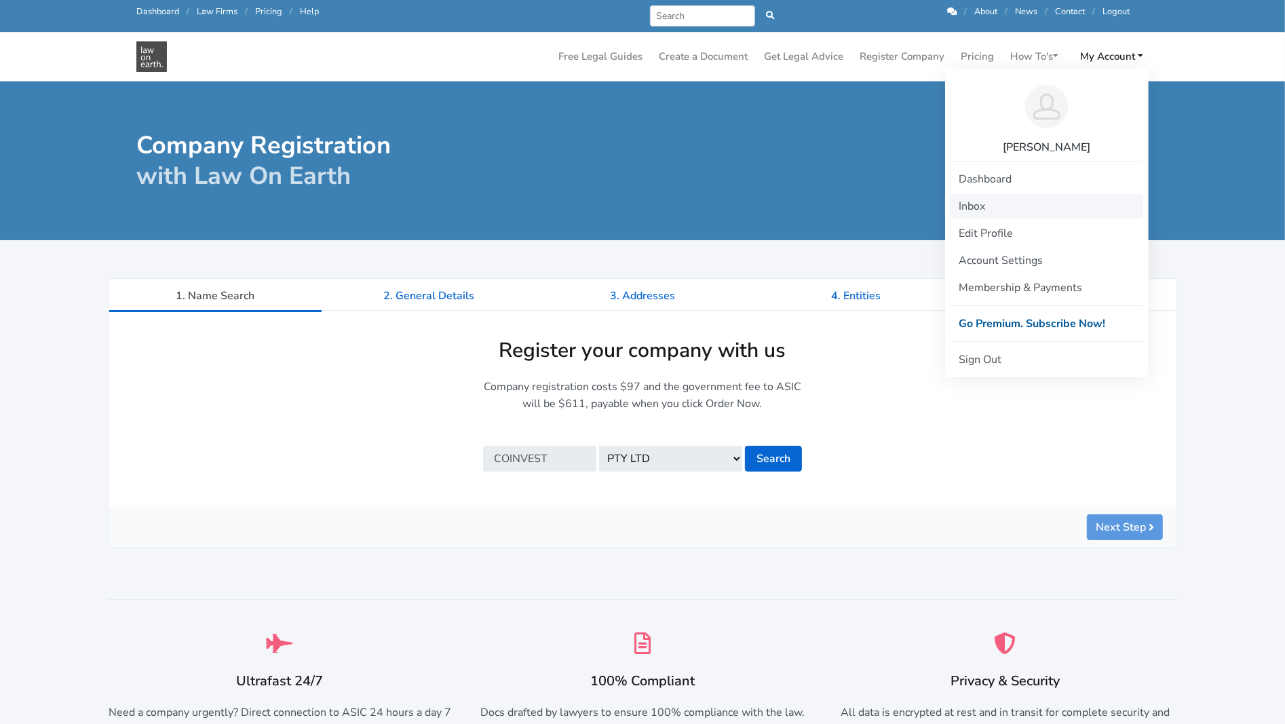
click at [980, 206] on link "Inbox" at bounding box center [1047, 206] width 193 height 24
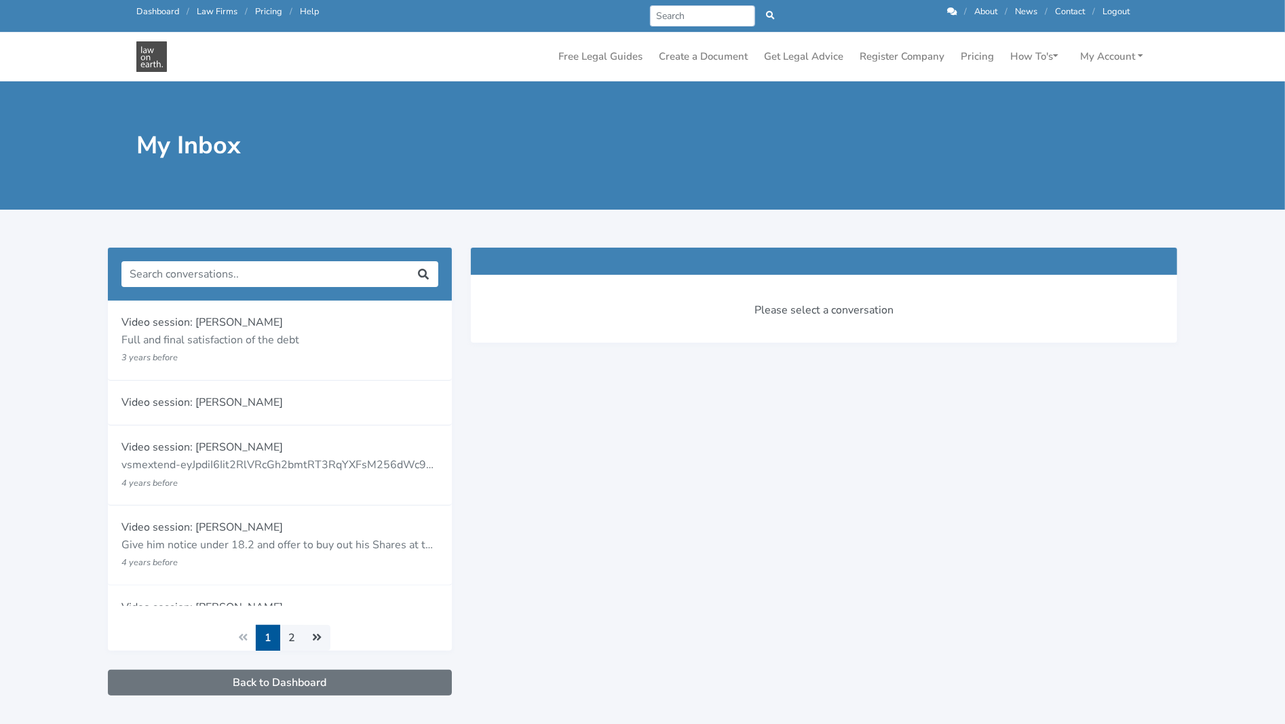
click at [151, 12] on link "Dashboard" at bounding box center [157, 11] width 43 height 12
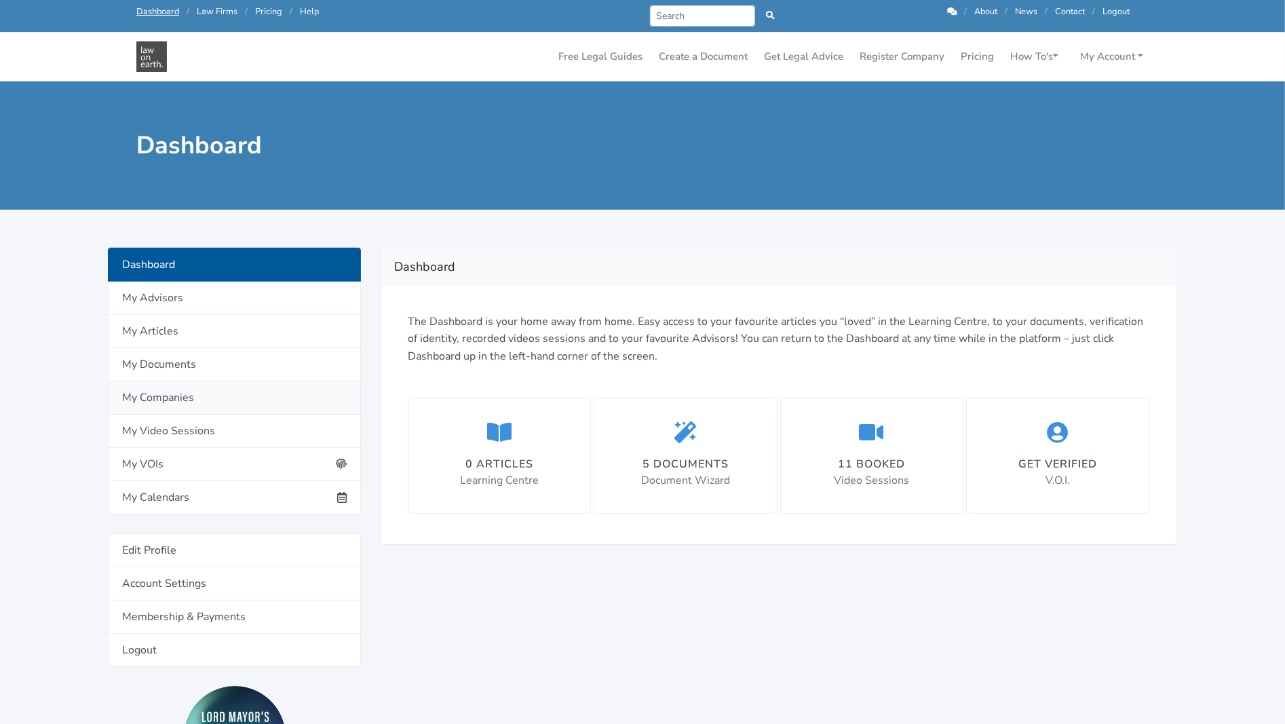
click at [164, 398] on link "My Companies" at bounding box center [234, 397] width 253 height 33
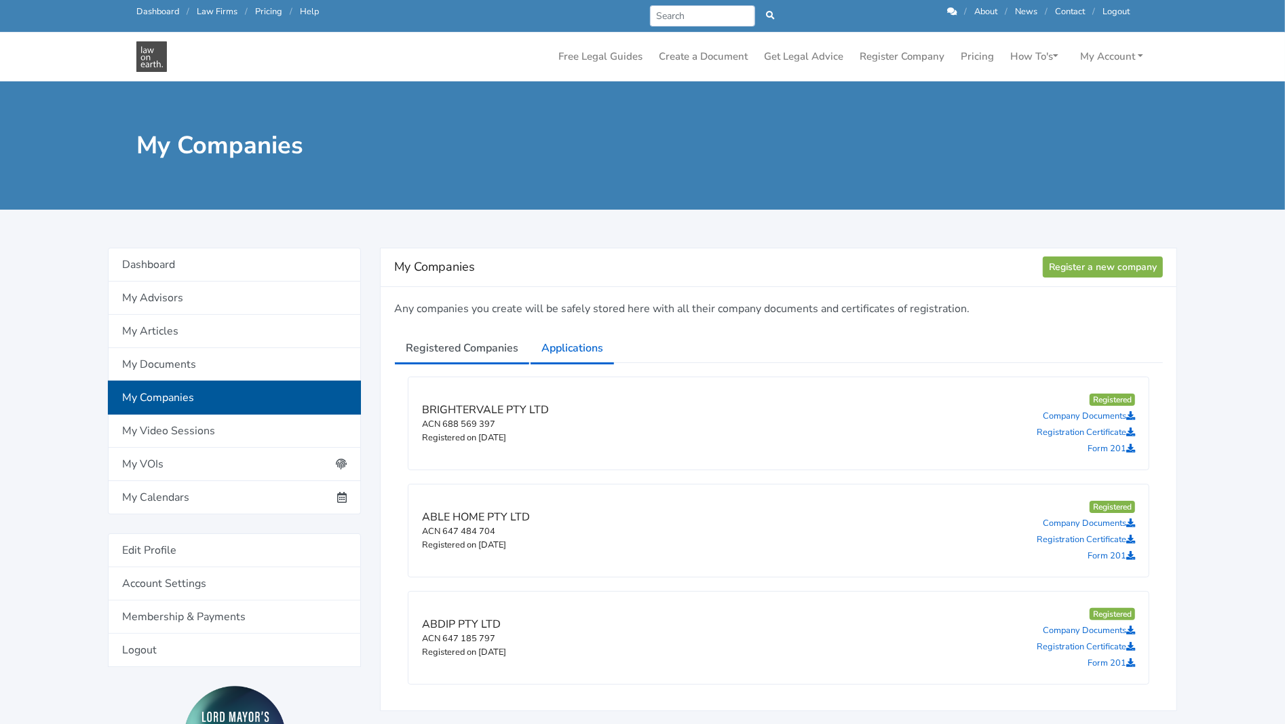
click at [573, 347] on link "Applications" at bounding box center [572, 348] width 85 height 34
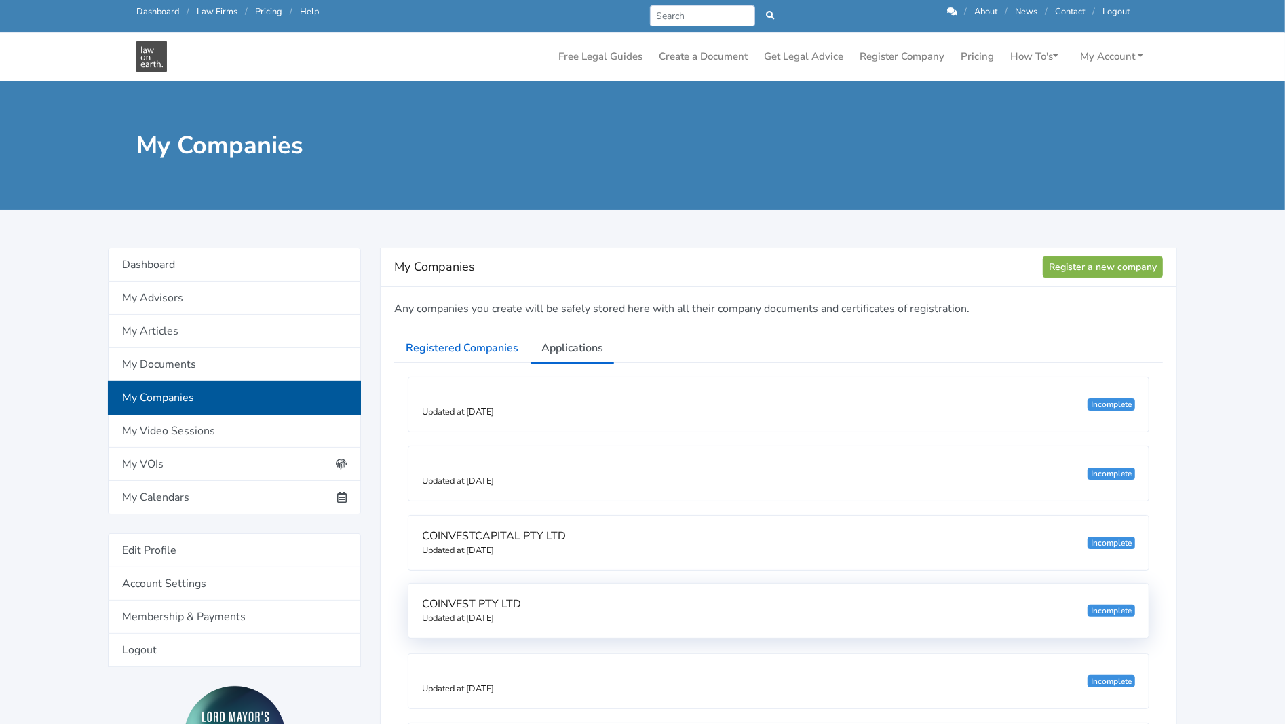
scroll to position [136, 0]
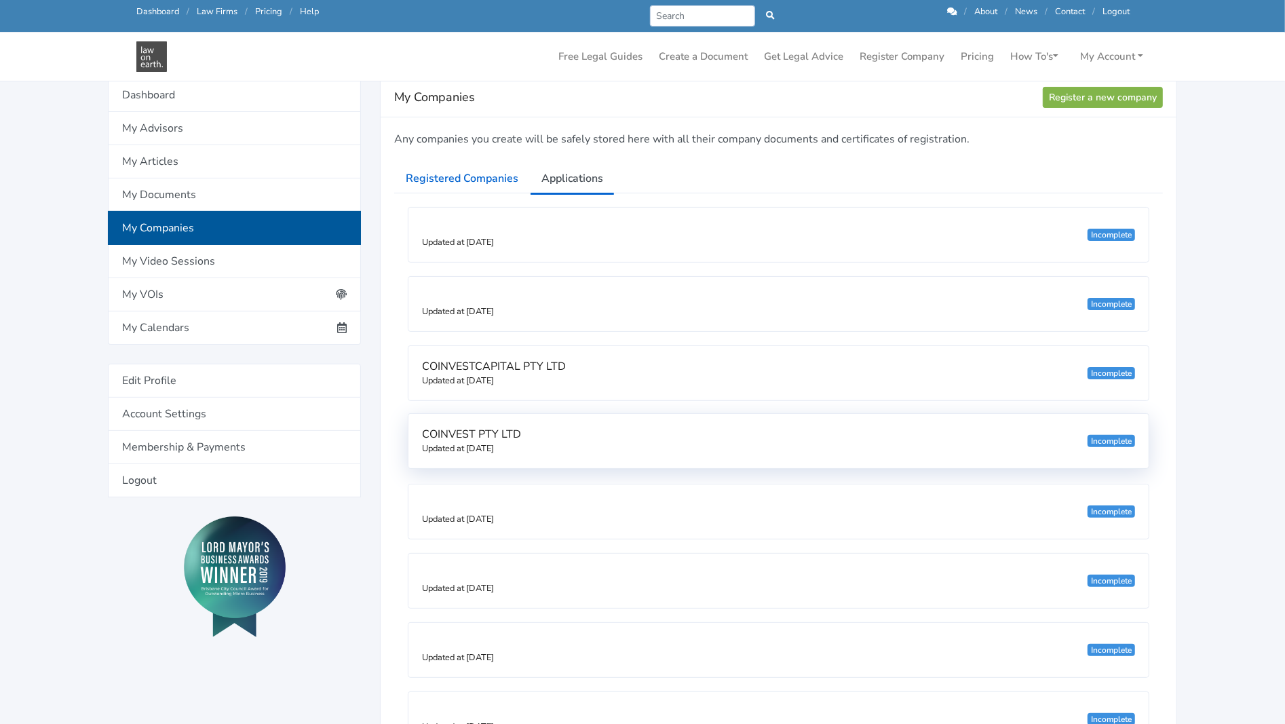
click at [1114, 440] on div "Incomplete" at bounding box center [1112, 441] width 48 height 12
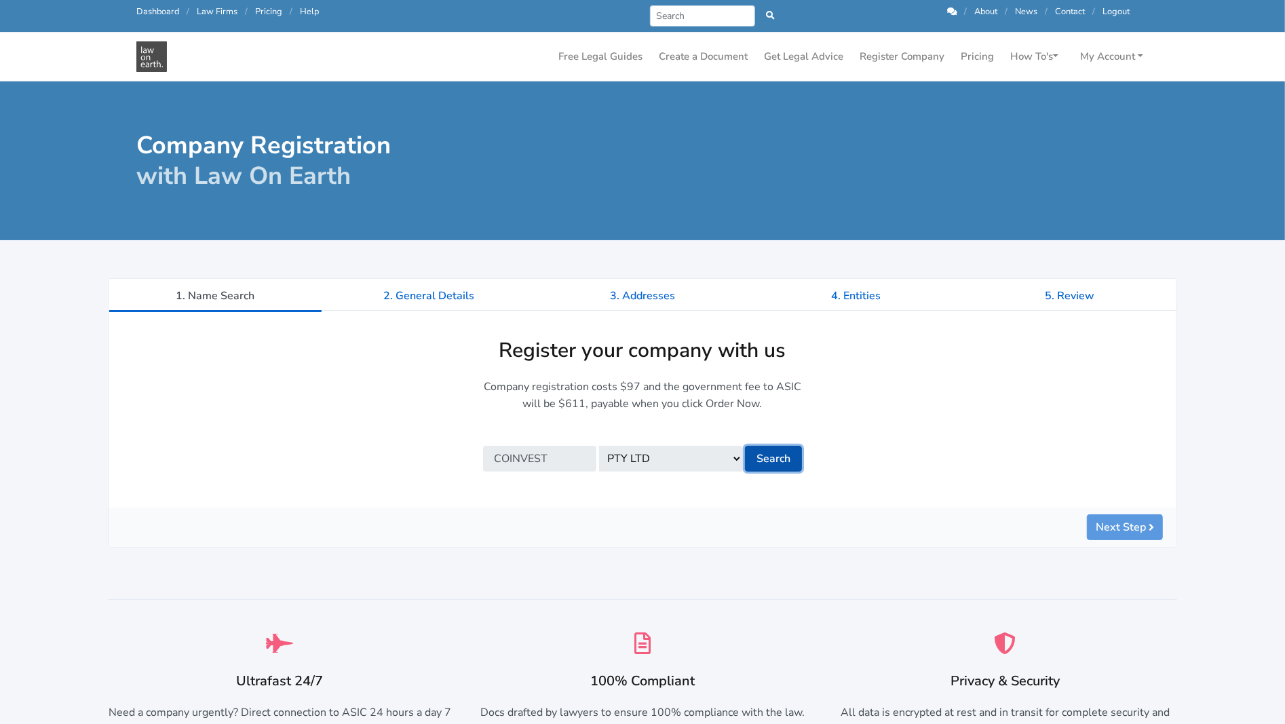
click at [770, 454] on button "Search" at bounding box center [773, 459] width 57 height 26
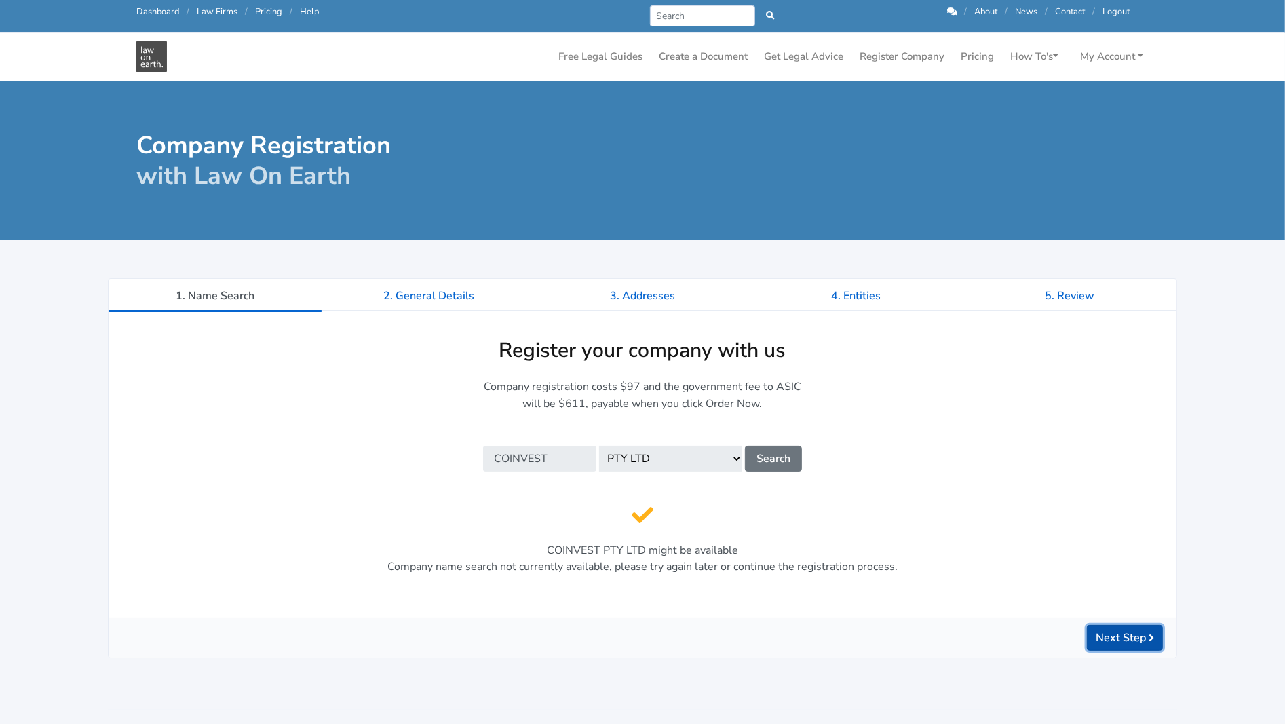
click at [1099, 637] on button "Next Step" at bounding box center [1125, 638] width 76 height 26
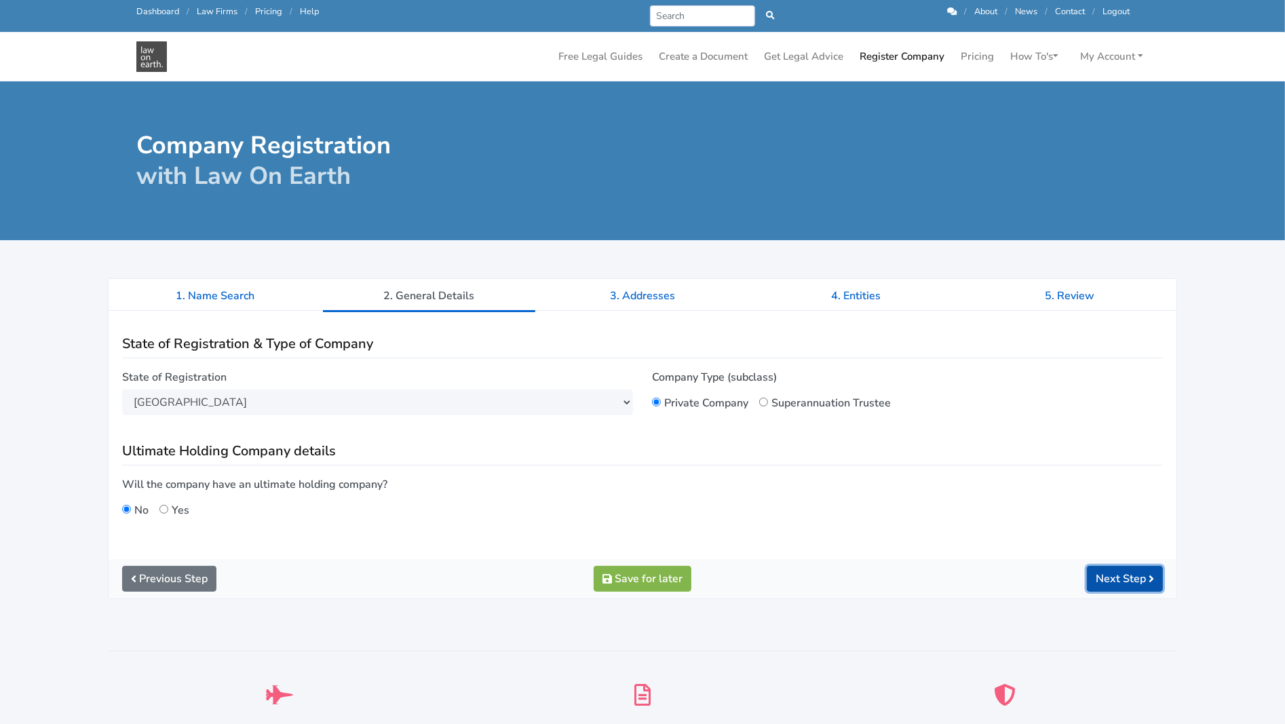
drag, startPoint x: 1103, startPoint y: 567, endPoint x: 1105, endPoint y: 574, distance: 7.1
click at [1104, 571] on button "Next Step" at bounding box center [1125, 579] width 76 height 26
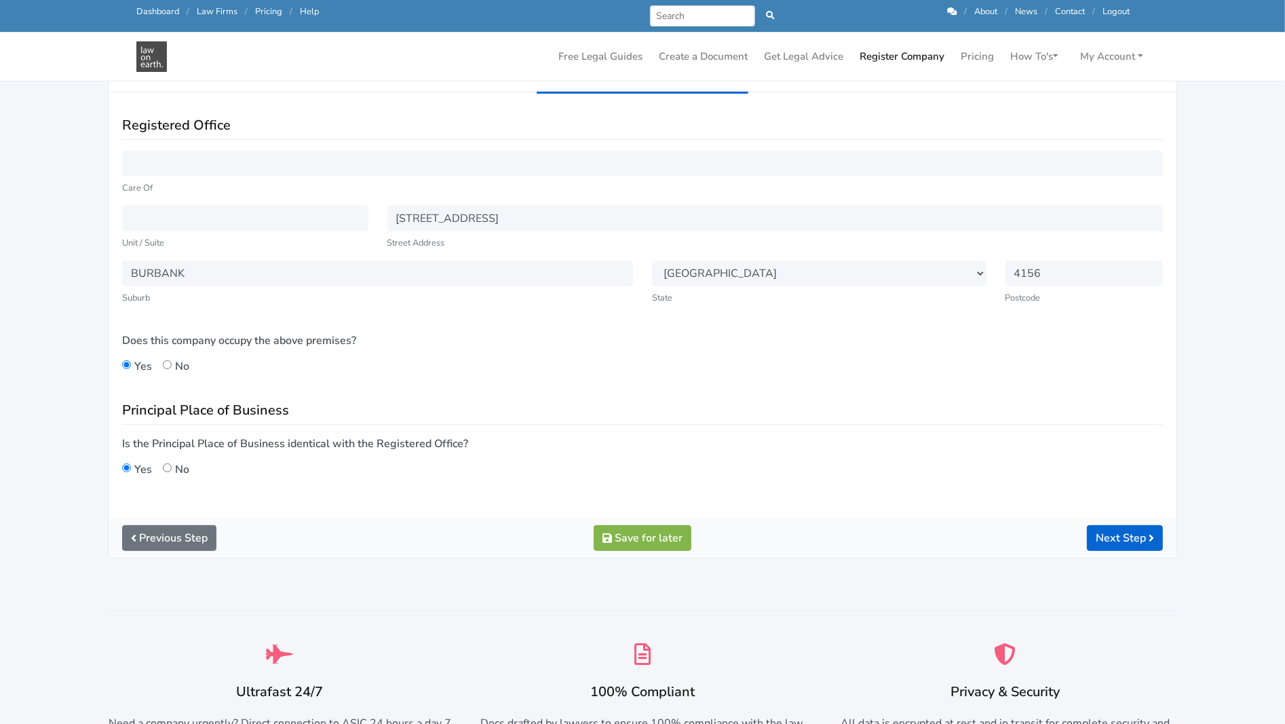
scroll to position [204, 0]
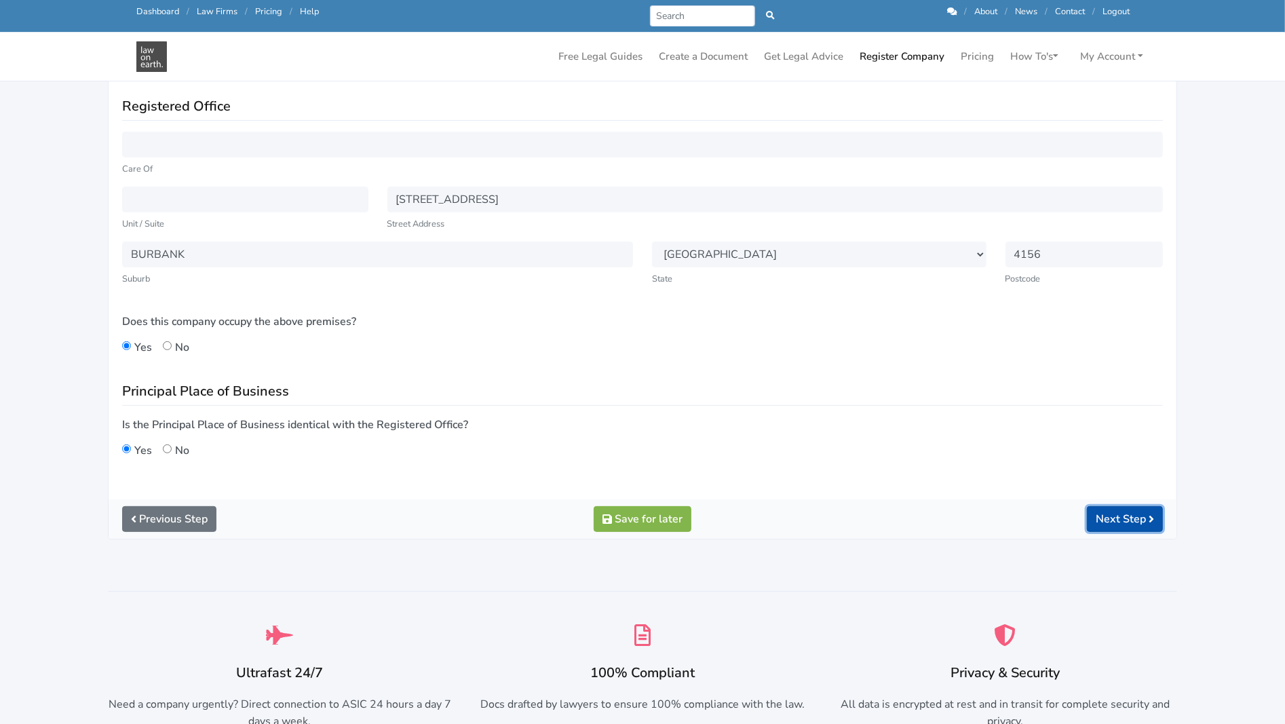
click at [1108, 517] on button "Next Step" at bounding box center [1125, 519] width 76 height 26
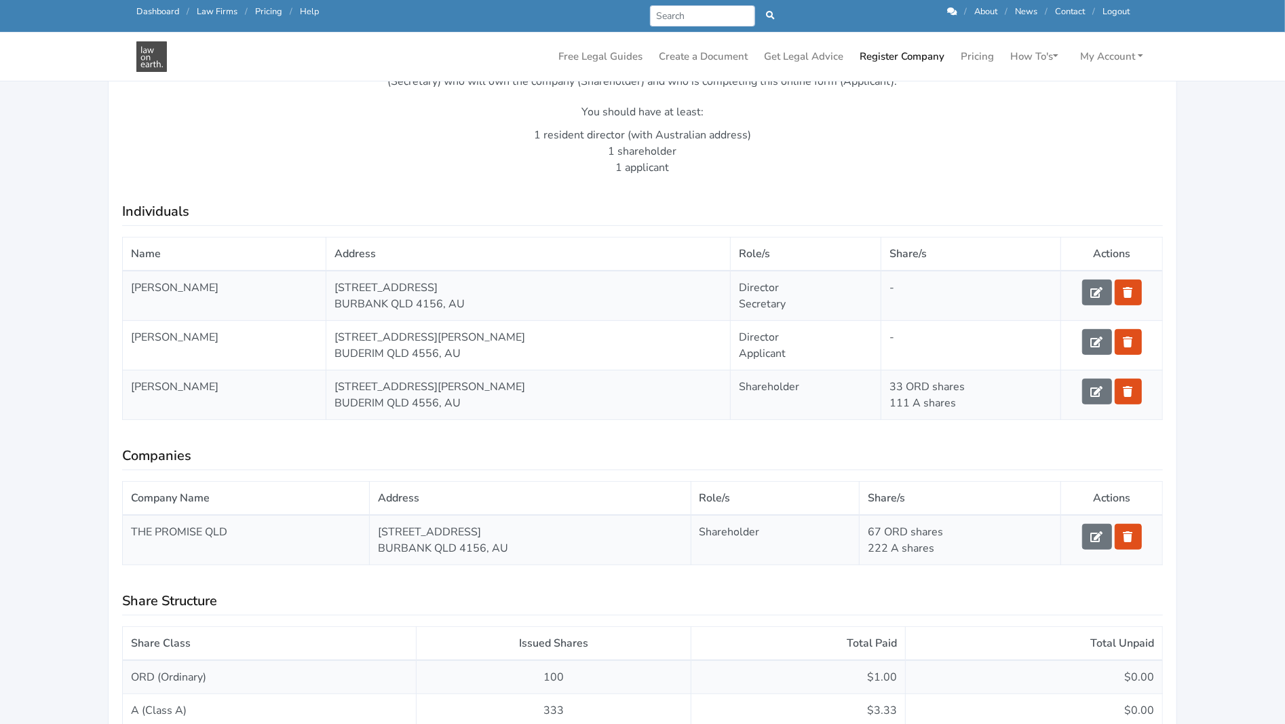
scroll to position [339, 0]
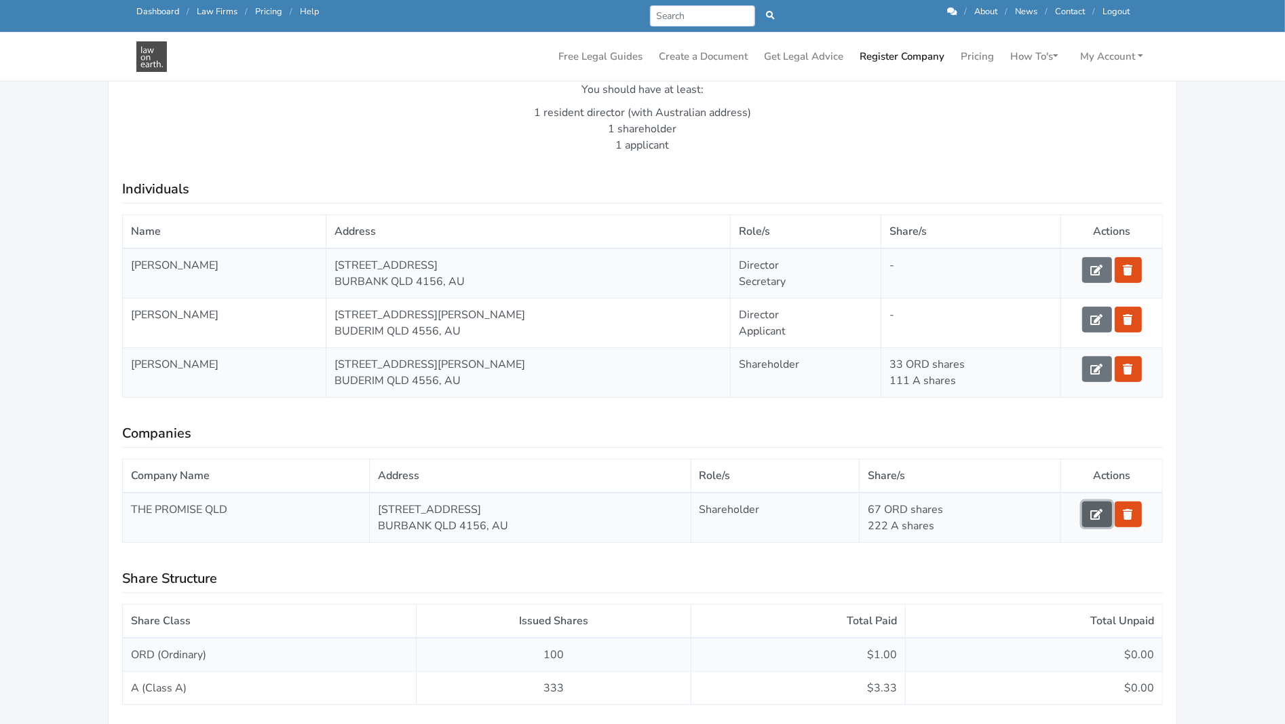
click at [1093, 510] on icon at bounding box center [1097, 514] width 12 height 11
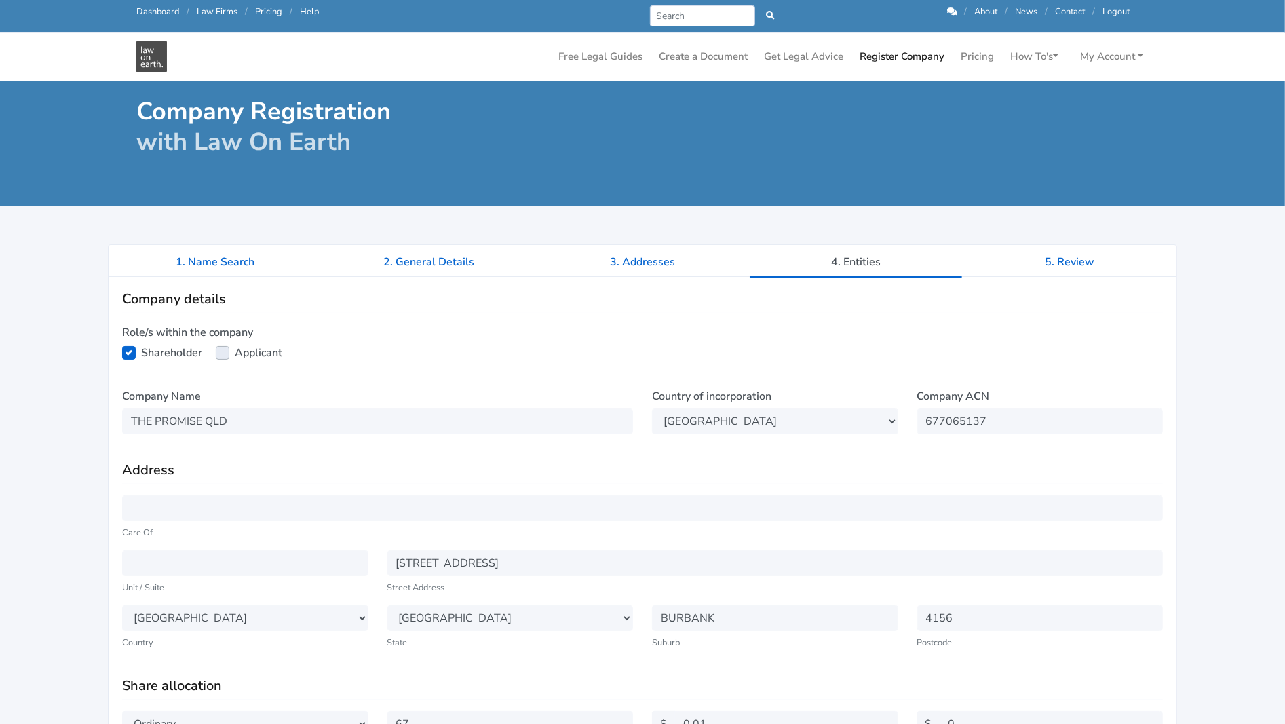
scroll to position [136, 0]
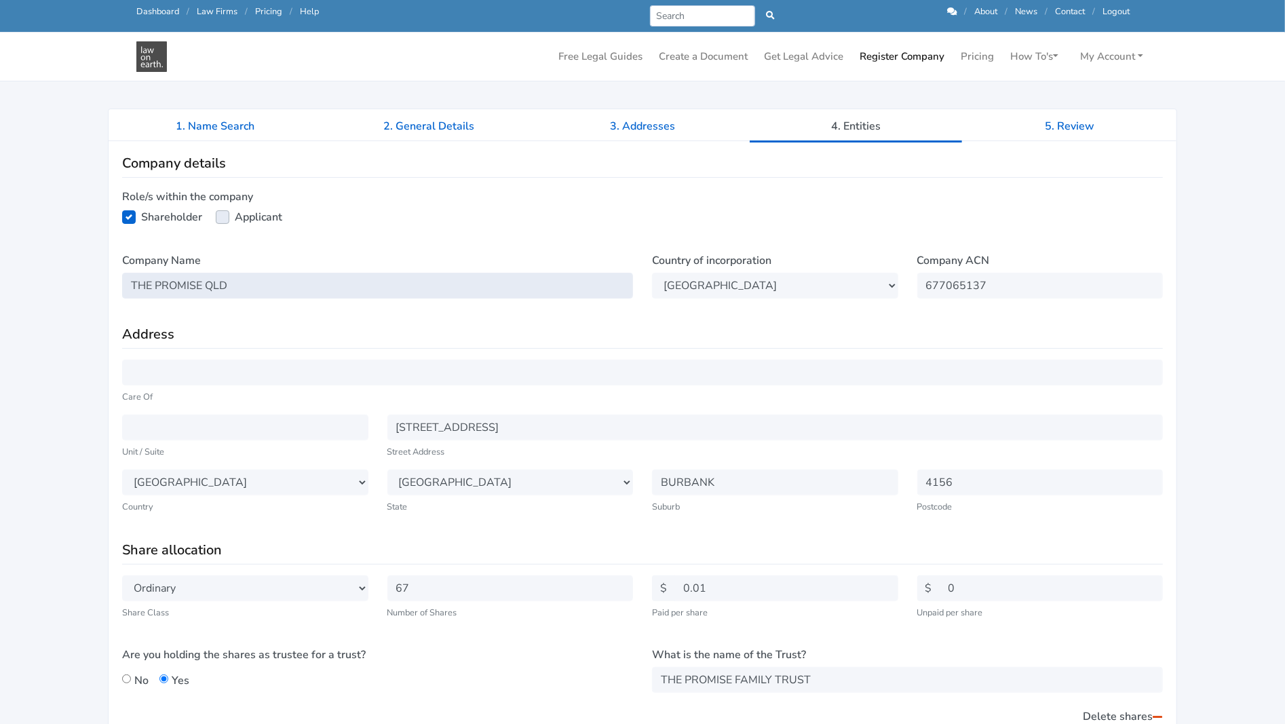
click at [238, 286] on input "THE PROMISE QLD" at bounding box center [377, 286] width 511 height 26
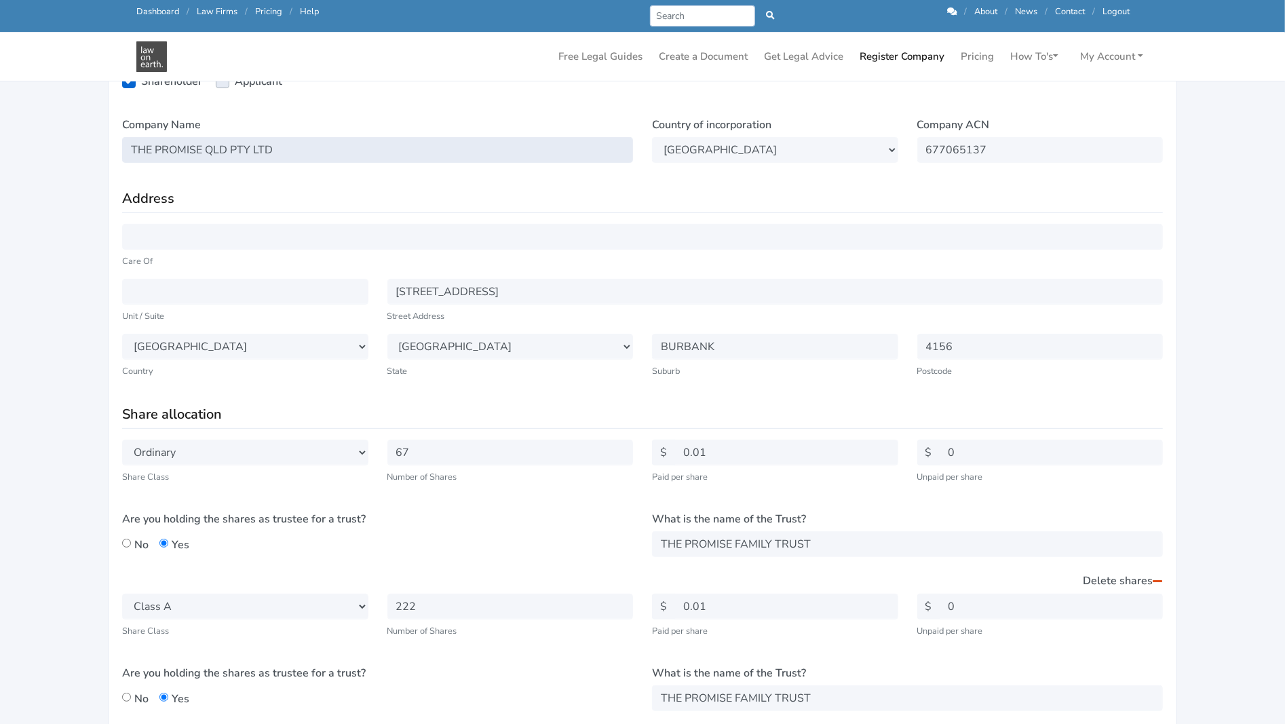
scroll to position [543, 0]
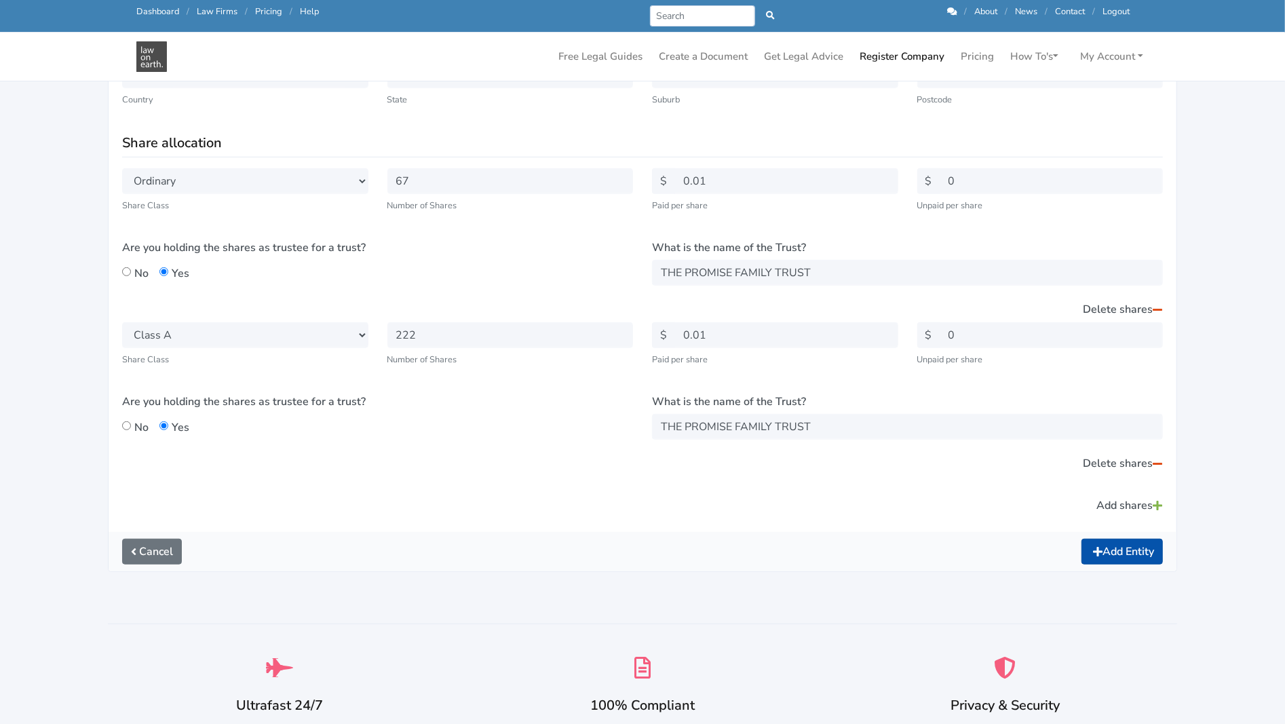
type input "THE PROMISE QLD PTY LTD"
click at [1119, 546] on button "Add Entity" at bounding box center [1122, 552] width 81 height 26
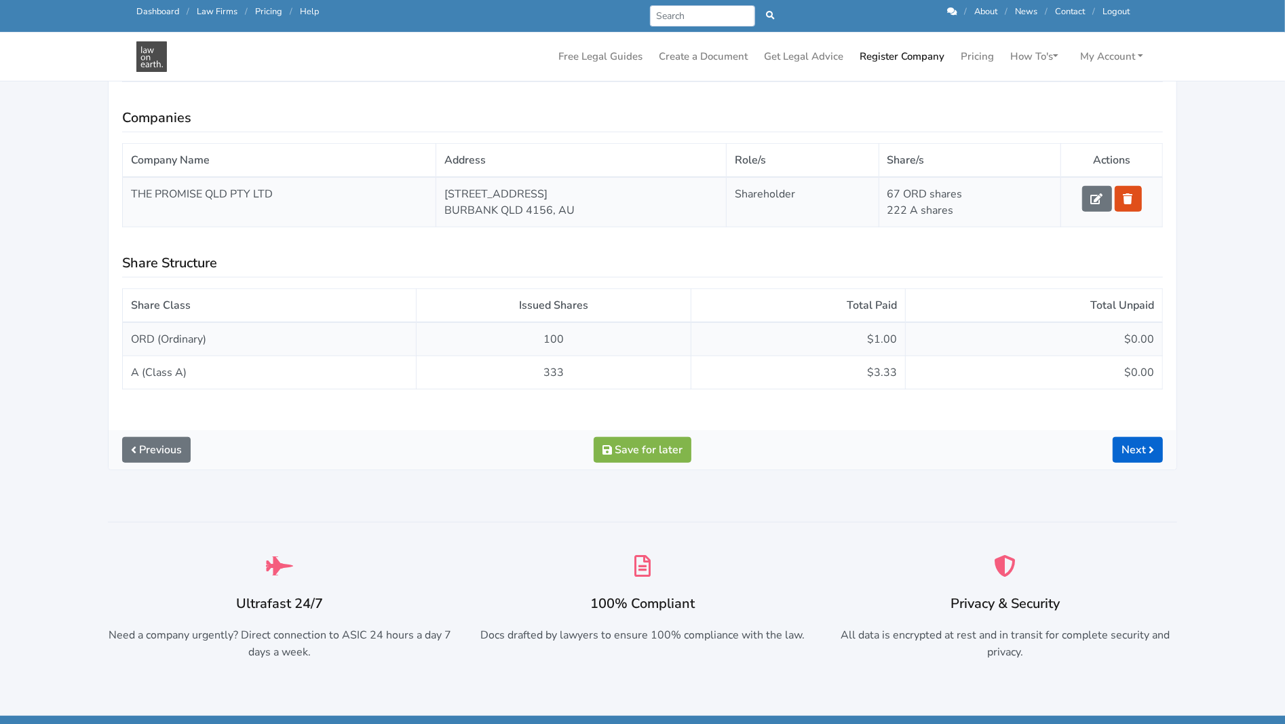
scroll to position [679, 0]
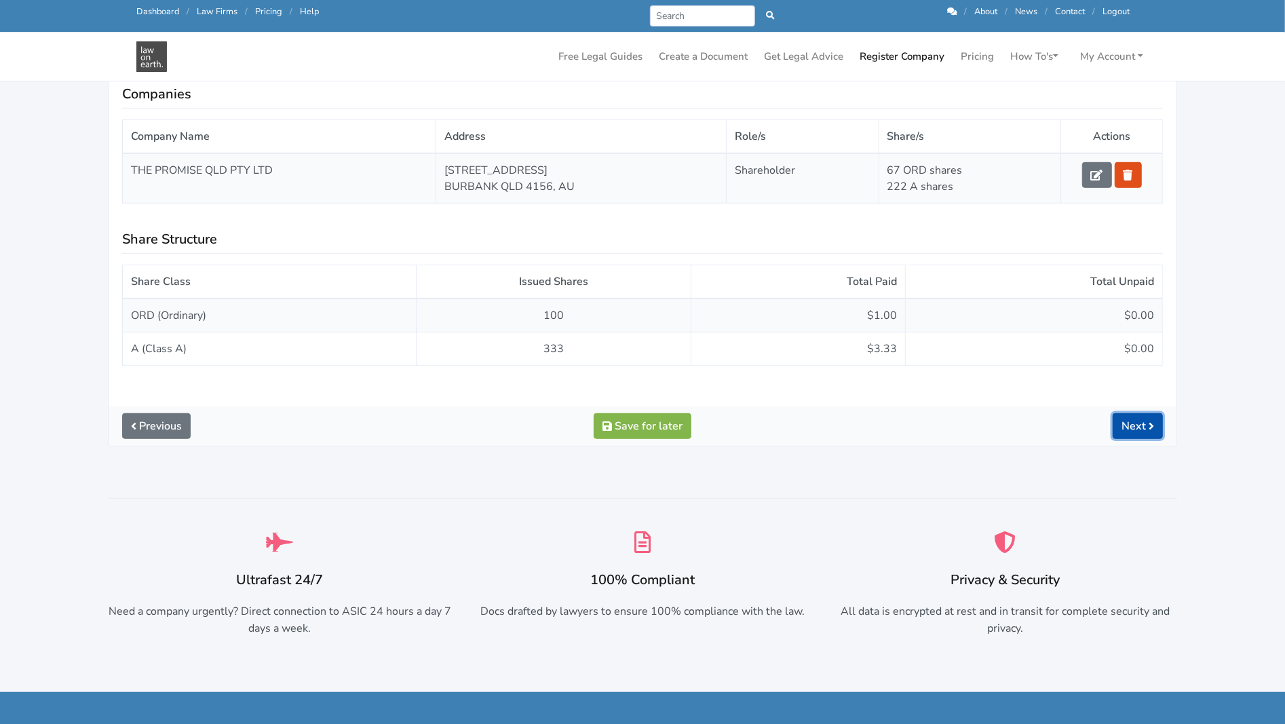
click at [1139, 421] on link "Next" at bounding box center [1138, 426] width 50 height 26
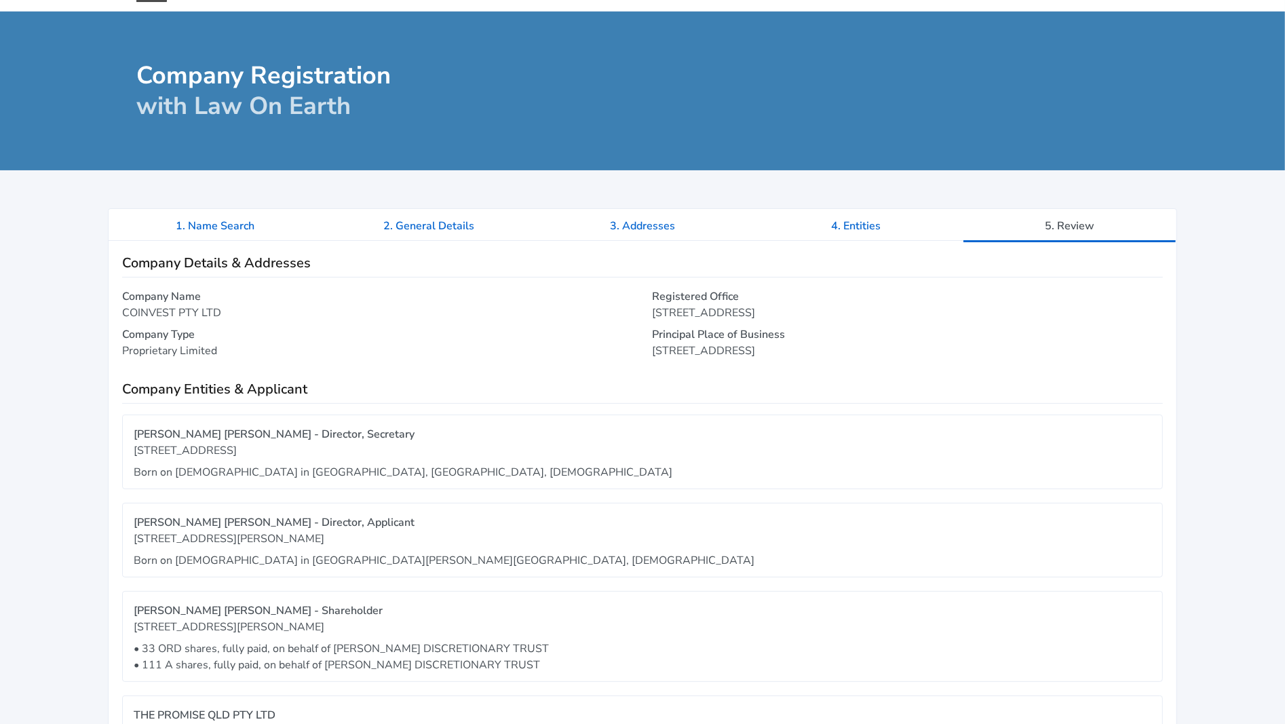
scroll to position [339, 0]
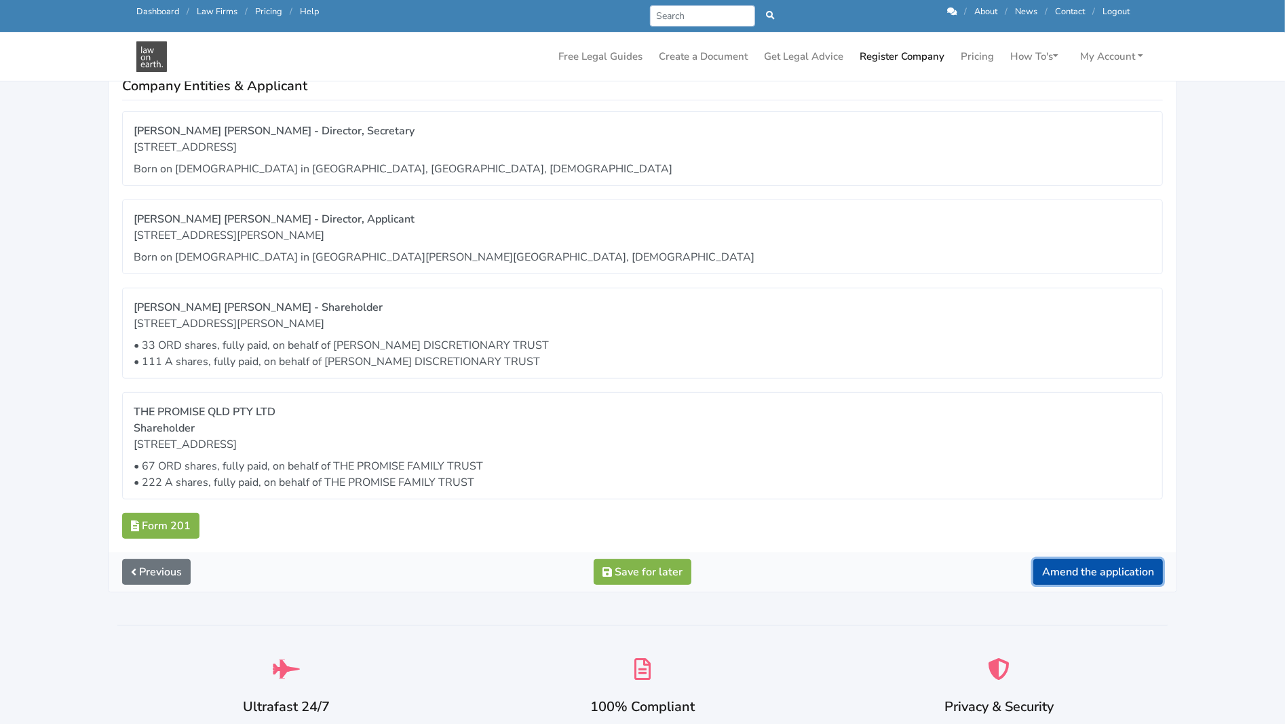
click at [1072, 569] on button "Amend the application" at bounding box center [1098, 572] width 130 height 26
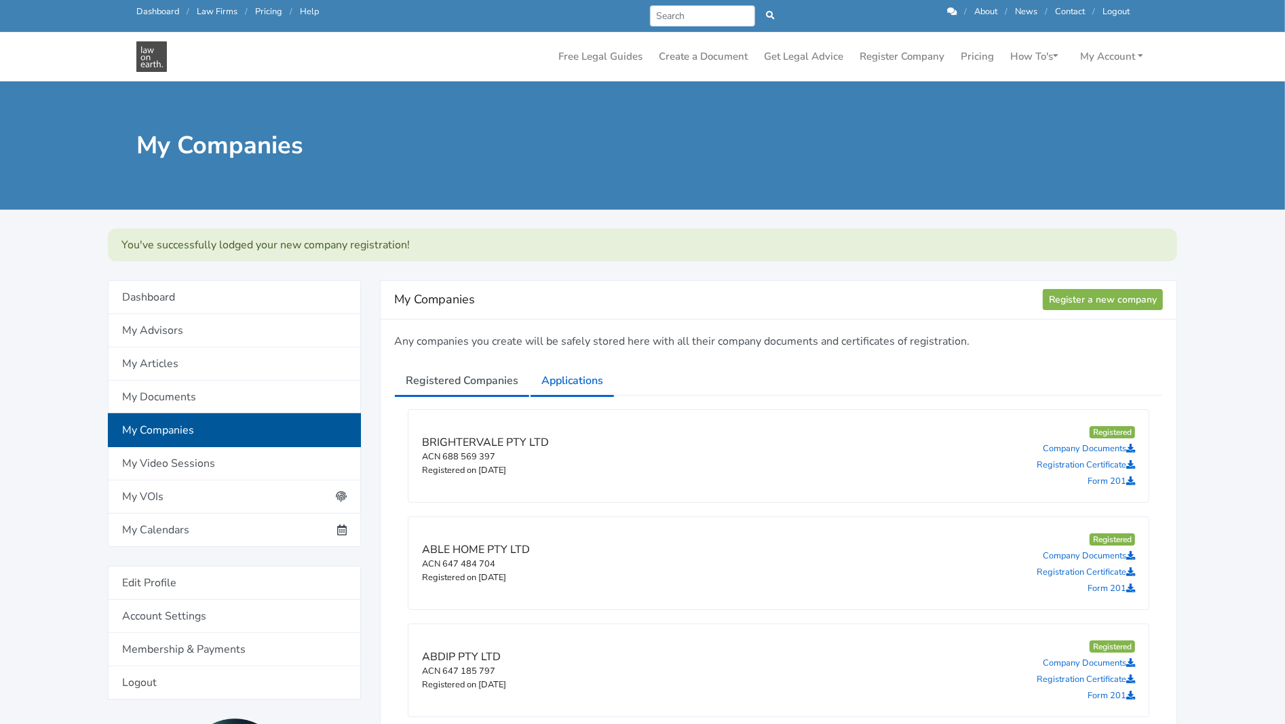
click at [573, 378] on link "Applications" at bounding box center [572, 381] width 85 height 34
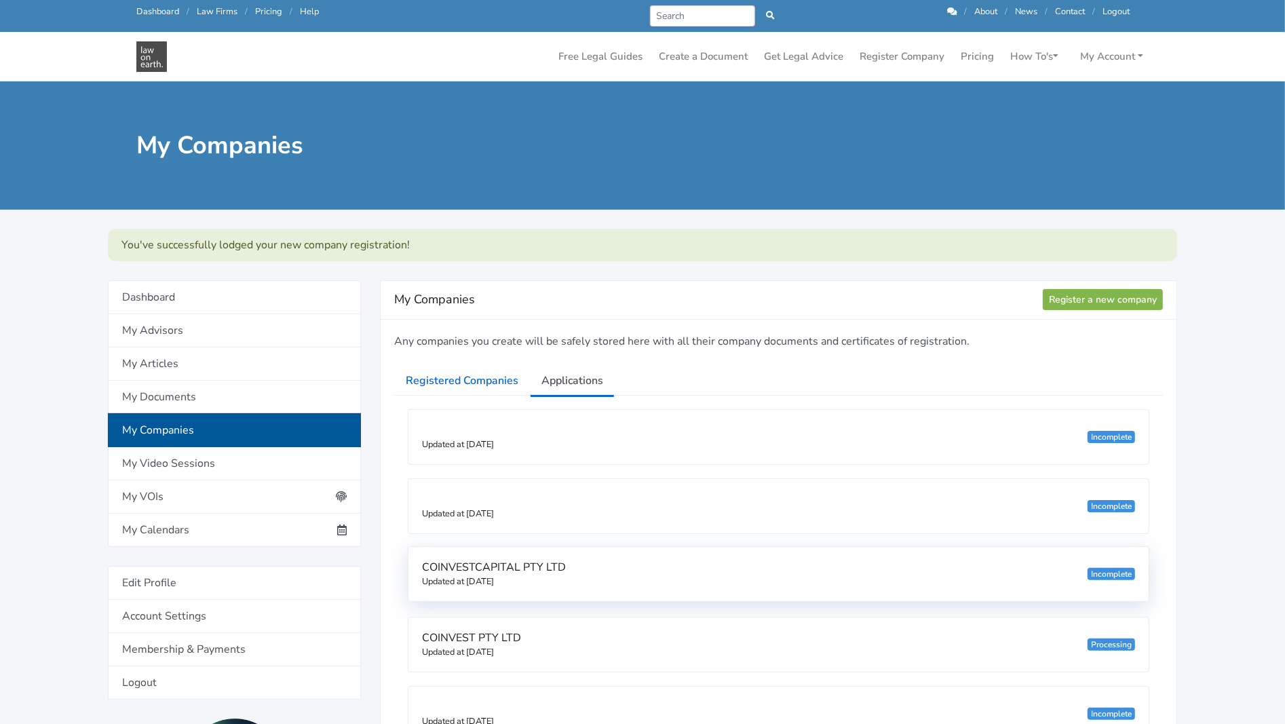
click at [1112, 572] on div "Incomplete" at bounding box center [1112, 574] width 48 height 12
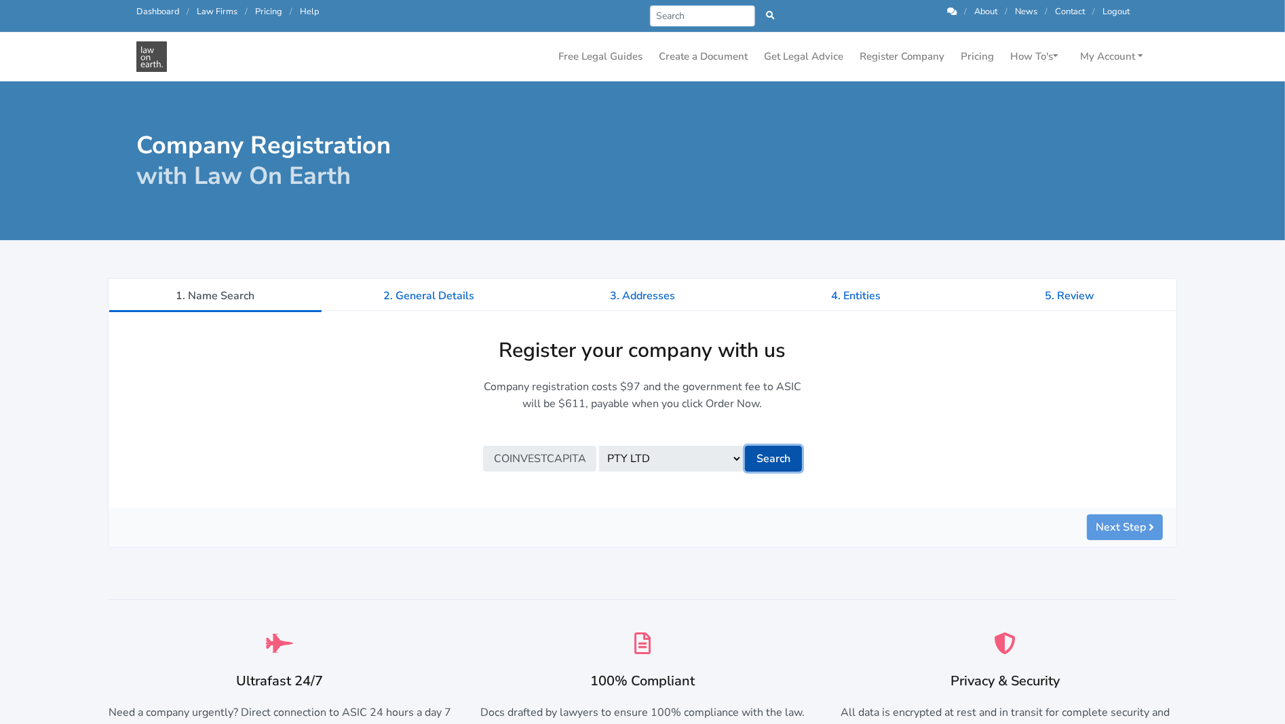
click at [780, 455] on button "Search" at bounding box center [773, 459] width 57 height 26
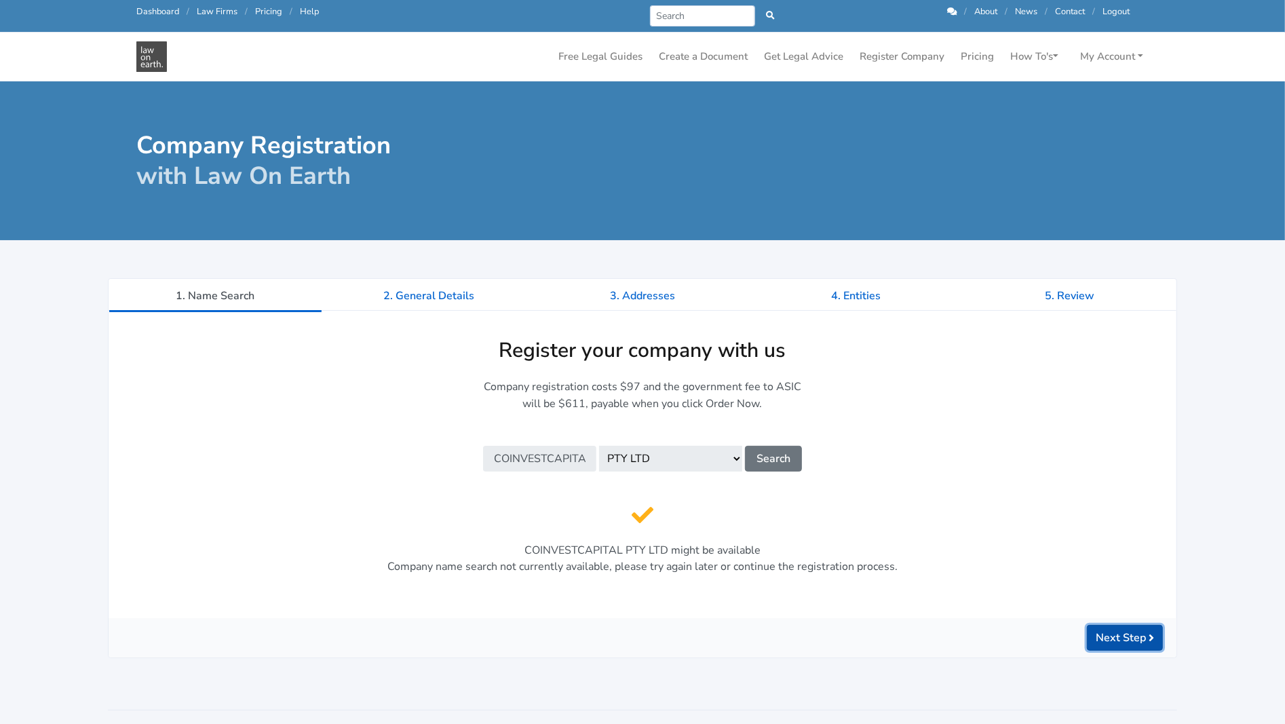
click at [1135, 640] on button "Next Step" at bounding box center [1125, 638] width 76 height 26
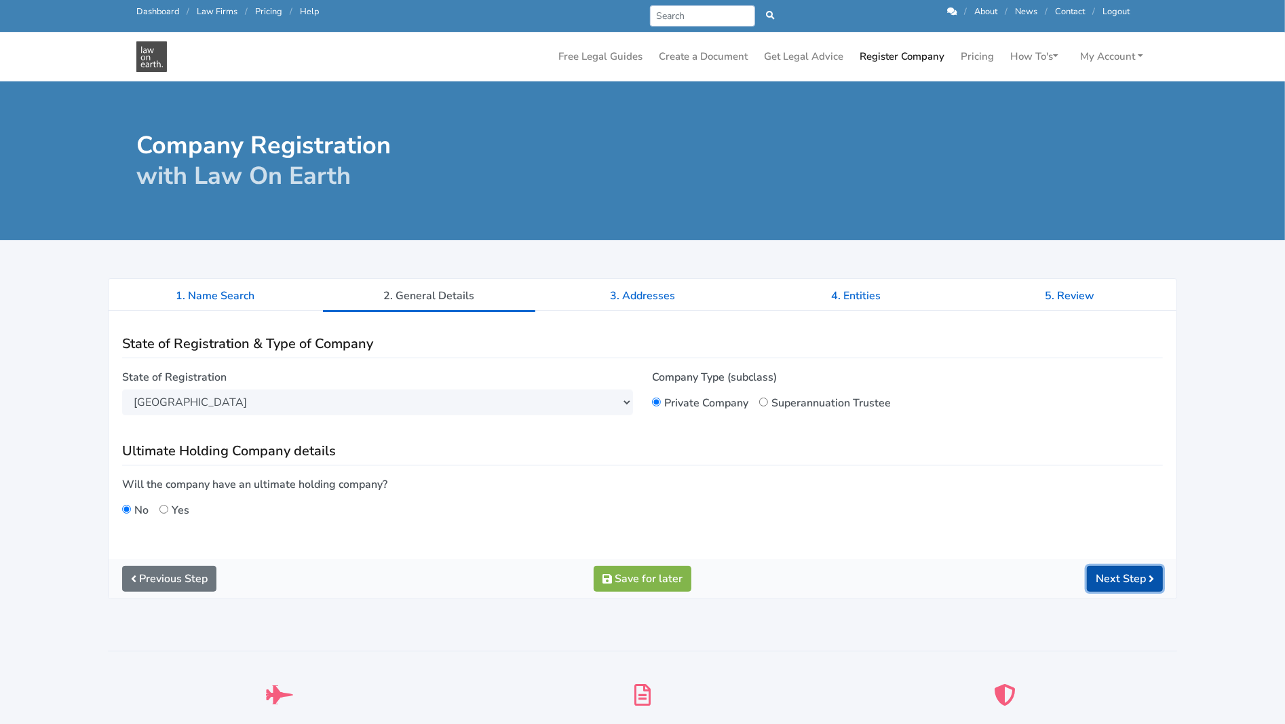
click at [1118, 580] on button "Next Step" at bounding box center [1125, 579] width 76 height 26
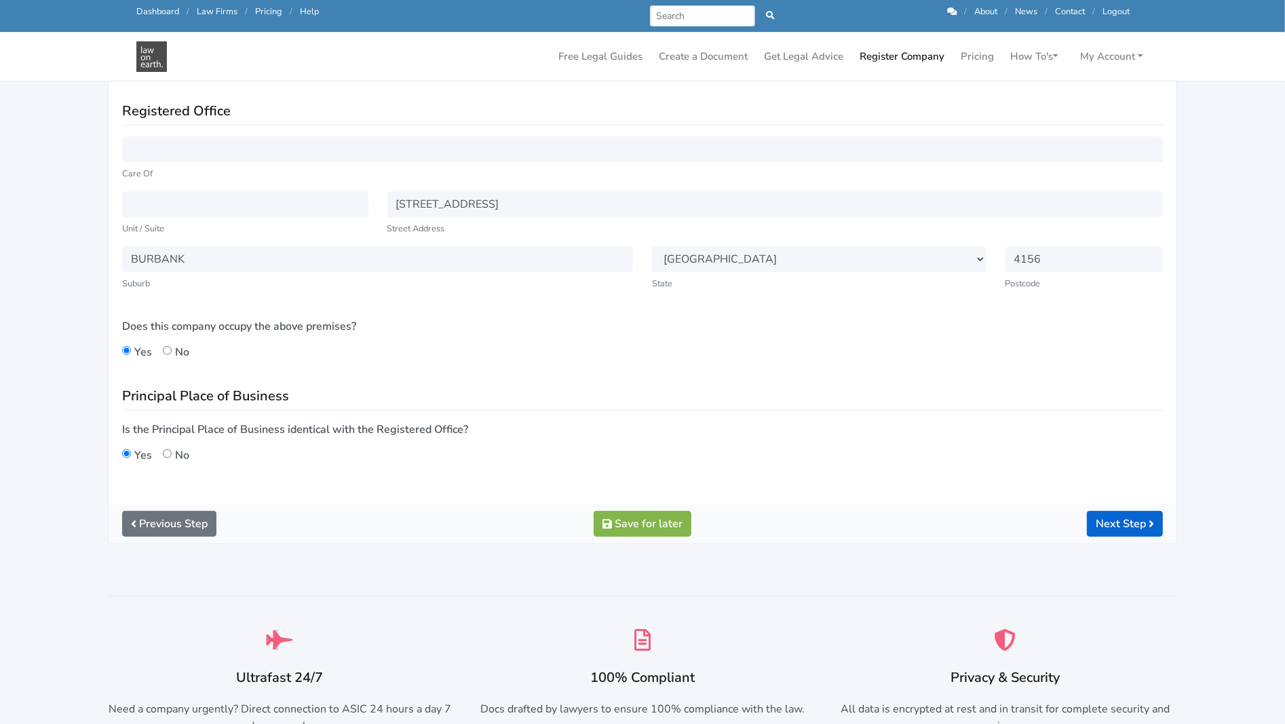
scroll to position [204, 0]
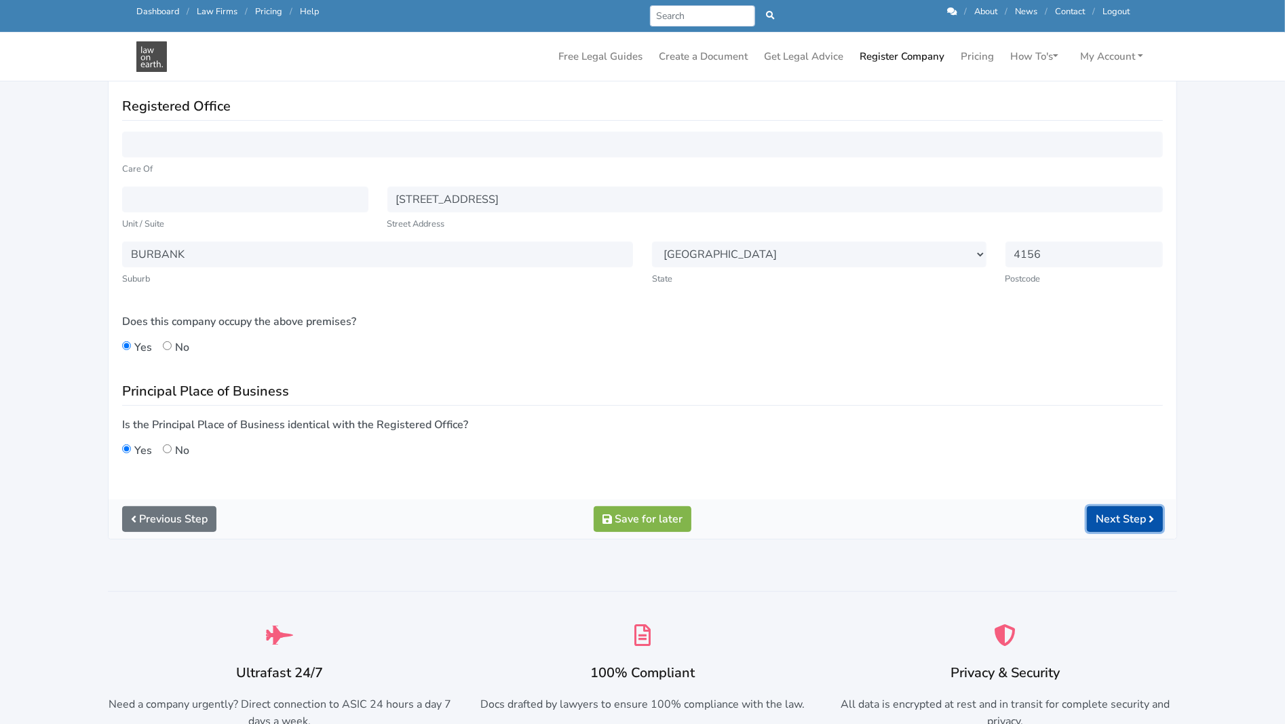
click at [1129, 519] on button "Next Step" at bounding box center [1125, 519] width 76 height 26
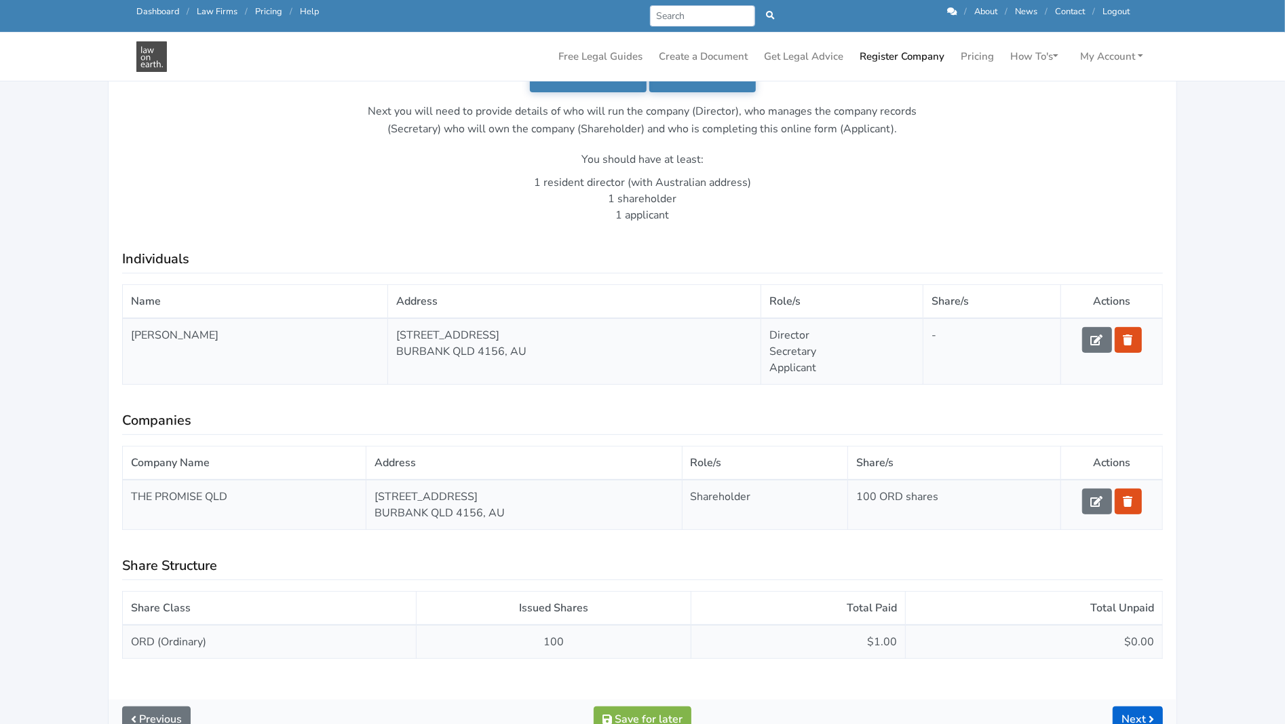
scroll to position [271, 0]
click at [1095, 497] on icon at bounding box center [1097, 499] width 12 height 11
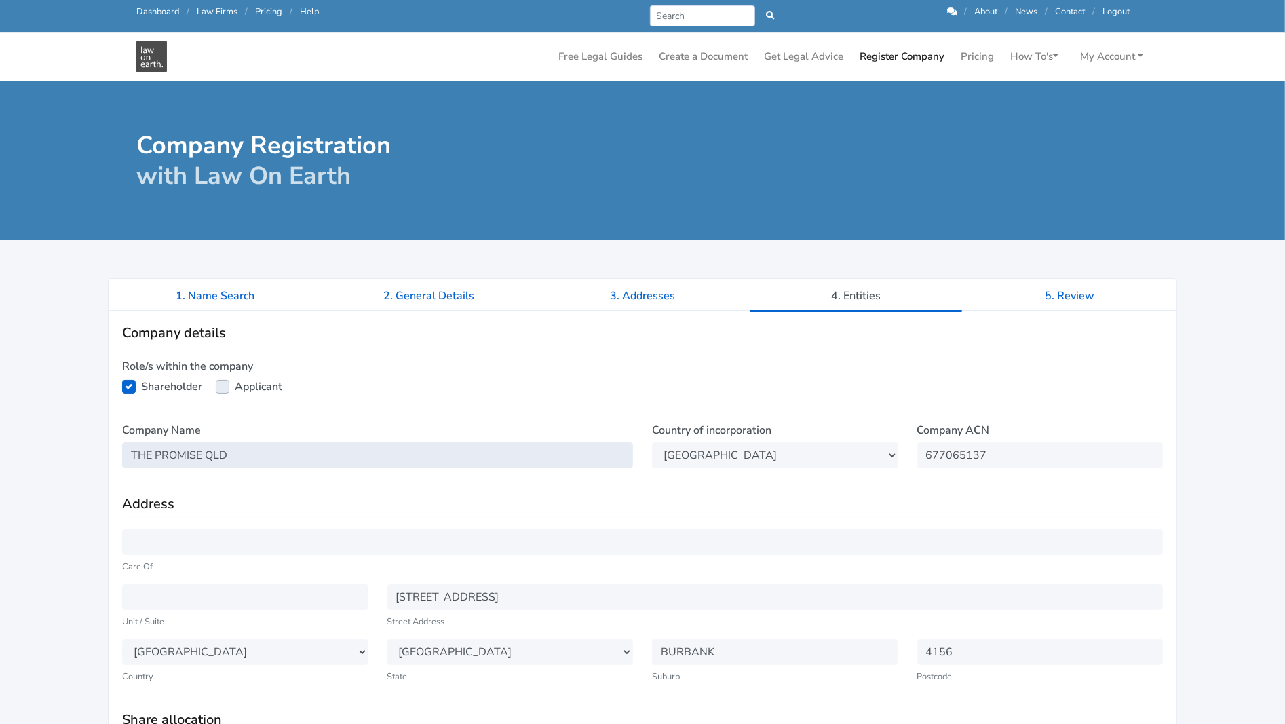
click at [256, 454] on input "THE PROMISE QLD" at bounding box center [377, 455] width 511 height 26
type input "THE PROMISE QLD PTY LTD"
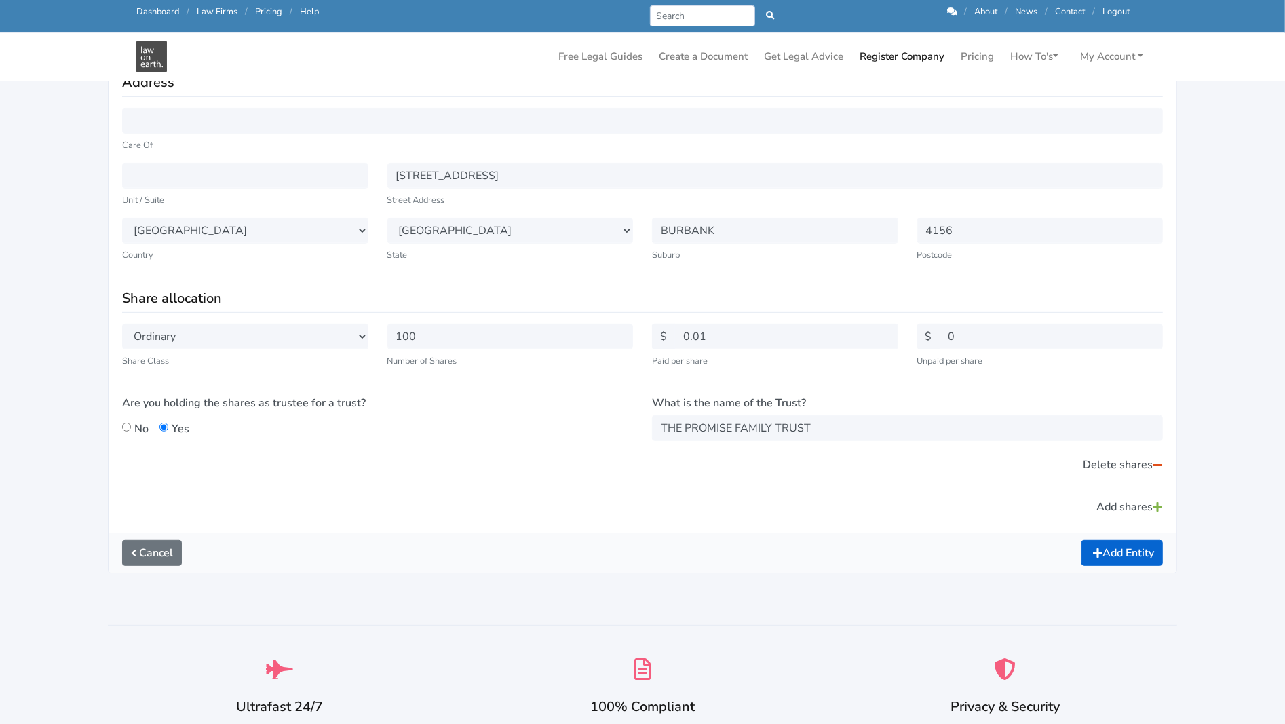
scroll to position [407, 0]
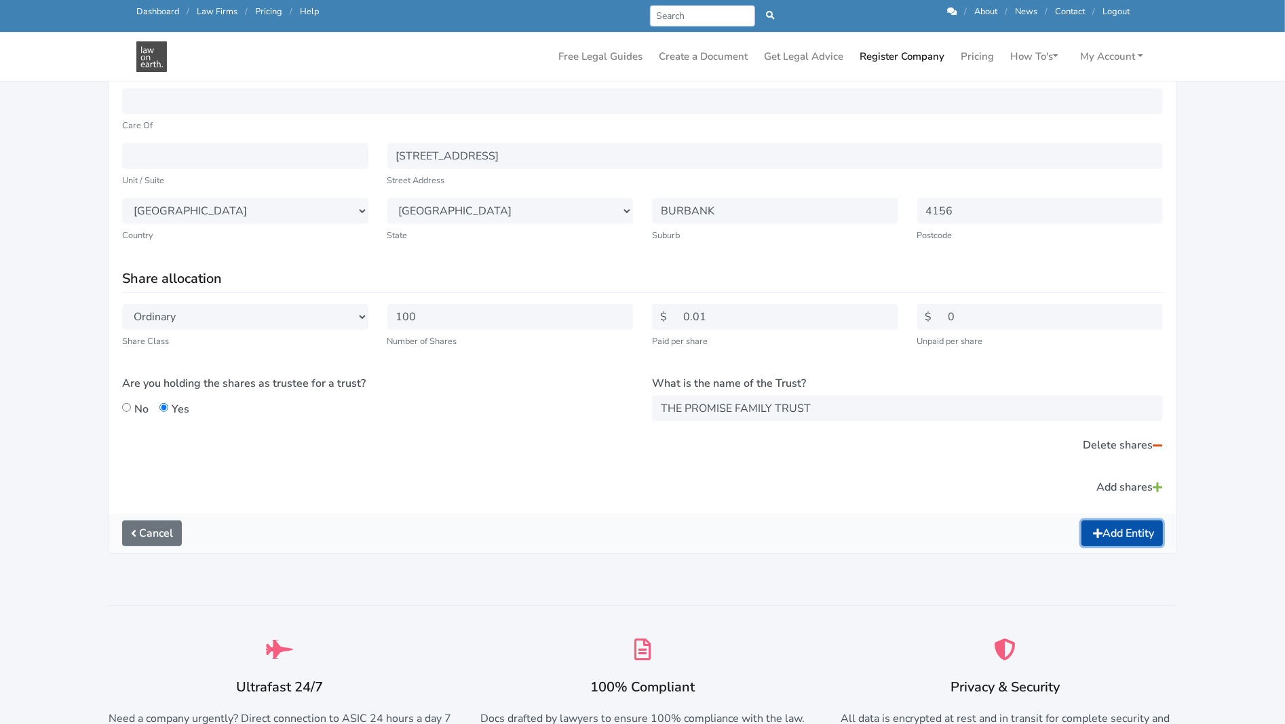
click at [1125, 527] on button "Add Entity" at bounding box center [1122, 533] width 81 height 26
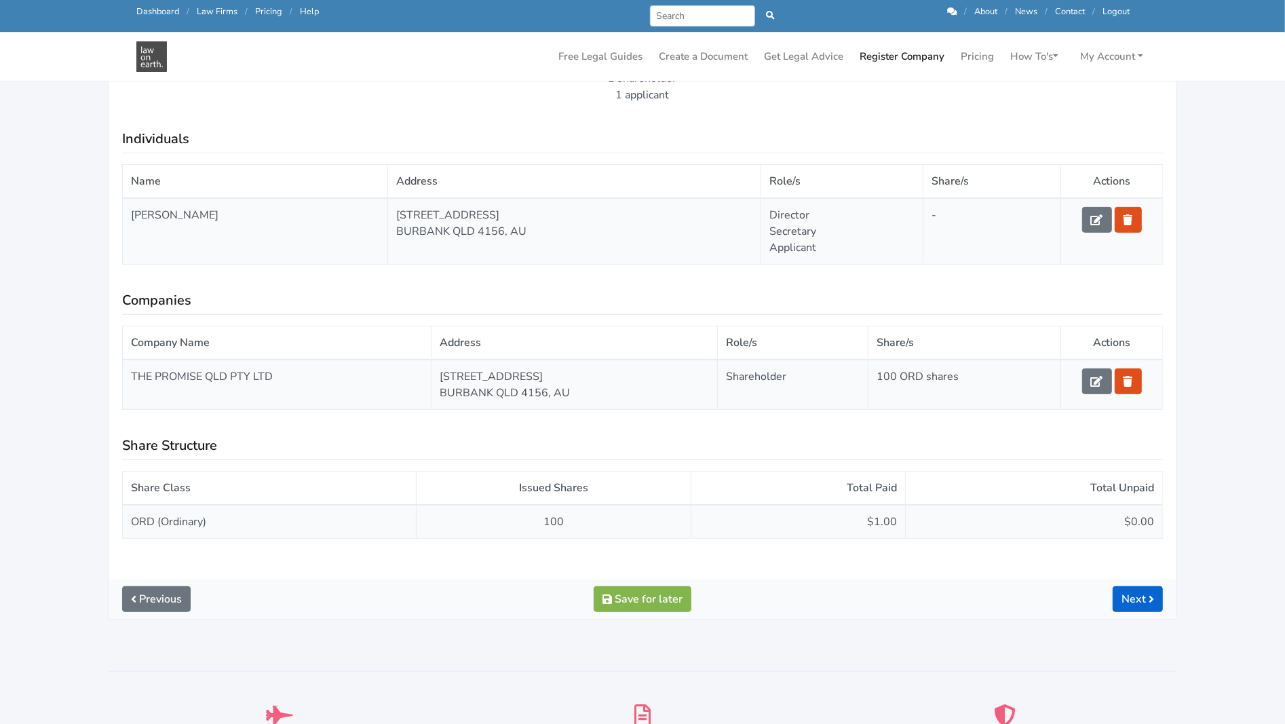
scroll to position [407, 0]
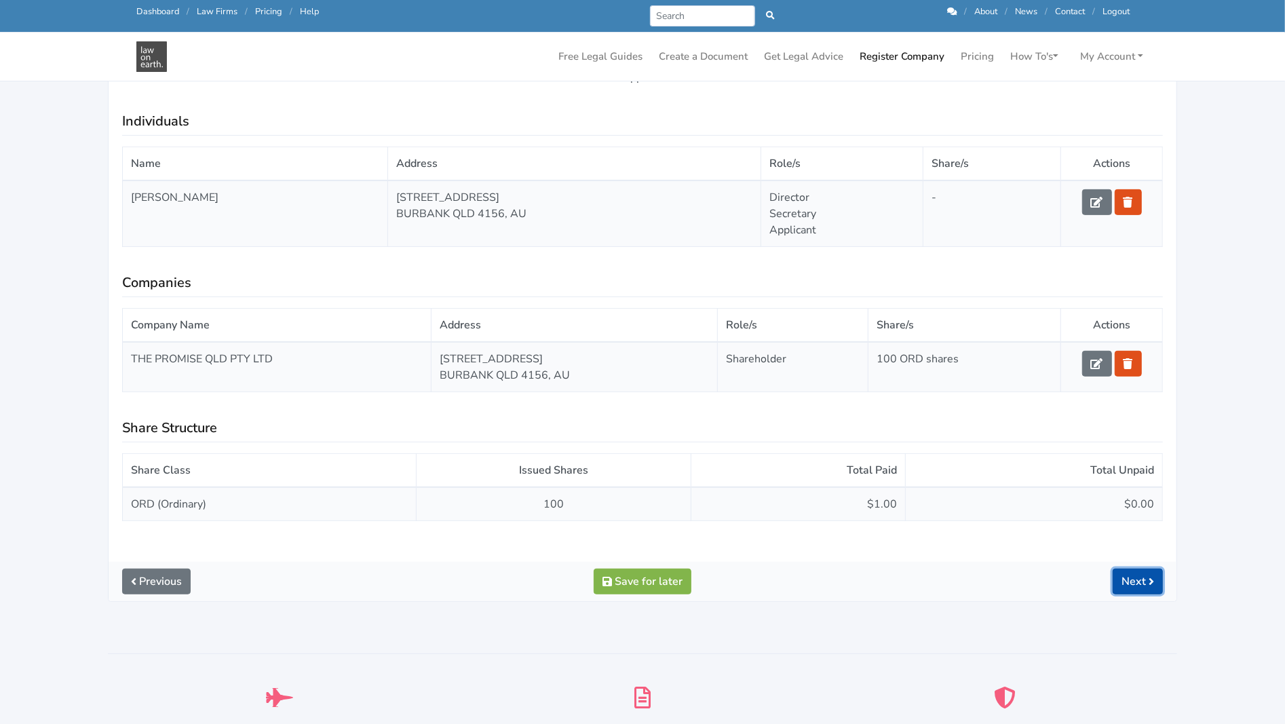
click at [1131, 577] on link "Next" at bounding box center [1138, 582] width 50 height 26
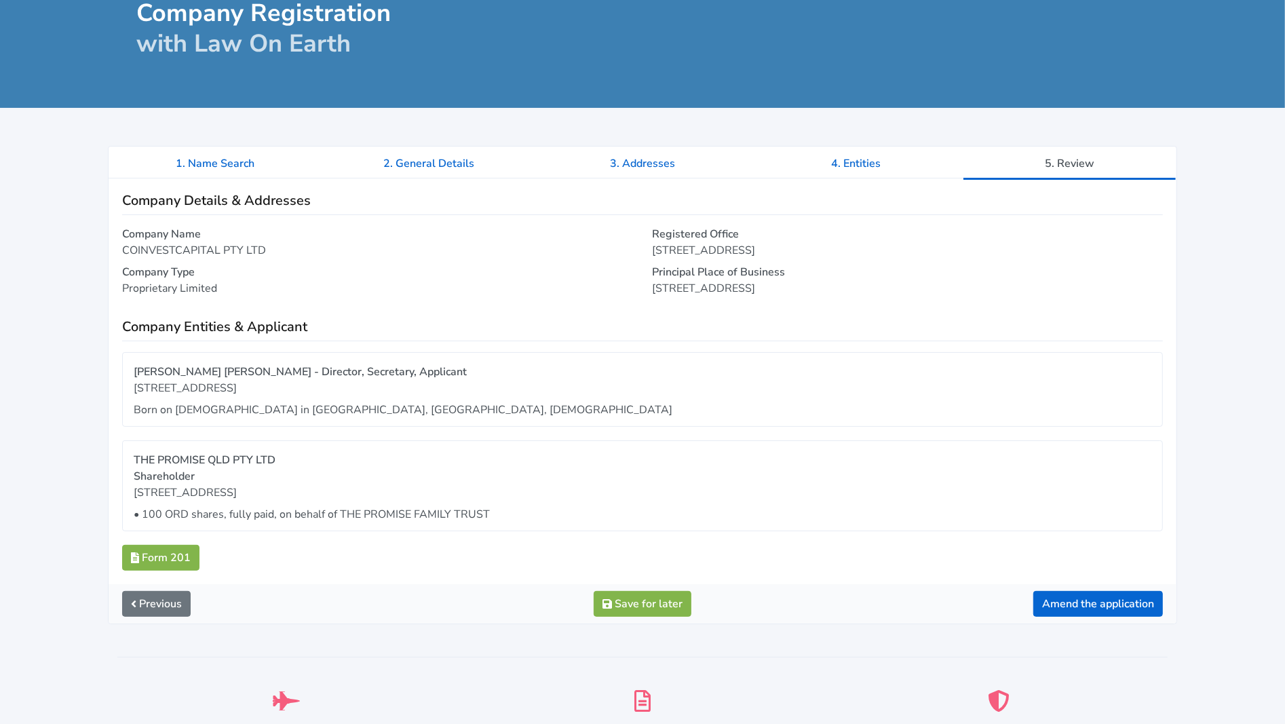
scroll to position [339, 0]
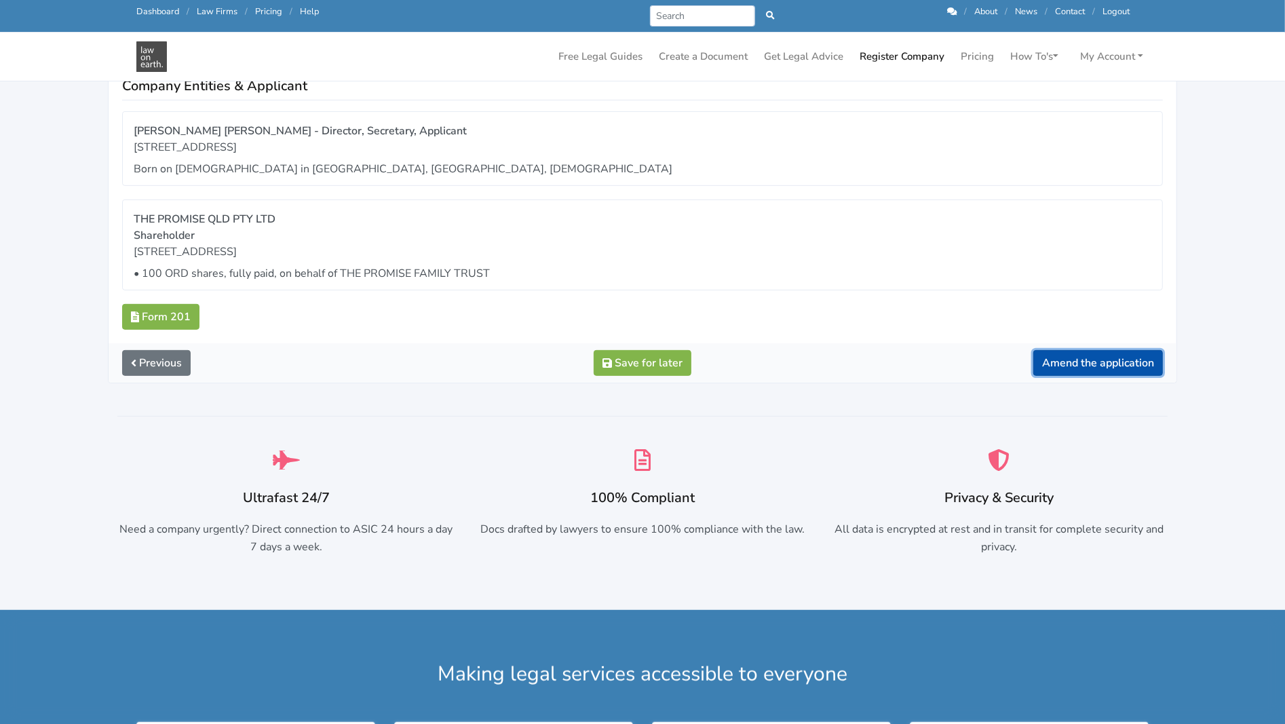
click at [1064, 359] on button "Amend the application" at bounding box center [1098, 363] width 130 height 26
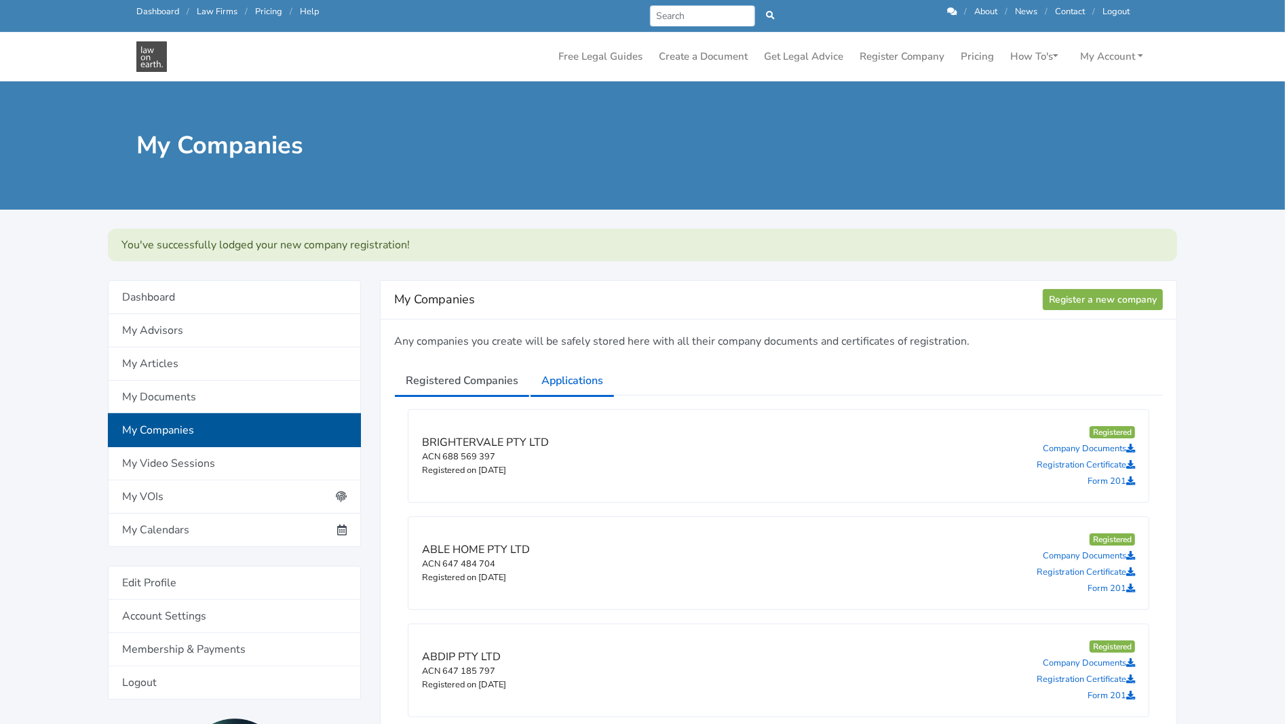
click at [575, 383] on link "Applications" at bounding box center [572, 381] width 85 height 34
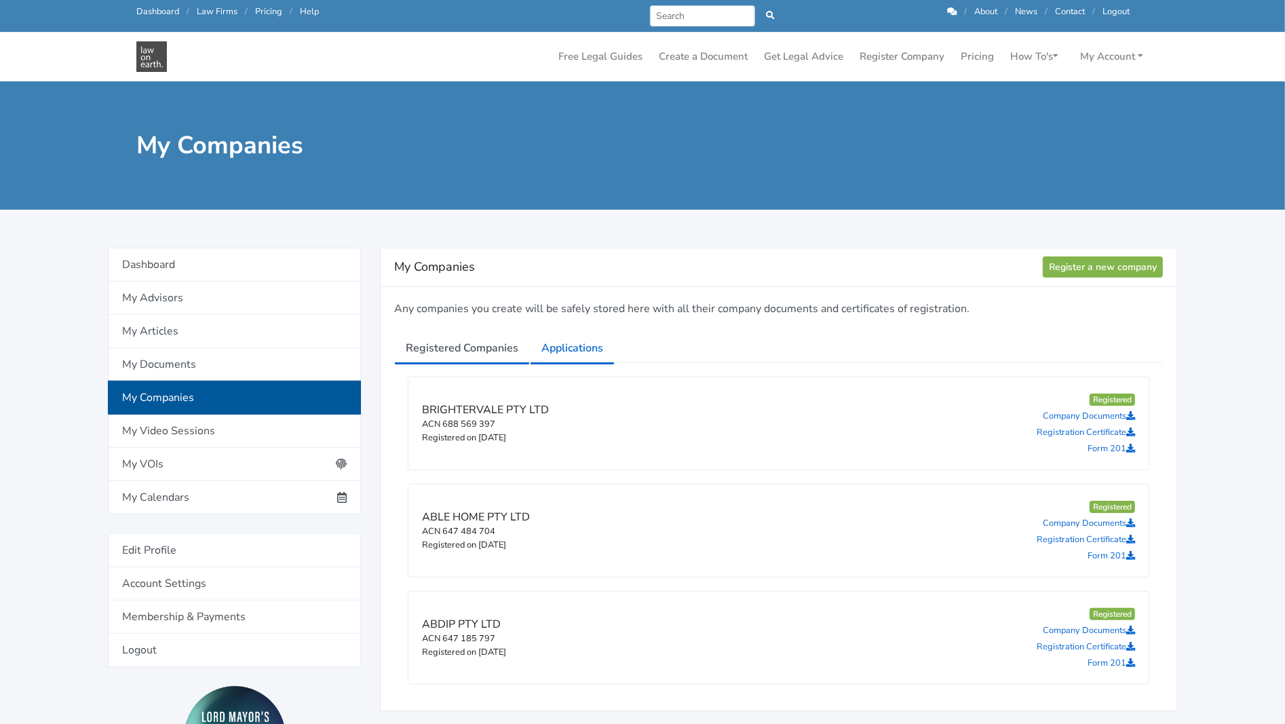
click at [578, 354] on link "Applications" at bounding box center [572, 348] width 85 height 34
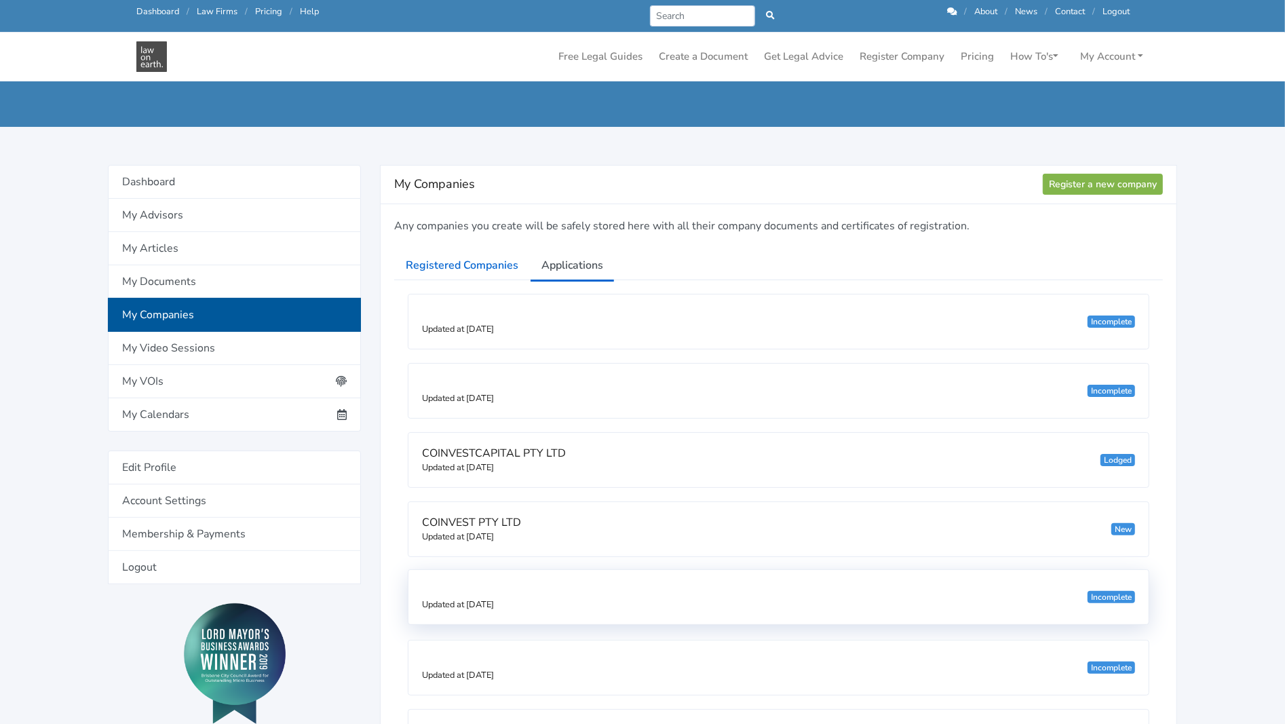
scroll to position [68, 0]
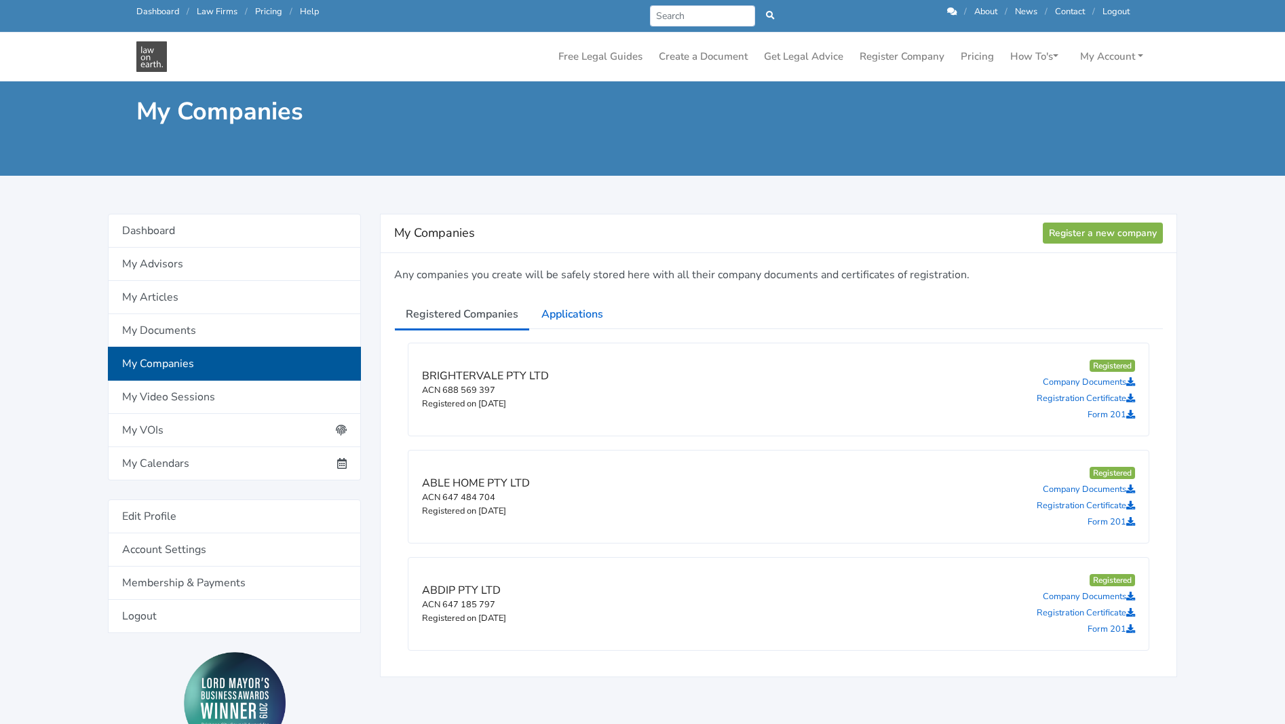
scroll to position [68, 0]
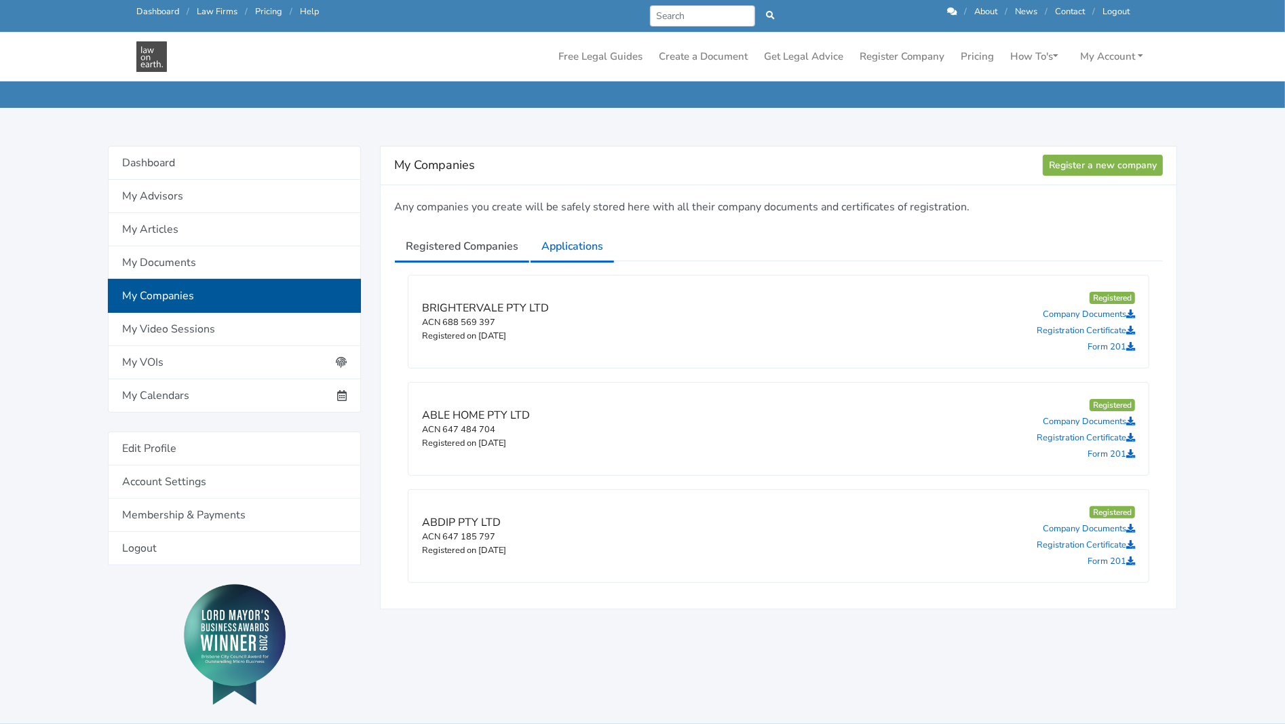
click at [573, 240] on link "Applications" at bounding box center [572, 246] width 85 height 34
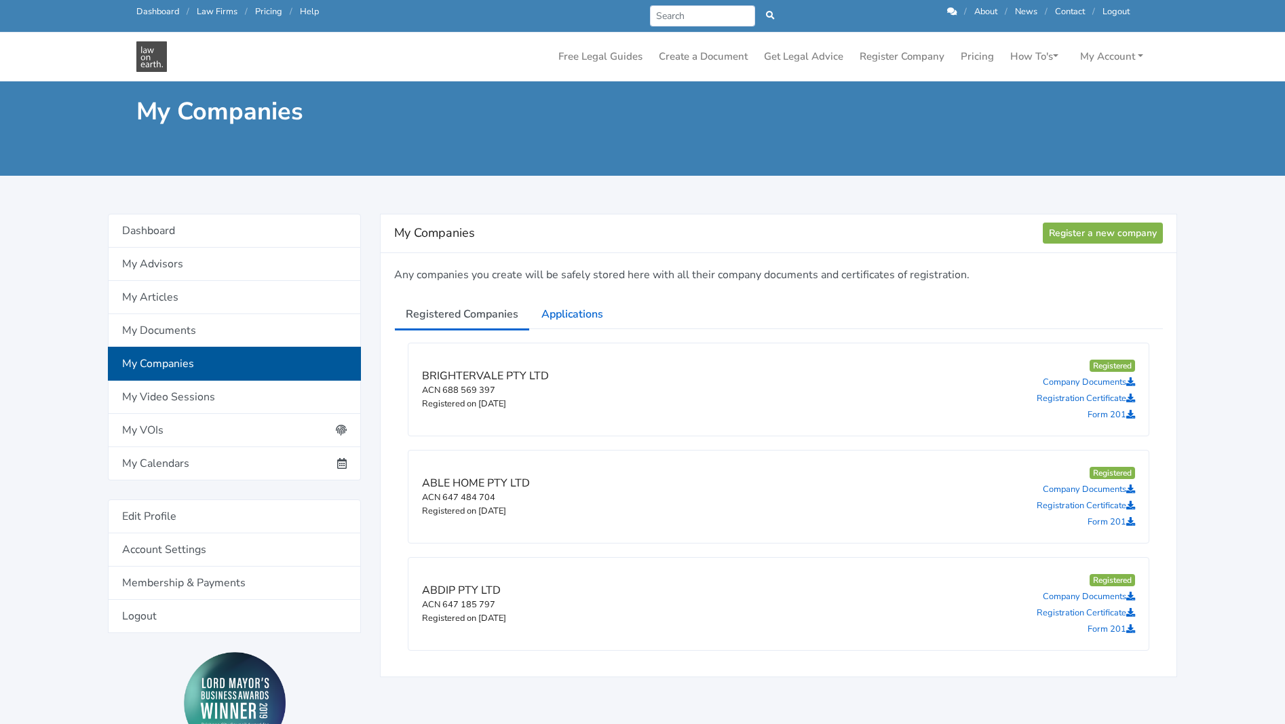
scroll to position [68, 0]
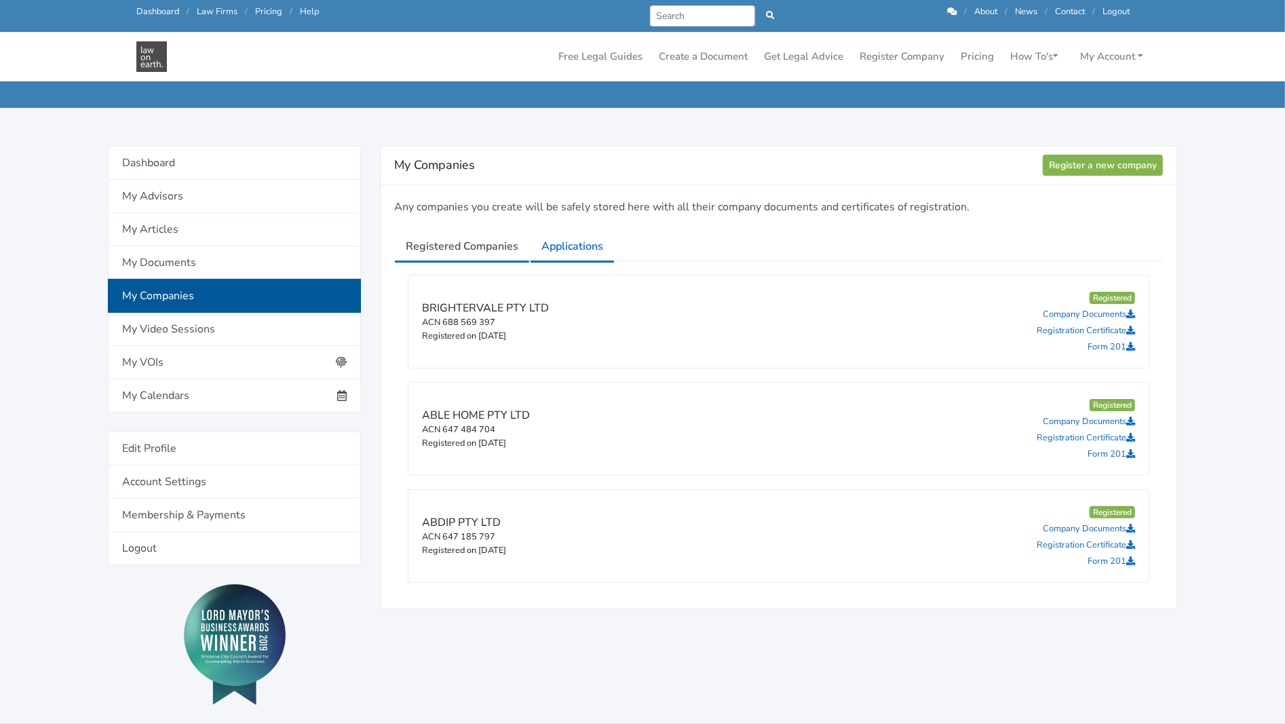
click at [571, 256] on link "Applications" at bounding box center [572, 246] width 85 height 34
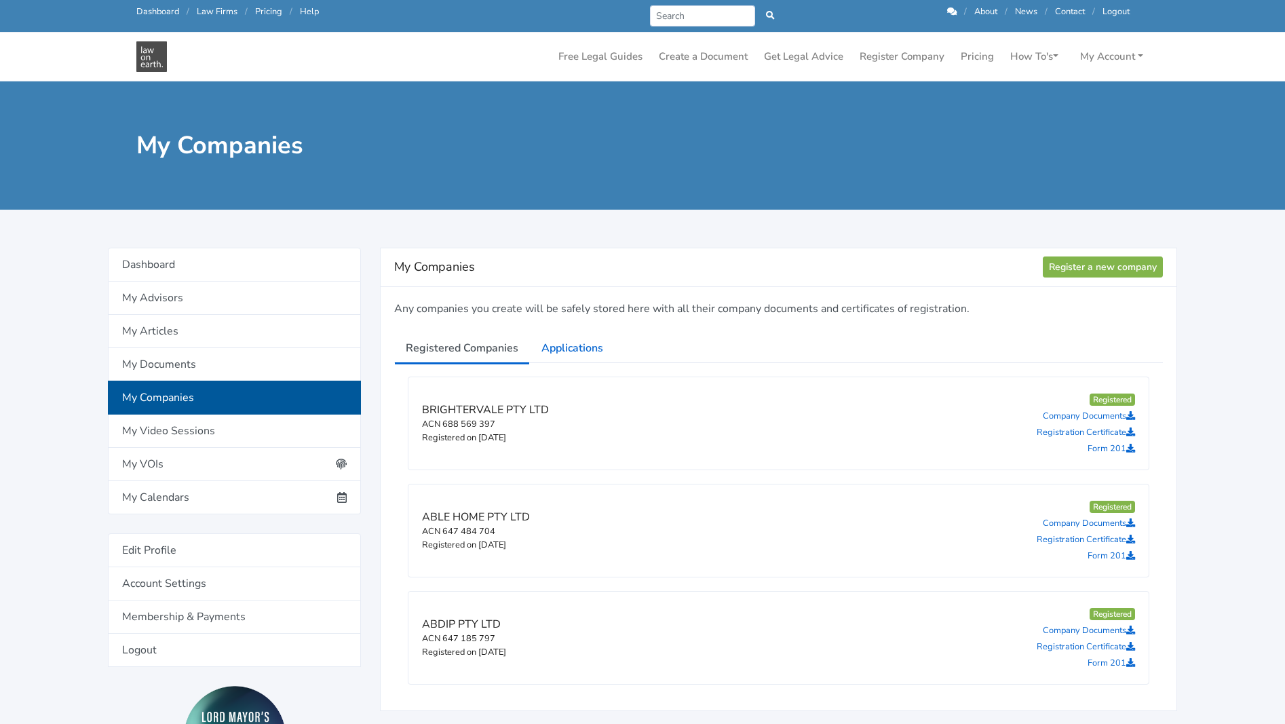
scroll to position [101, 0]
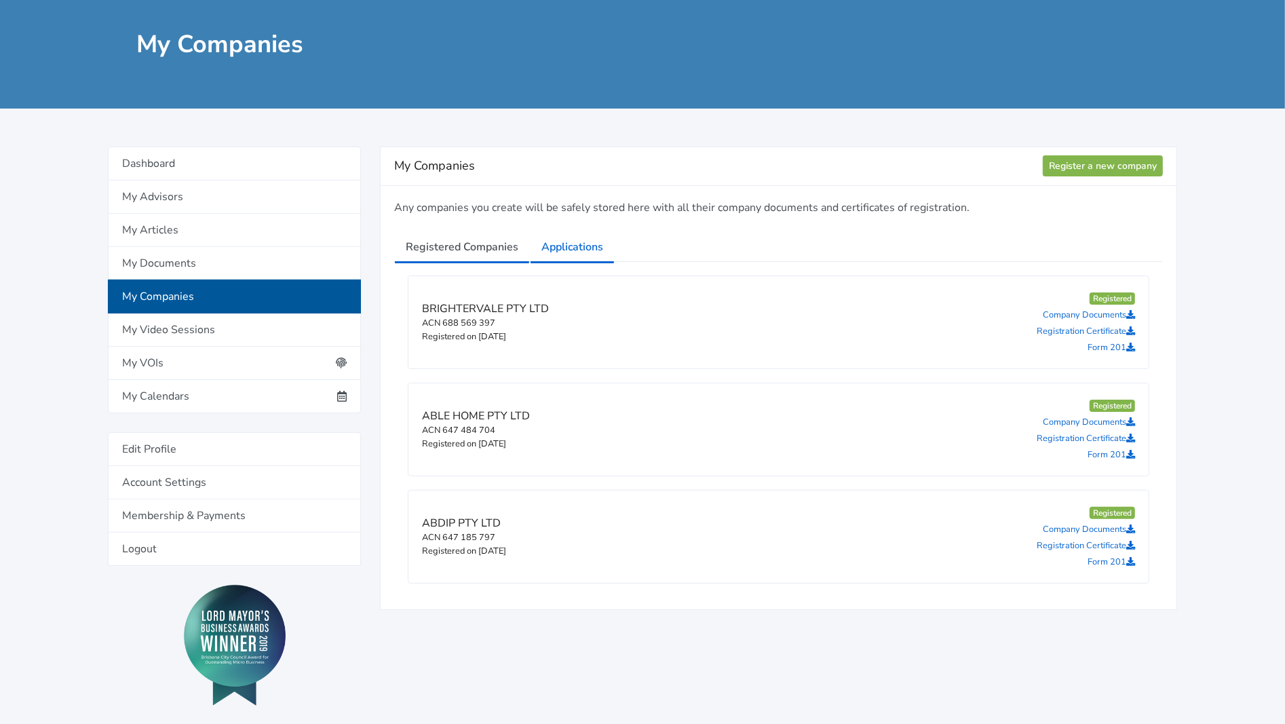
click at [568, 247] on link "Applications" at bounding box center [572, 247] width 85 height 34
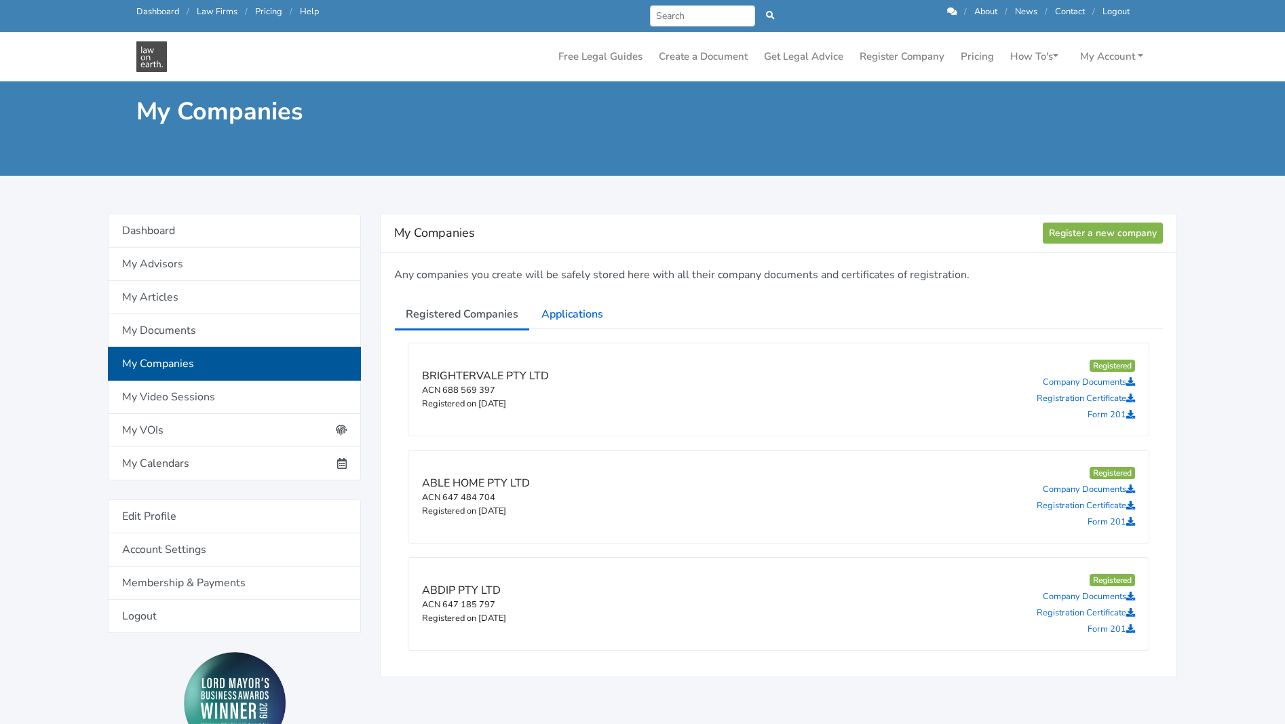
scroll to position [68, 0]
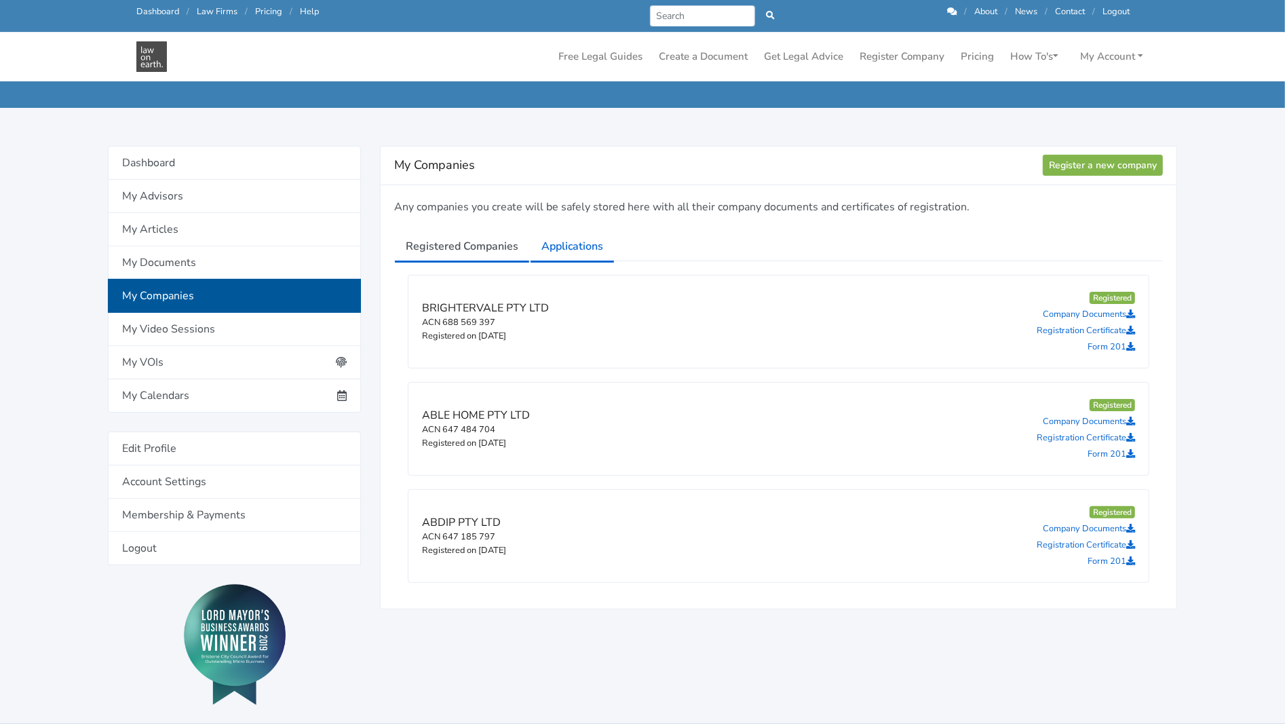
click at [603, 250] on link "Applications" at bounding box center [572, 246] width 85 height 34
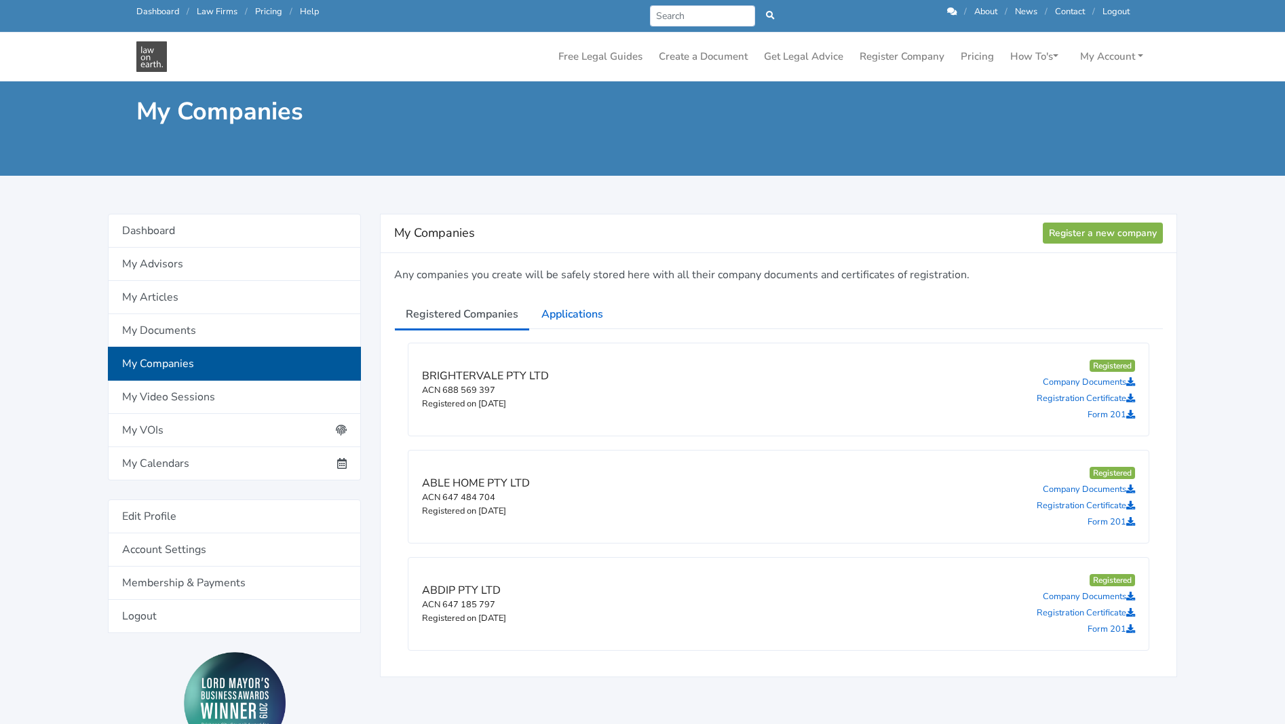
scroll to position [68, 0]
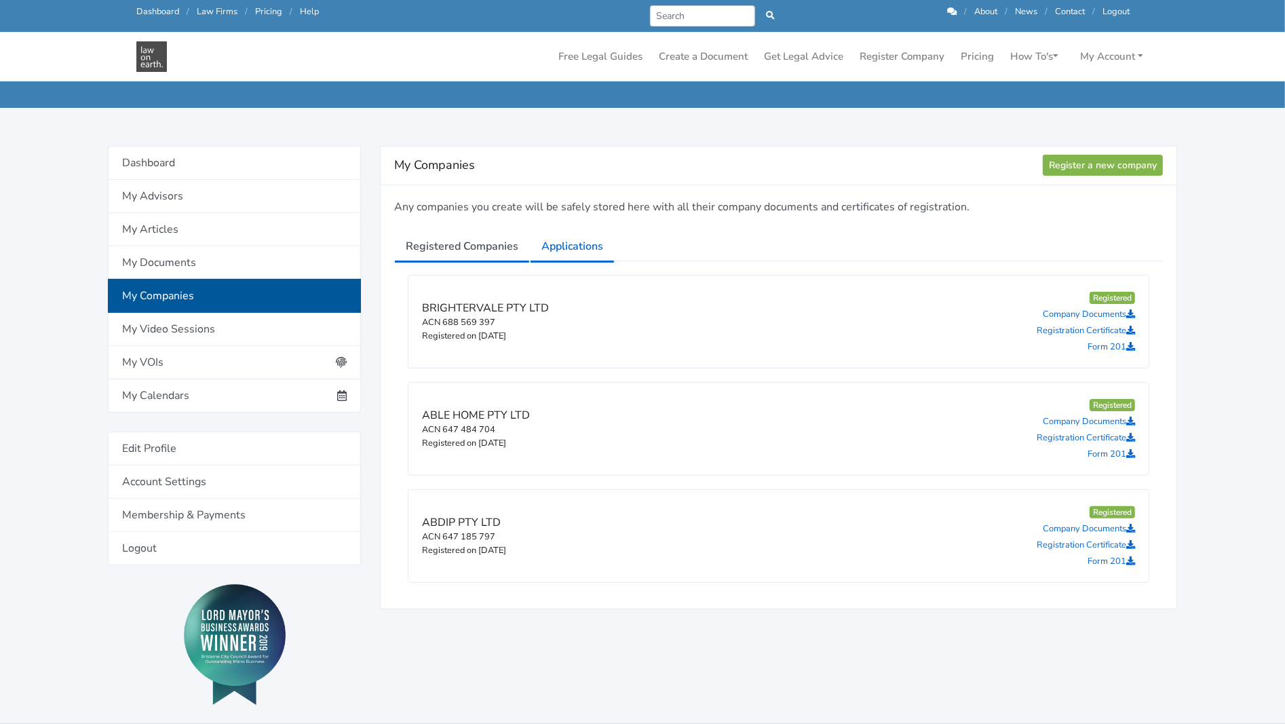
click at [588, 249] on link "Applications" at bounding box center [572, 246] width 85 height 34
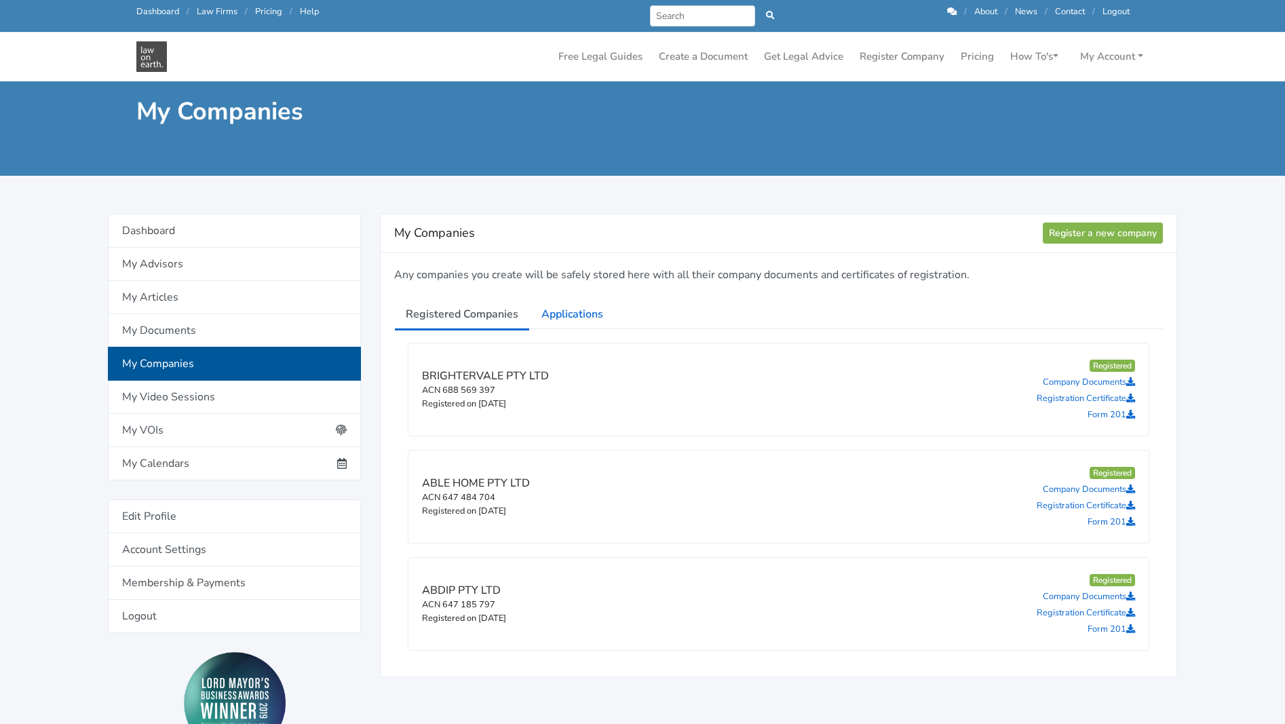
scroll to position [68, 0]
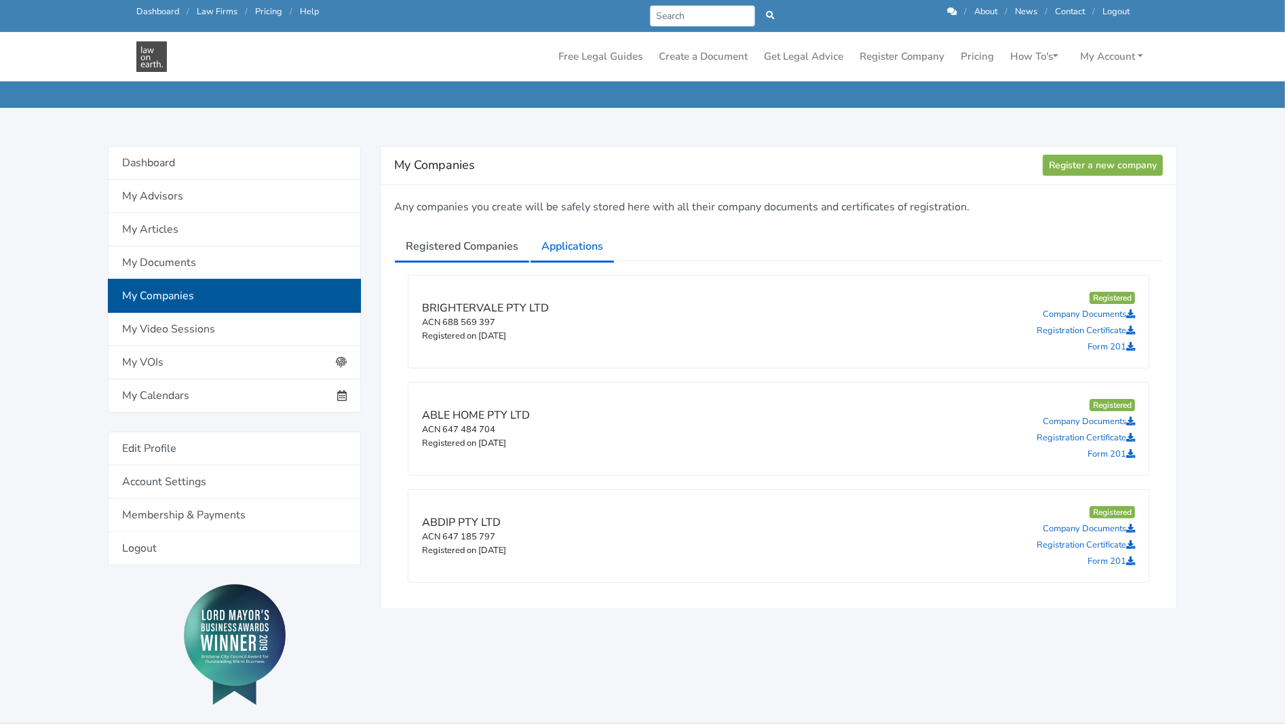
click at [580, 246] on link "Applications" at bounding box center [572, 246] width 85 height 34
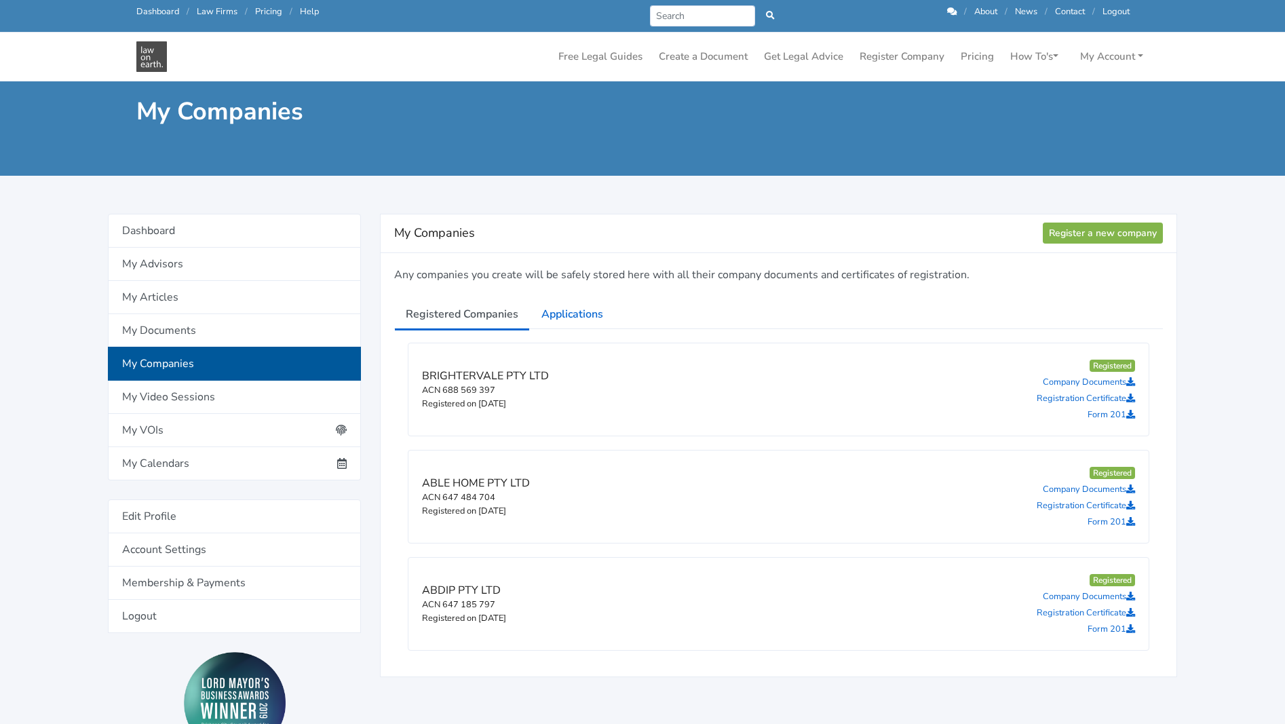
scroll to position [68, 0]
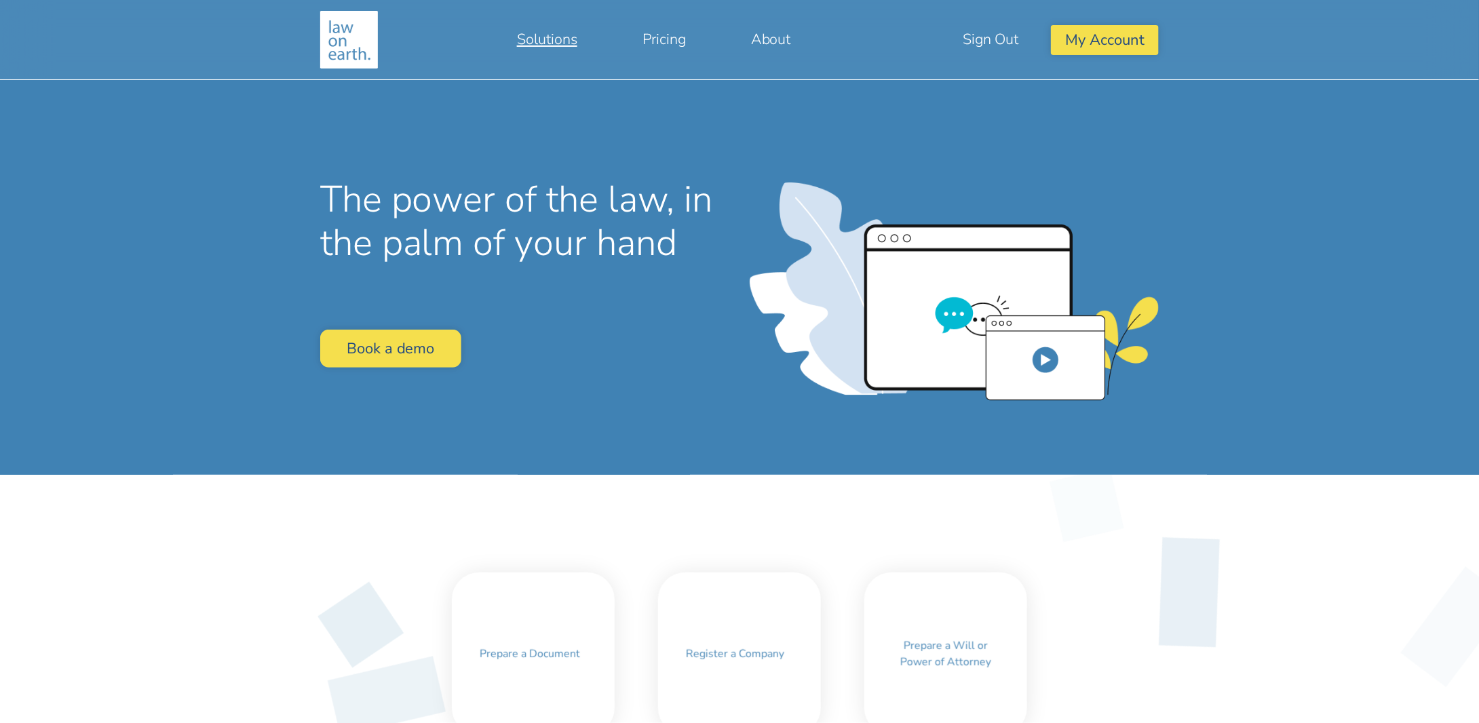
click at [541, 41] on link "Solutions" at bounding box center [548, 39] width 126 height 33
click at [1101, 35] on button "My Account" at bounding box center [1105, 39] width 108 height 29
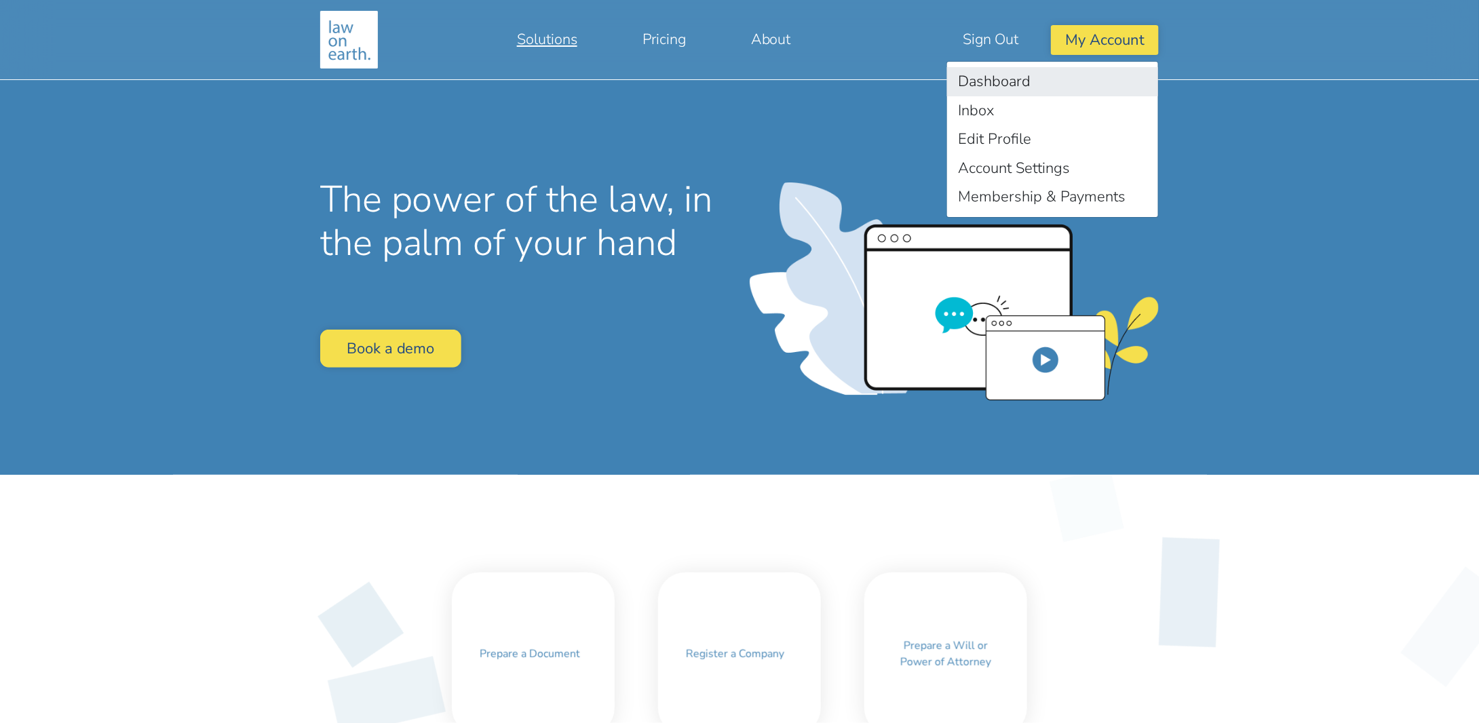
click at [989, 79] on link "Dashboard" at bounding box center [1052, 81] width 211 height 29
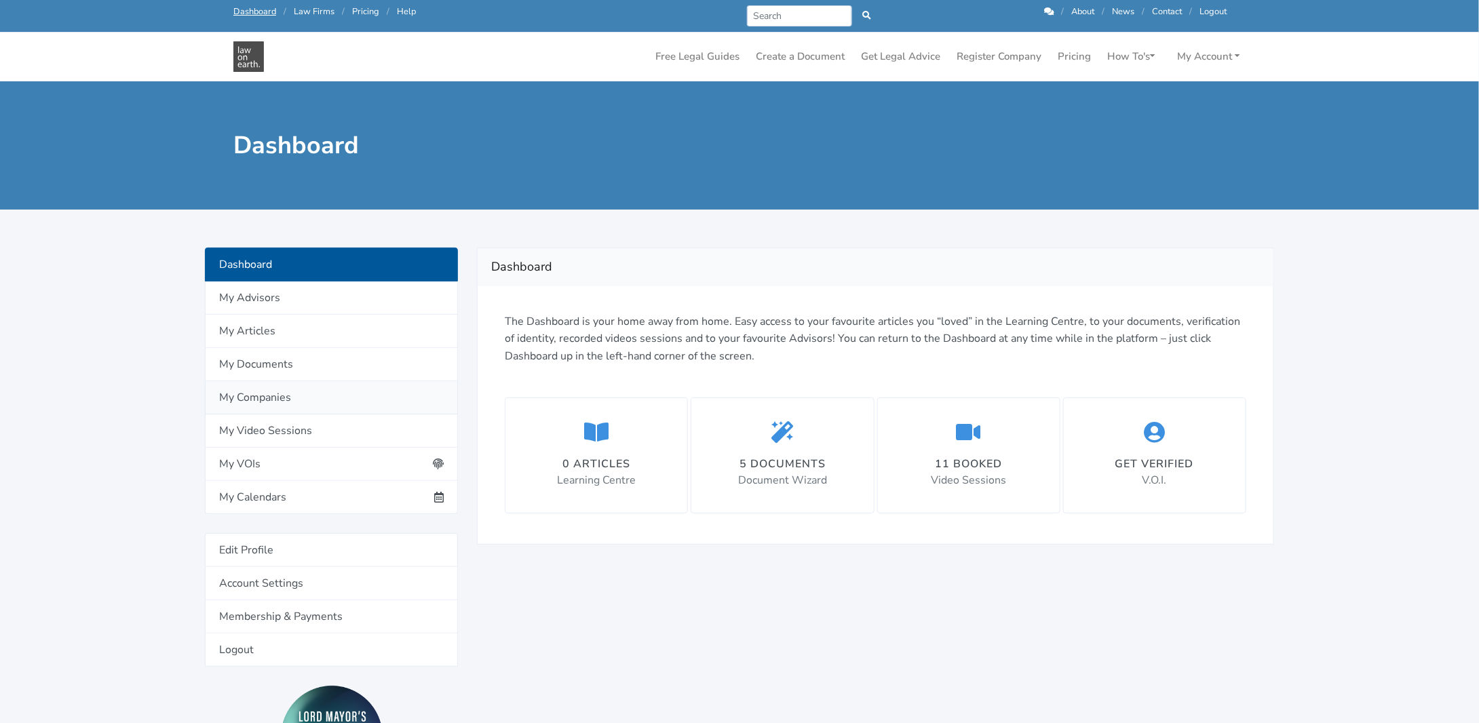
click at [245, 397] on link "My Companies" at bounding box center [331, 397] width 253 height 33
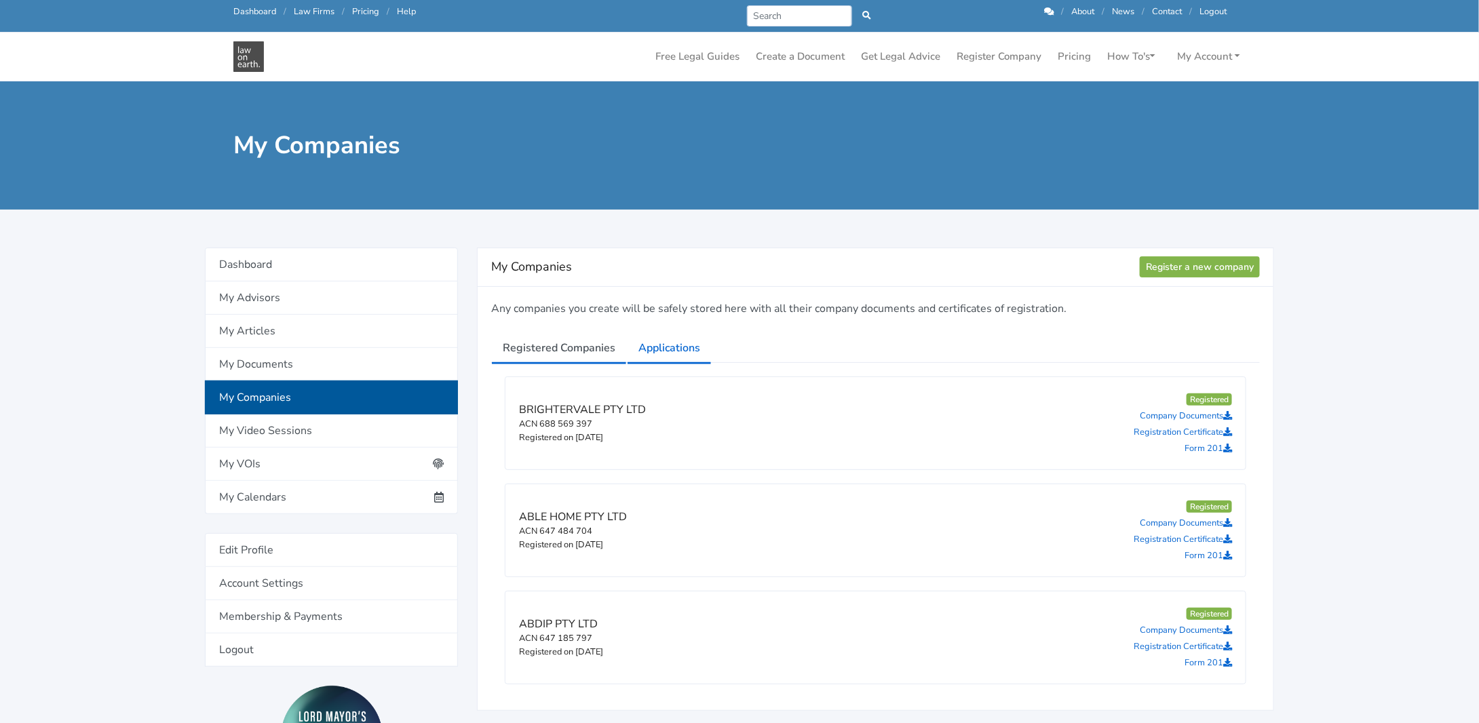
click at [664, 350] on link "Applications" at bounding box center [669, 348] width 85 height 34
click at [660, 353] on link "Applications" at bounding box center [669, 348] width 85 height 34
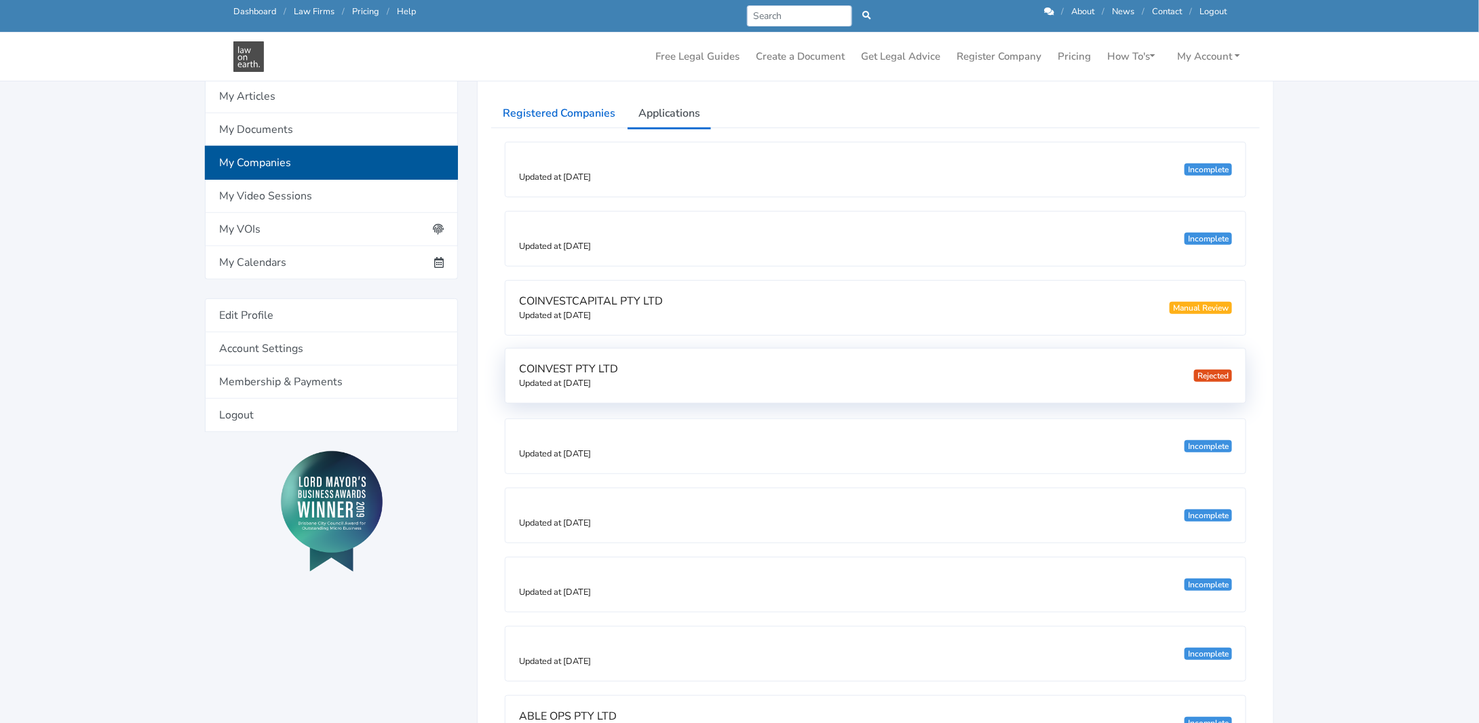
scroll to position [204, 0]
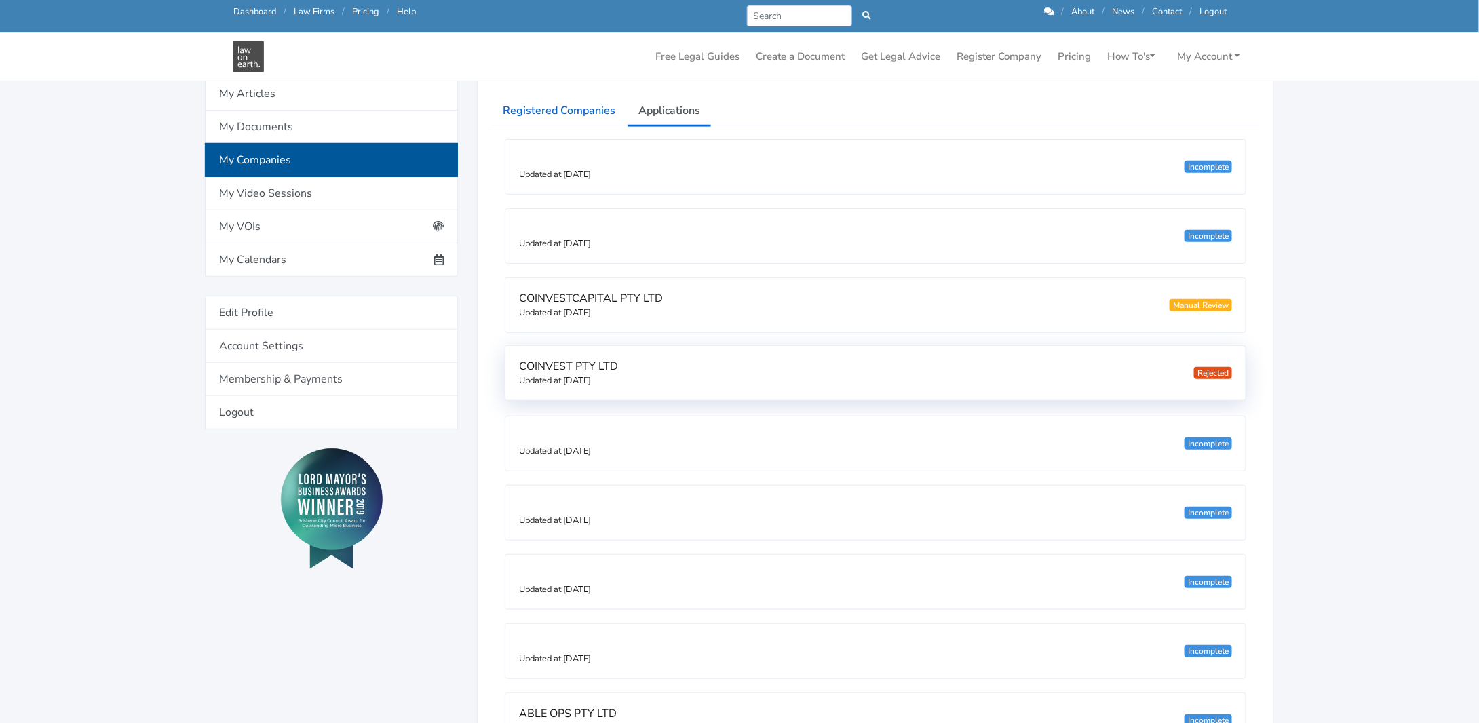
click at [658, 368] on div "COINVEST PTY LTD Updated at 24/09/2025 Rejected" at bounding box center [876, 373] width 740 height 54
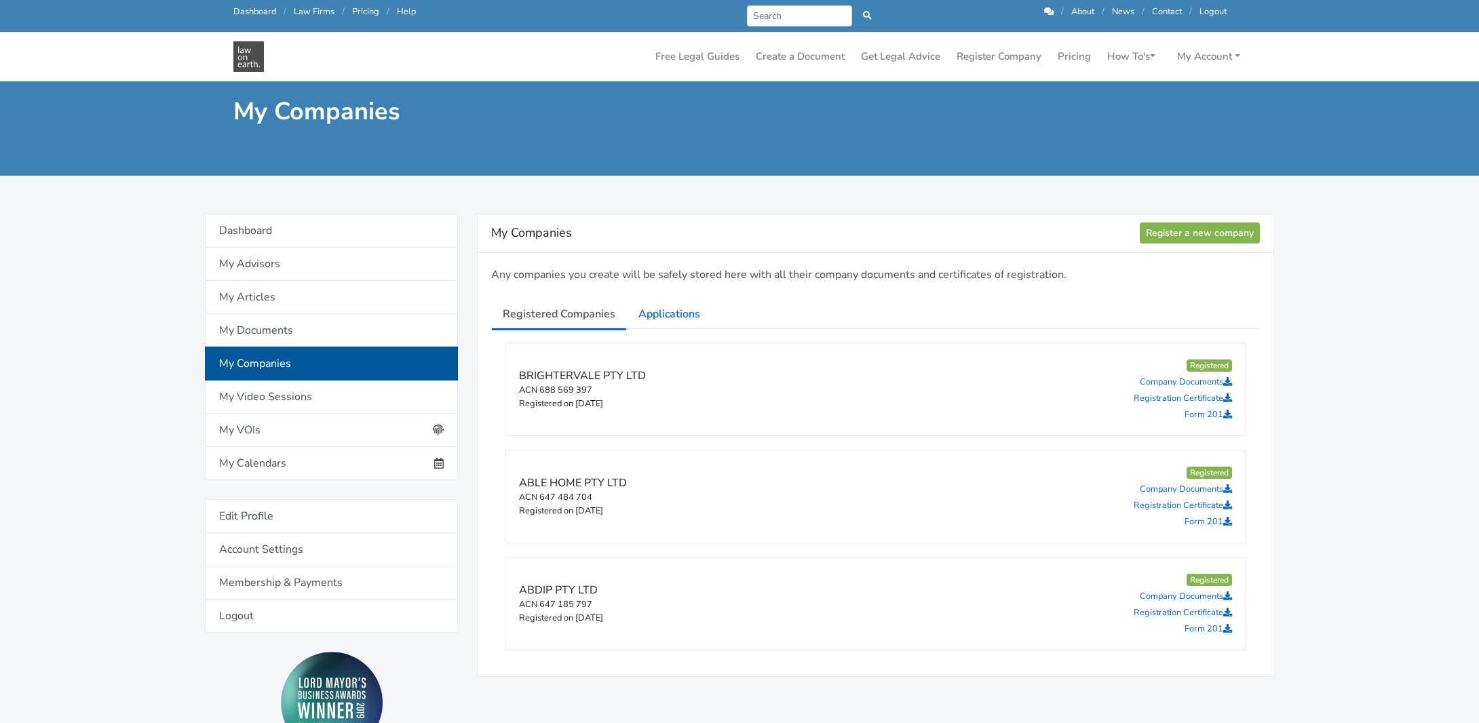
scroll to position [204, 0]
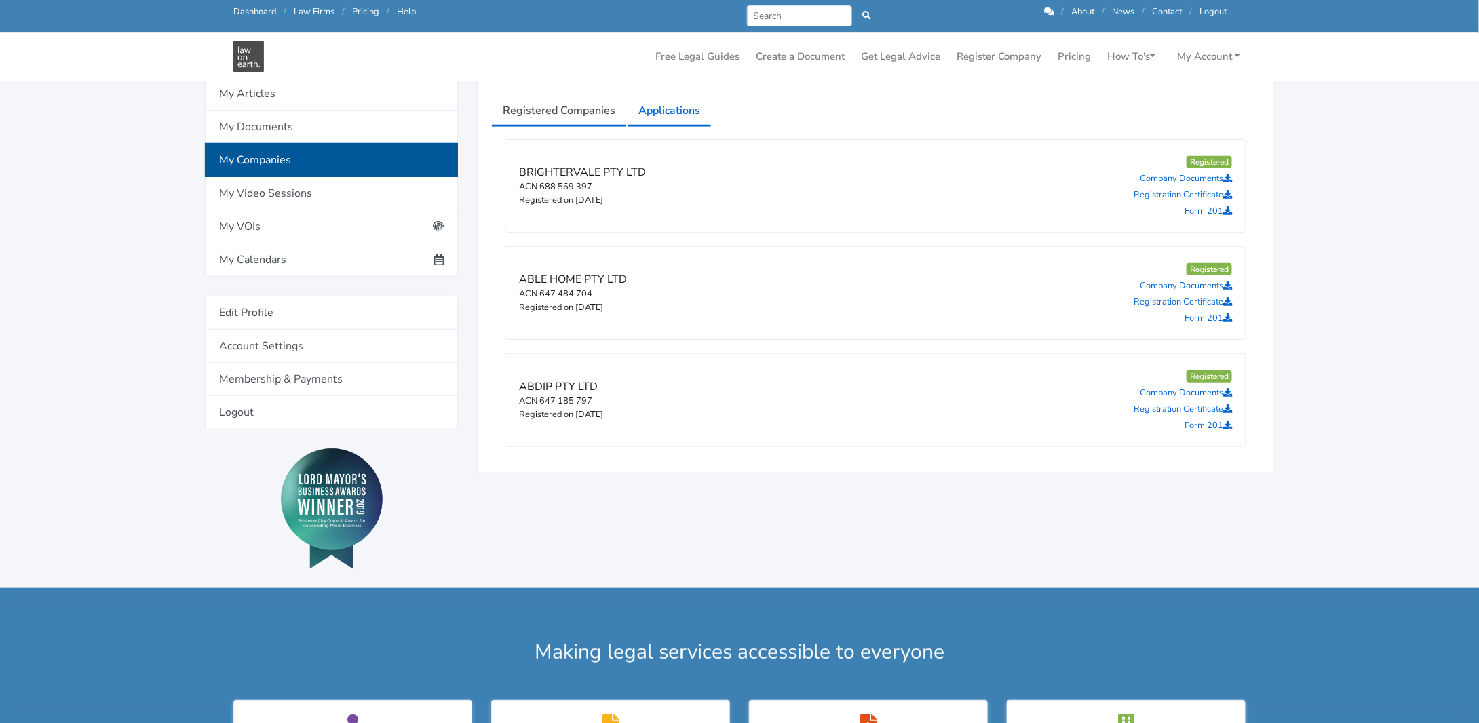
click at [680, 105] on link "Applications" at bounding box center [669, 111] width 85 height 34
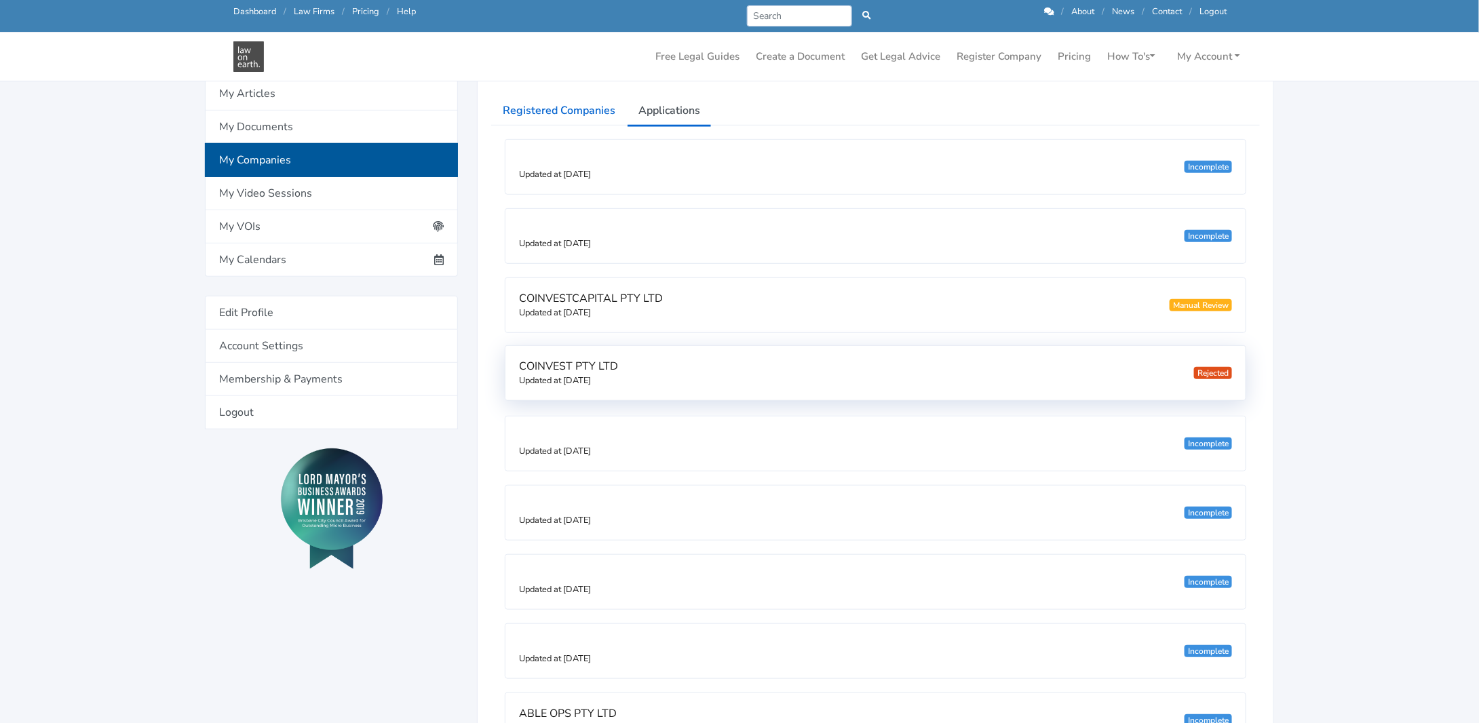
click at [591, 375] on small "Updated at 24/09/2025" at bounding box center [555, 381] width 72 height 12
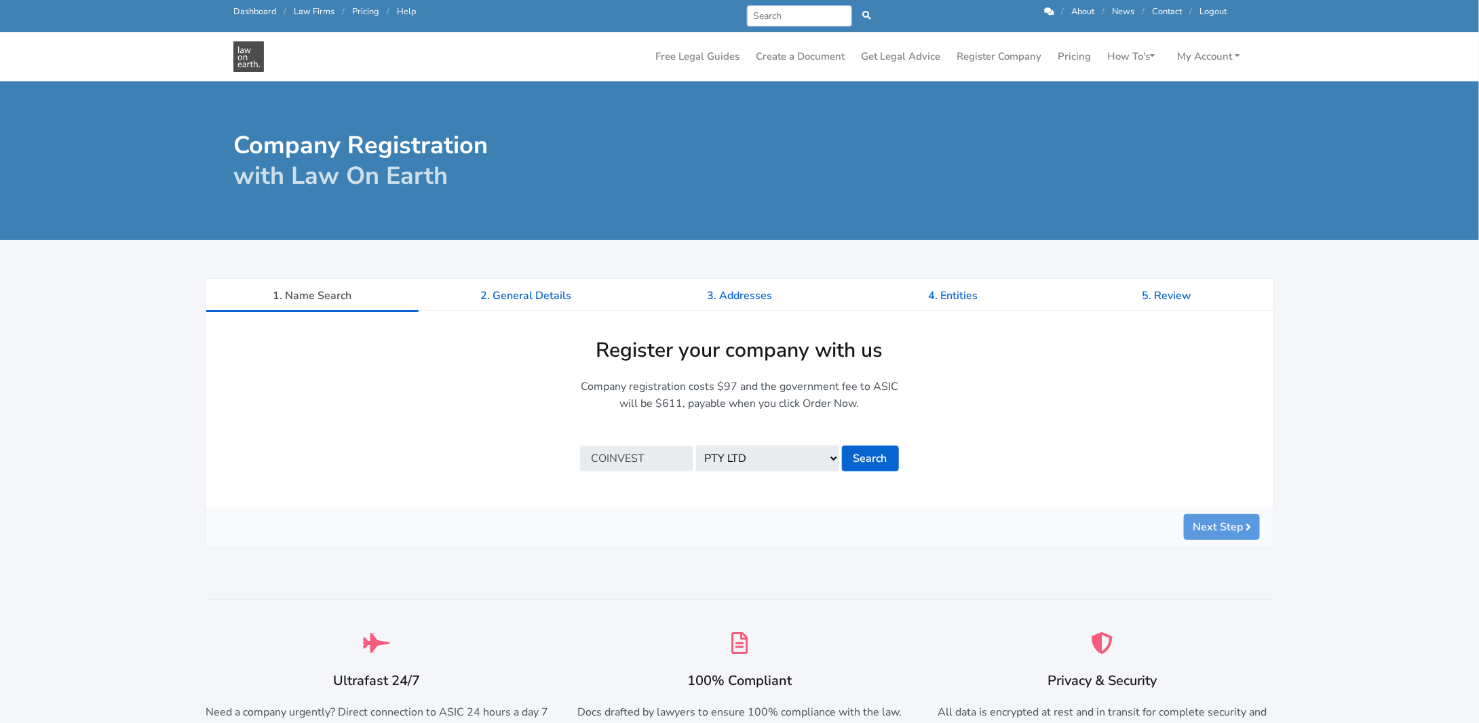
click at [256, 14] on link "Dashboard" at bounding box center [254, 11] width 43 height 12
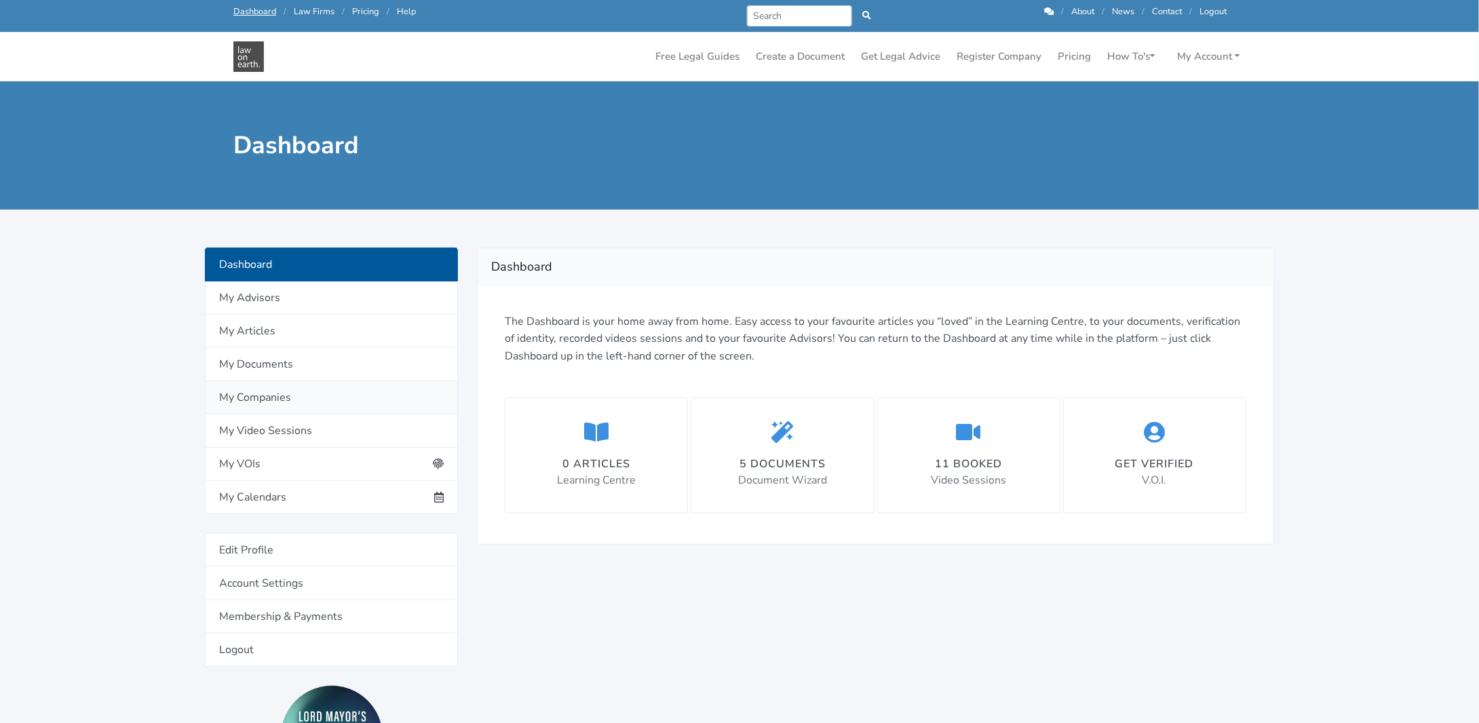
click at [250, 398] on link "My Companies" at bounding box center [331, 397] width 253 height 33
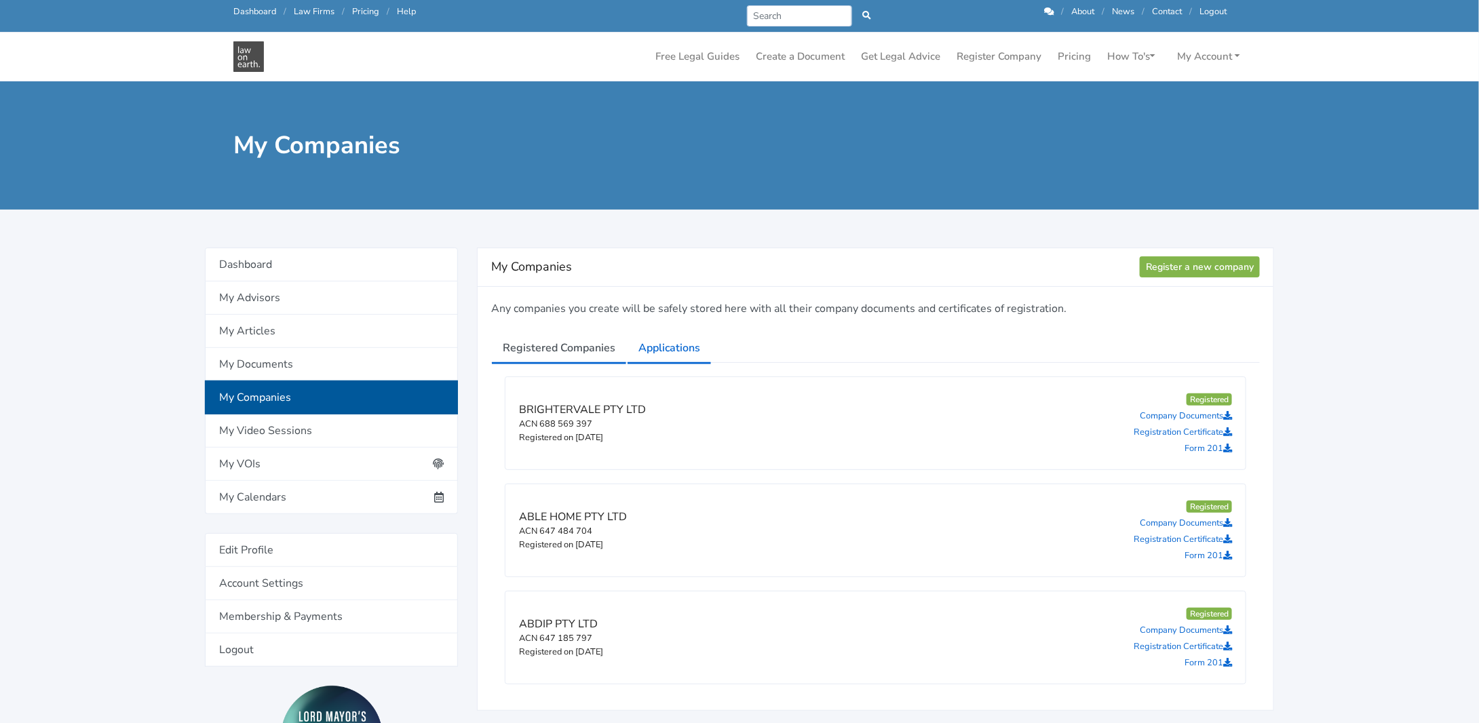
click at [676, 359] on link "Applications" at bounding box center [669, 348] width 85 height 34
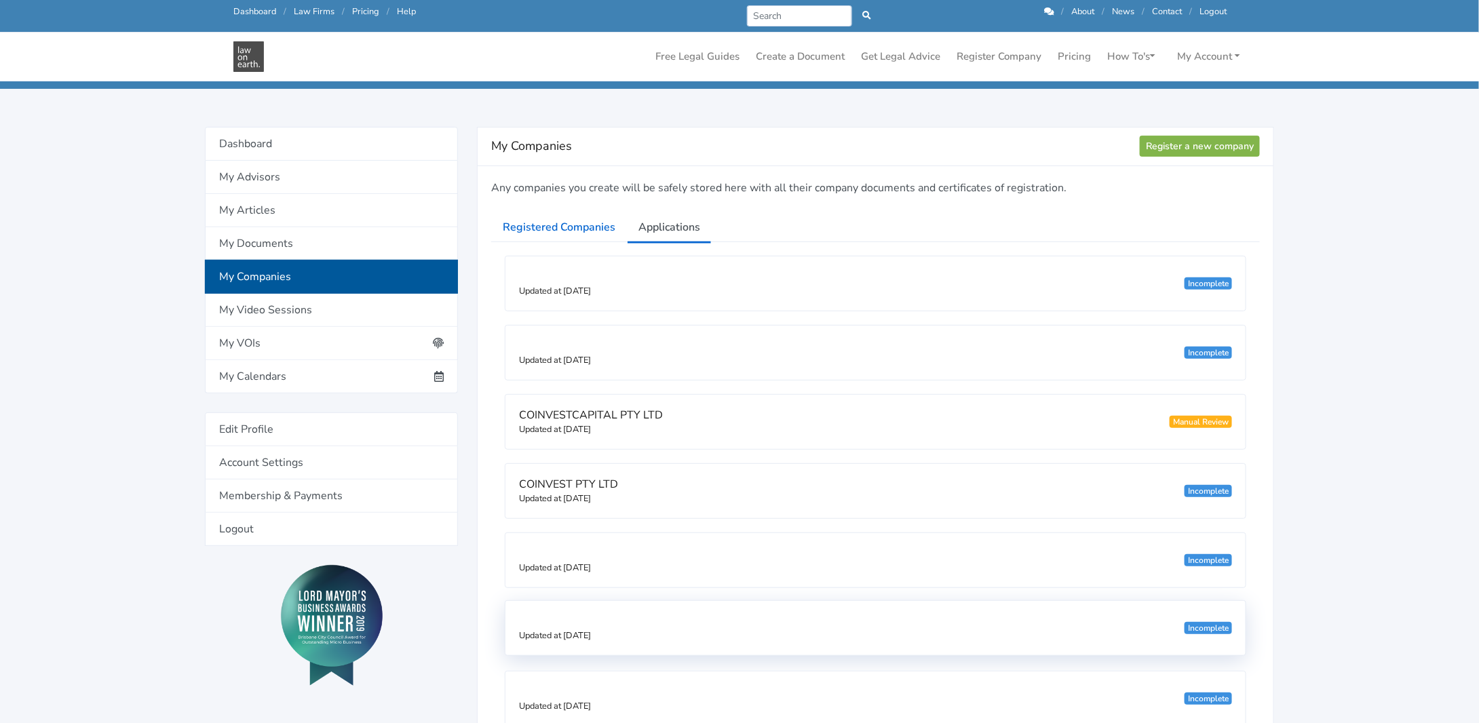
scroll to position [136, 0]
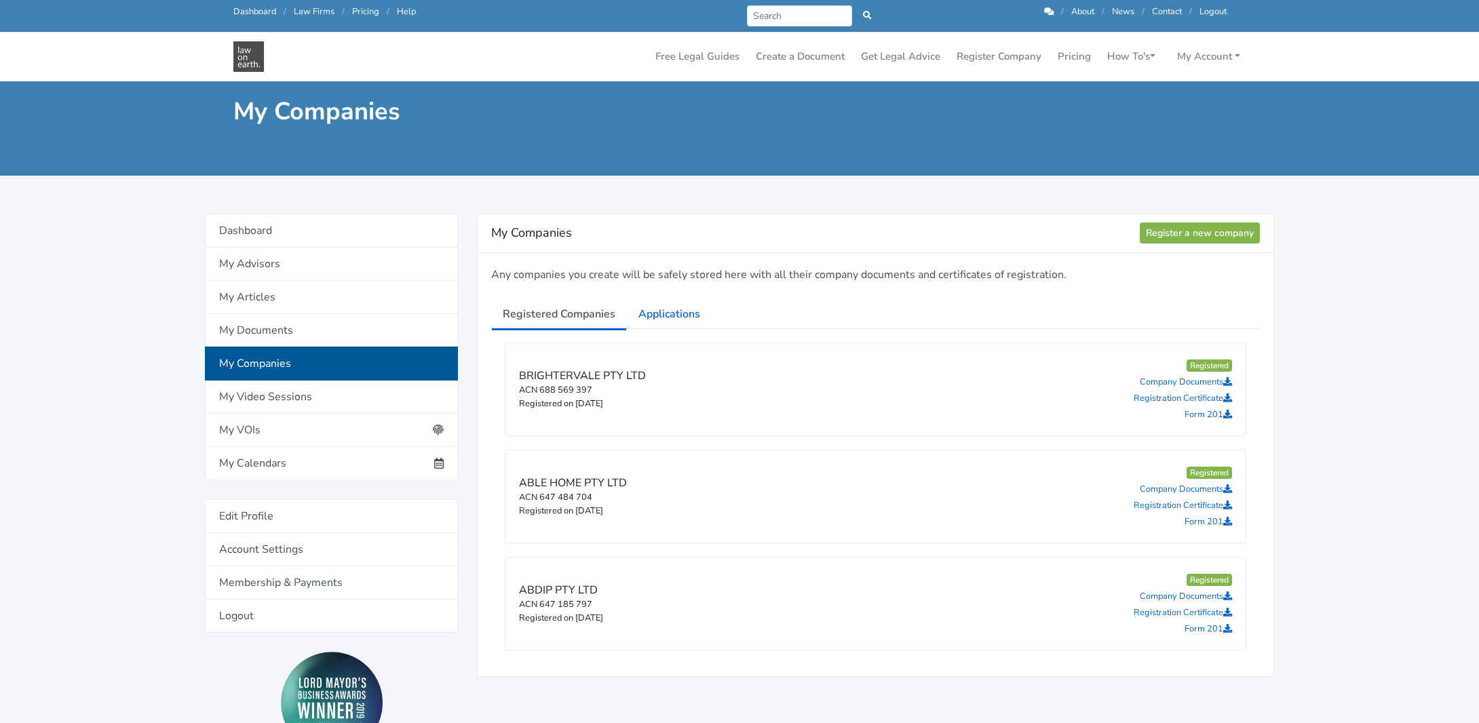
scroll to position [136, 0]
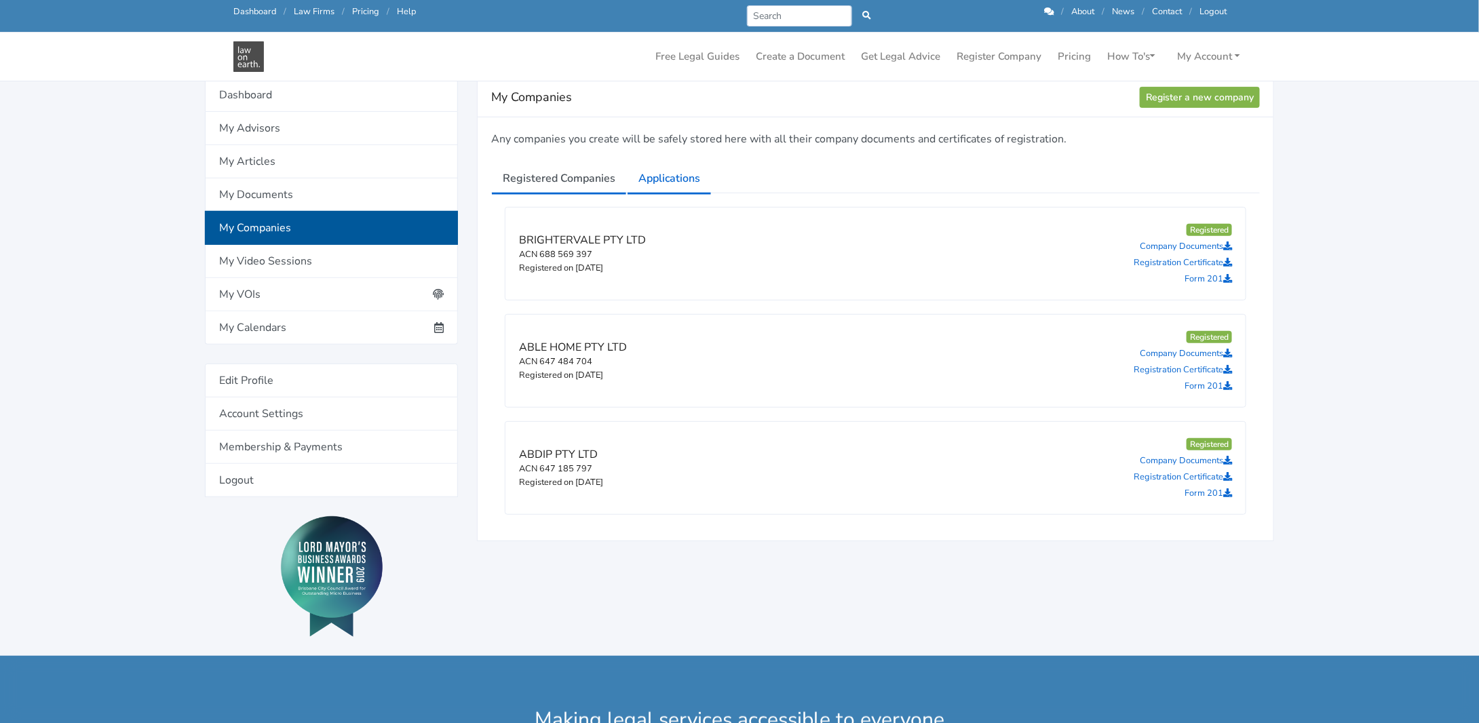
click at [650, 174] on link "Applications" at bounding box center [669, 179] width 85 height 34
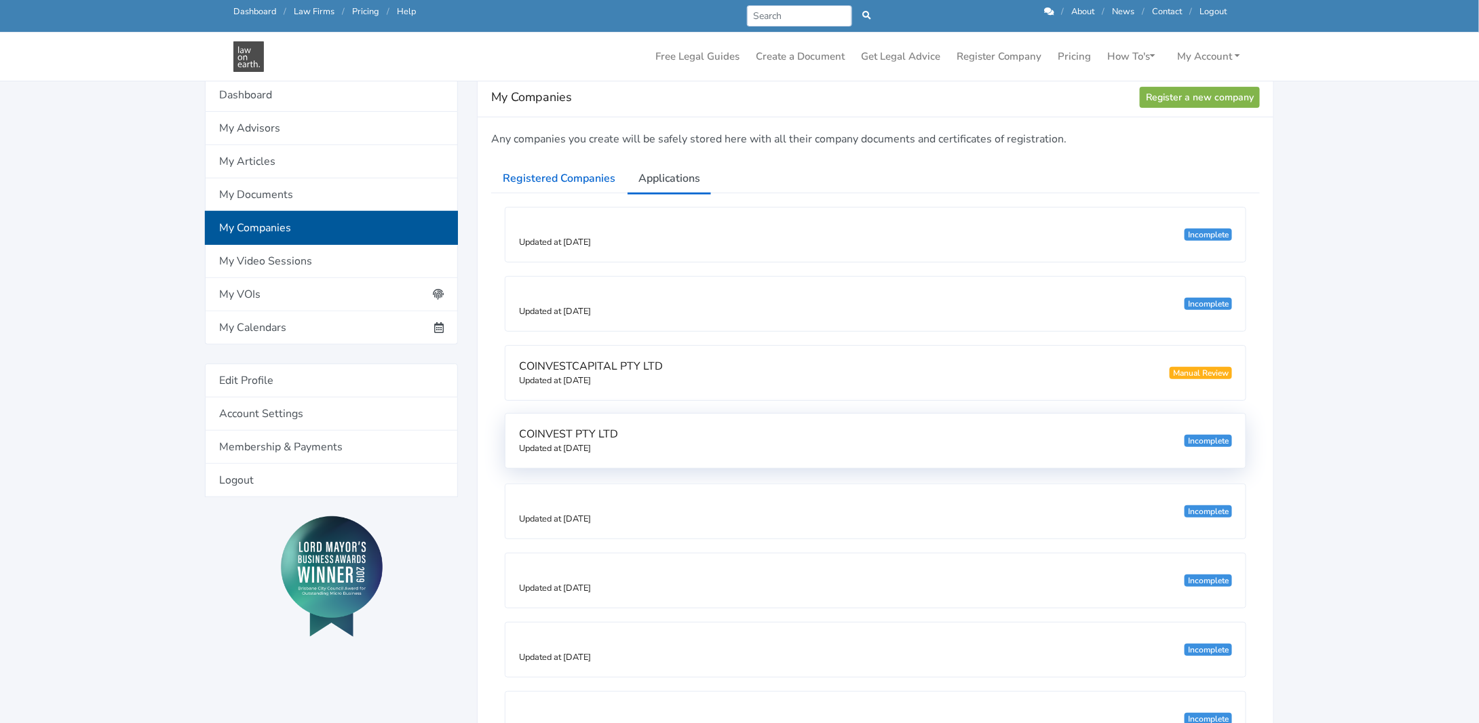
click at [1207, 438] on div "Incomplete" at bounding box center [1209, 441] width 48 height 12
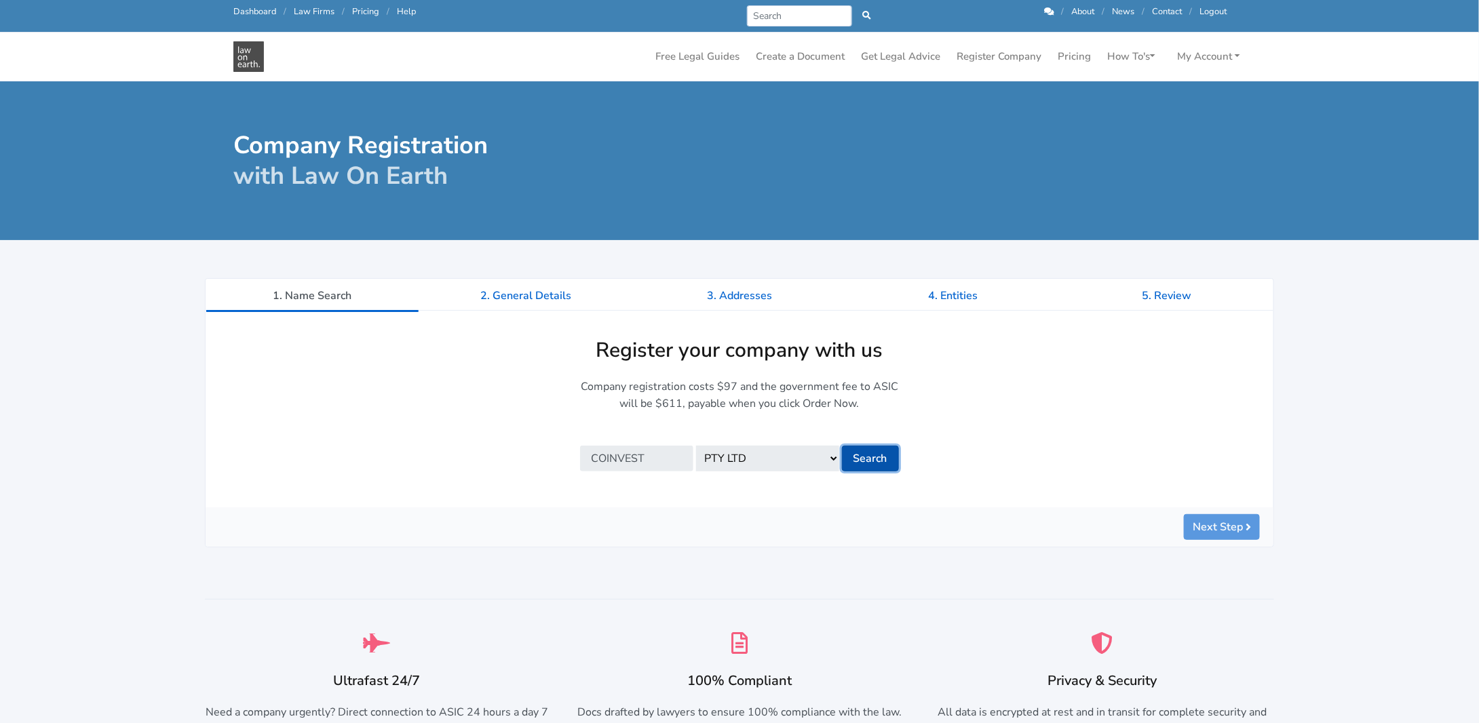
click at [860, 455] on button "Search" at bounding box center [870, 459] width 57 height 26
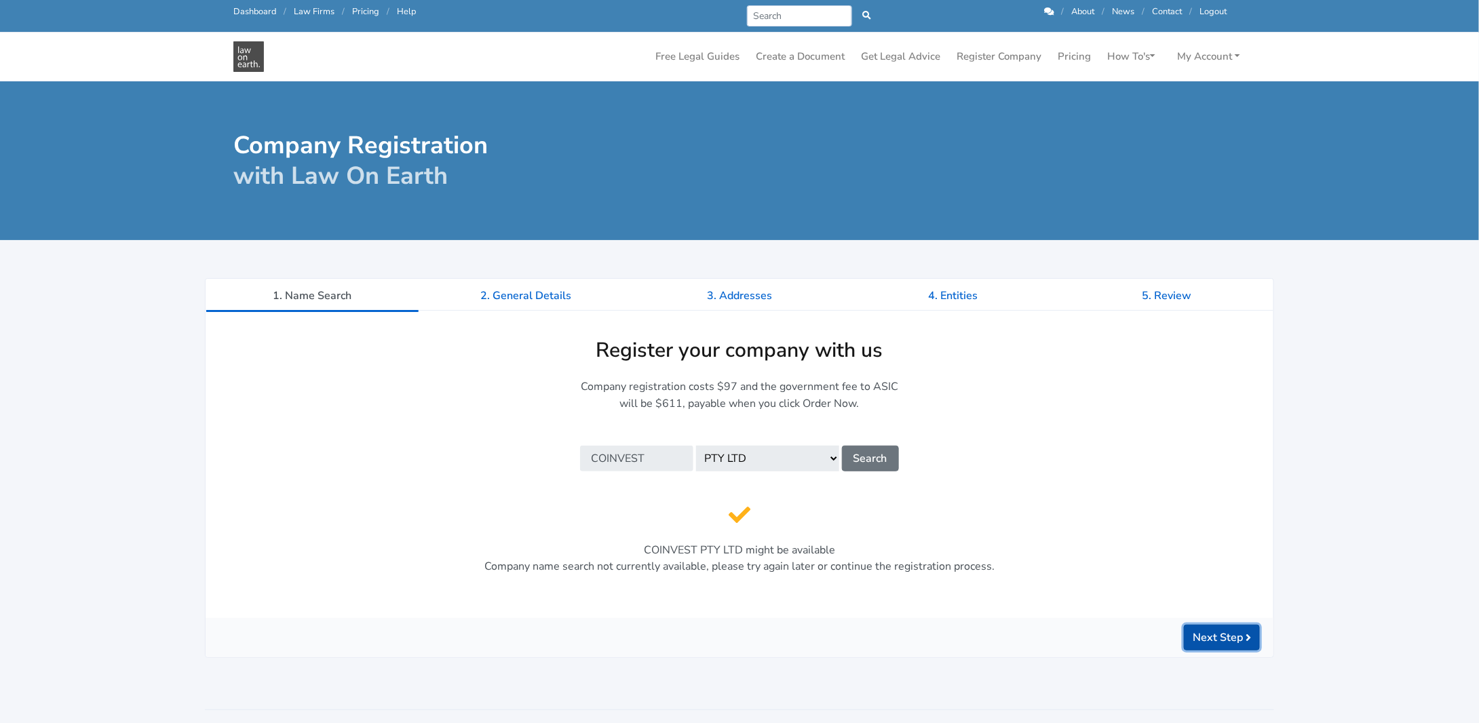
click at [1210, 635] on button "Next Step" at bounding box center [1222, 638] width 76 height 26
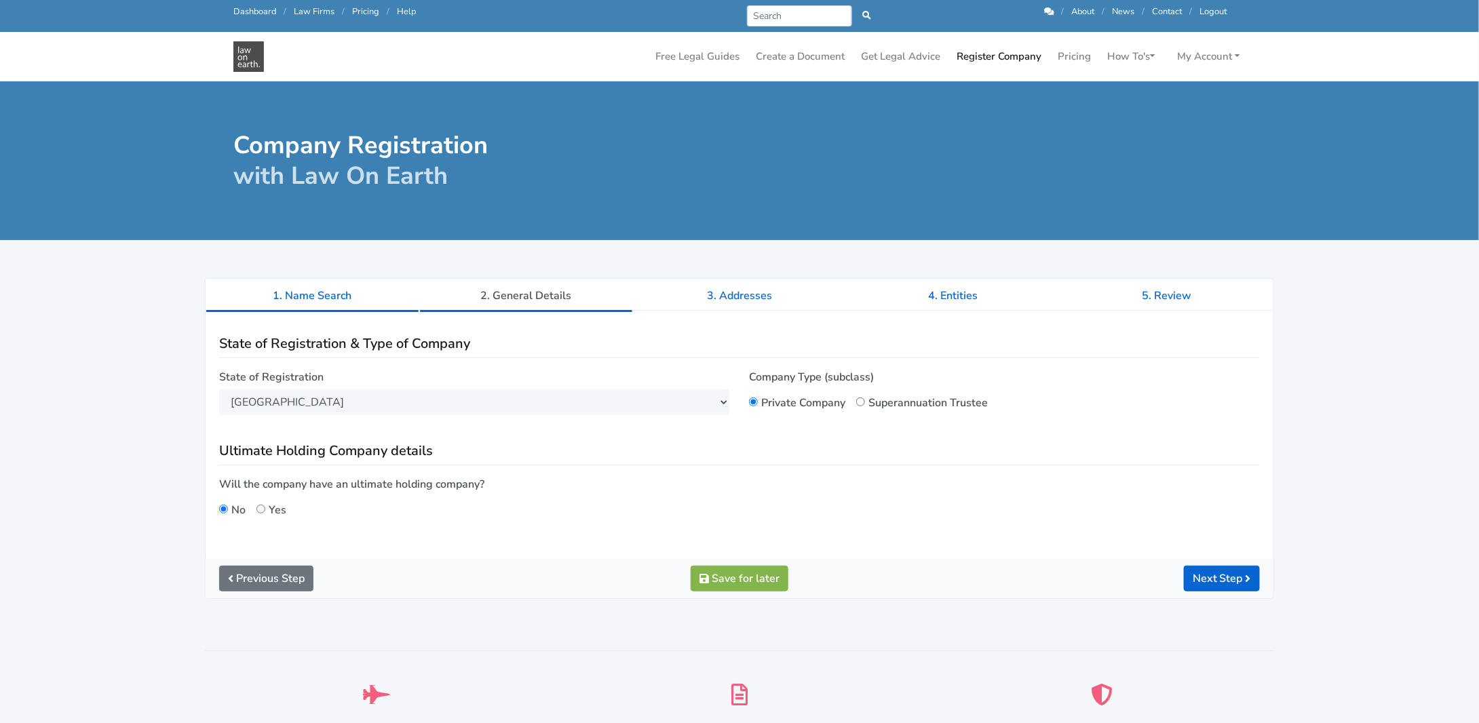
click at [313, 295] on link "1. Name Search" at bounding box center [313, 296] width 214 height 34
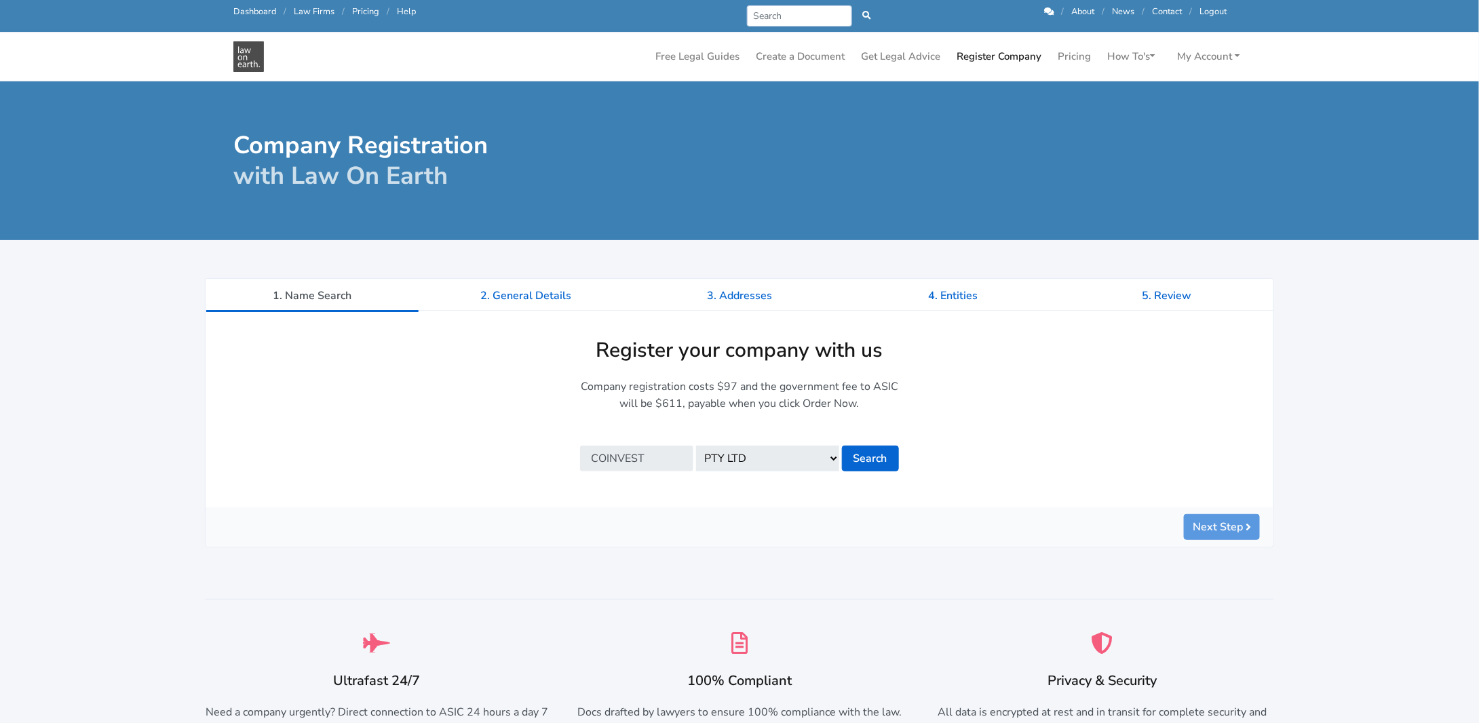
click at [670, 458] on input "COINVEST" at bounding box center [636, 459] width 113 height 26
type input "COINVESThomes"
click at [966, 459] on div "Company registration costs $97 and the government fee to ASIC will be $611, pay…" at bounding box center [740, 425] width 579 height 93
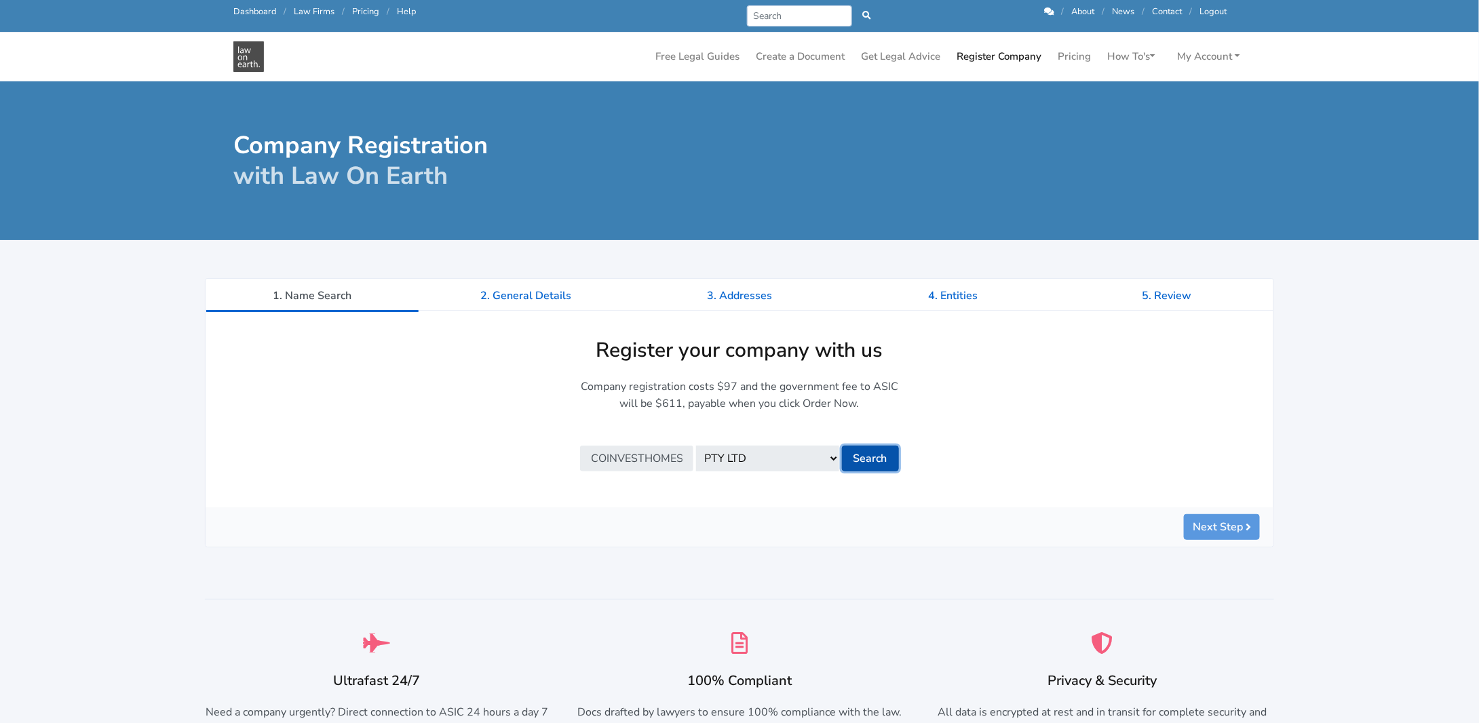
click at [870, 461] on button "Search" at bounding box center [870, 459] width 57 height 26
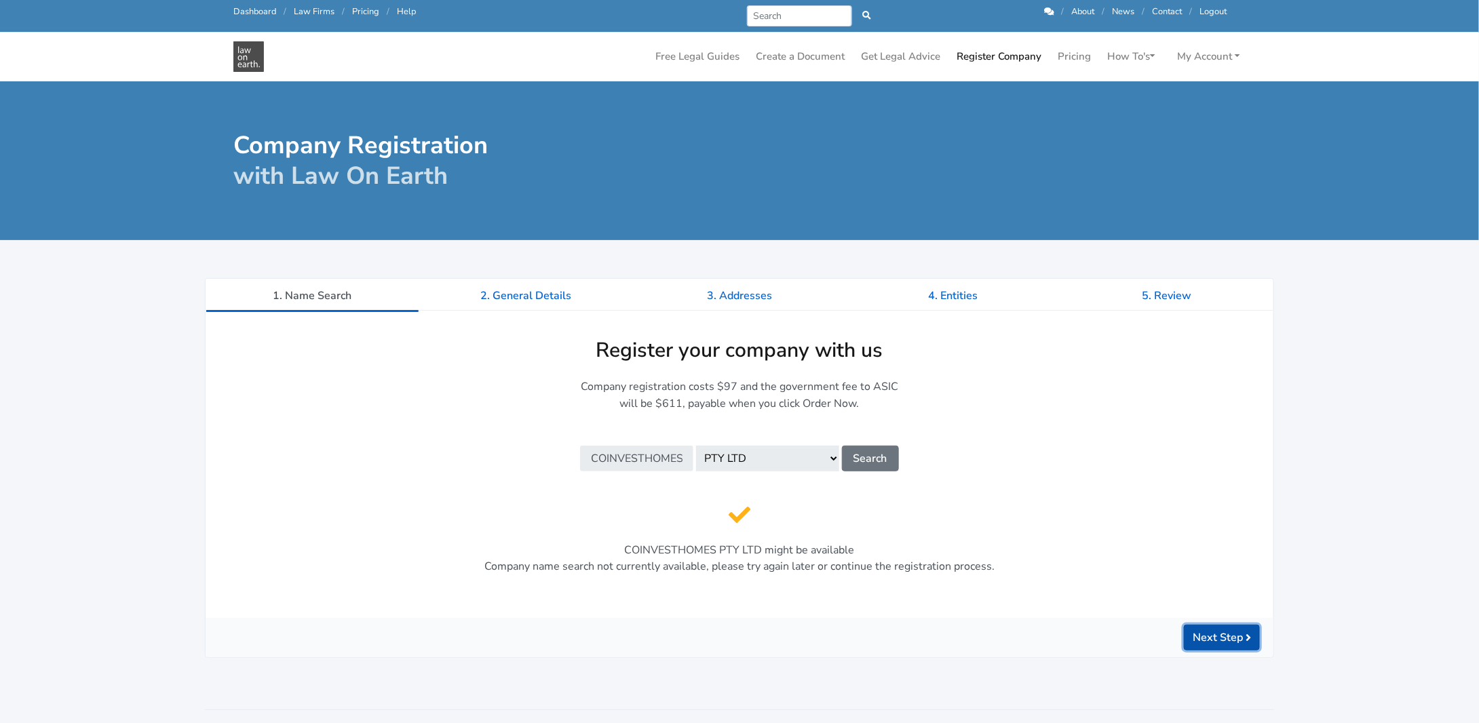
click at [1219, 638] on button "Next Step" at bounding box center [1222, 638] width 76 height 26
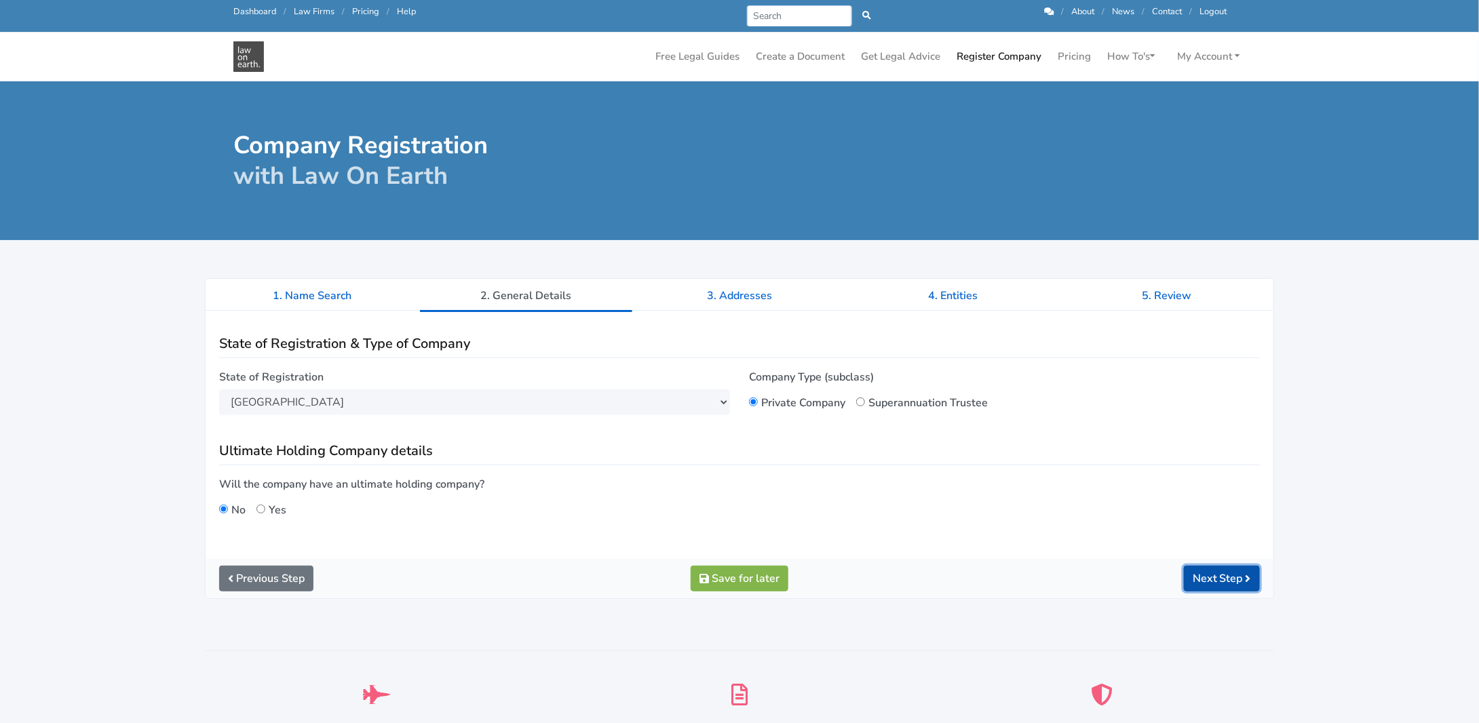
click at [1198, 575] on button "Next Step" at bounding box center [1222, 579] width 76 height 26
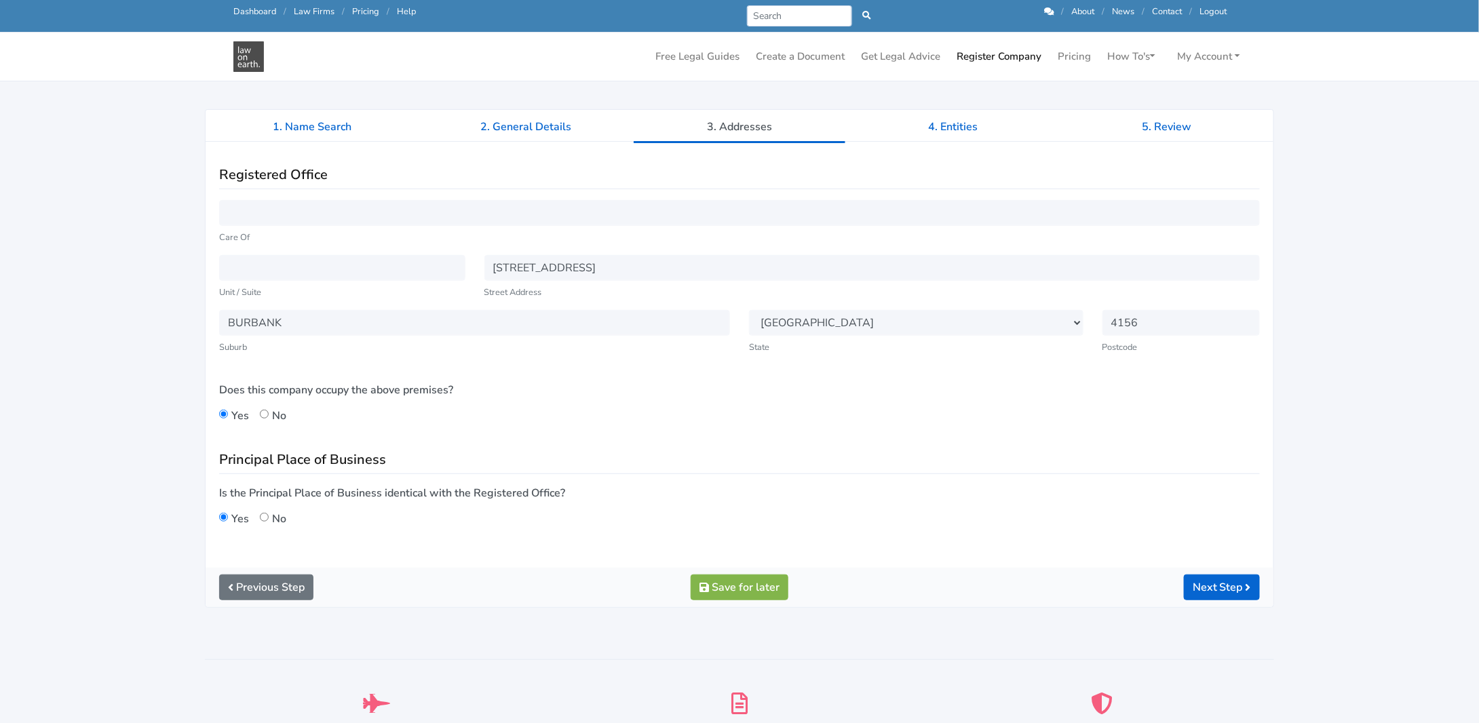
scroll to position [136, 0]
click at [1199, 581] on button "Next Step" at bounding box center [1222, 587] width 76 height 26
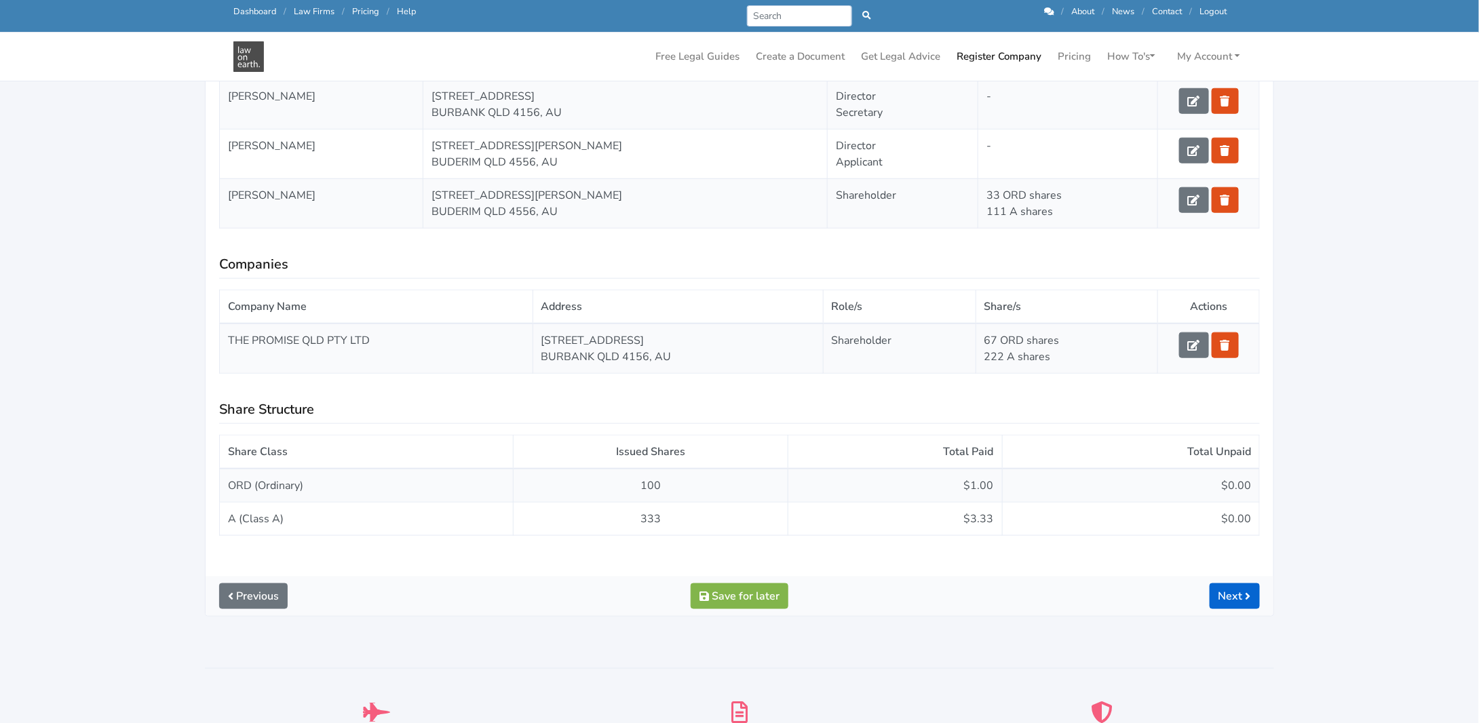
scroll to position [543, 0]
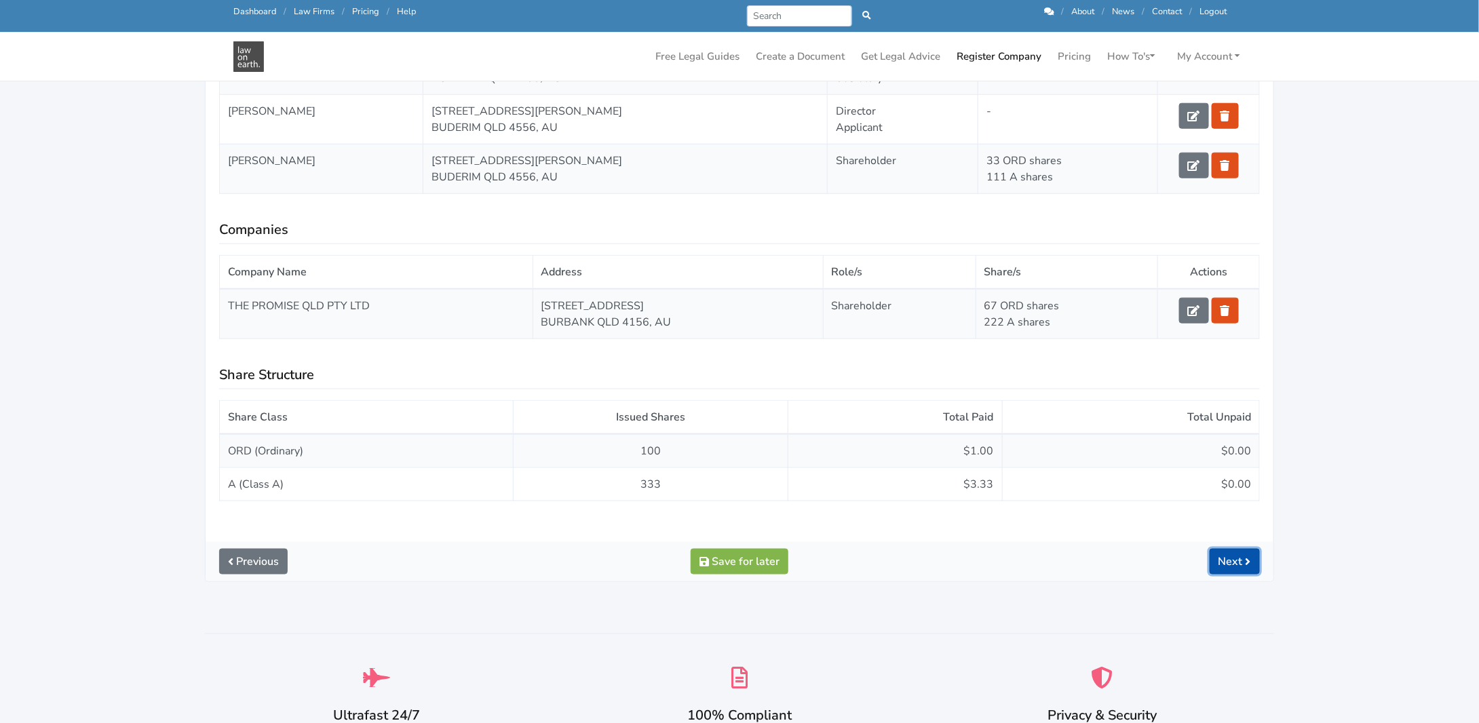
click at [1219, 554] on link "Next" at bounding box center [1235, 562] width 50 height 26
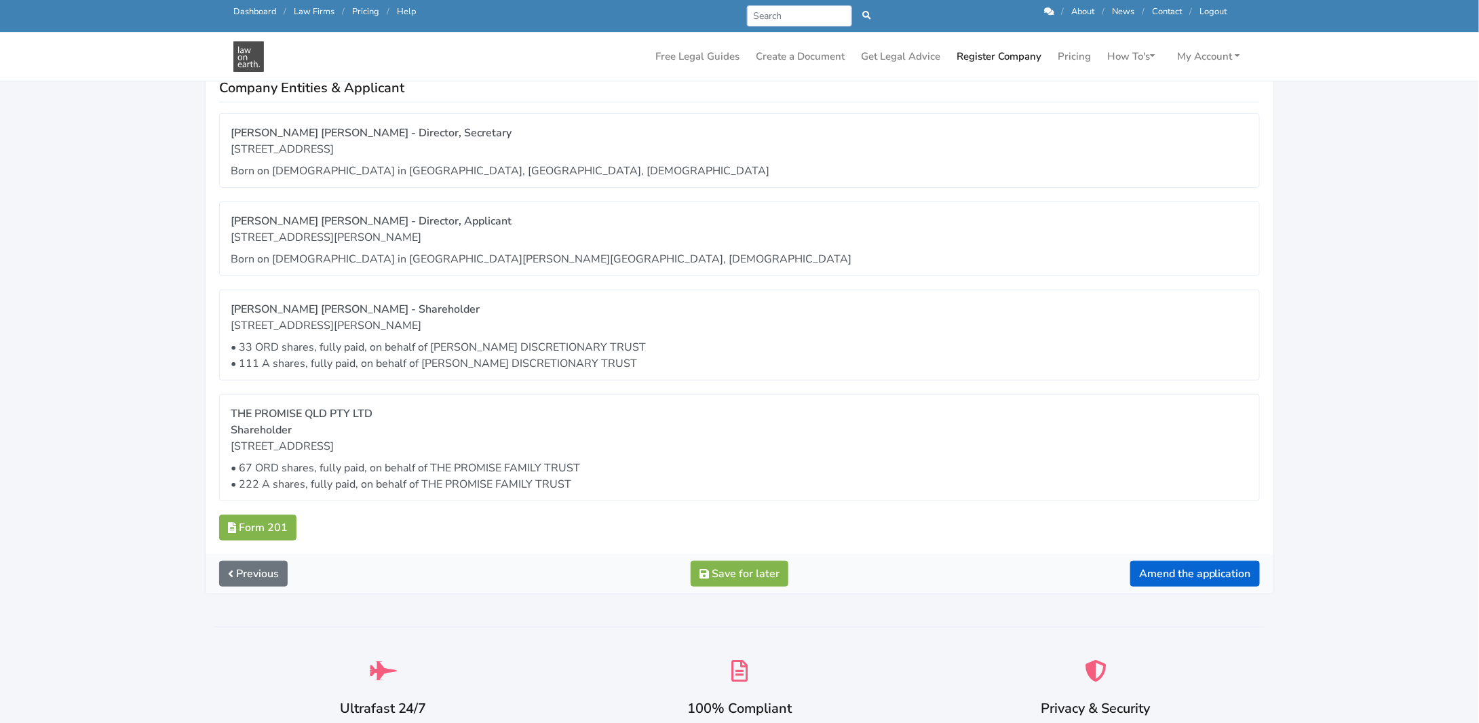
scroll to position [339, 0]
click at [1162, 565] on button "Amend the application" at bounding box center [1196, 572] width 130 height 26
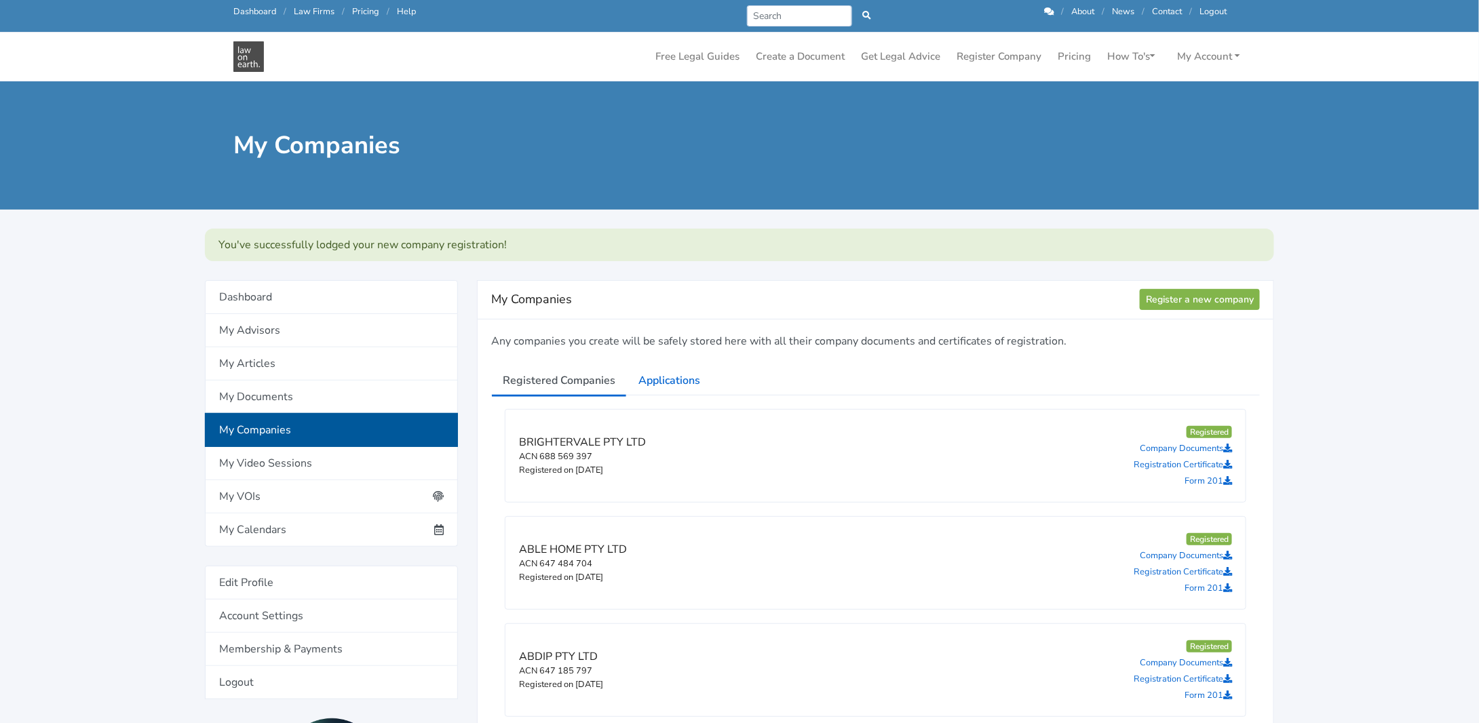
click at [256, 430] on link "My Companies" at bounding box center [331, 430] width 253 height 34
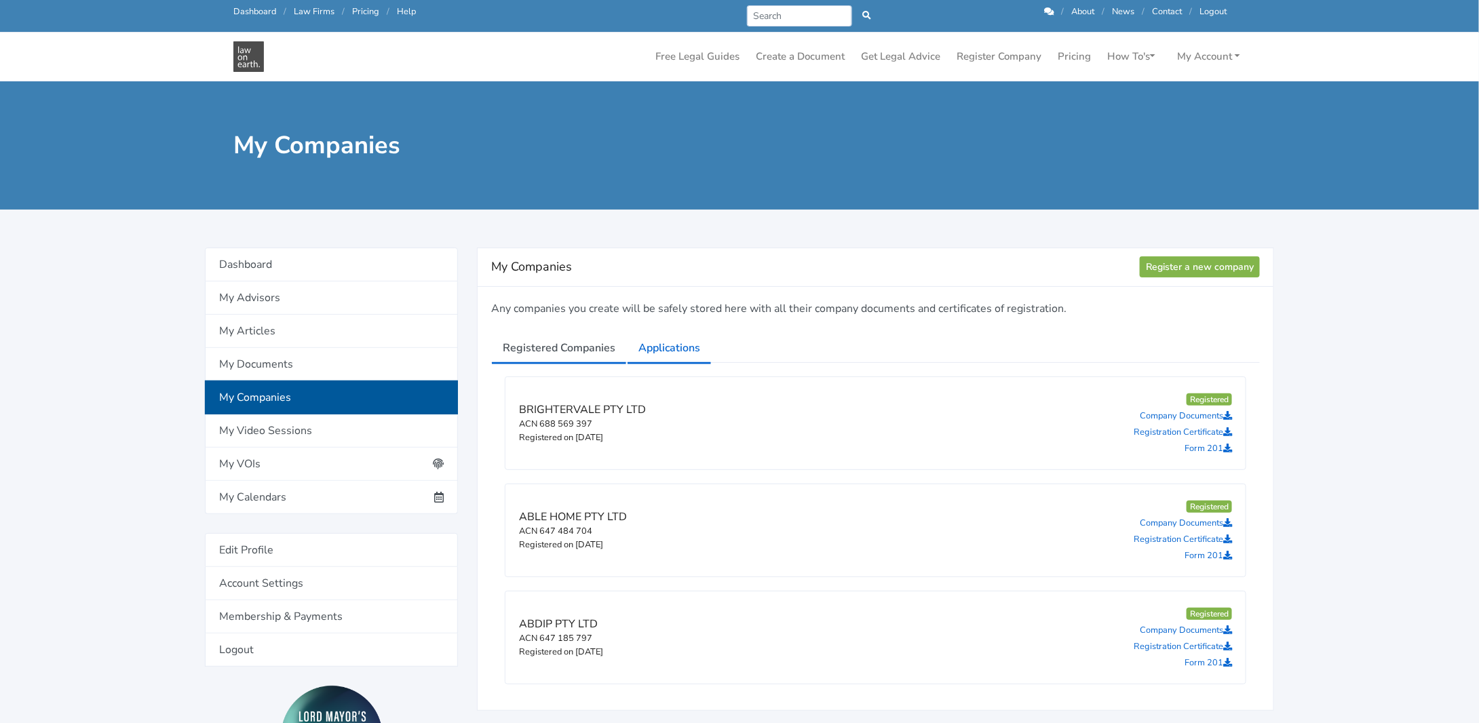
click at [656, 349] on link "Applications" at bounding box center [669, 348] width 85 height 34
click at [659, 345] on link "Applications" at bounding box center [669, 348] width 85 height 34
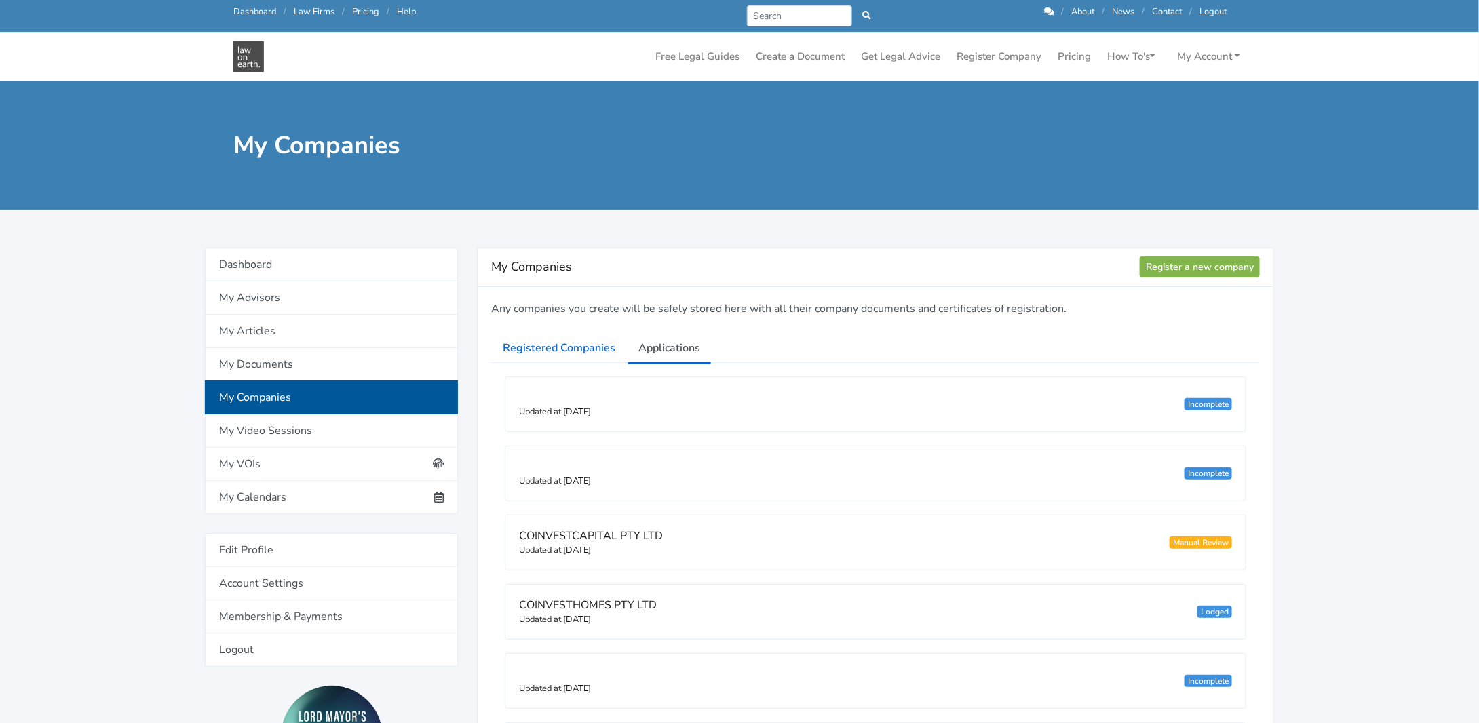
click at [1209, 607] on div "Lodged" at bounding box center [1215, 612] width 35 height 12
click at [562, 600] on span "COINVESTHOMES PTY LTD" at bounding box center [588, 605] width 138 height 15
click at [1217, 610] on div "Lodged" at bounding box center [1215, 612] width 35 height 12
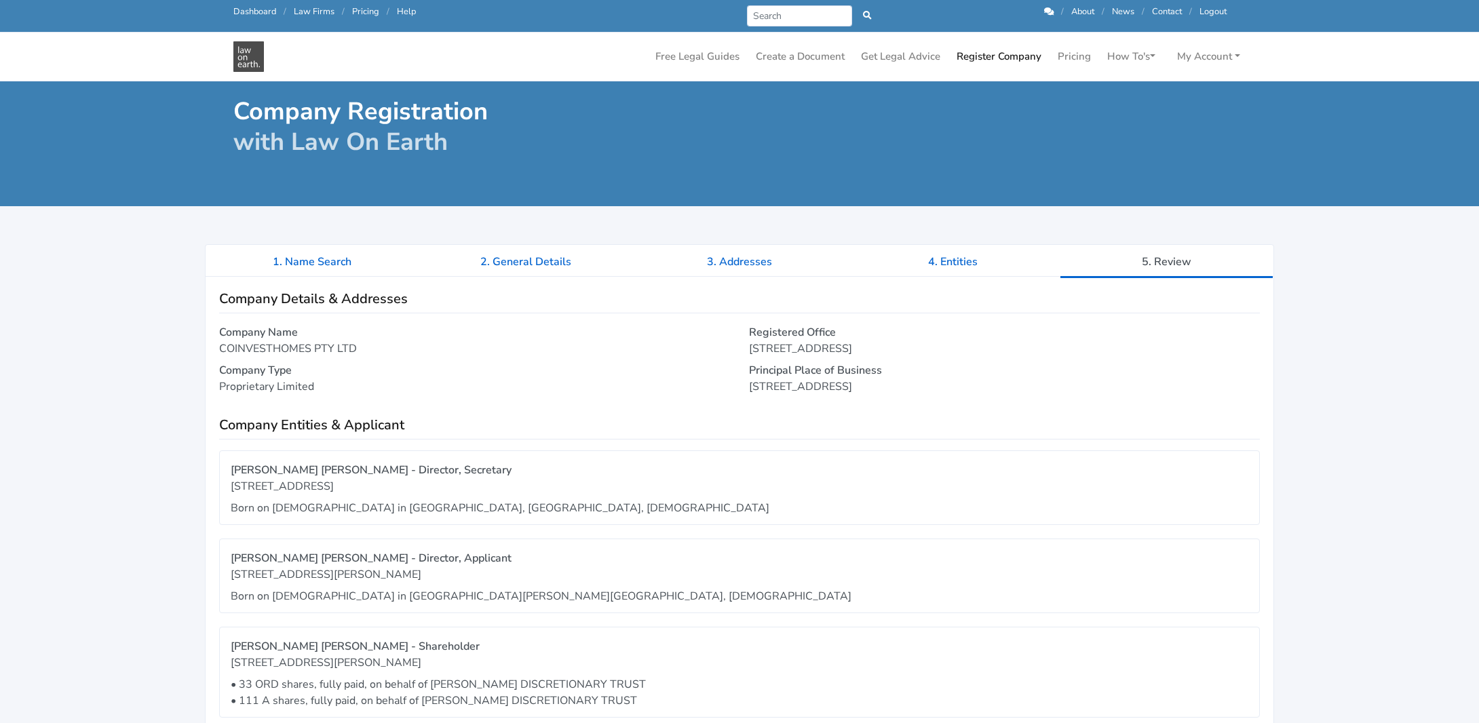
scroll to position [338, 0]
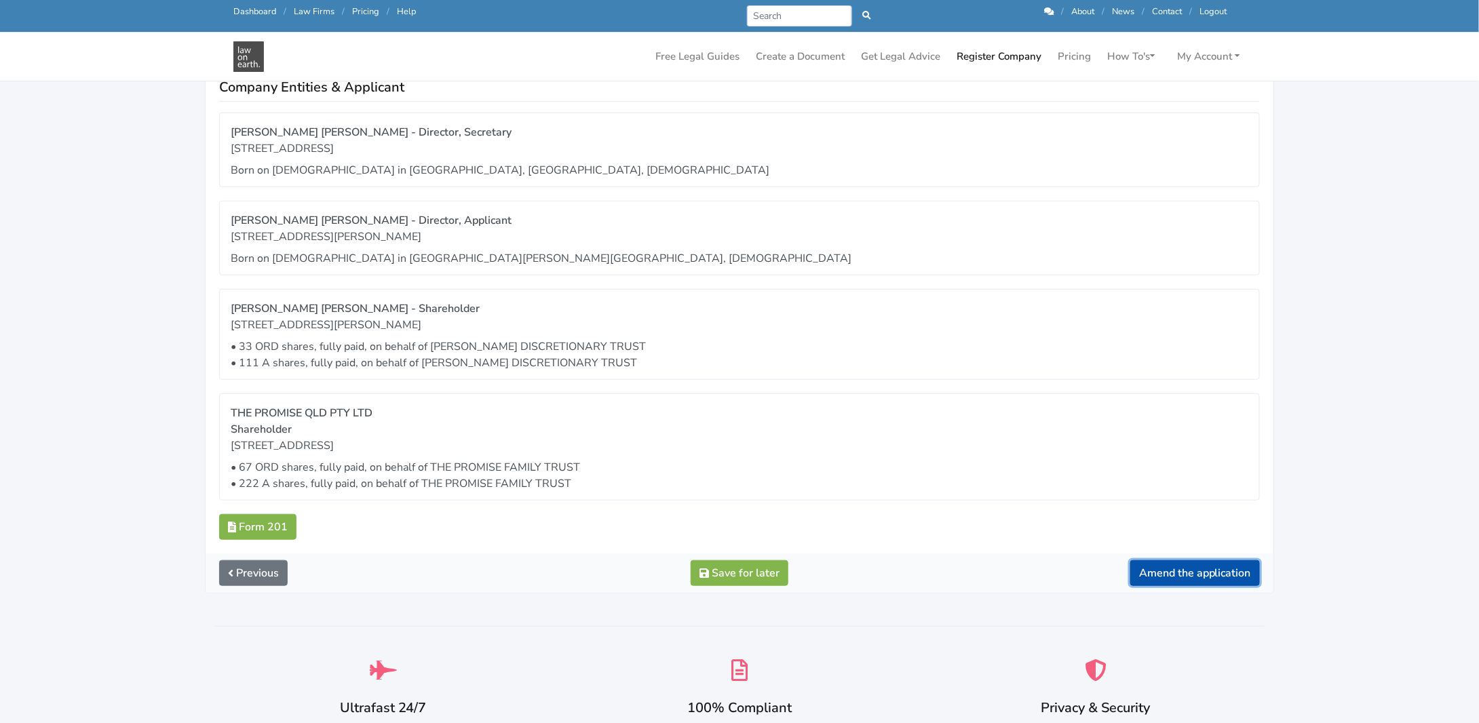
click at [1170, 565] on button "Amend the application" at bounding box center [1196, 574] width 130 height 26
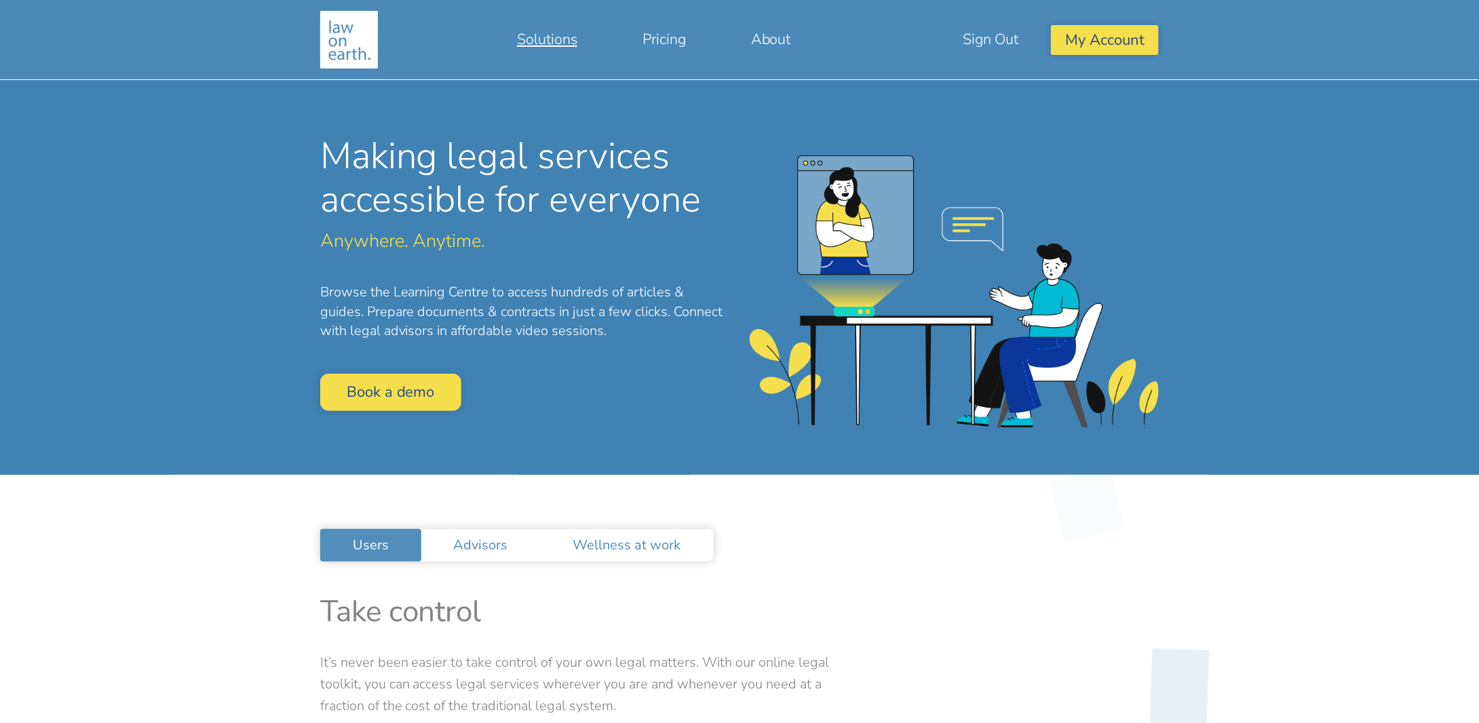
click at [532, 43] on link "Solutions" at bounding box center [548, 39] width 126 height 33
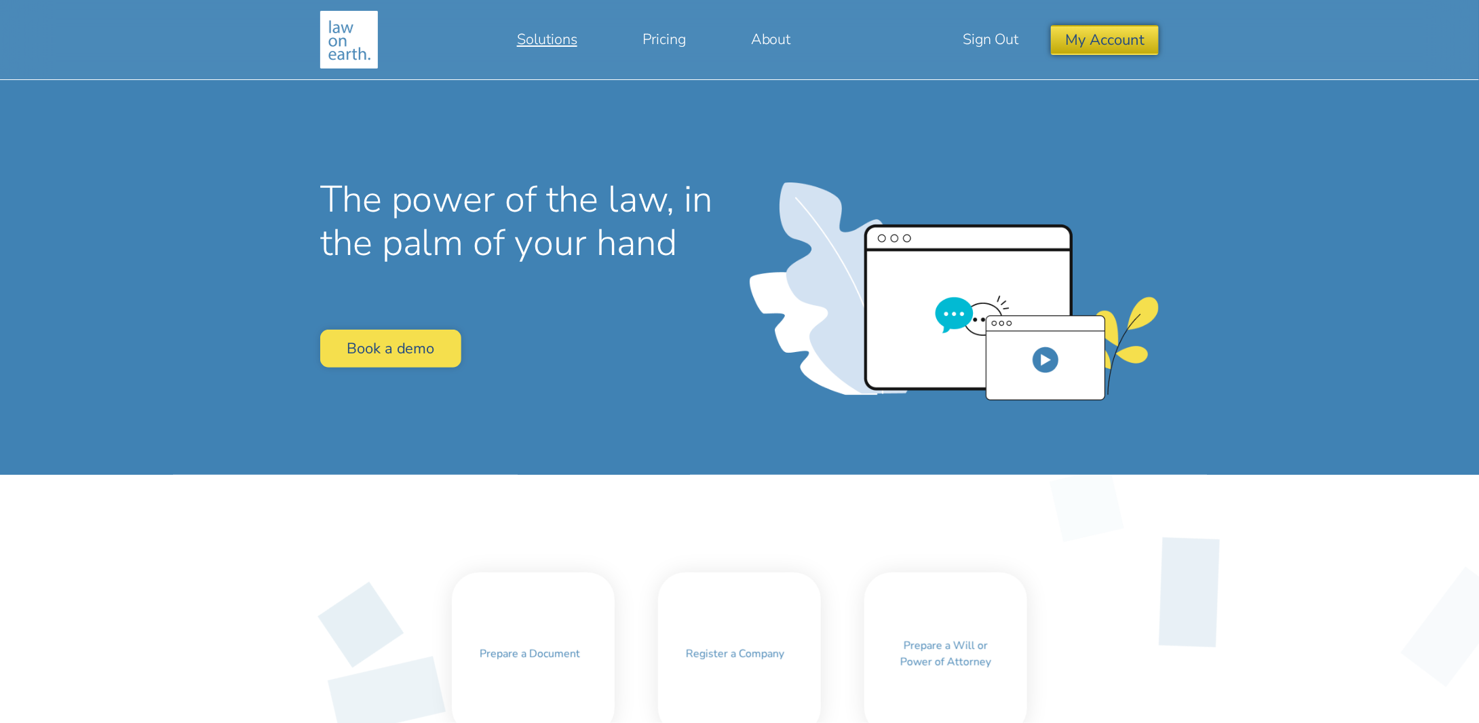
click at [1087, 41] on button "My Account" at bounding box center [1105, 39] width 108 height 29
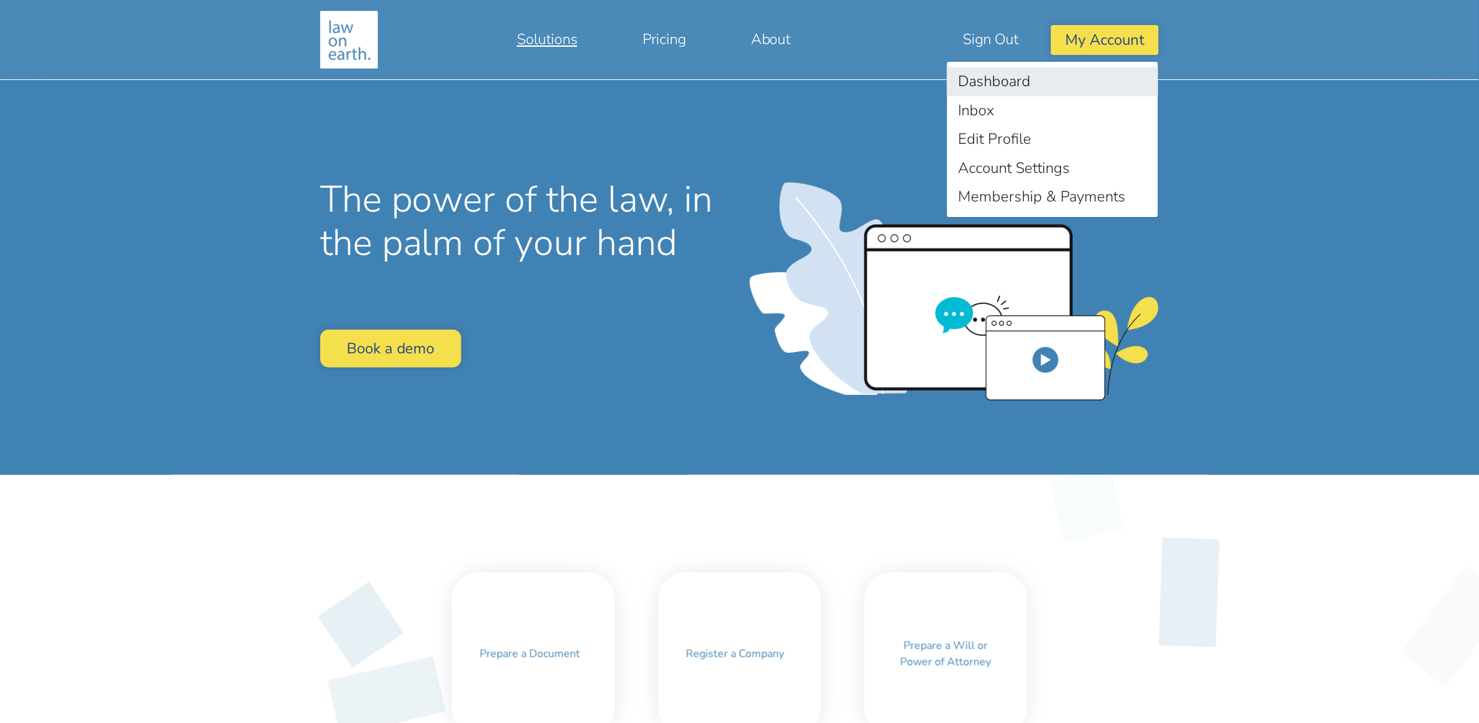
click at [988, 77] on link "Dashboard" at bounding box center [1052, 81] width 211 height 29
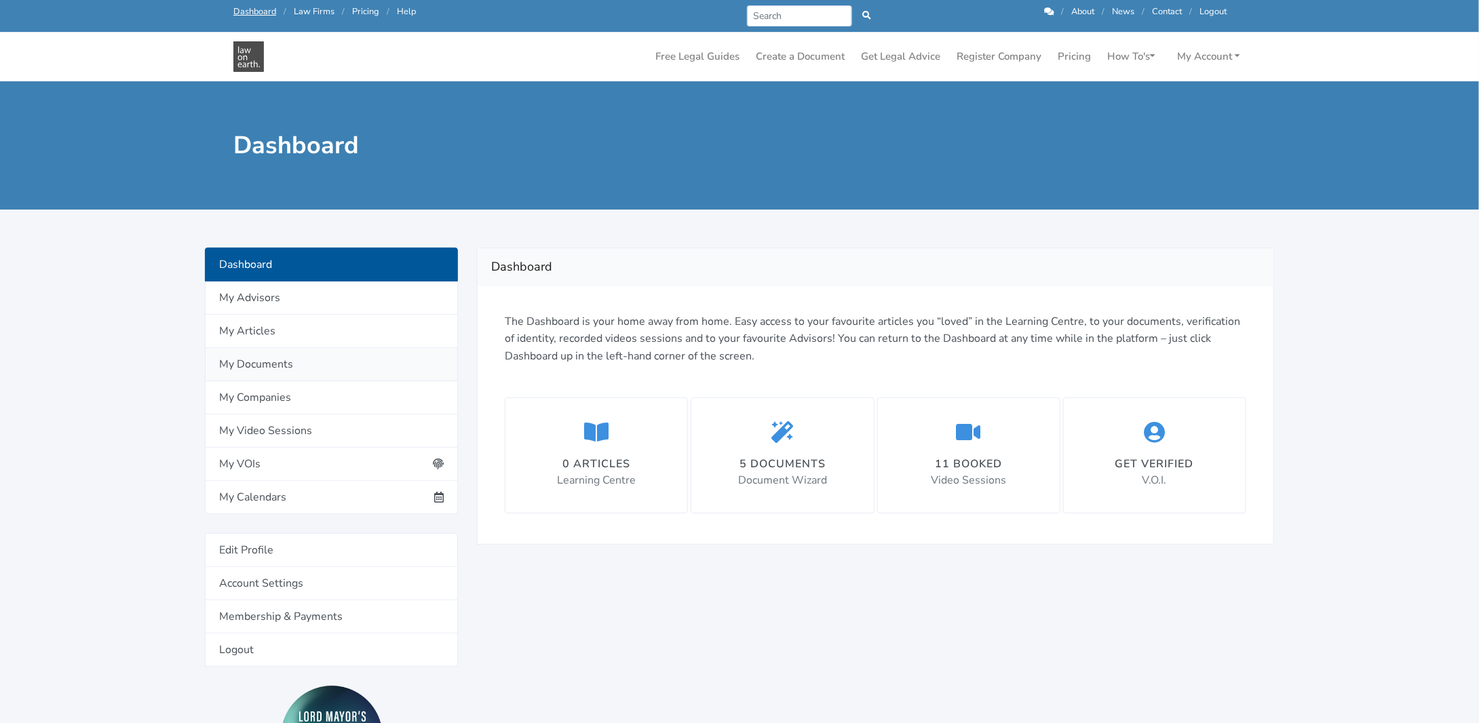
click at [234, 362] on link "My Documents" at bounding box center [331, 364] width 253 height 33
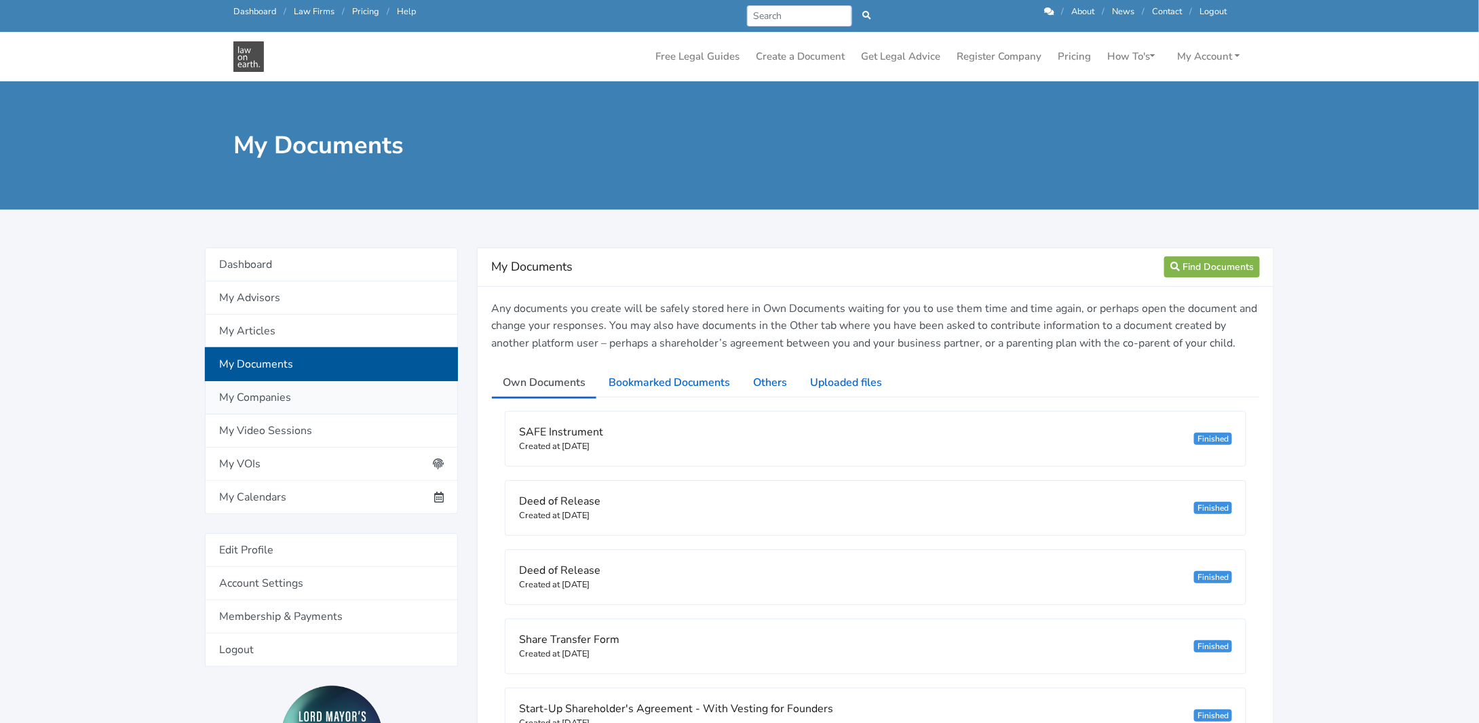
click at [251, 394] on link "My Companies" at bounding box center [331, 397] width 253 height 33
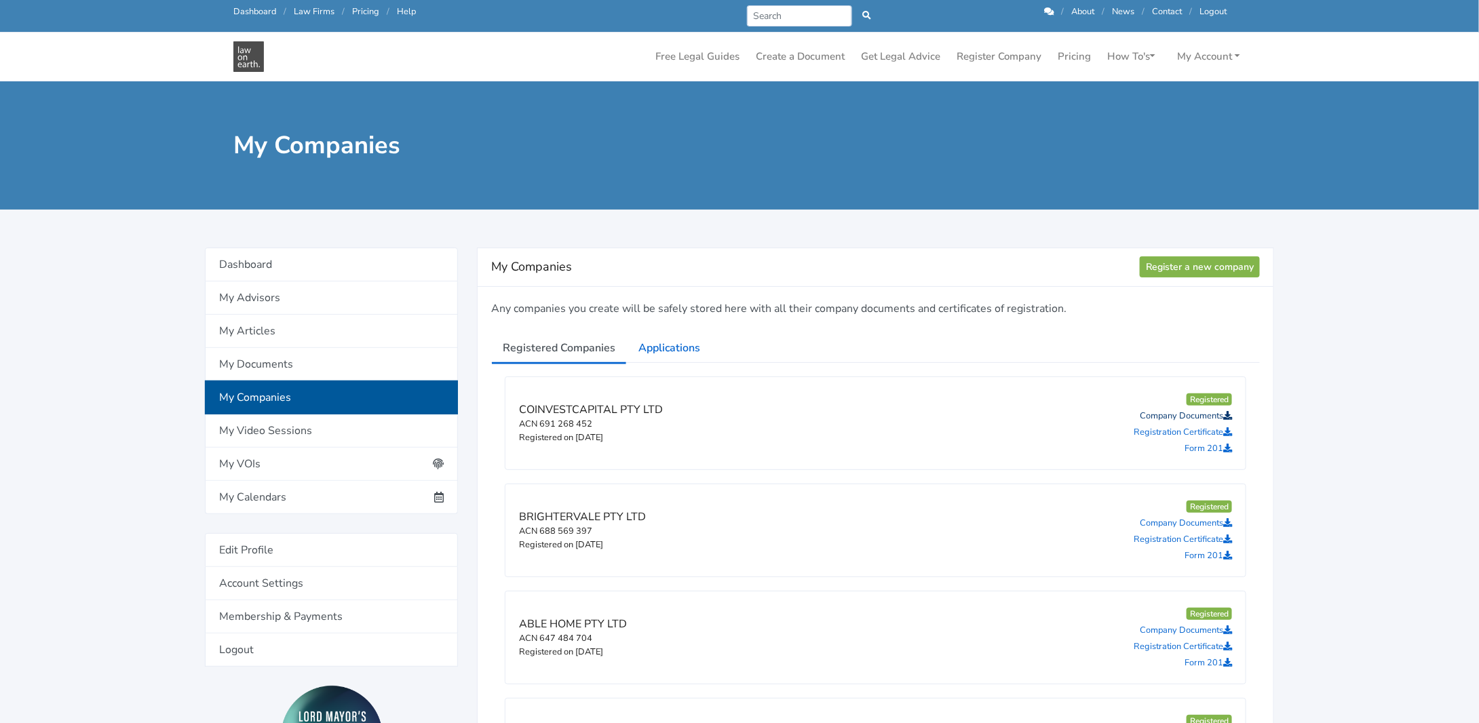
click at [1229, 413] on icon at bounding box center [1227, 416] width 9 height 9
click at [1226, 430] on icon at bounding box center [1227, 432] width 9 height 9
click at [1227, 445] on icon at bounding box center [1227, 448] width 9 height 9
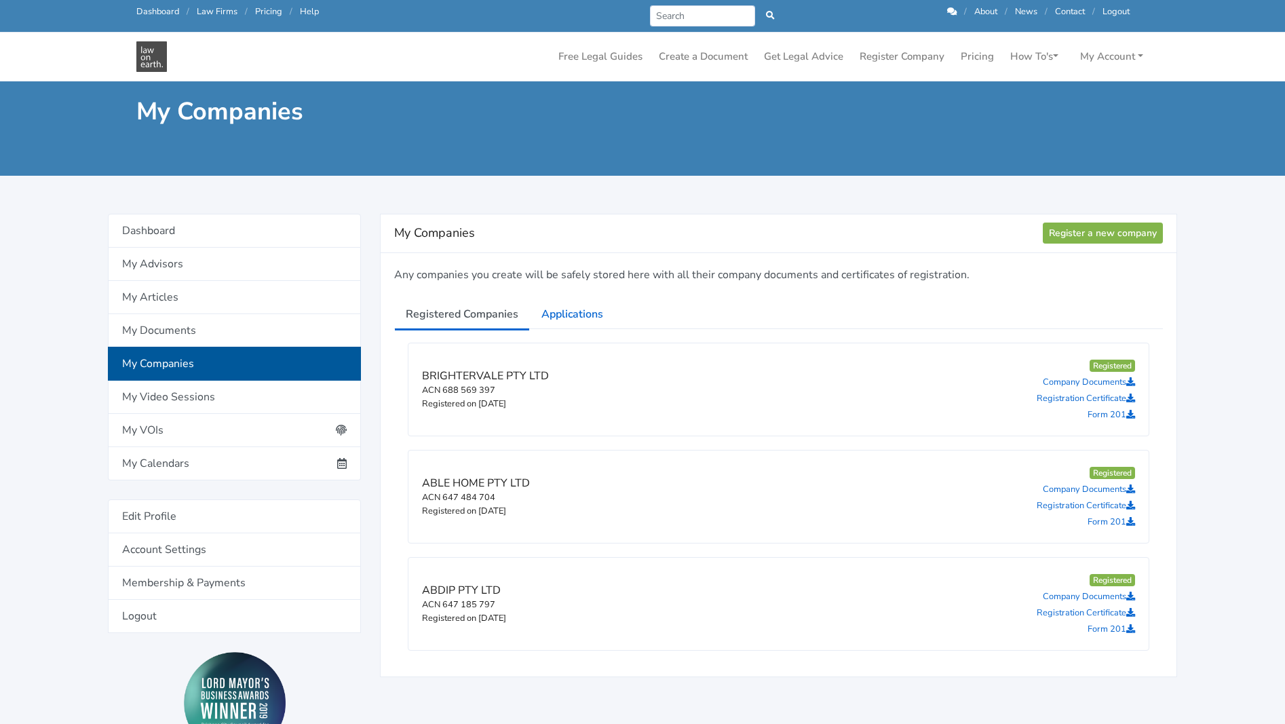
scroll to position [68, 0]
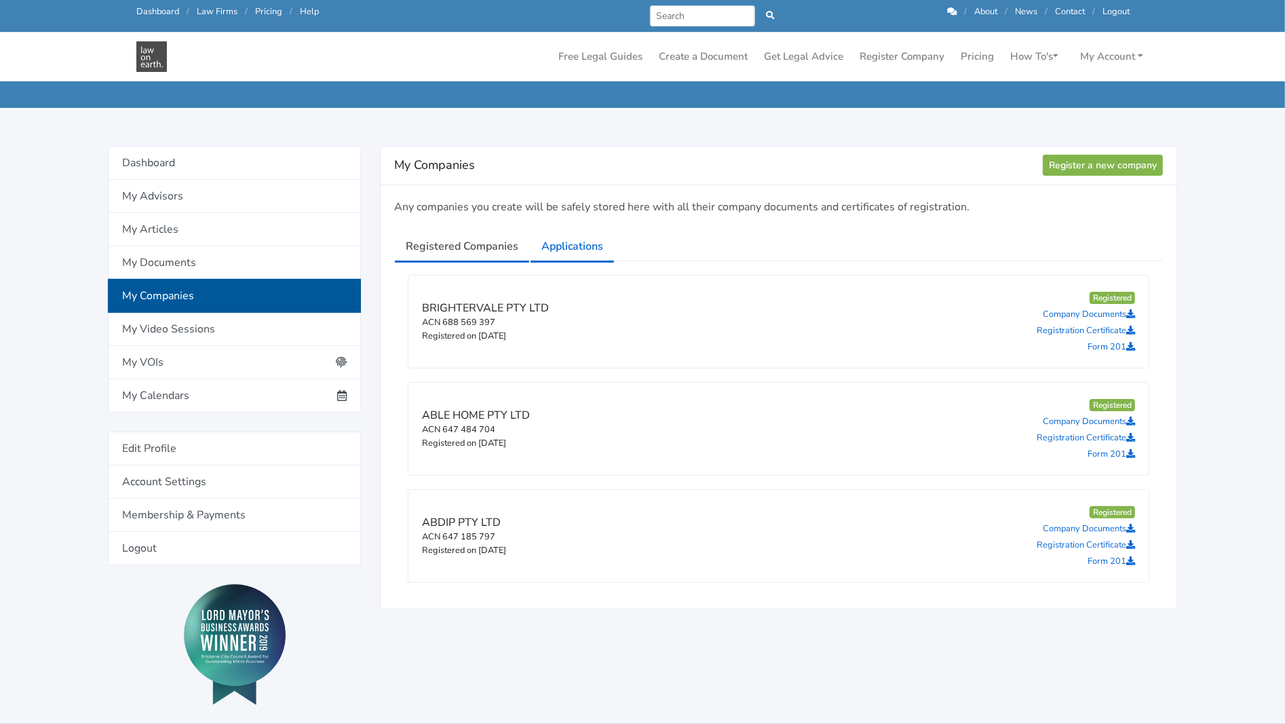
click at [558, 246] on link "Applications" at bounding box center [572, 246] width 85 height 34
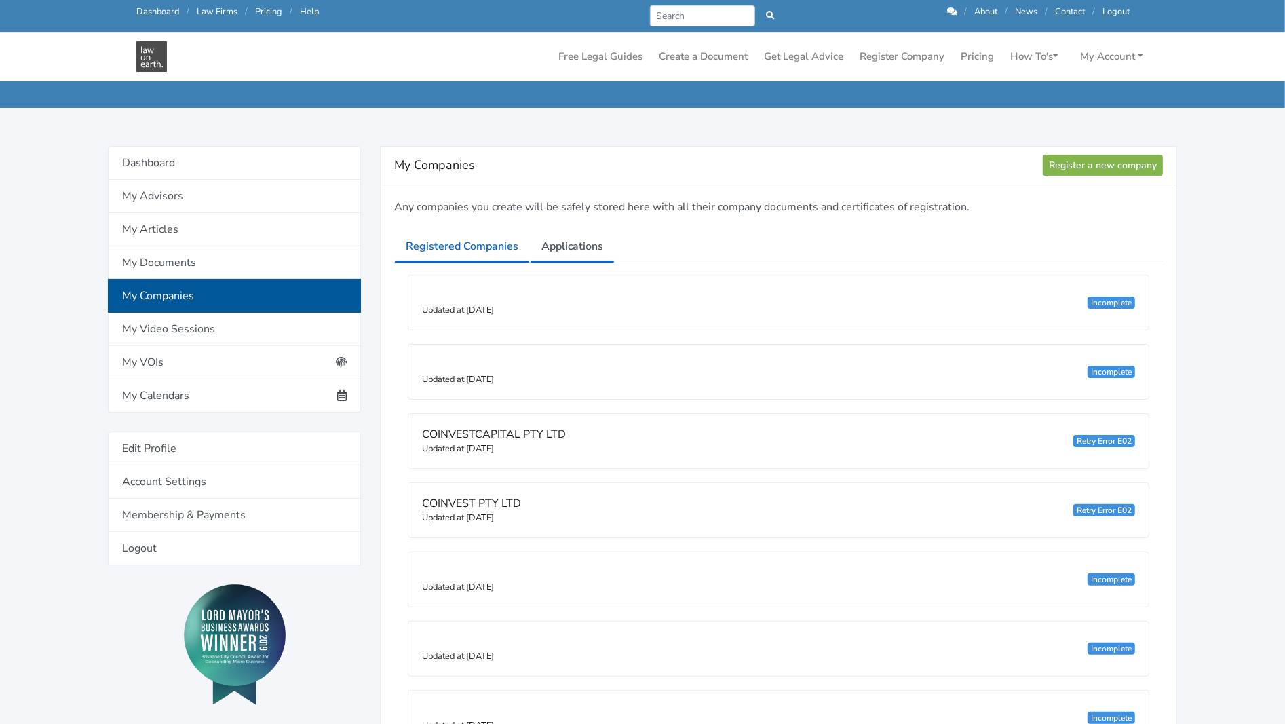
click at [491, 248] on link "Registered Companies" at bounding box center [462, 246] width 136 height 34
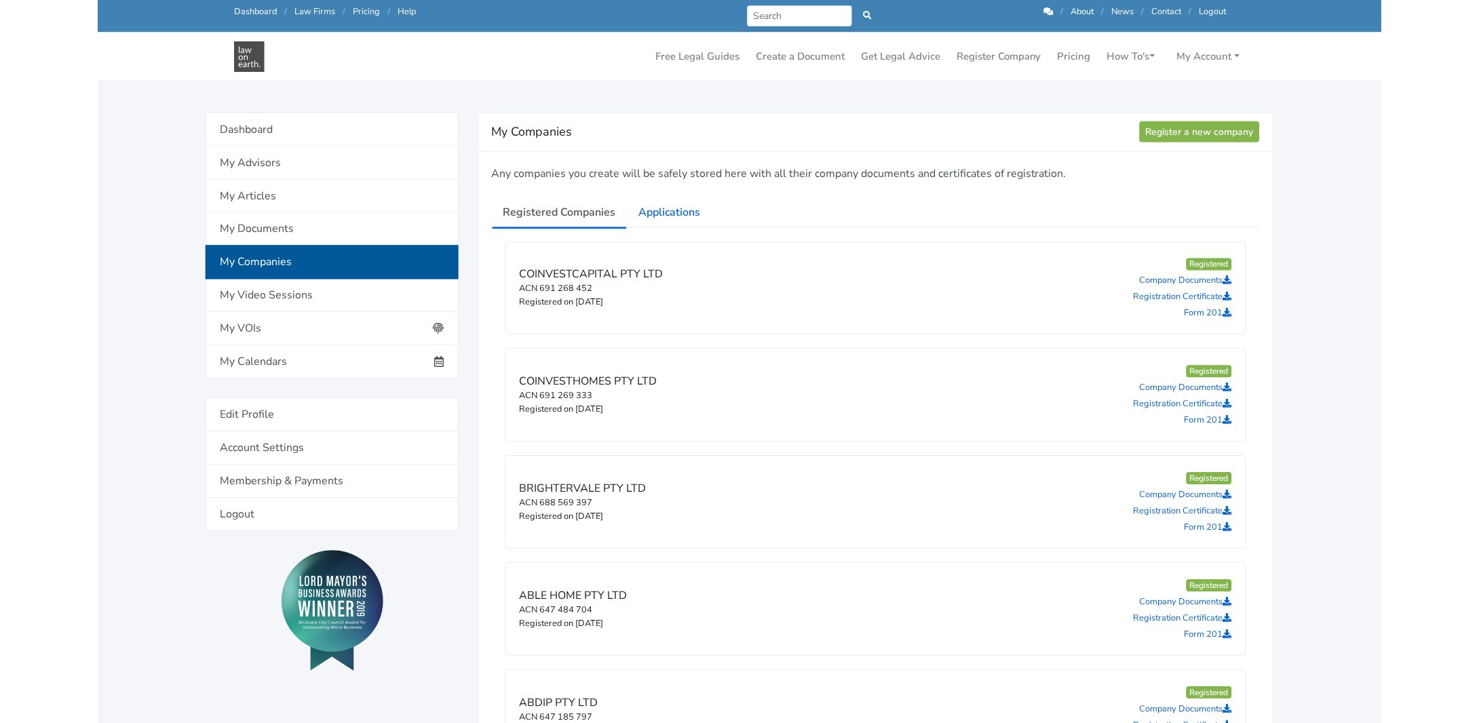
scroll to position [68, 0]
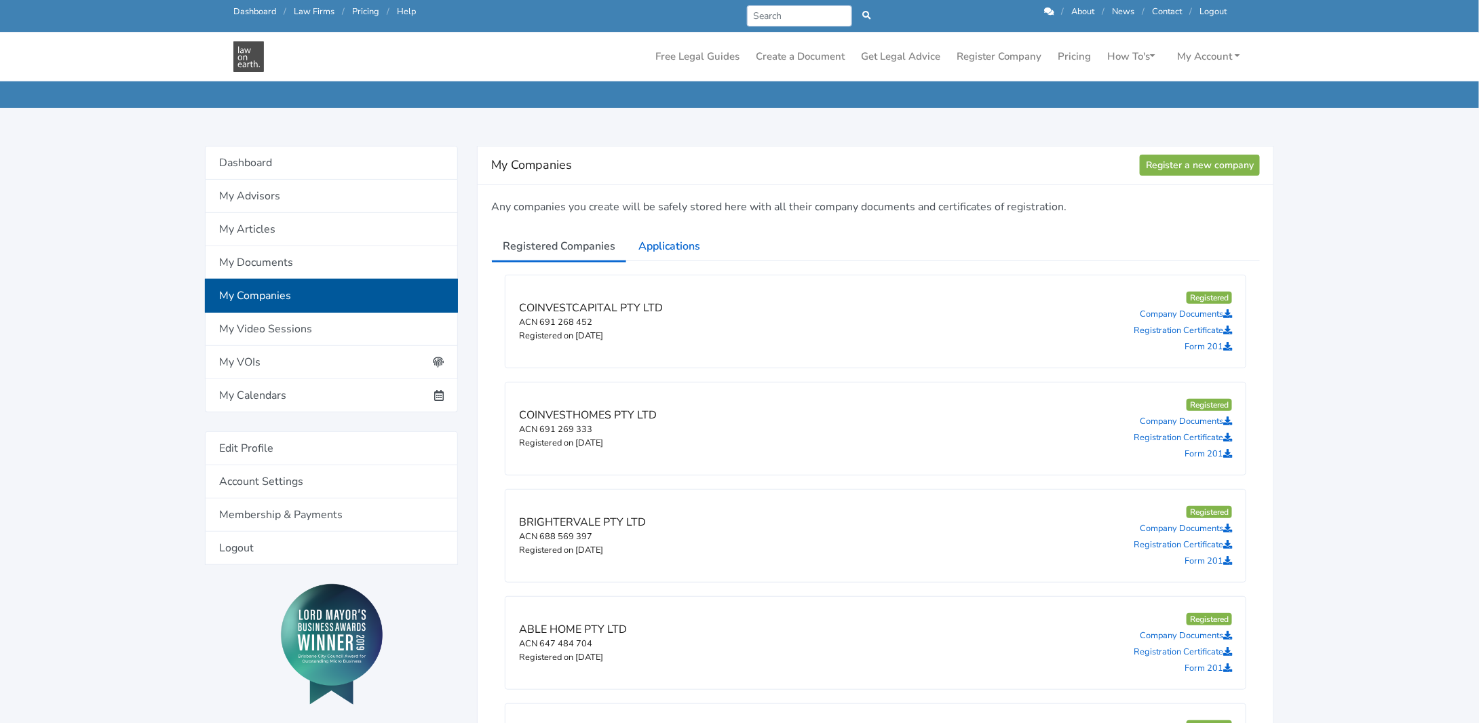
click at [808, 654] on div "ABLE HOME PTY LTD ACN 647 484 704 Registered on [DATE] Registered Company Docum…" at bounding box center [876, 643] width 740 height 92
click at [1227, 419] on icon at bounding box center [1227, 421] width 9 height 9
click at [1229, 437] on icon at bounding box center [1227, 438] width 9 height 9
click at [1228, 451] on icon at bounding box center [1227, 454] width 9 height 9
